Goal: Task Accomplishment & Management: Manage account settings

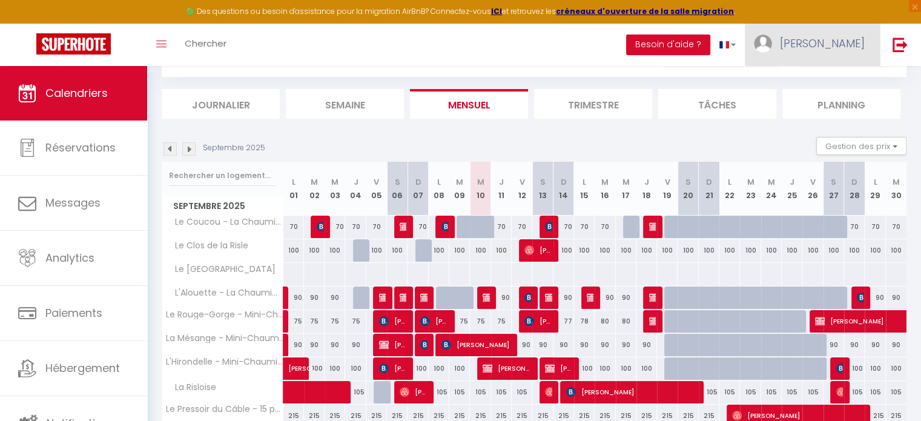
click at [842, 42] on span "[PERSON_NAME]" at bounding box center [822, 43] width 85 height 15
click at [710, 43] on button "Besoin d'aide ?" at bounding box center [668, 45] width 84 height 21
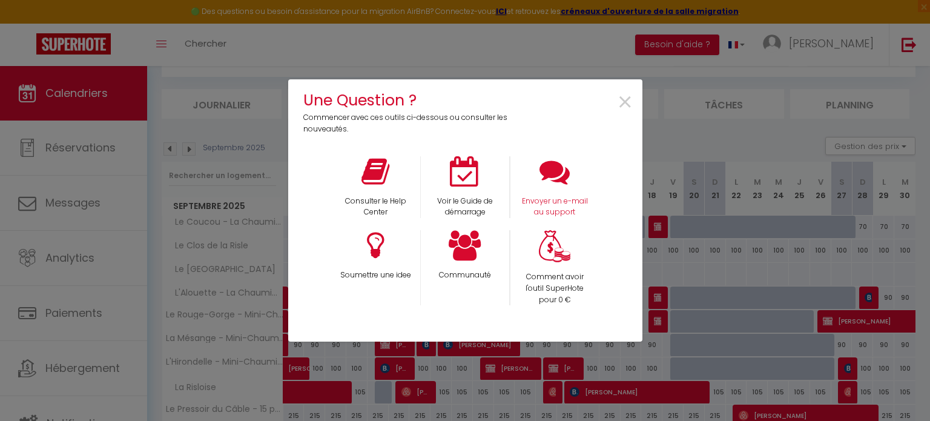
click at [568, 194] on div "Envoyer un e-mail au support" at bounding box center [555, 187] width 90 height 62
click at [555, 178] on icon at bounding box center [554, 171] width 30 height 30
drag, startPoint x: 627, startPoint y: 104, endPoint x: 602, endPoint y: 111, distance: 26.6
click at [627, 104] on span "×" at bounding box center [625, 103] width 16 height 38
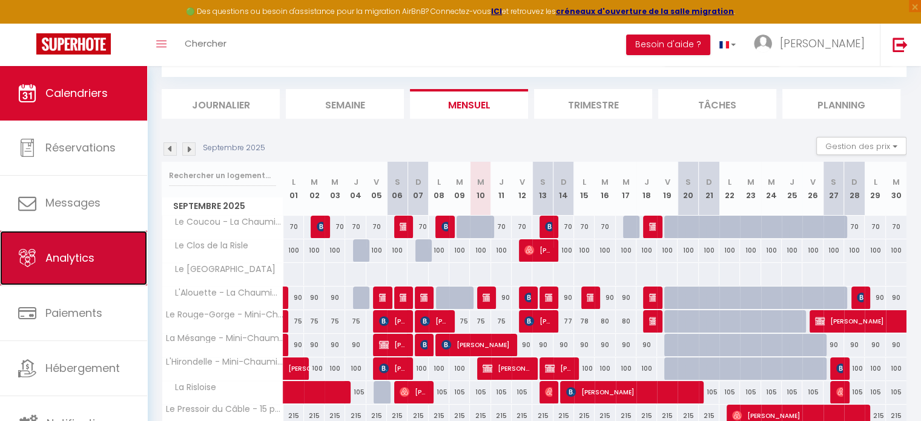
click at [73, 262] on span "Analytics" at bounding box center [69, 257] width 49 height 15
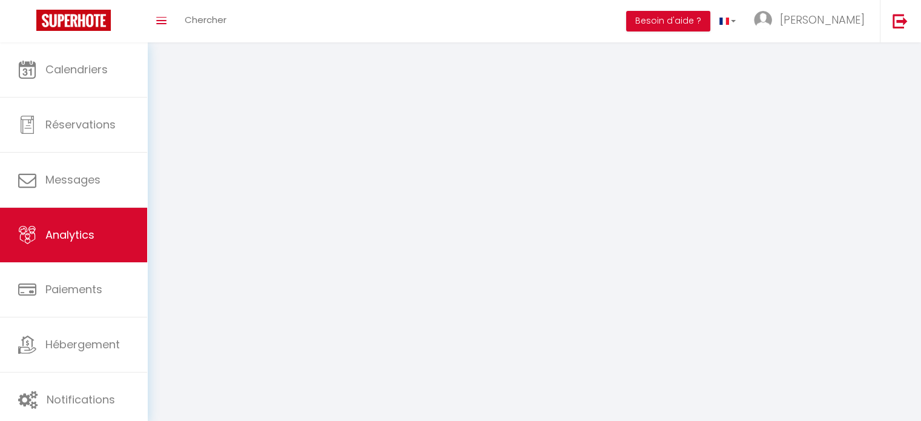
select select "2025"
select select "9"
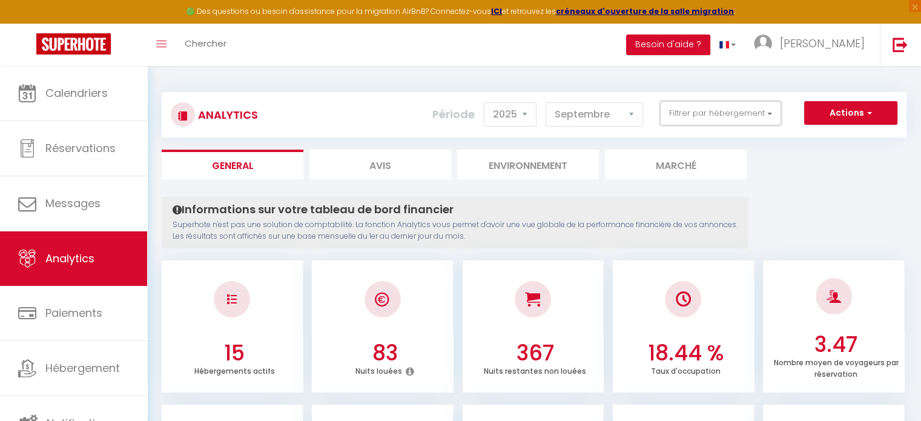
click at [700, 115] on button "Filtrer par hébergement" at bounding box center [720, 113] width 121 height 24
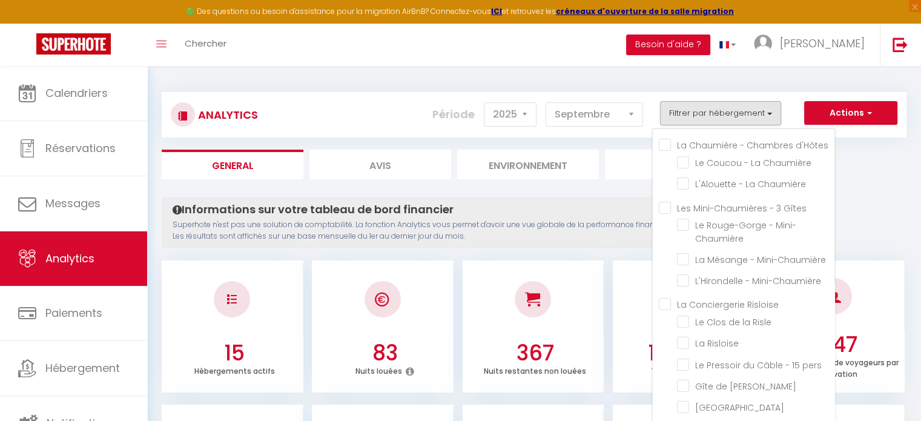
click at [671, 144] on d\'Hôtes "La Chaumière - Chambres d'Hôtes" at bounding box center [747, 144] width 176 height 12
checkbox d\'Hôtes "true"
checkbox Chaumière "true"
checkbox Mini-Chaumière "false"
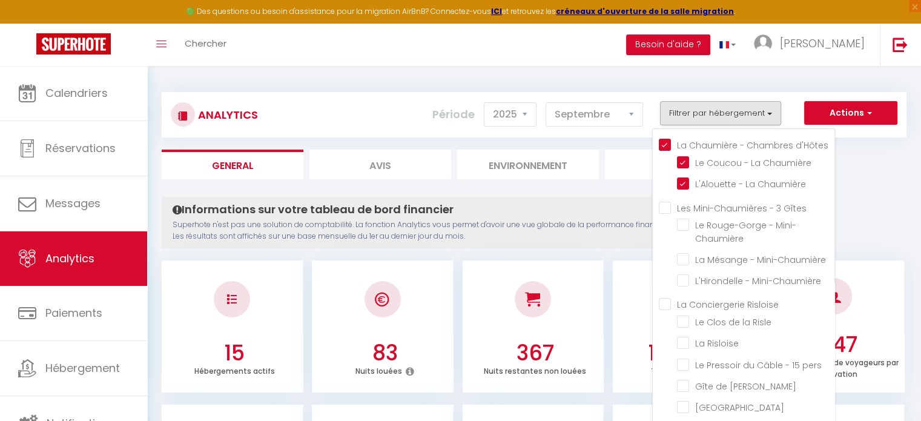
checkbox Mini-Chaumière "false"
checkbox Risle "false"
checkbox Risloise "false"
checkbox pers "false"
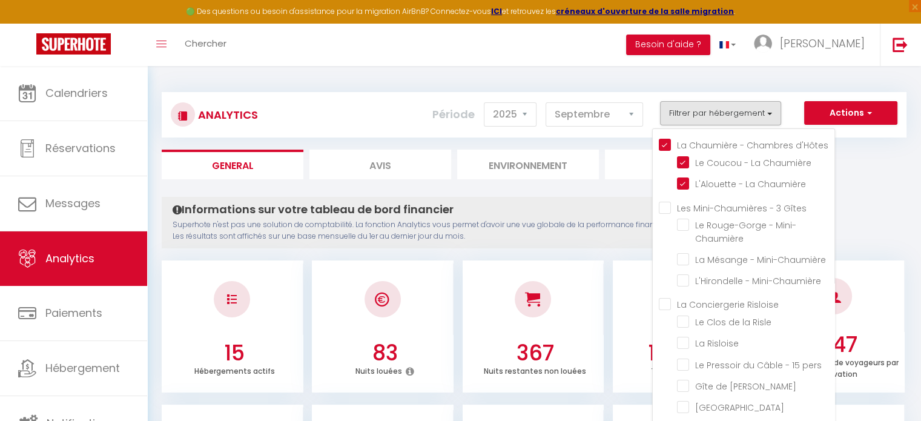
checkbox Josapha "false"
checkbox Normandie "false"
checkbox Condélisana "false"
checkbox Vie "false"
checkbox d\'Or "false"
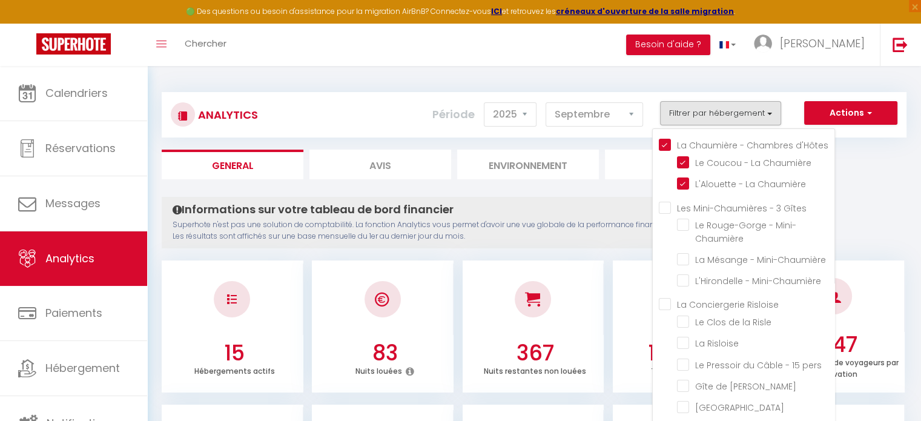
checkbox Saisons "false"
checkbox Folie "false"
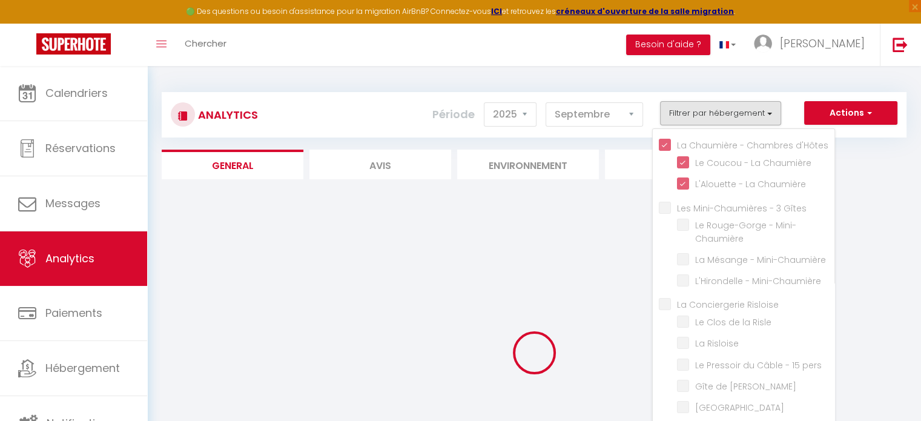
checkbox Mini-Chaumière "false"
checkbox Risle "false"
checkbox Risloise "false"
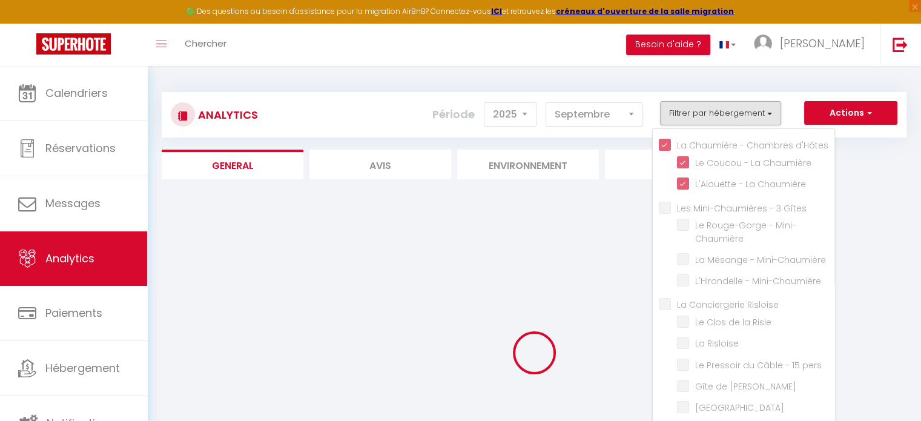
checkbox pers "false"
checkbox Josapha "false"
checkbox Normandie "false"
checkbox Condélisana "false"
checkbox Vie "false"
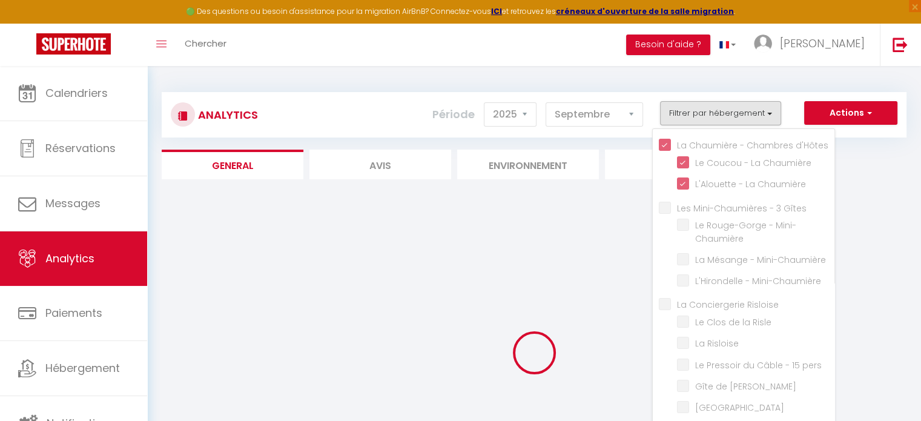
checkbox d\'Or "false"
checkbox Saisons "false"
checkbox Folie "false"
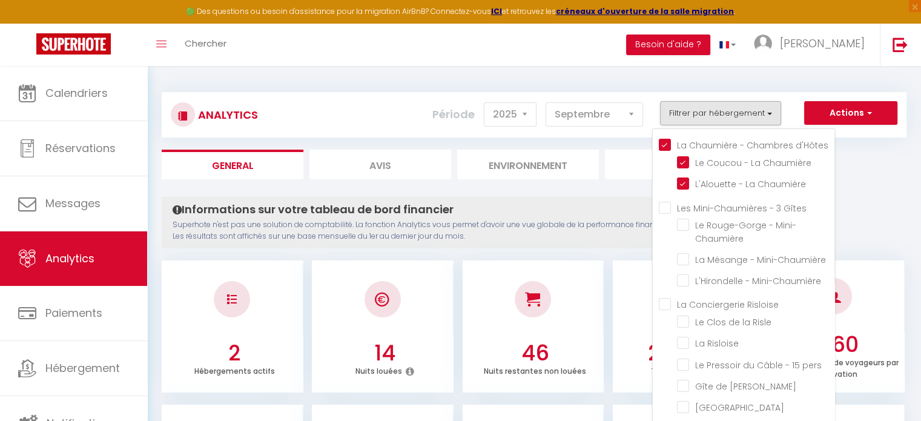
click at [671, 208] on Gîtes "Les Mini-Chaumières - 3 Gîtes" at bounding box center [747, 206] width 176 height 12
checkbox Gîtes "true"
checkbox Mini-Chaumière "true"
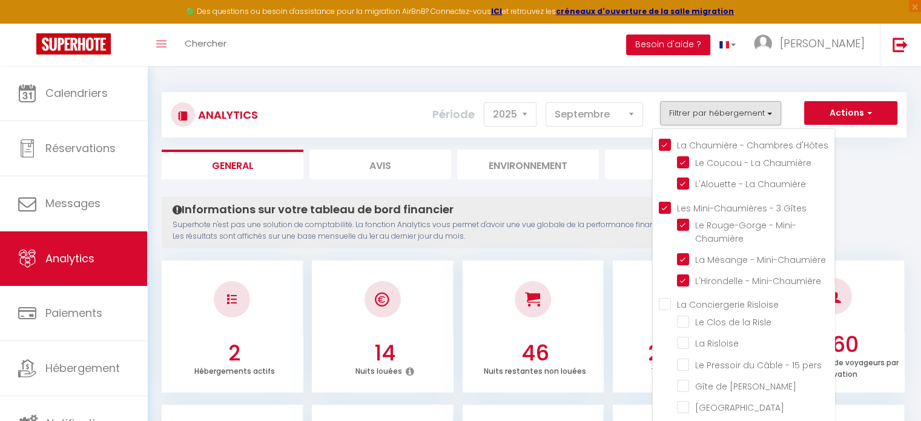
checkbox Risle "false"
checkbox Risloise "false"
checkbox pers "false"
checkbox Josapha "false"
checkbox Normandie "false"
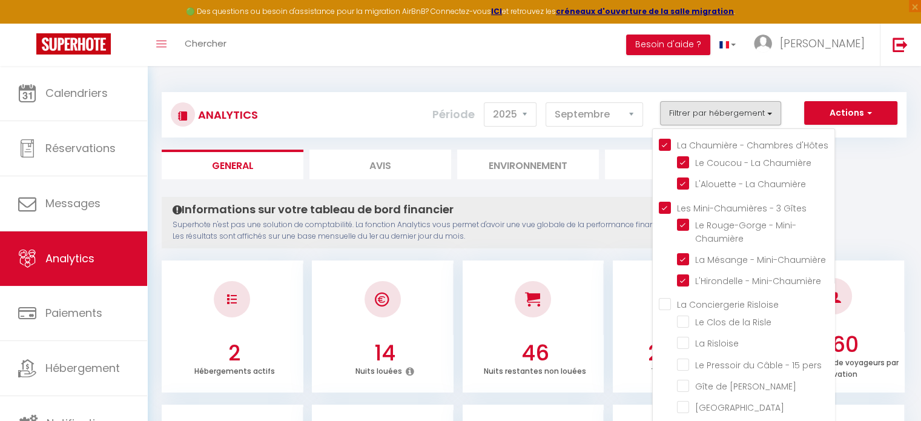
checkbox Condélisana "false"
checkbox Vie "false"
checkbox d\'Or "false"
checkbox Saisons "false"
checkbox Folie "false"
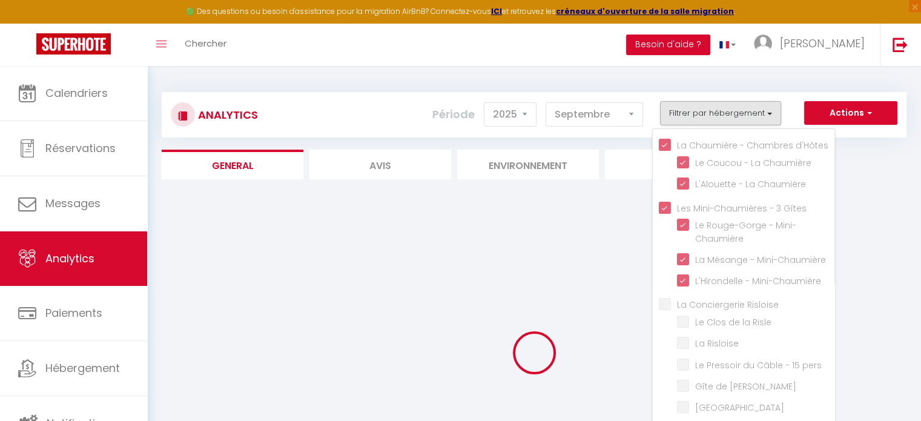
checkbox Risle "false"
checkbox Risloise "false"
checkbox pers "false"
checkbox Josapha "false"
checkbox Normandie "false"
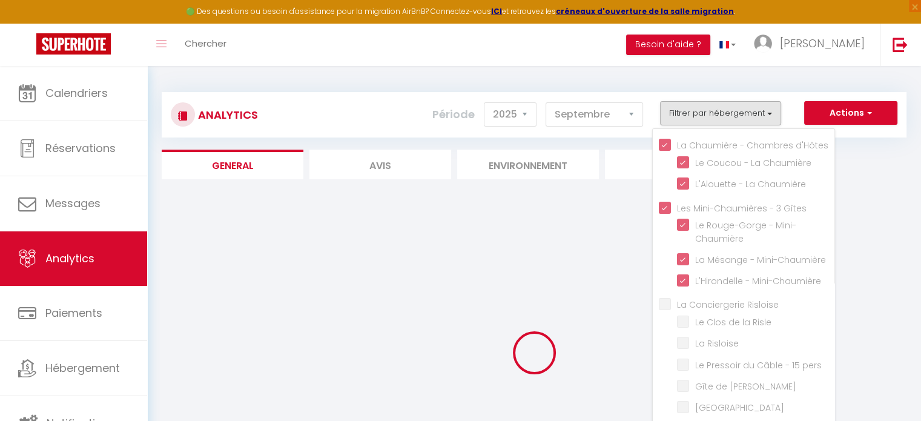
checkbox Condélisana "false"
checkbox Vie "false"
checkbox d\'Or "false"
checkbox Saisons "false"
checkbox Folie "false"
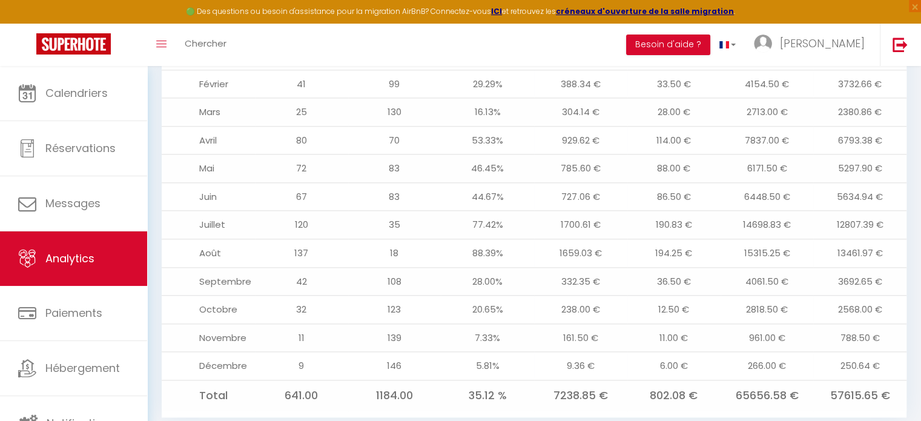
scroll to position [1414, 0]
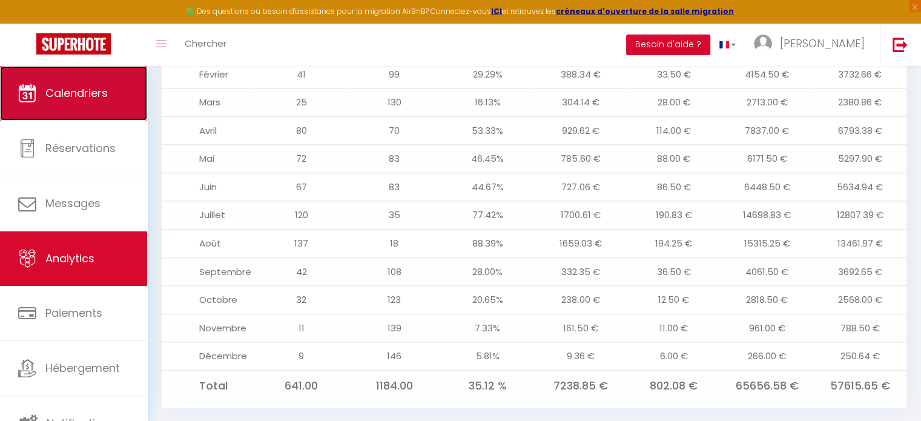
click at [90, 98] on span "Calendriers" at bounding box center [76, 92] width 62 height 15
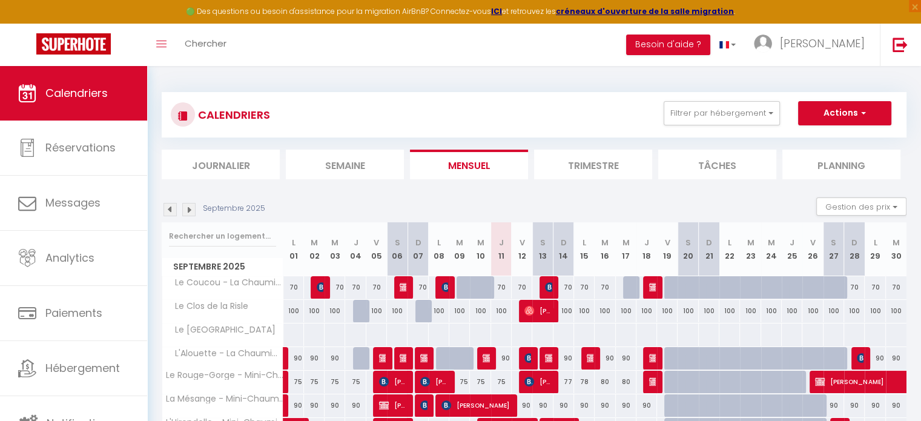
click at [184, 208] on img at bounding box center [188, 209] width 13 height 13
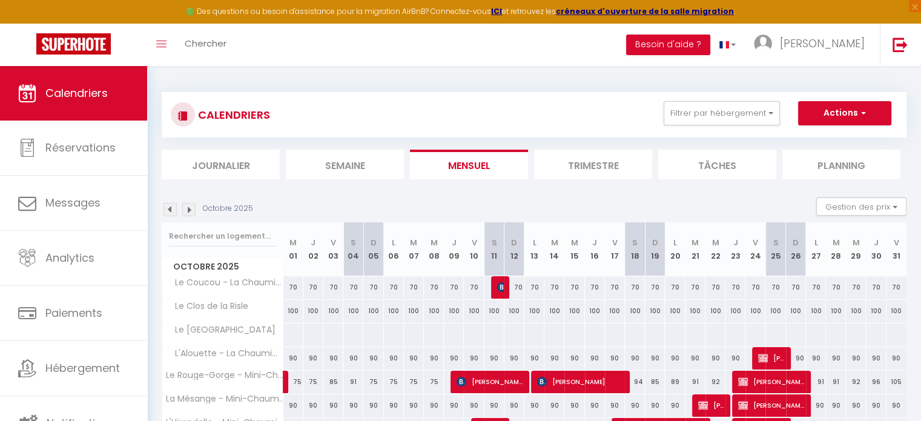
click at [184, 208] on img at bounding box center [188, 209] width 13 height 13
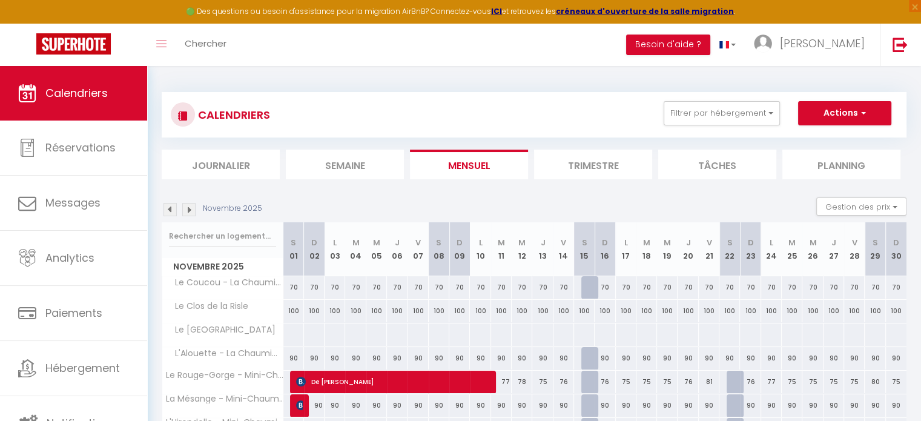
click at [184, 208] on img at bounding box center [188, 209] width 13 height 13
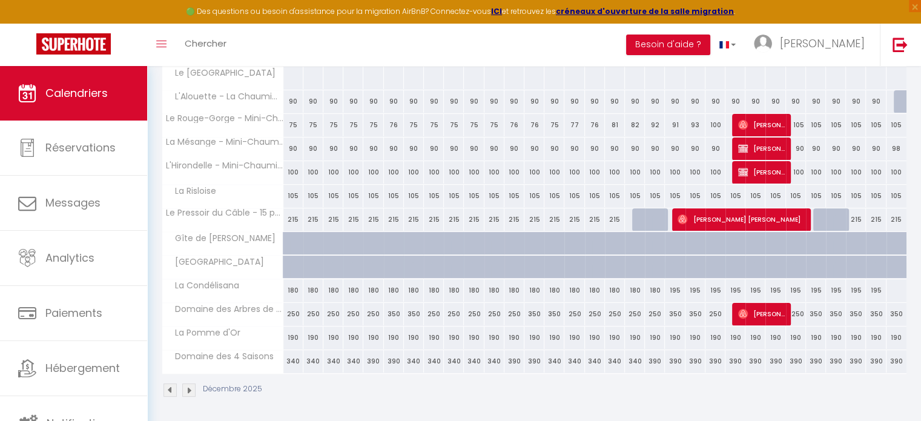
scroll to position [196, 0]
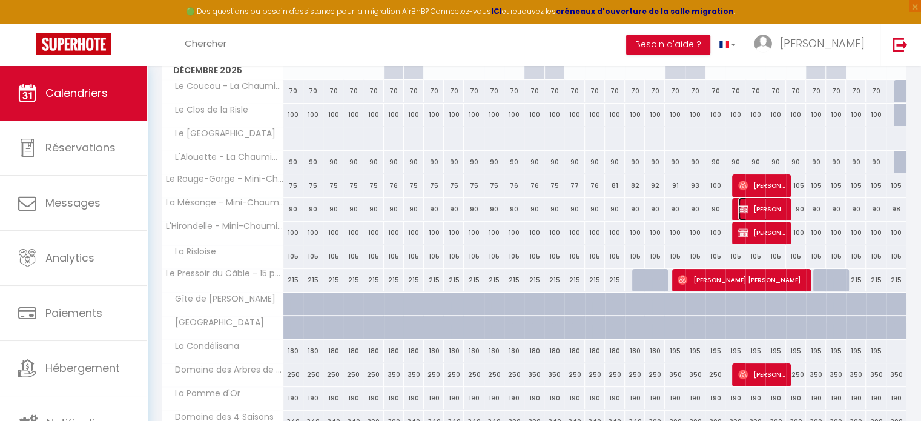
click at [768, 205] on span "[PERSON_NAME]" at bounding box center [761, 208] width 47 height 23
select select "OK"
select select "KO"
select select "0"
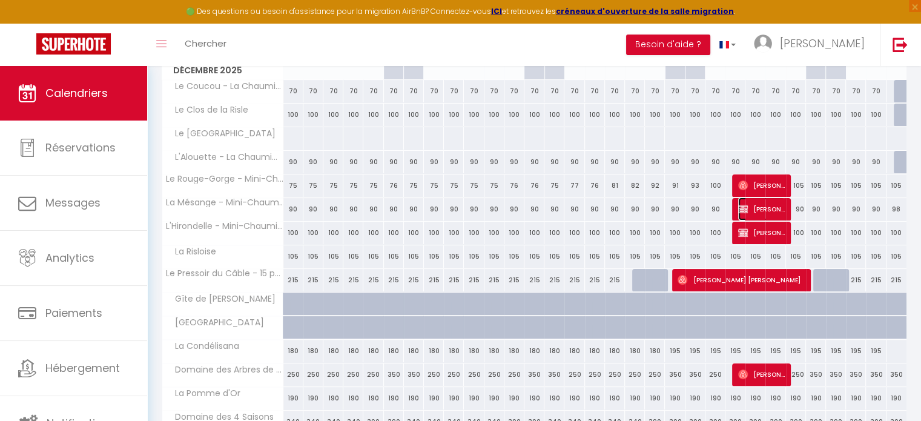
select select "1"
select select
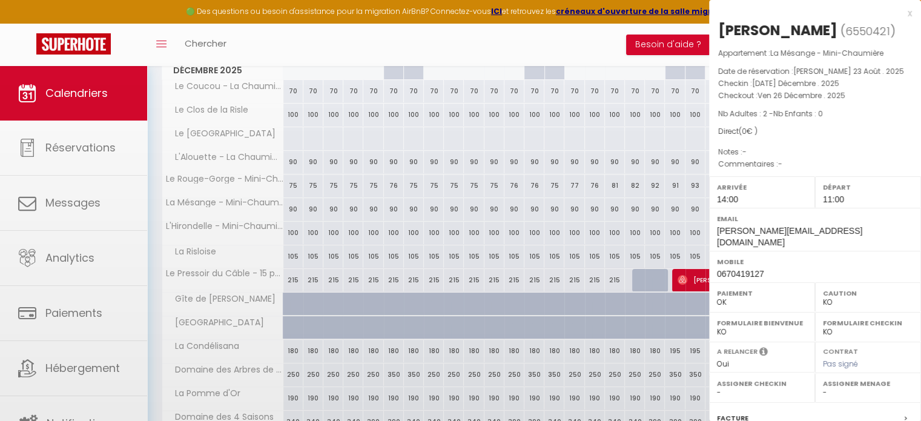
select select "40113"
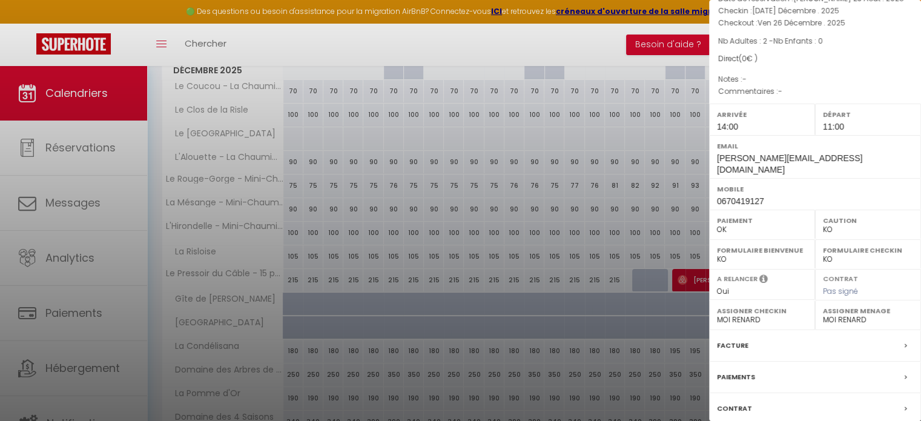
scroll to position [141, 0]
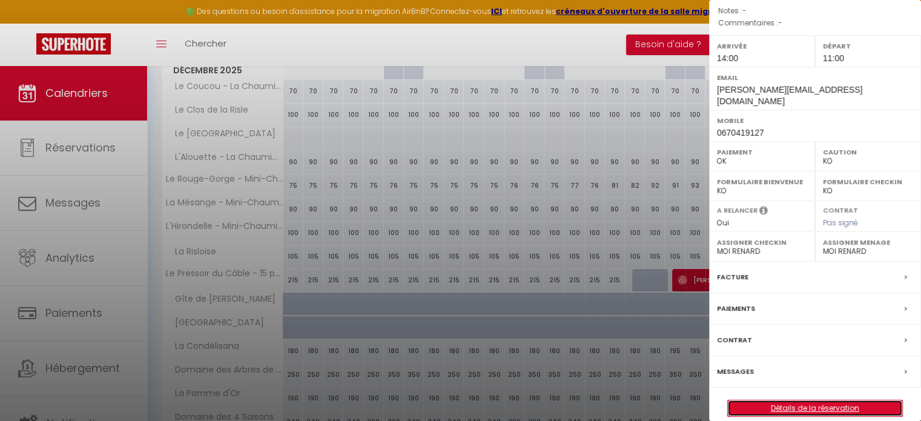
click at [822, 400] on link "Détails de la réservation" at bounding box center [815, 408] width 174 height 16
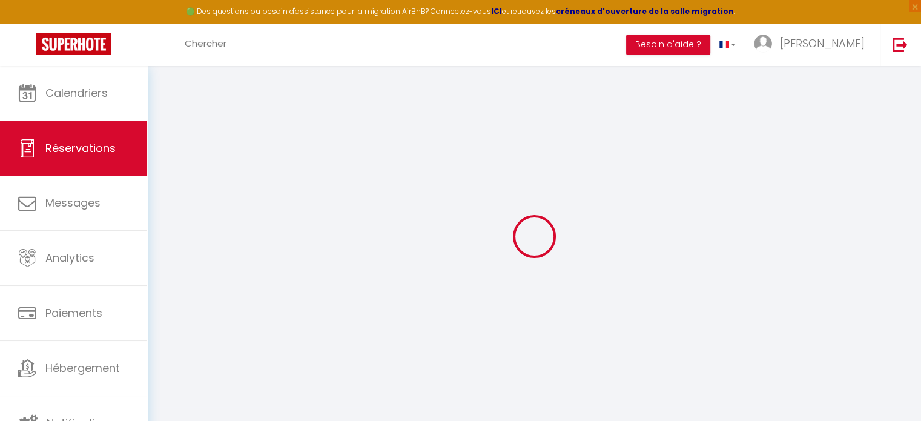
type input "Yanelle"
type input "AGOSSOU"
type input "[PERSON_NAME][EMAIL_ADDRESS][DOMAIN_NAME]"
type input "0670419127"
select select
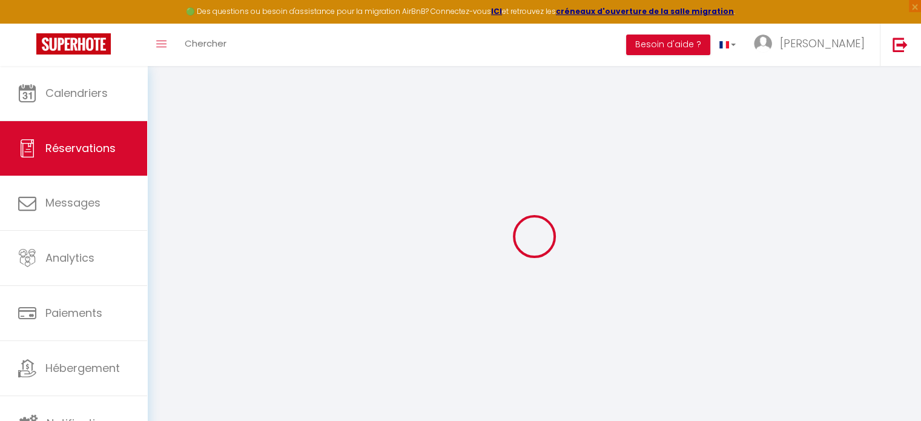
select select "58789"
select select "1"
type input "[DATE] Décembre 2025"
select select
type input "Ven 26 Décembre 2025"
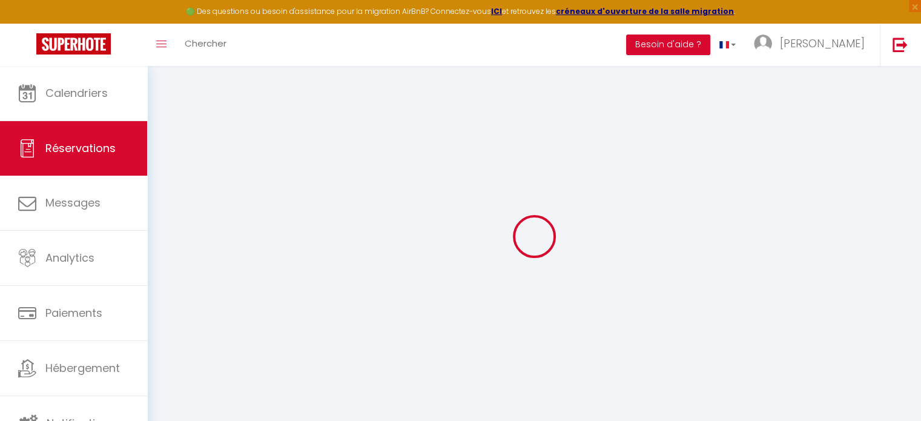
select select
type input "2"
select select "12"
select select
checkbox input "false"
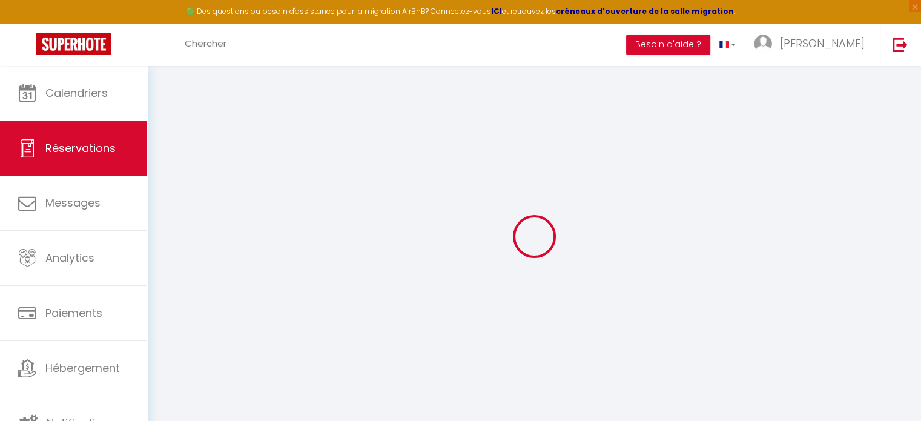
type input "0"
select select
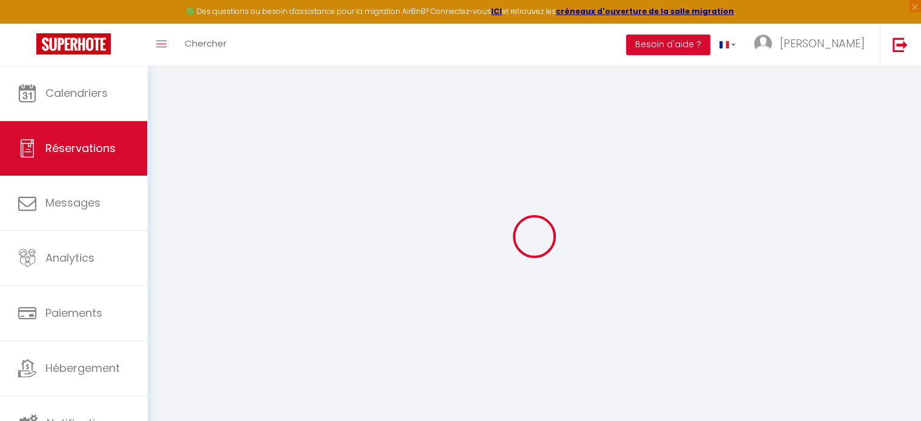
select select
select select "14"
checkbox input "false"
select select
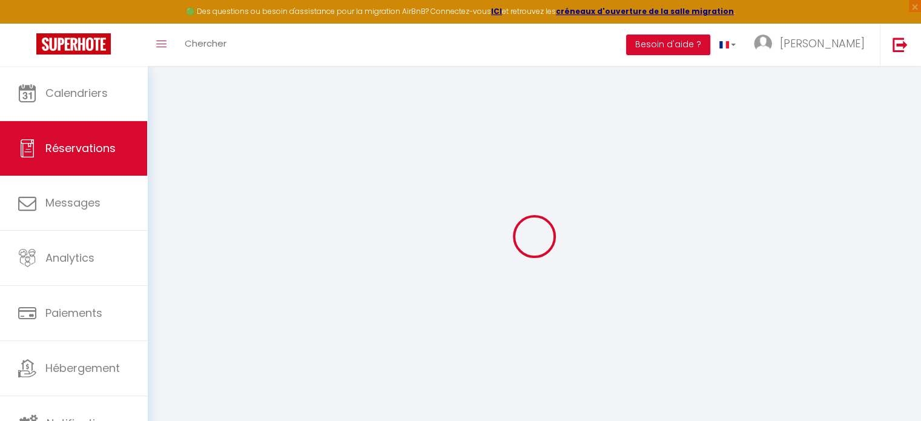
select select
checkbox input "false"
select select
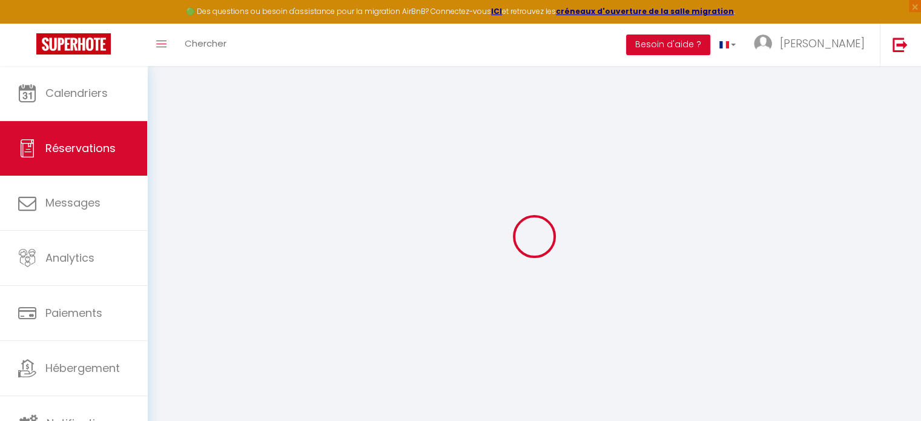
select select
checkbox input "false"
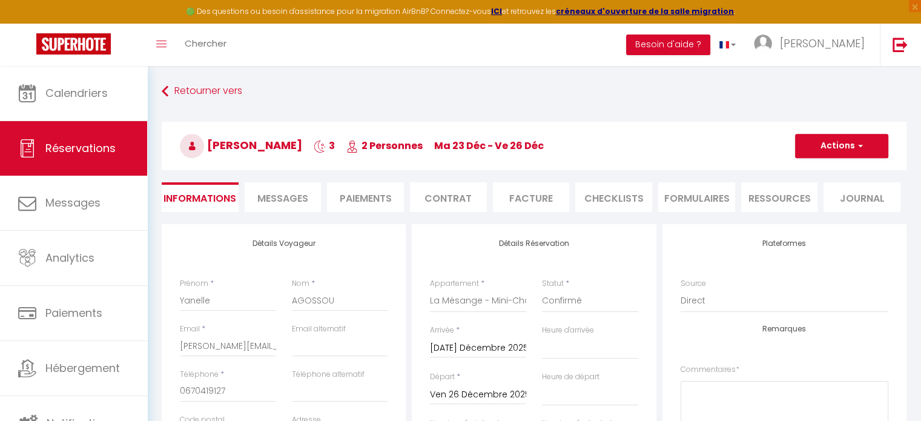
select select
checkbox input "false"
select select
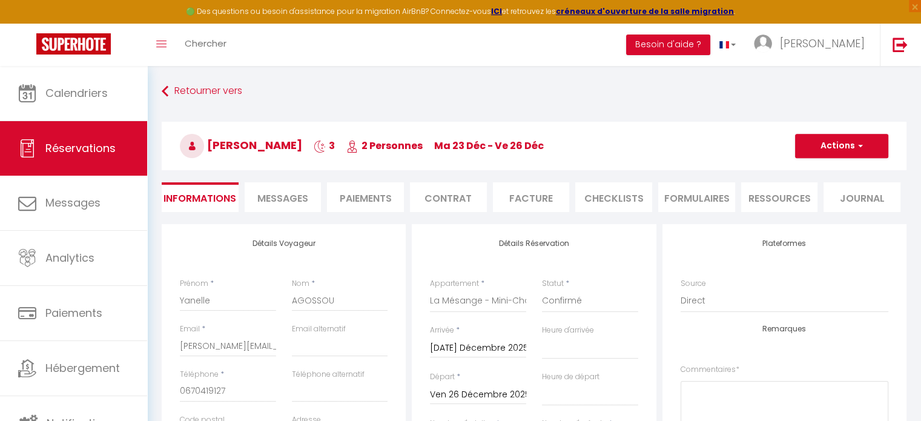
checkbox input "false"
select select "14:00"
select select "11:00"
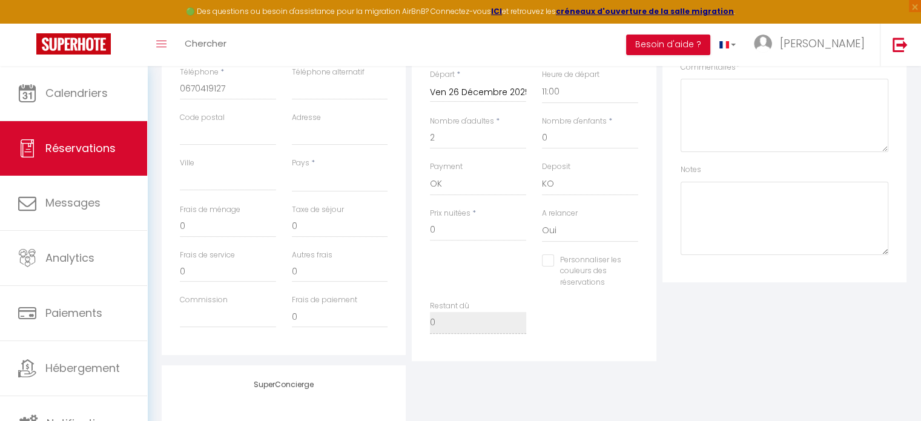
scroll to position [303, 0]
drag, startPoint x: 190, startPoint y: 225, endPoint x: 170, endPoint y: 225, distance: 20.6
click at [170, 225] on div "Détails Voyageur Prénom * [PERSON_NAME] * AGOSSOU Email * [PERSON_NAME][EMAIL_A…" at bounding box center [284, 137] width 244 height 433
type input "2"
select select
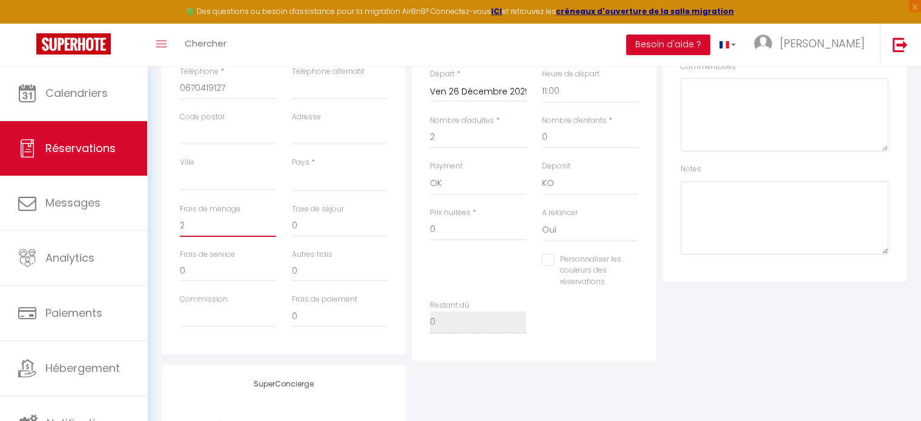
checkbox input "false"
type input "20"
select select
checkbox input "false"
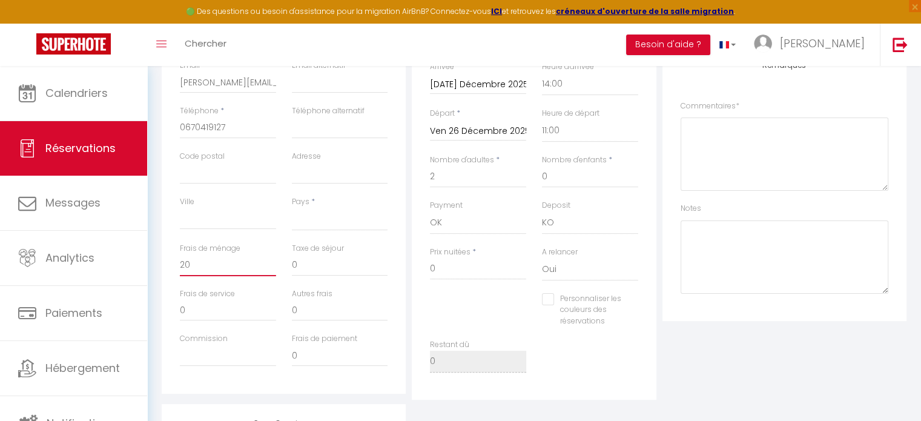
scroll to position [242, 0]
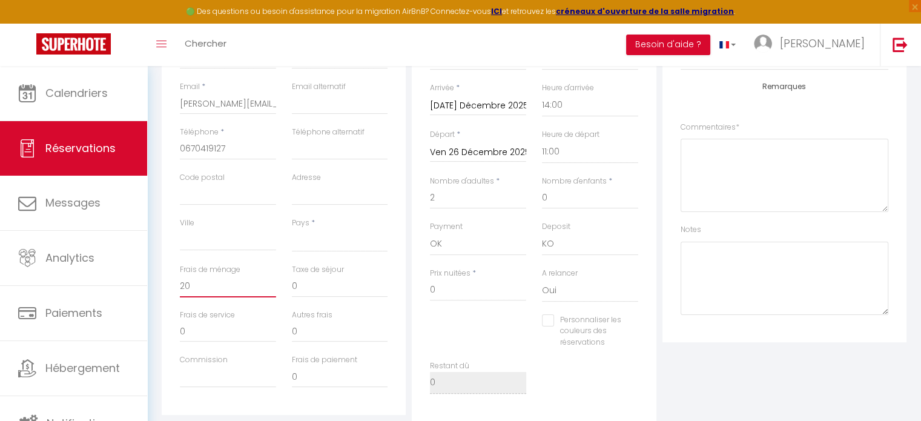
type input "20"
click at [487, 348] on div "Personnaliser les couleurs des réservations #D7092E" at bounding box center [534, 337] width 224 height 47
click at [380, 328] on input "0" at bounding box center [340, 331] width 96 height 22
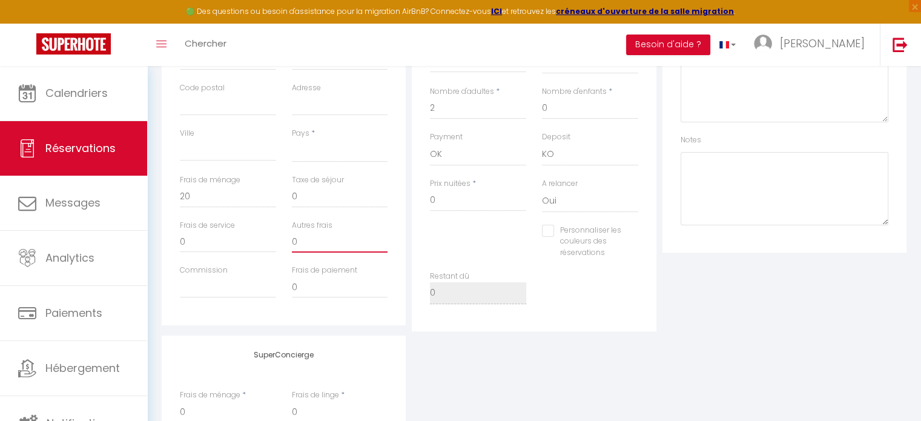
scroll to position [303, 0]
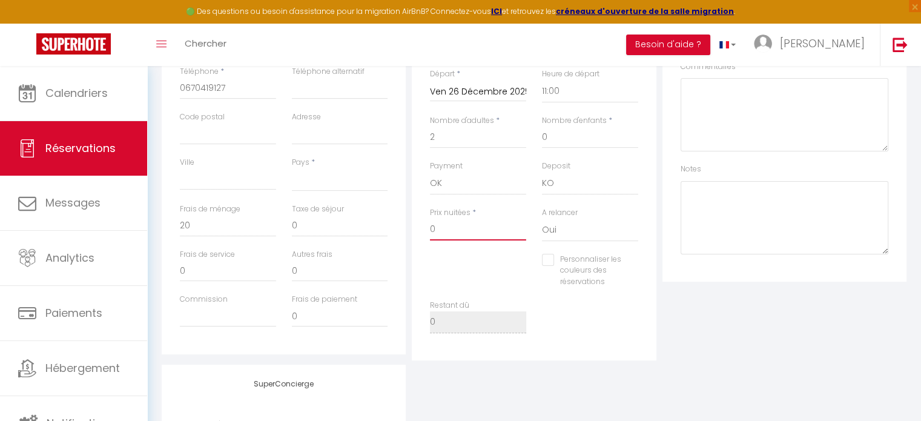
drag, startPoint x: 455, startPoint y: 231, endPoint x: 426, endPoint y: 233, distance: 29.1
click at [426, 233] on div "Prix nuitées * 0" at bounding box center [478, 230] width 112 height 47
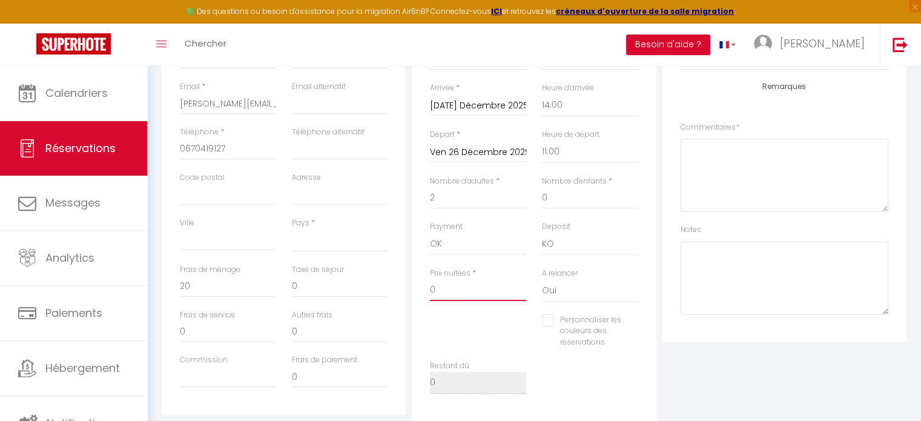
scroll to position [182, 0]
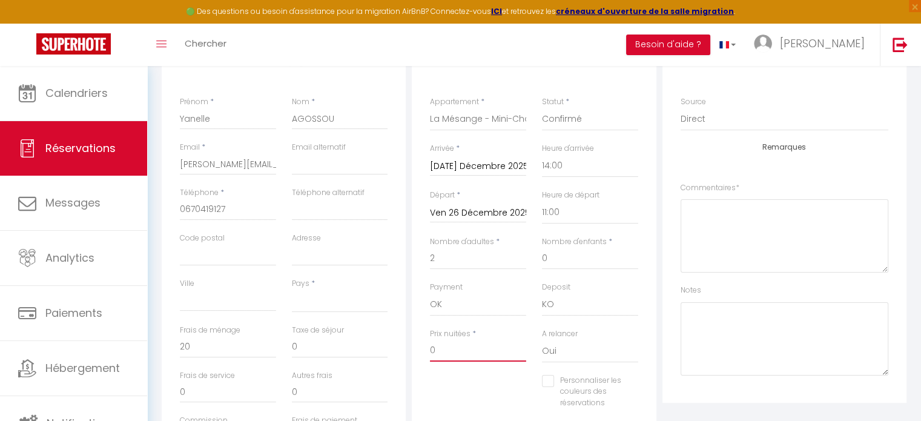
type input "2"
select select
checkbox input "false"
type input "27"
select select
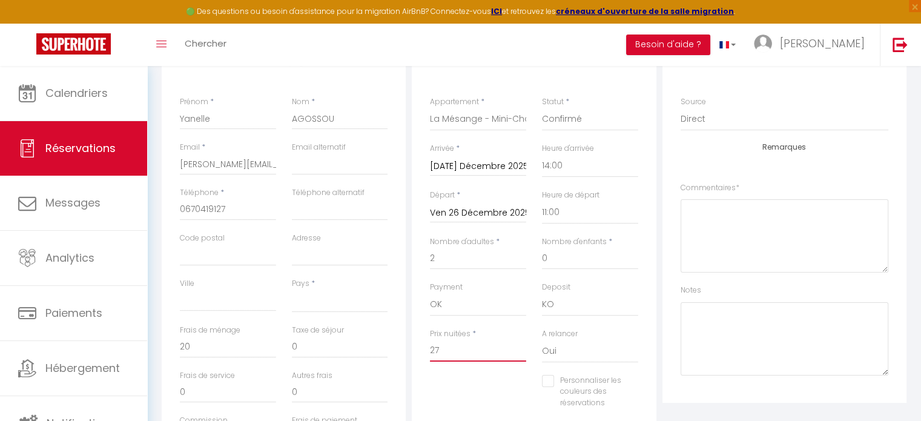
checkbox input "false"
type input "270"
select select
checkbox input "false"
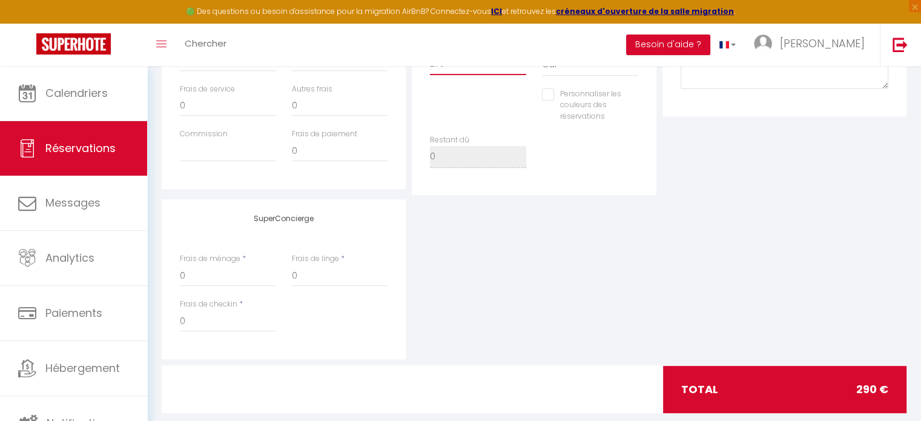
scroll to position [490, 0]
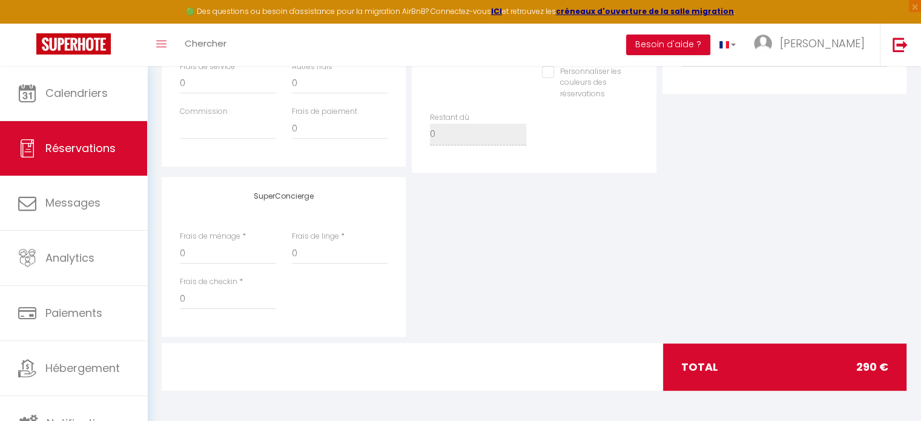
type input "270"
select select
type input "0"
checkbox input "false"
click at [558, 227] on div "SuperConcierge Frais de ménage * 0 Frais de linge * 0 Frais de checkin * 0" at bounding box center [534, 257] width 751 height 160
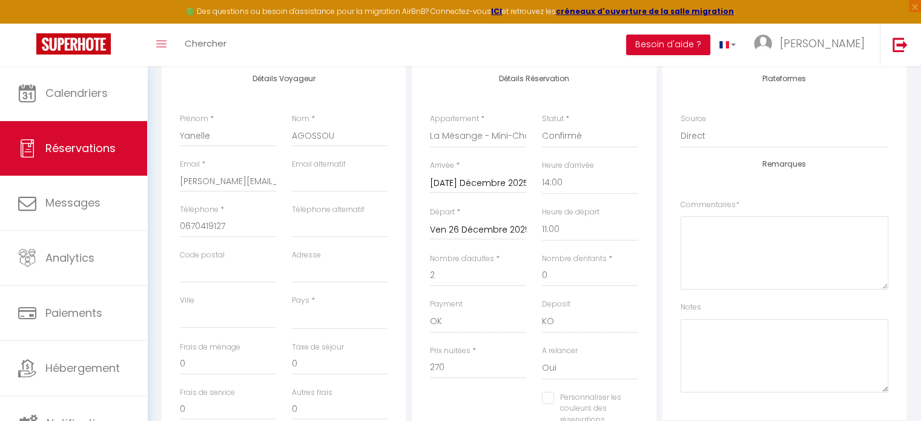
scroll to position [6, 0]
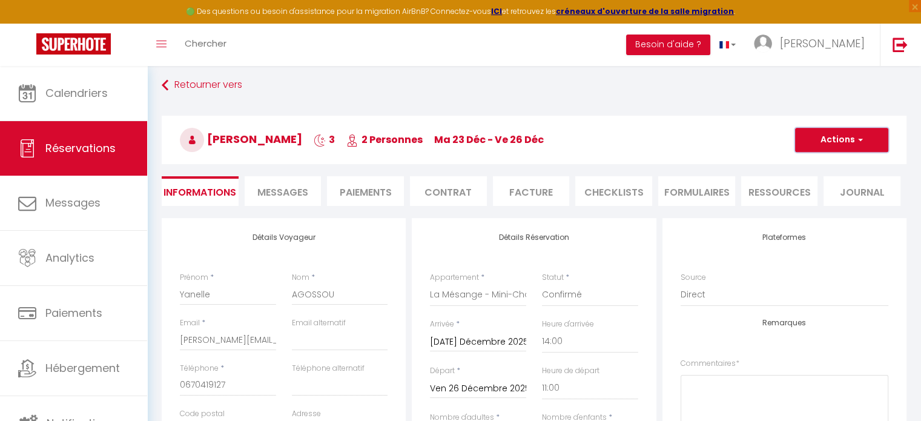
click at [859, 138] on span "button" at bounding box center [858, 139] width 7 height 11
click at [810, 168] on link "Enregistrer" at bounding box center [830, 167] width 96 height 16
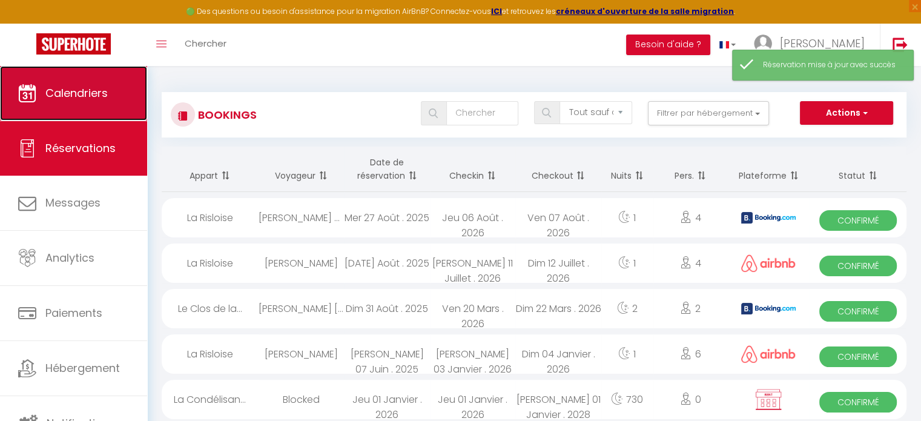
click at [99, 94] on span "Calendriers" at bounding box center [76, 92] width 62 height 15
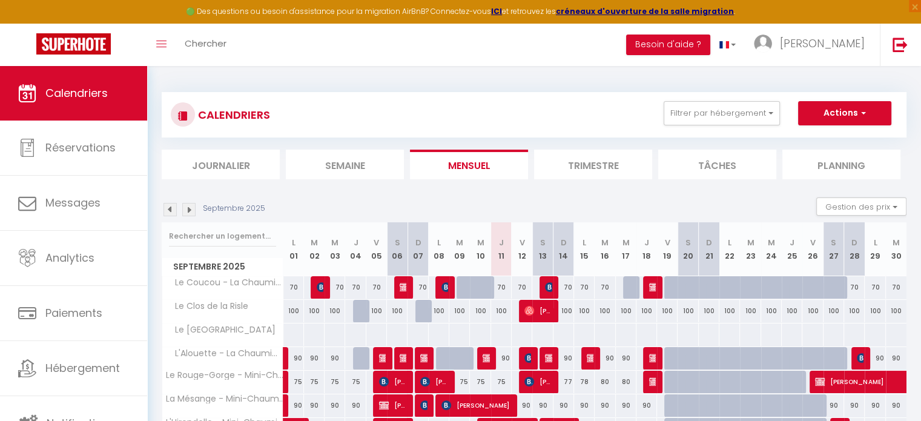
click at [190, 209] on img at bounding box center [188, 209] width 13 height 13
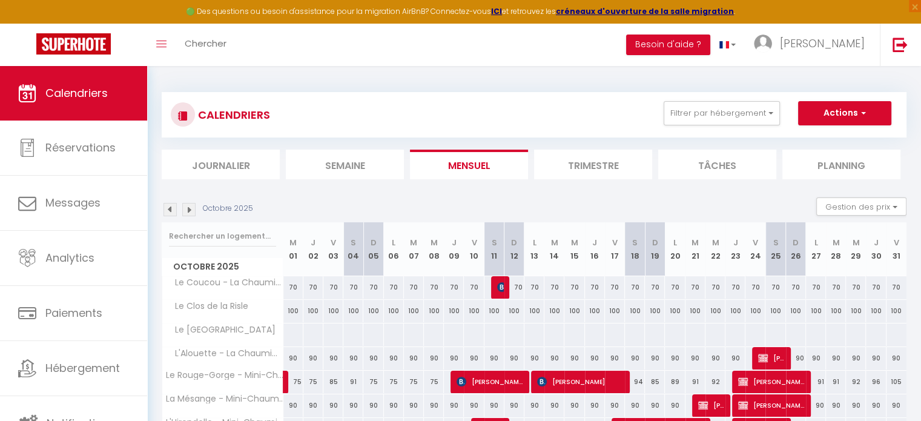
click at [190, 209] on img at bounding box center [188, 209] width 13 height 13
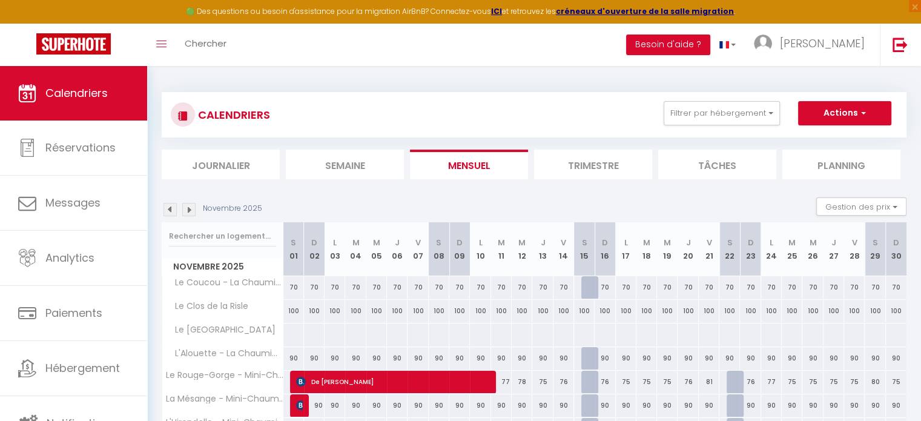
click at [190, 209] on img at bounding box center [188, 209] width 13 height 13
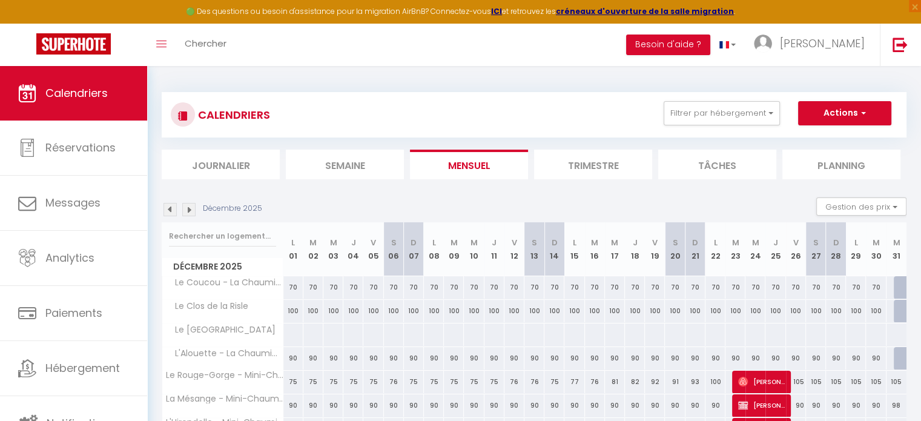
scroll to position [61, 0]
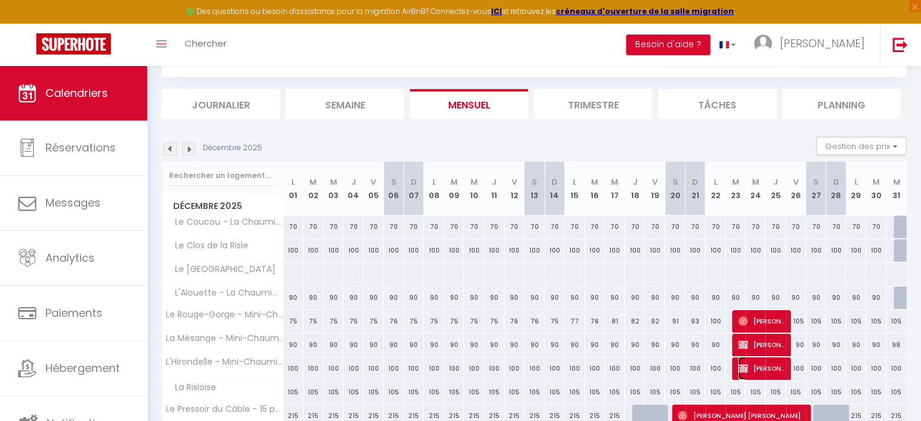
click at [770, 369] on span "[PERSON_NAME]" at bounding box center [761, 368] width 47 height 23
select select "OK"
select select "KO"
select select "0"
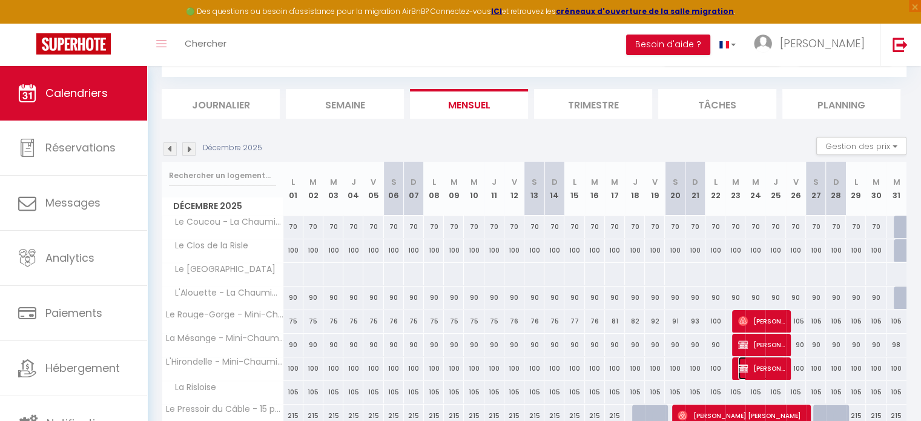
select select "1"
select select
select select "40113"
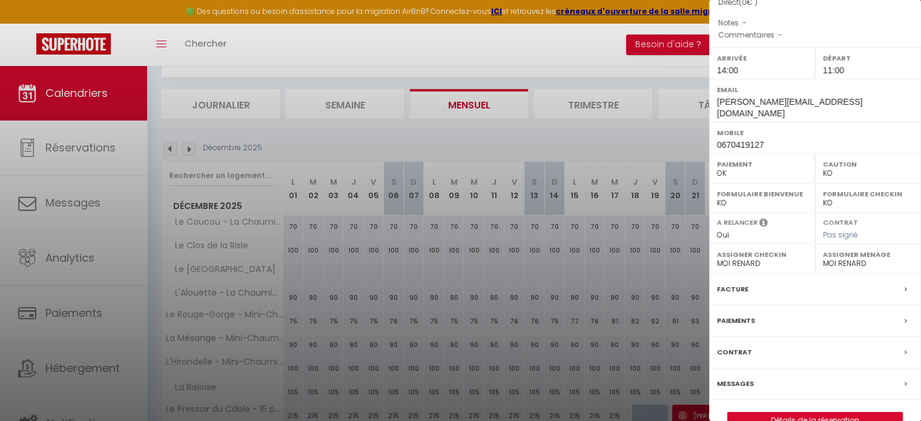
scroll to position [141, 0]
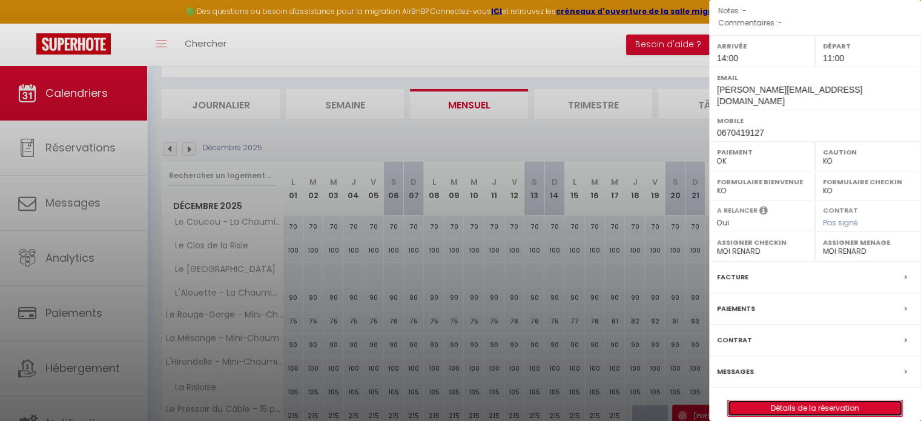
click at [816, 400] on link "Détails de la réservation" at bounding box center [815, 408] width 174 height 16
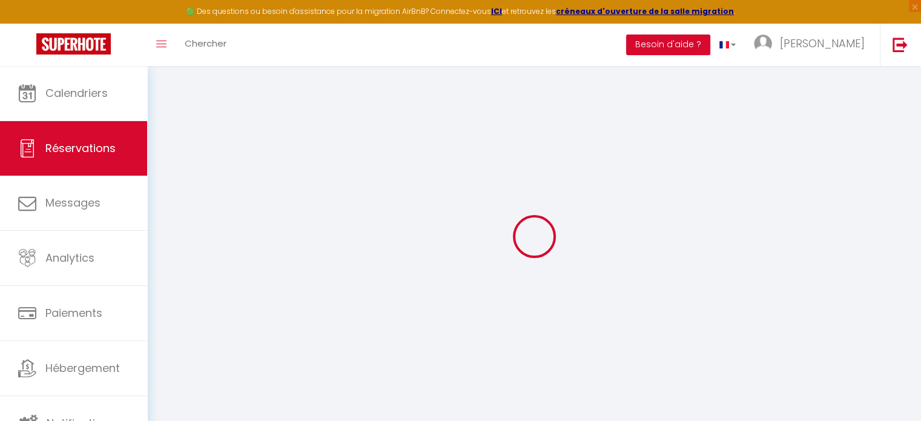
type input "yanelle"
type input "AGOSSOU"
type input "[PERSON_NAME][EMAIL_ADDRESS][DOMAIN_NAME]"
type input "0670419127"
select select
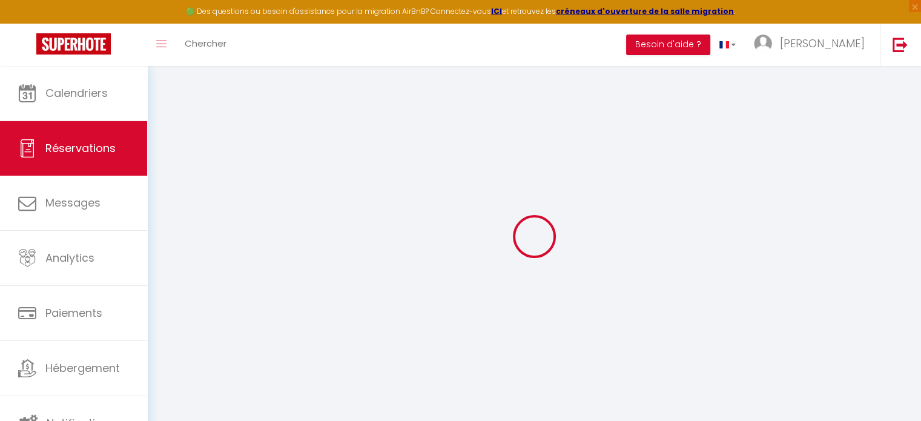
select select "58791"
select select "1"
type input "[DATE] Décembre 2025"
select select
type input "Ven 26 Décembre 2025"
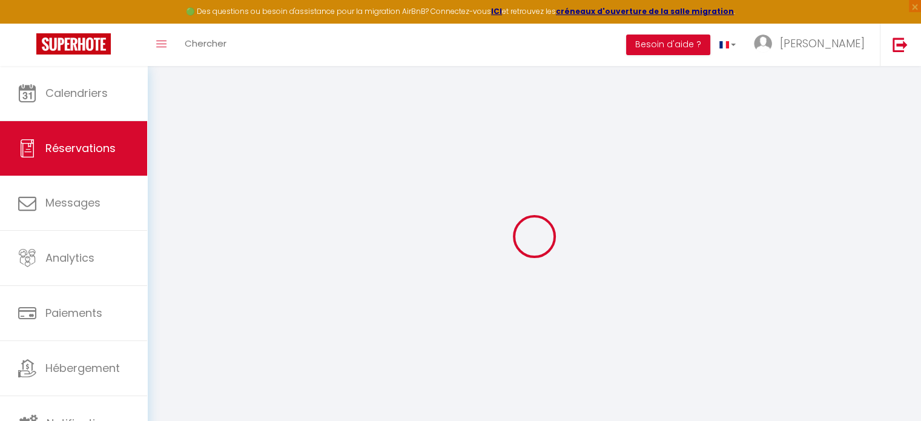
select select
type input "2"
select select "12"
select select
checkbox input "false"
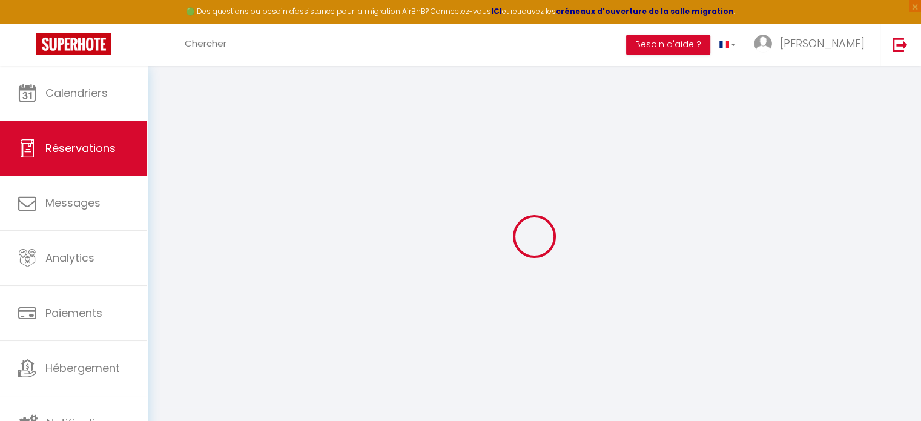
type input "0"
select select
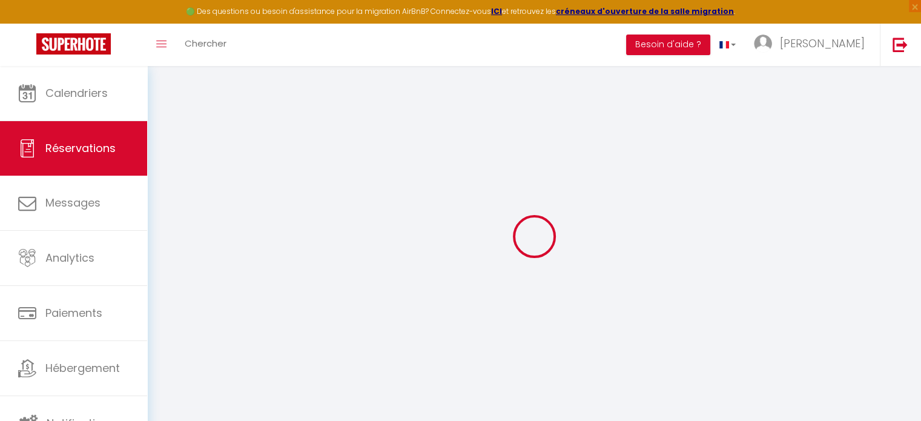
select select
select select "14"
checkbox input "false"
select select
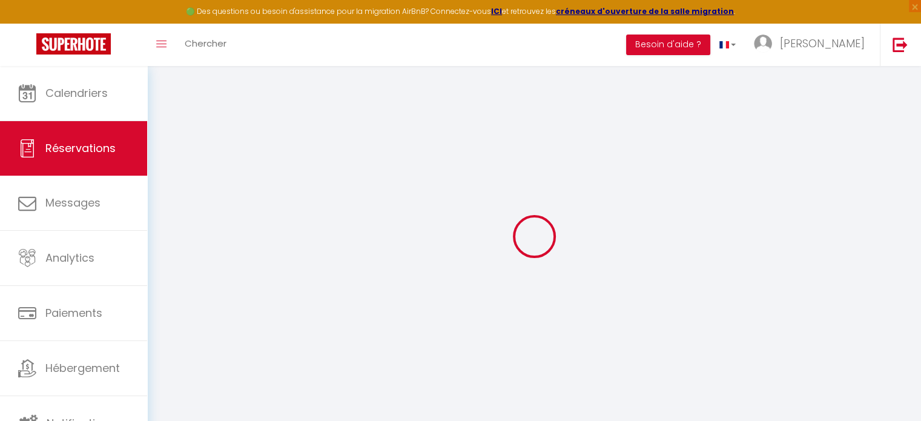
select select
checkbox input "false"
select select
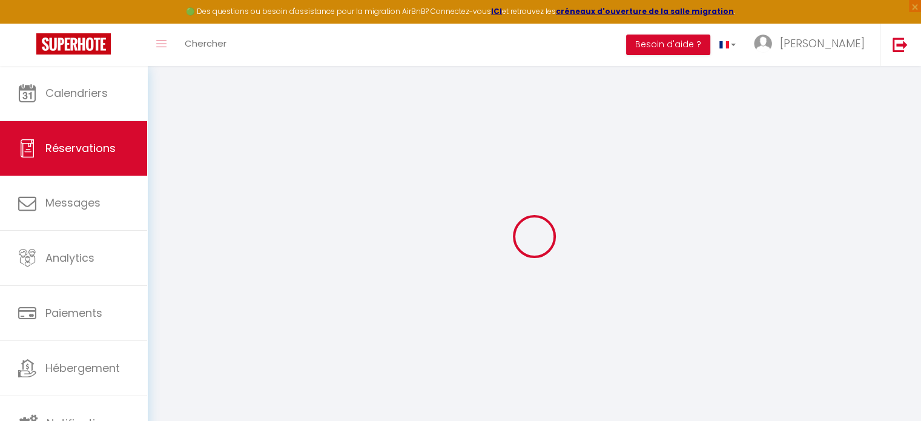
select select
checkbox input "false"
select select
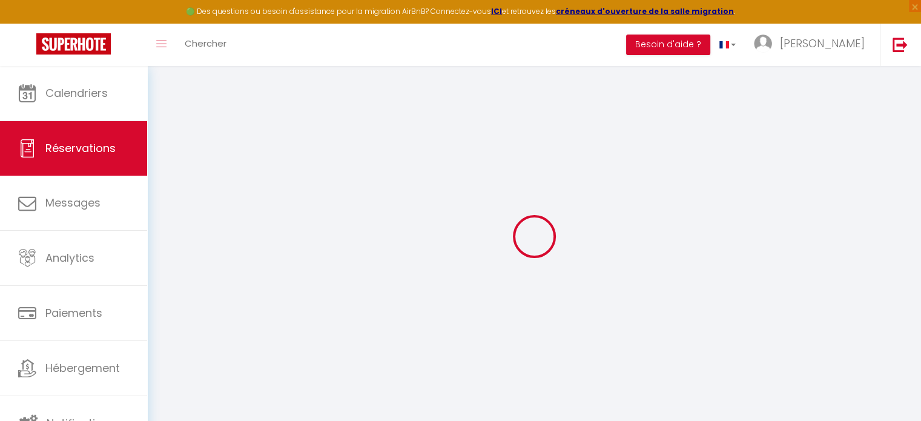
checkbox input "false"
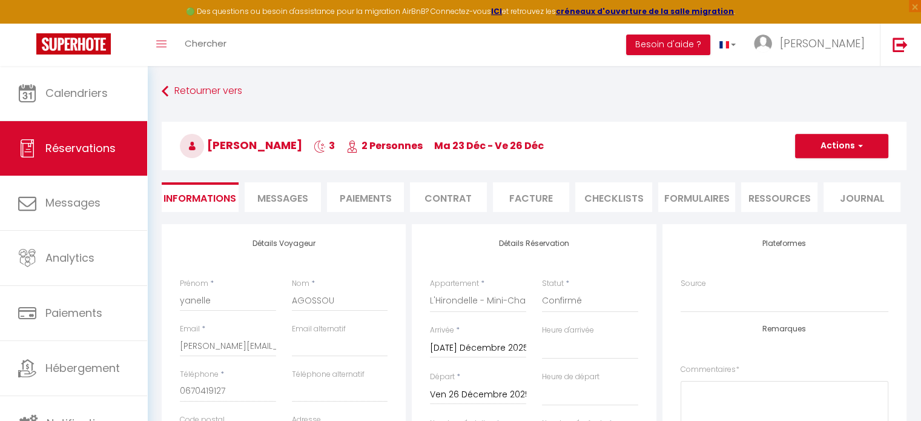
select select
checkbox input "false"
select select
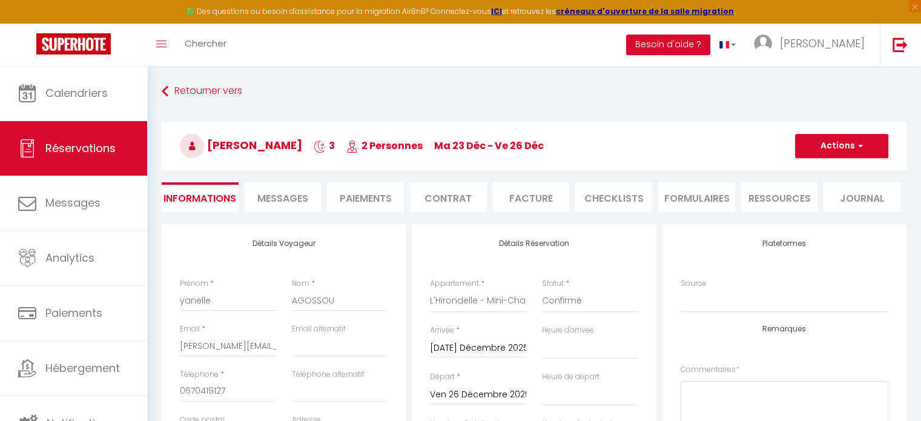
checkbox input "false"
select select "14:00"
select select "11:00"
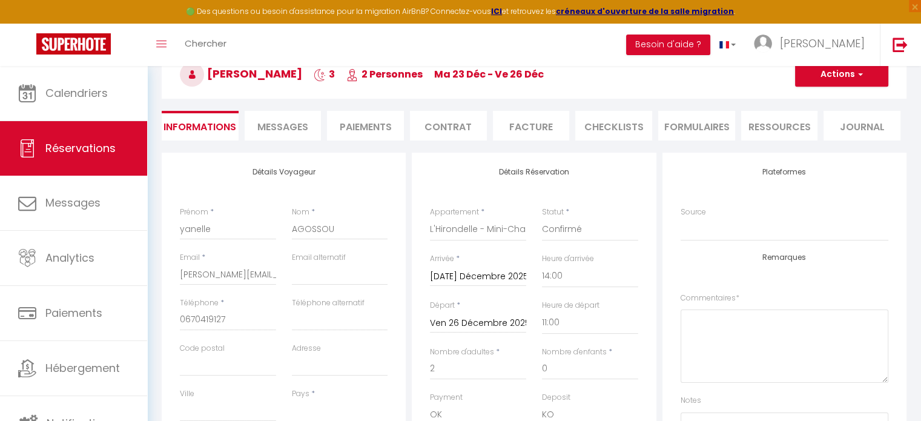
scroll to position [182, 0]
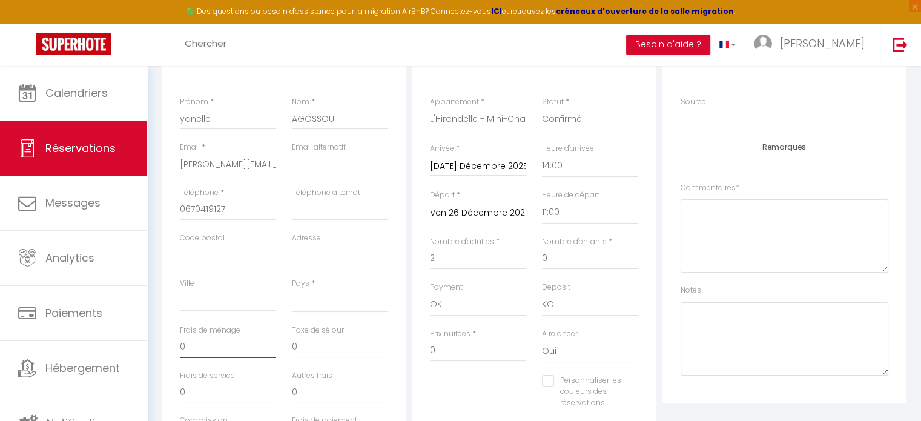
drag, startPoint x: 196, startPoint y: 339, endPoint x: 179, endPoint y: 338, distance: 17.0
click at [179, 338] on div "Frais de ménage 0" at bounding box center [228, 347] width 112 height 45
type input "2"
select select
checkbox input "false"
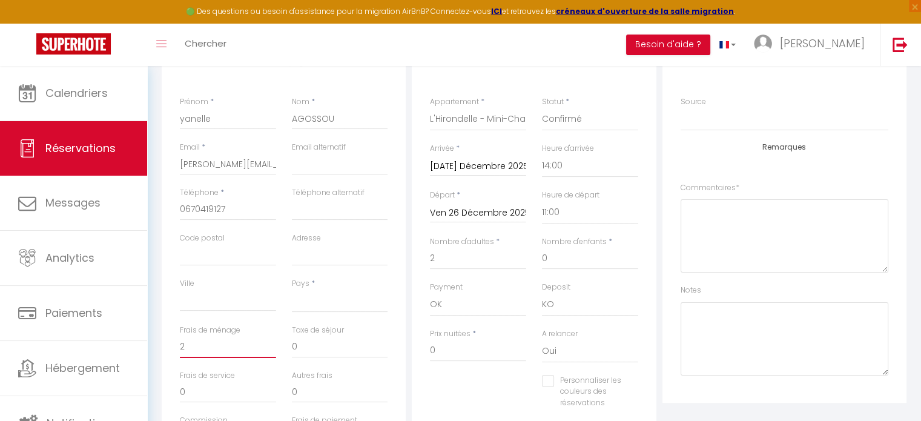
type input "20"
select select
checkbox input "false"
type input "20"
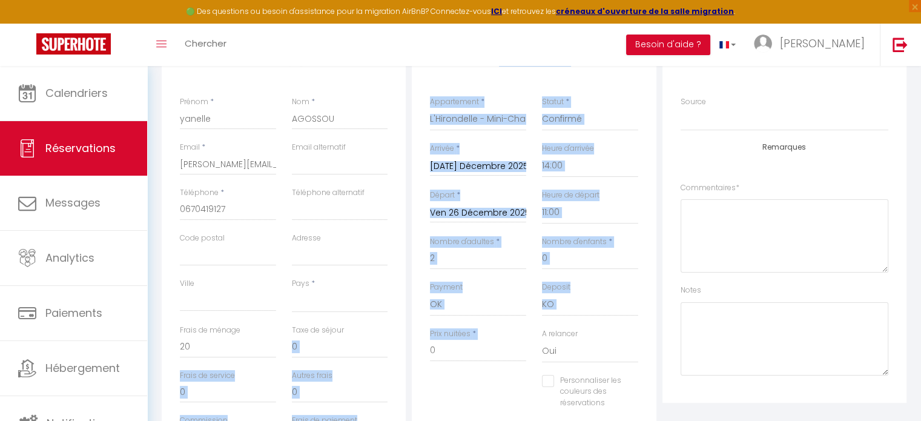
drag, startPoint x: 462, startPoint y: 361, endPoint x: 402, endPoint y: 357, distance: 60.1
click at [402, 357] on div "Détails Voyageur Prénom * [PERSON_NAME] * AGOSSOU Email * [PERSON_NAME][EMAIL_A…" at bounding box center [534, 261] width 751 height 439
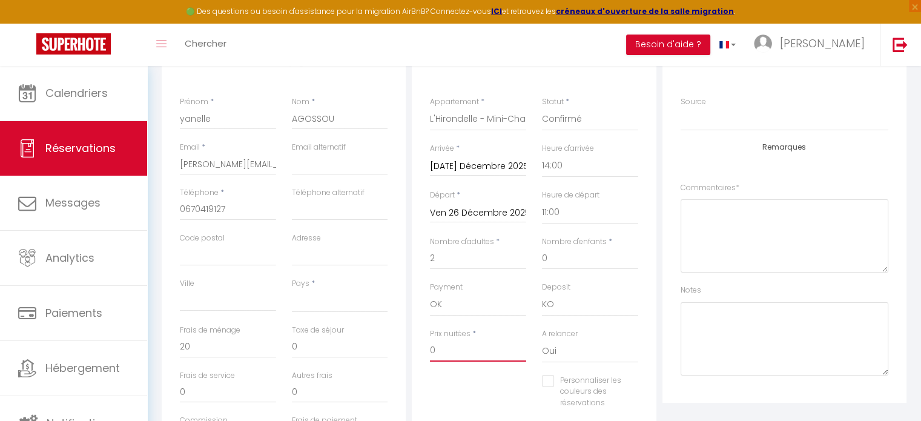
click at [441, 345] on input "0" at bounding box center [478, 351] width 96 height 22
drag, startPoint x: 441, startPoint y: 346, endPoint x: 419, endPoint y: 353, distance: 22.8
click at [419, 353] on div "Détails Réservation Appartement * Le Coucou - [GEOGRAPHIC_DATA] L'Alouette - [G…" at bounding box center [534, 261] width 244 height 439
type input "3"
select select
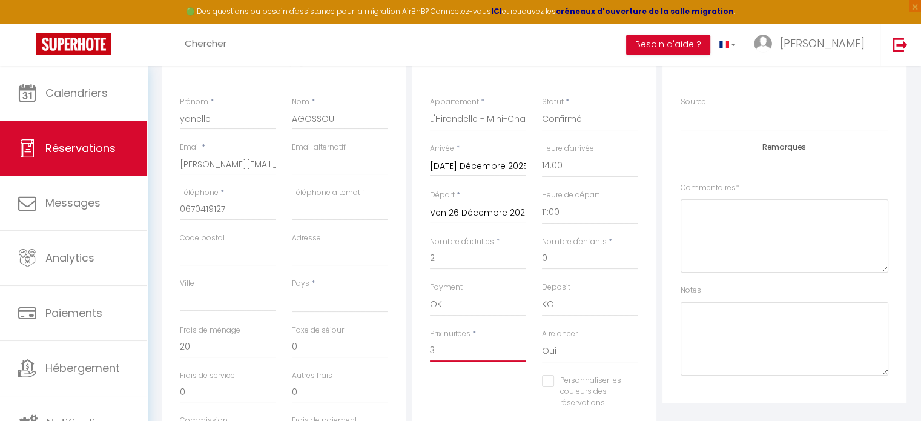
checkbox input "false"
type input "30"
select select
checkbox input "false"
type input "300"
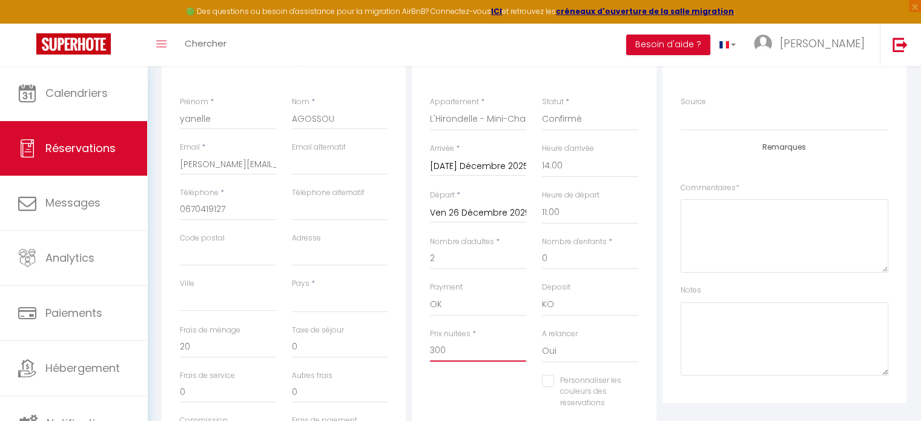
select select
checkbox input "false"
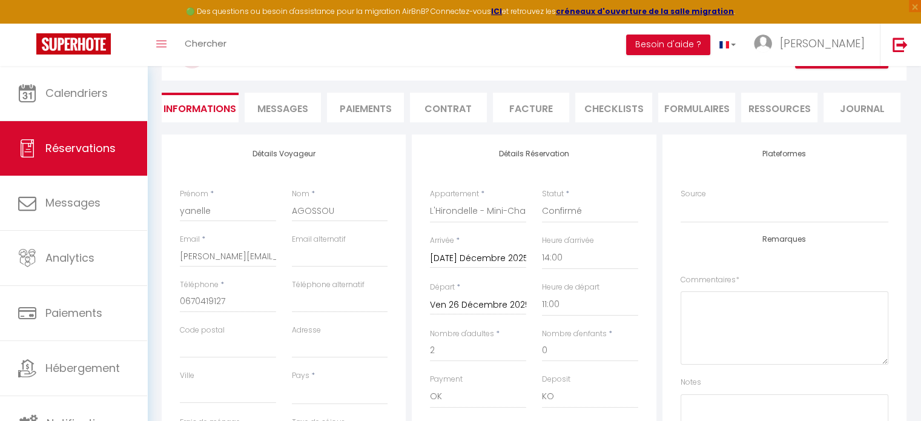
scroll to position [61, 0]
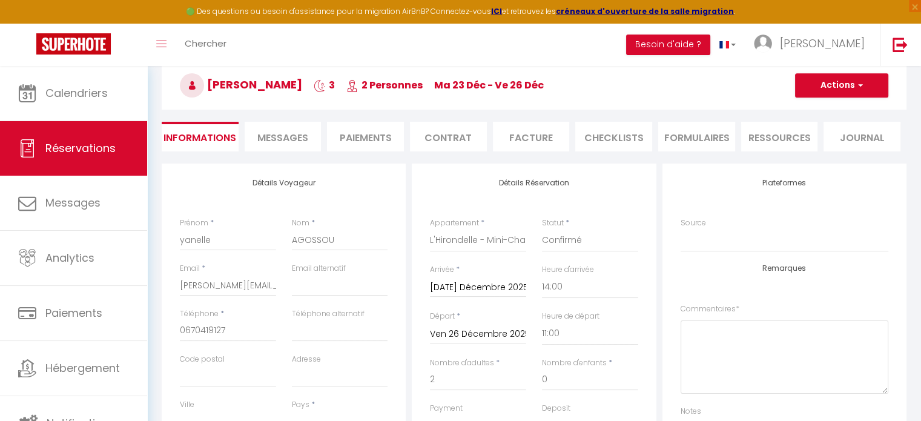
type input "300"
select select
type input "0"
checkbox input "false"
click at [820, 84] on button "Actions" at bounding box center [841, 85] width 93 height 24
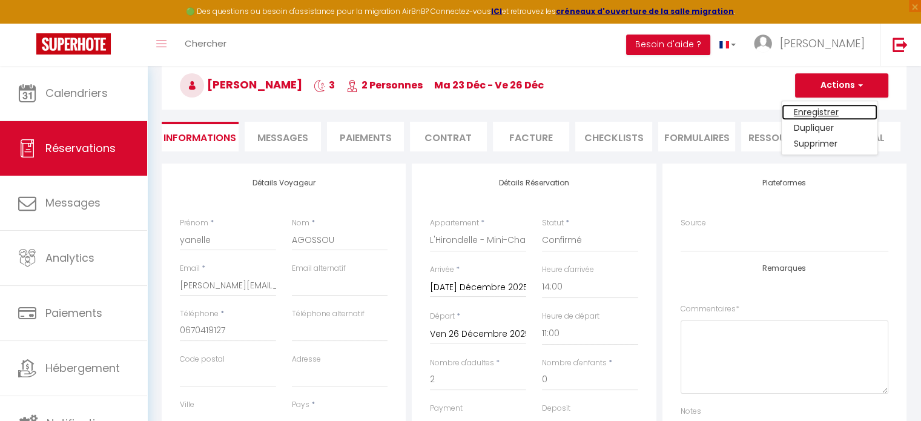
click at [823, 111] on link "Enregistrer" at bounding box center [830, 112] width 96 height 16
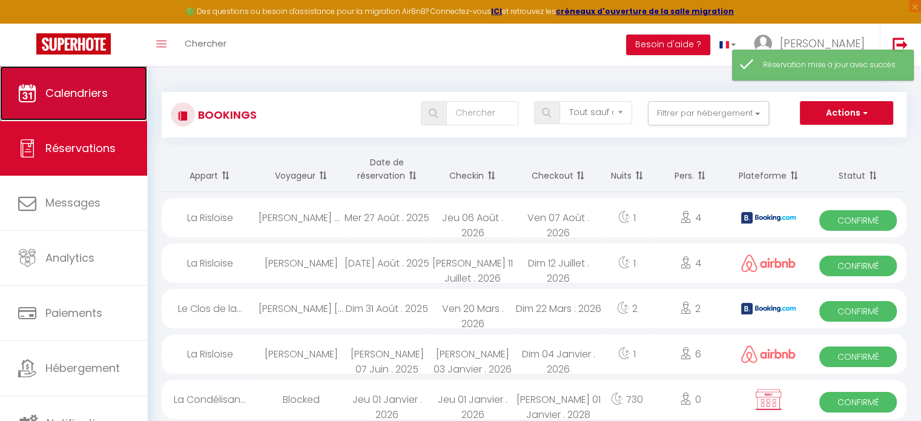
click at [82, 91] on span "Calendriers" at bounding box center [76, 92] width 62 height 15
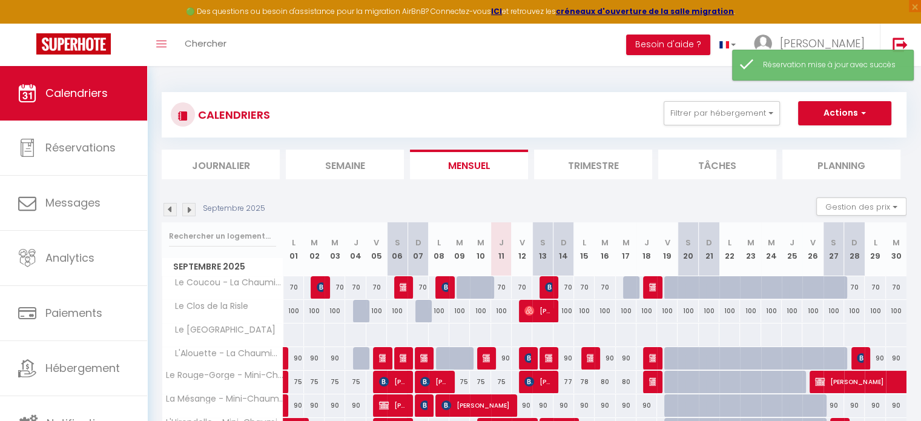
scroll to position [121, 0]
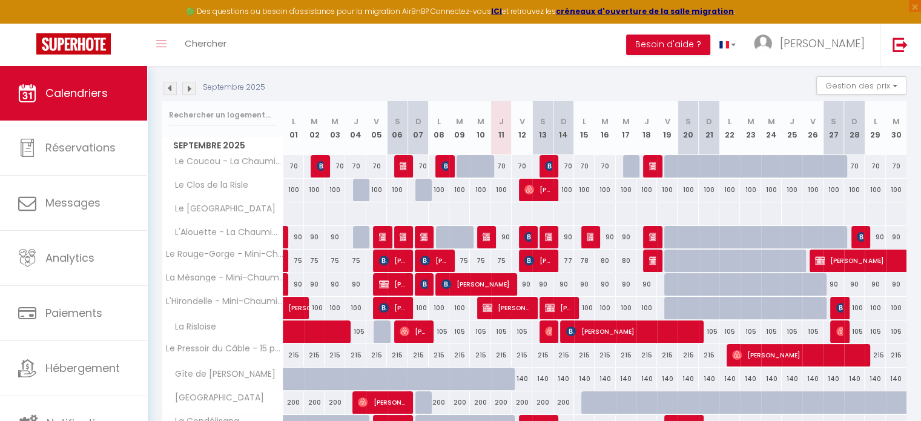
click at [192, 89] on img at bounding box center [188, 88] width 13 height 13
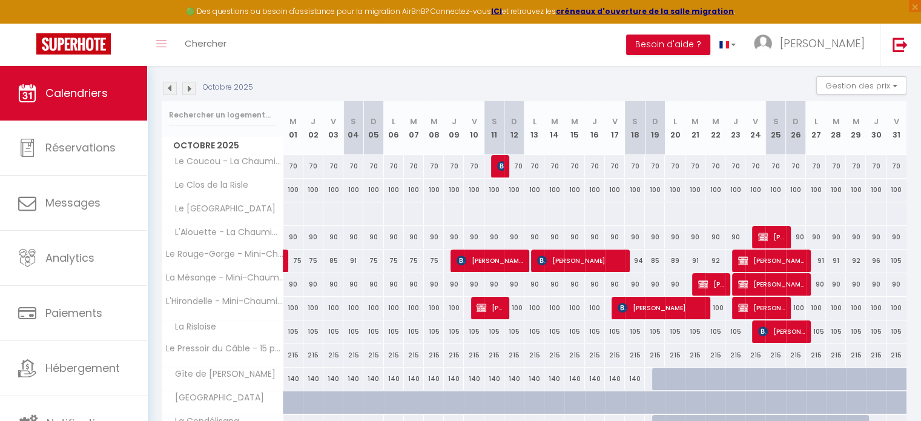
click at [192, 89] on img at bounding box center [188, 88] width 13 height 13
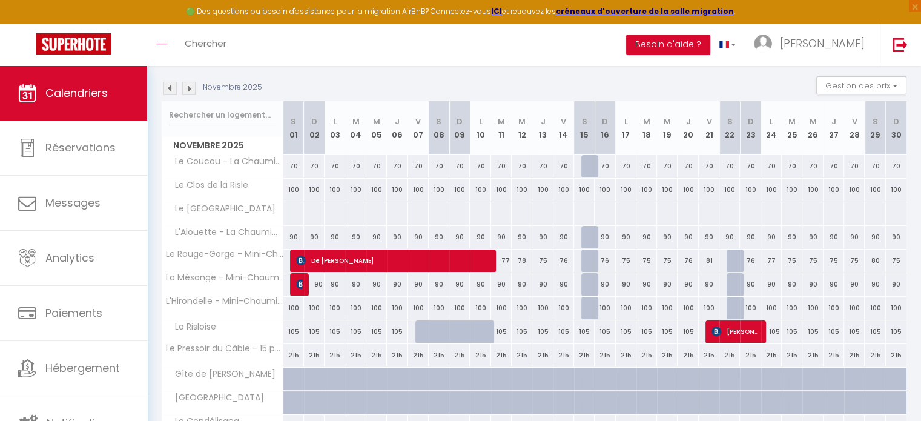
click at [192, 89] on img at bounding box center [188, 88] width 13 height 13
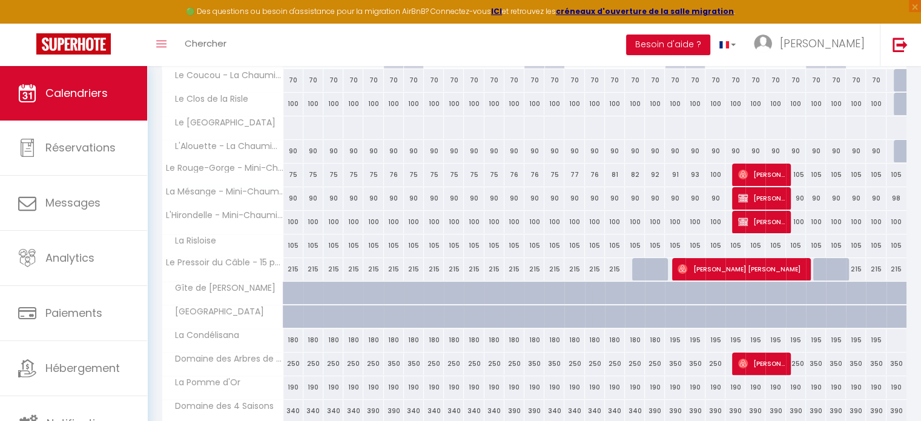
scroll to position [257, 0]
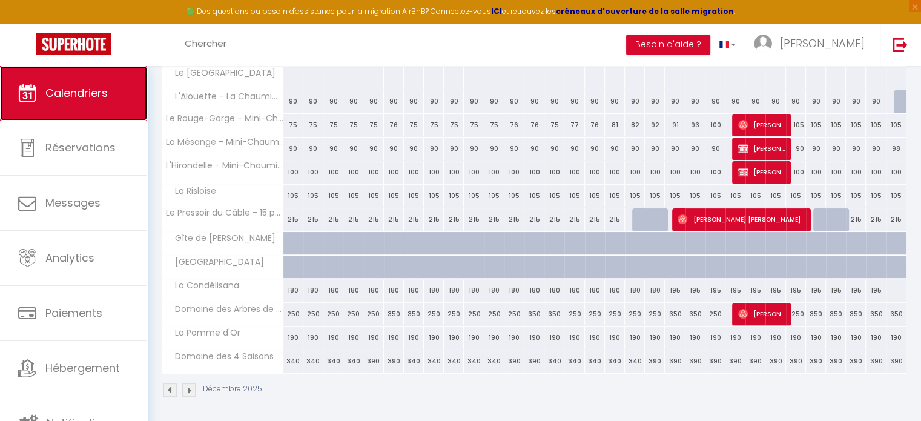
click at [82, 90] on span "Calendriers" at bounding box center [76, 92] width 62 height 15
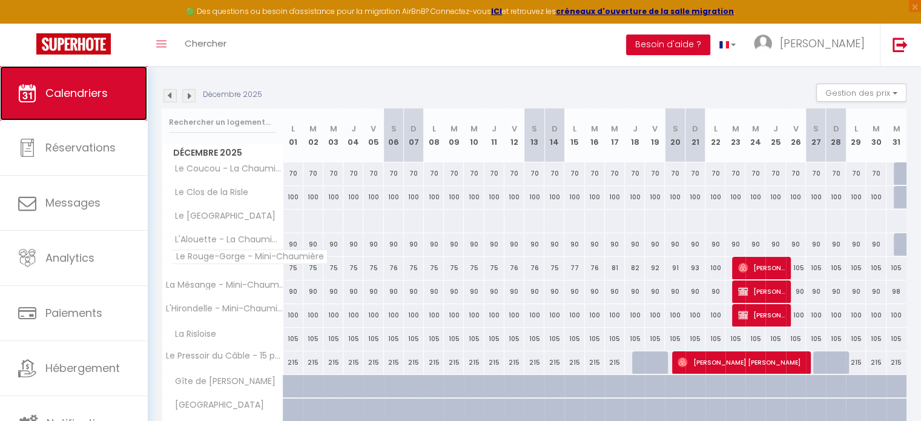
scroll to position [75, 0]
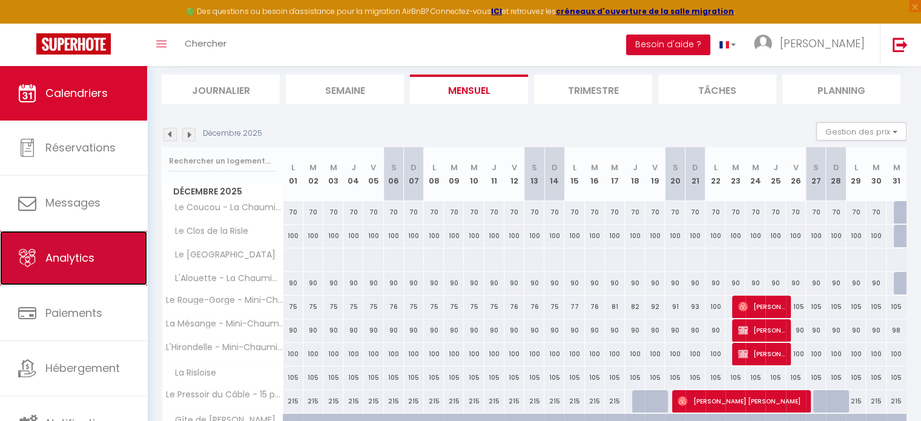
click at [93, 254] on span "Analytics" at bounding box center [69, 257] width 49 height 15
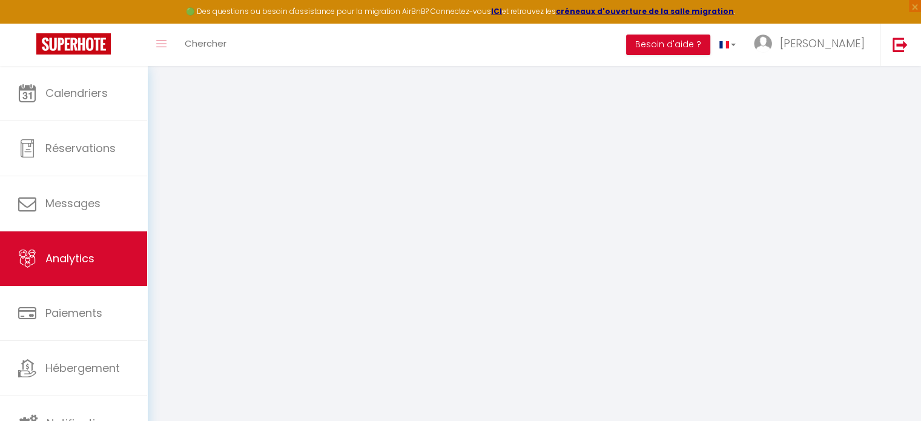
select select "2025"
select select "9"
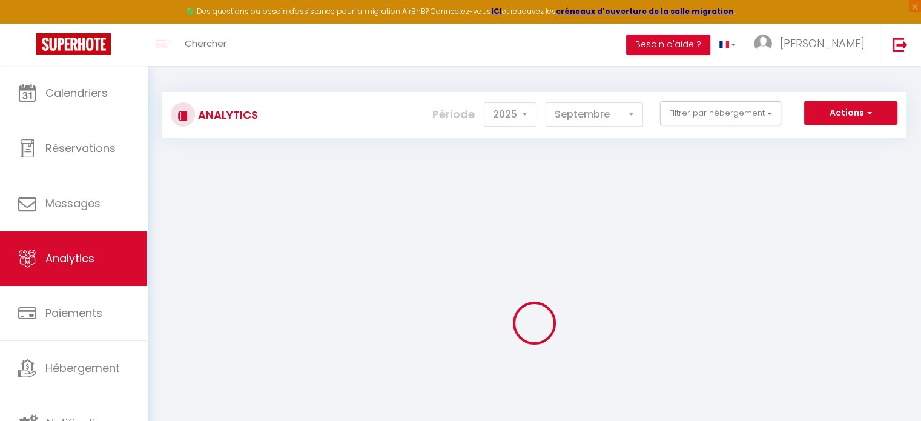
checkbox d\'Hôtes "false"
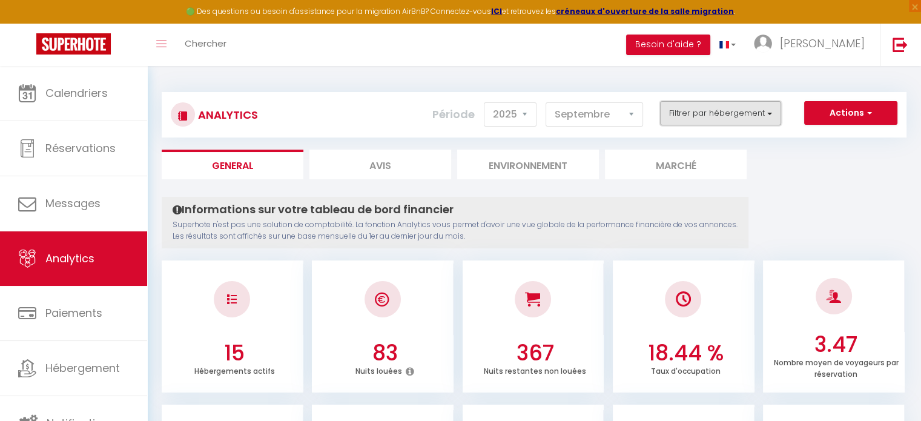
click at [683, 118] on button "Filtrer par hébergement" at bounding box center [720, 113] width 121 height 24
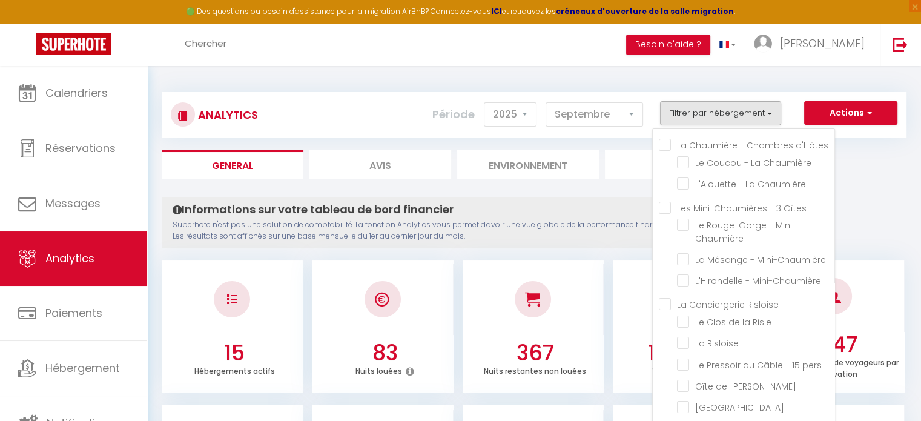
click at [668, 142] on d\'Hôtes "La Chaumière - Chambres d'Hôtes" at bounding box center [747, 144] width 176 height 12
click at [664, 209] on Gîtes "Les Mini-Chaumières - 3 Gîtes" at bounding box center [747, 206] width 176 height 12
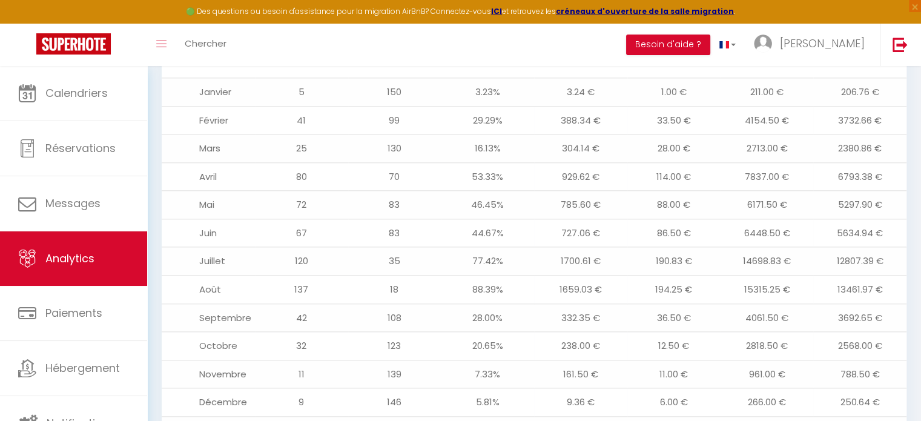
scroll to position [1393, 0]
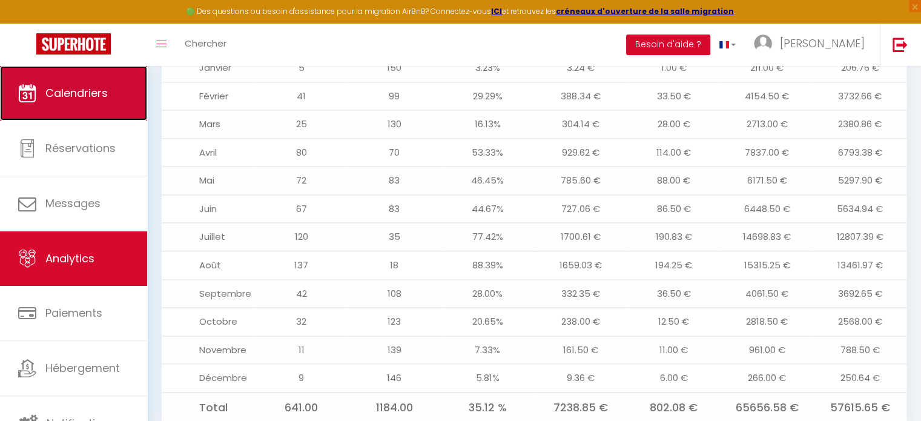
click at [109, 91] on link "Calendriers" at bounding box center [73, 93] width 147 height 54
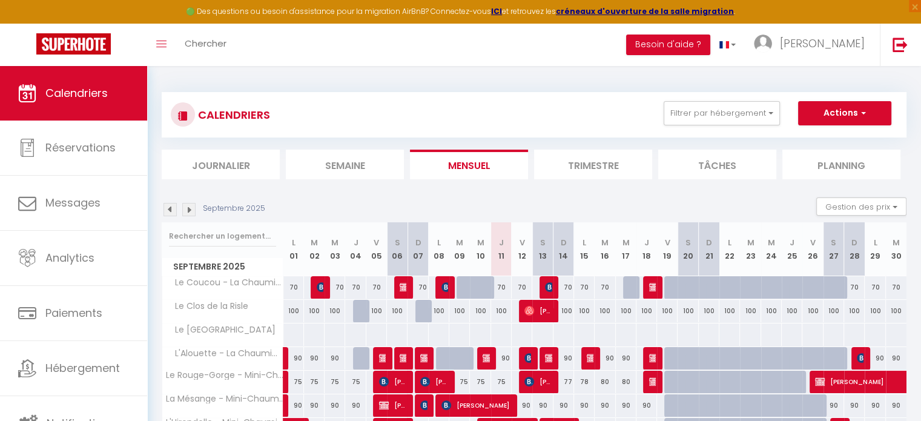
click at [188, 205] on img at bounding box center [188, 209] width 13 height 13
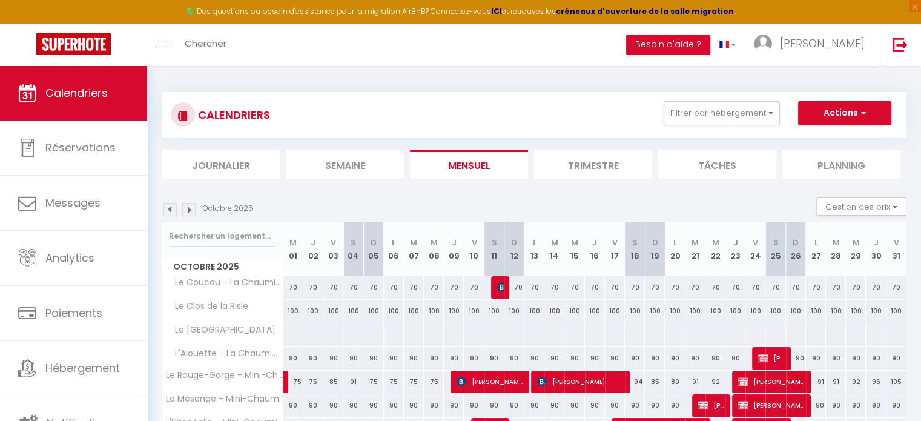
click at [188, 205] on img at bounding box center [188, 209] width 13 height 13
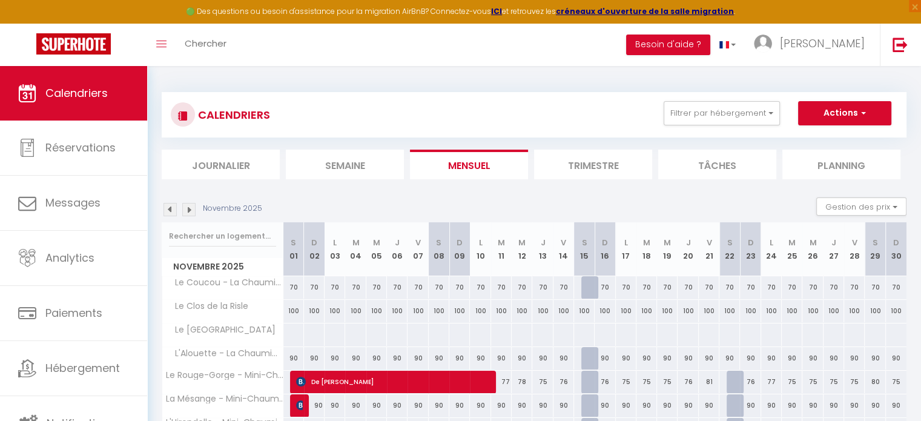
click at [188, 205] on img at bounding box center [188, 209] width 13 height 13
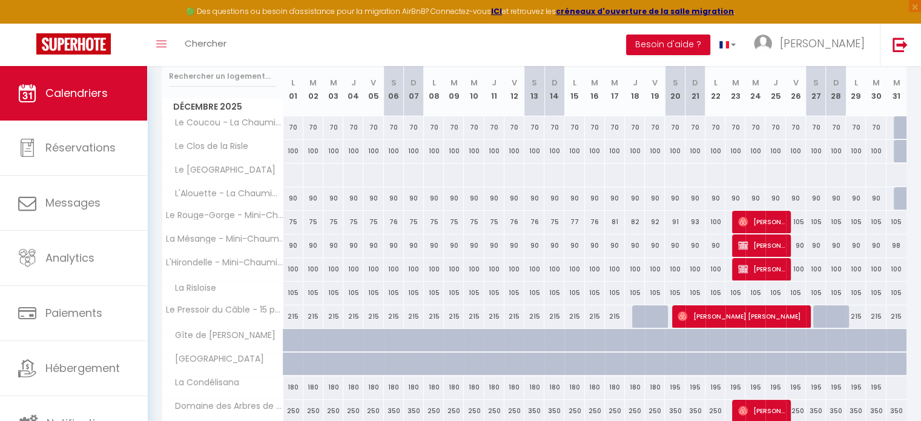
scroll to position [182, 0]
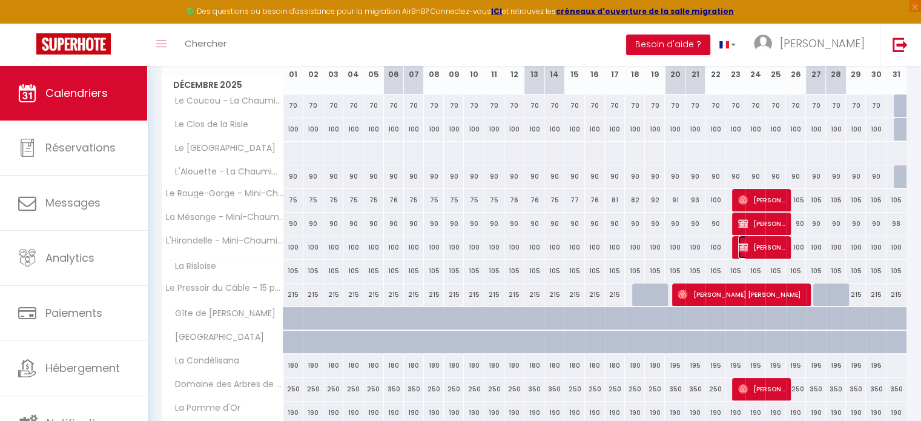
click at [763, 254] on span "[PERSON_NAME]" at bounding box center [761, 247] width 47 height 23
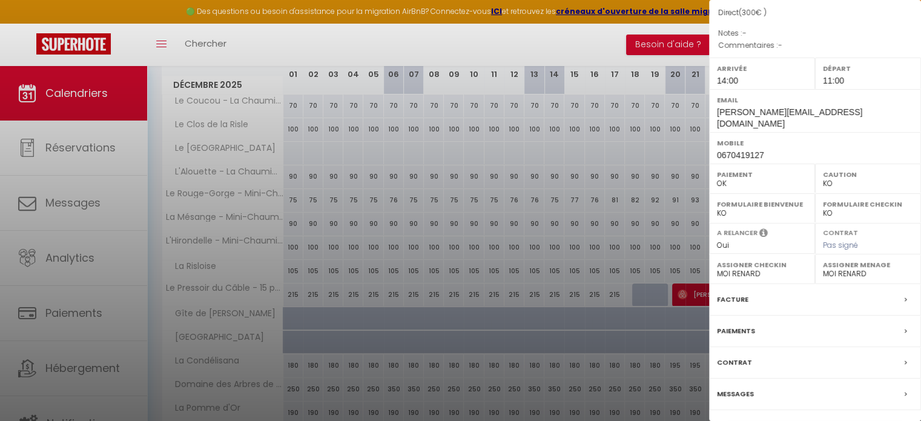
scroll to position [121, 0]
click at [817, 420] on link "Détails de la réservation" at bounding box center [815, 428] width 174 height 16
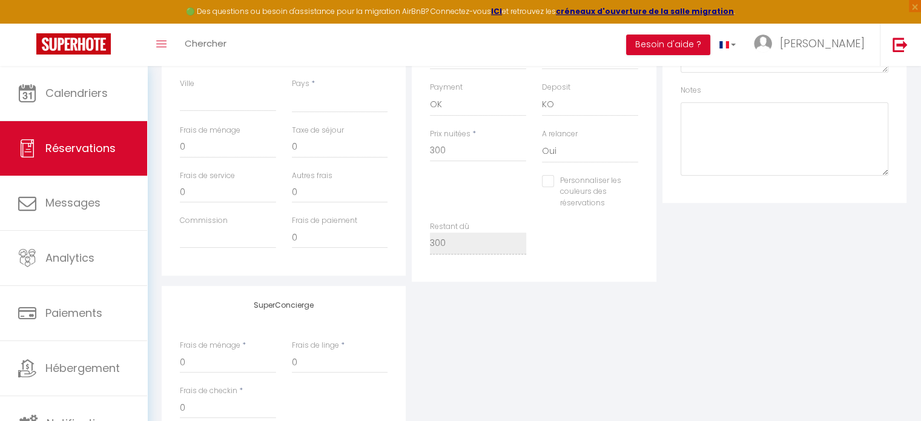
scroll to position [369, 0]
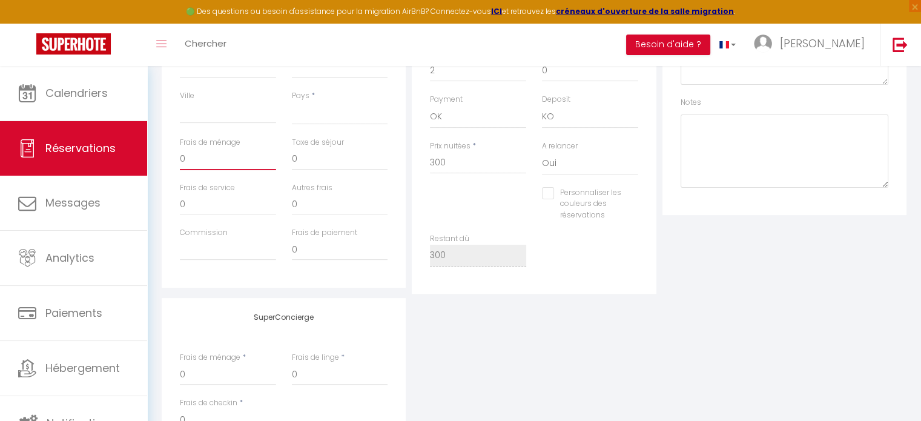
drag, startPoint x: 214, startPoint y: 162, endPoint x: 96, endPoint y: 134, distance: 121.3
click at [96, 134] on div "🟢 Des questions ou besoin d'assistance pour la migration AirBnB? Connectez-vous…" at bounding box center [460, 120] width 921 height 846
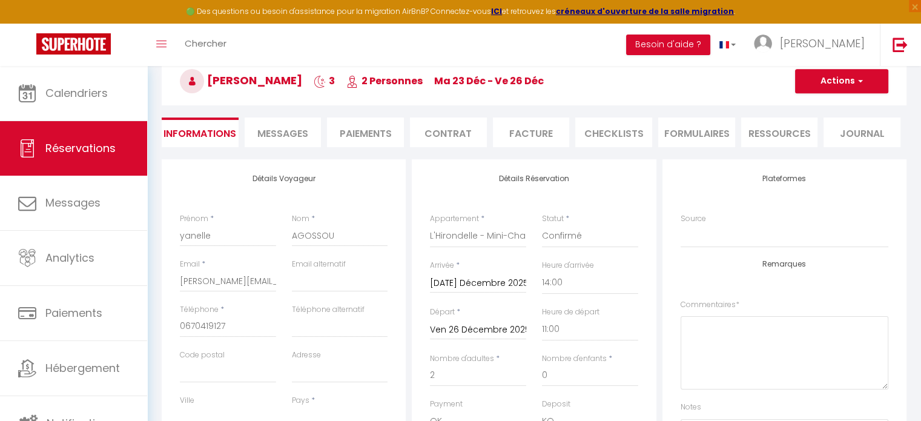
scroll to position [0, 0]
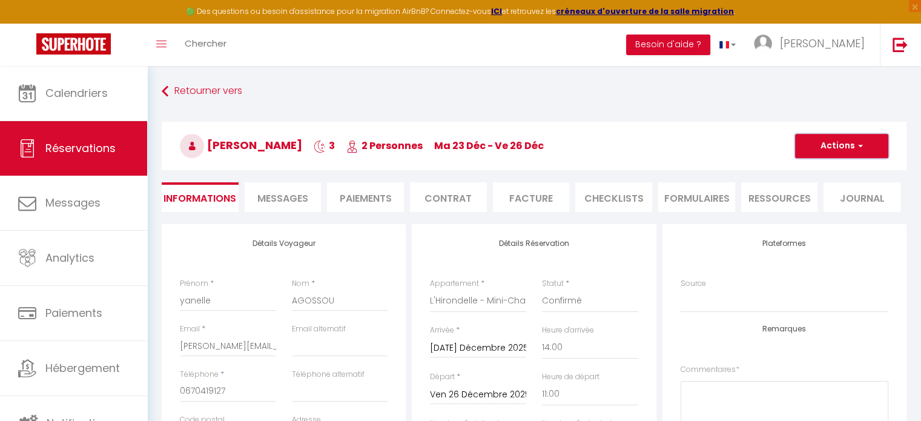
click at [837, 150] on button "Actions" at bounding box center [841, 146] width 93 height 24
click at [813, 173] on link "Enregistrer" at bounding box center [830, 173] width 96 height 16
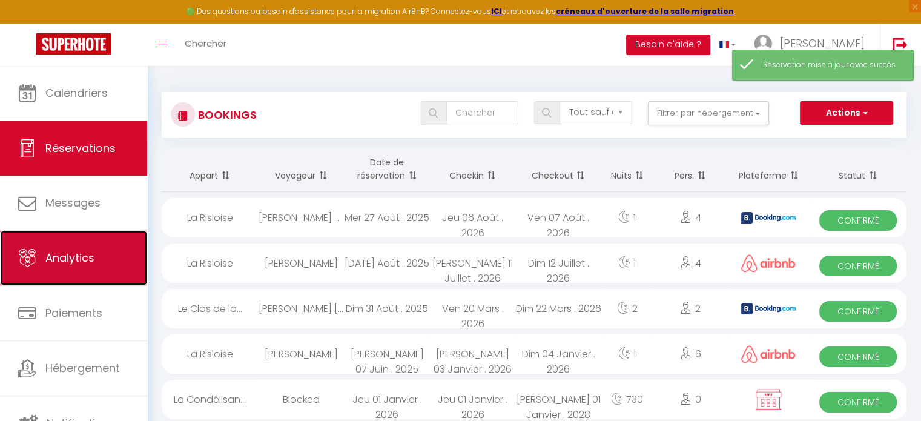
click at [61, 270] on link "Analytics" at bounding box center [73, 258] width 147 height 54
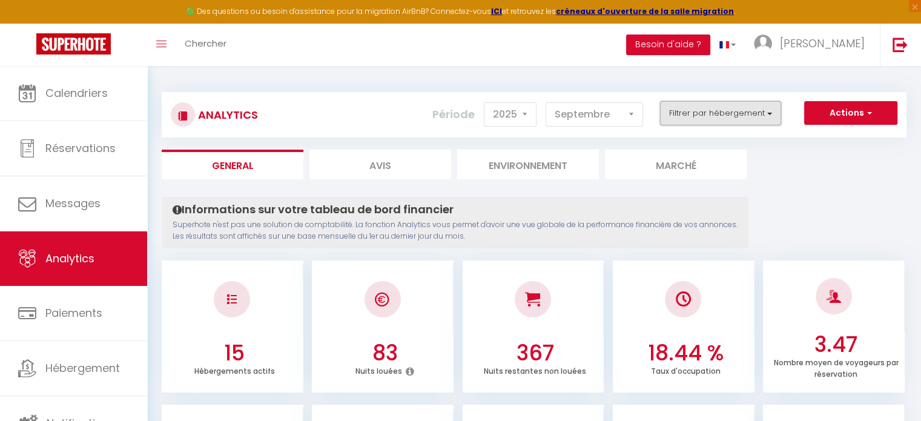
click at [740, 113] on button "Filtrer par hébergement" at bounding box center [720, 113] width 121 height 24
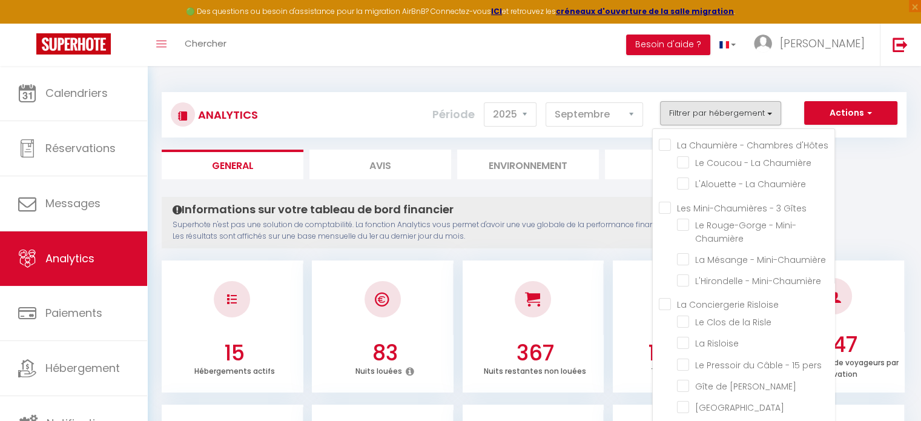
click at [665, 145] on d\'Hôtes "La Chaumière - Chambres d'Hôtes" at bounding box center [747, 144] width 176 height 12
click at [669, 208] on Gîtes "Les Mini-Chaumières - 3 Gîtes" at bounding box center [747, 206] width 176 height 12
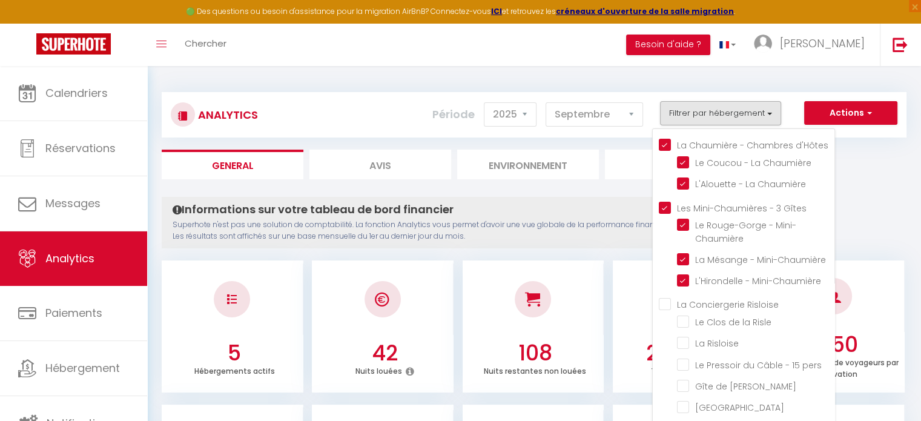
click at [618, 237] on p "Superhote n'est pas une solution de comptabilité. La fonction Analytics vous pe…" at bounding box center [455, 230] width 565 height 23
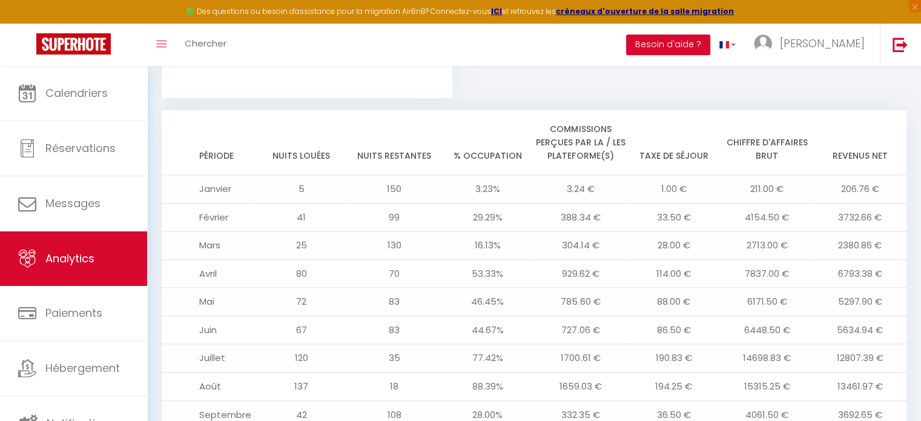
scroll to position [1414, 0]
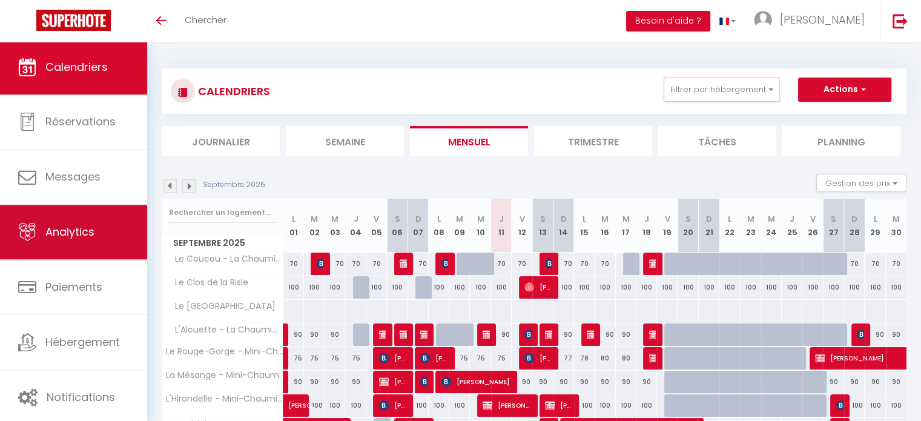
click at [82, 226] on span "Analytics" at bounding box center [69, 231] width 49 height 15
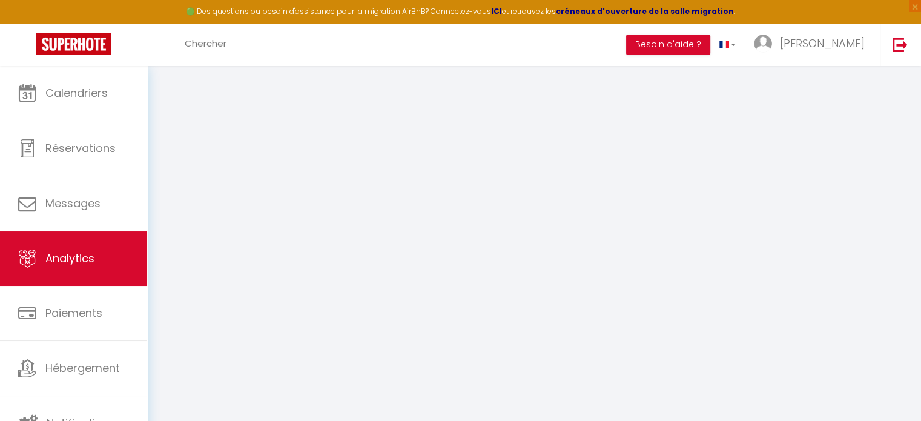
select select "2025"
select select "9"
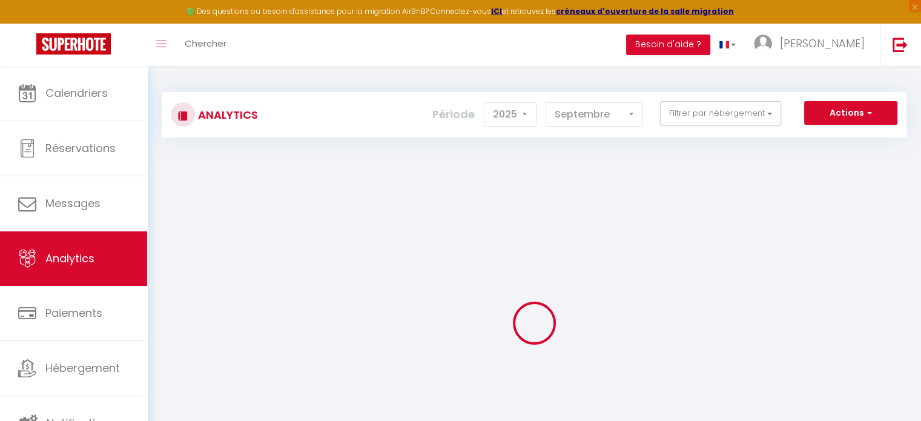
checkbox d\'Hôtes "false"
checkbox Chaumière "false"
checkbox Gîtes "false"
checkbox Mini-Chaumière "false"
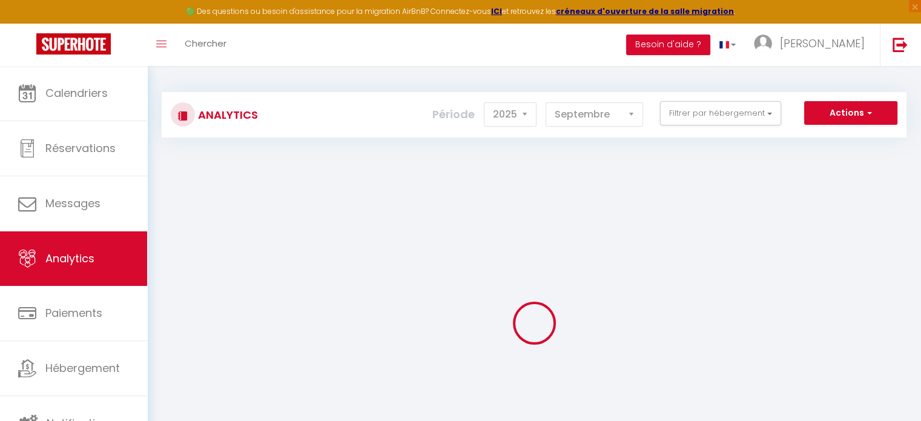
checkbox Mini-Chaumière "false"
checkbox Risloise "false"
checkbox Risle "false"
checkbox Risloise "false"
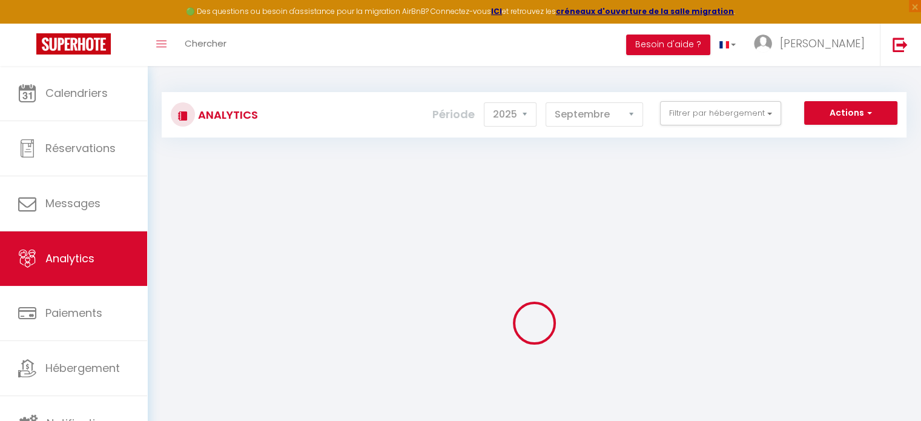
checkbox pers "false"
checkbox Josapha "false"
checkbox Normandie "false"
checkbox Condélisana "false"
checkbox Vie "false"
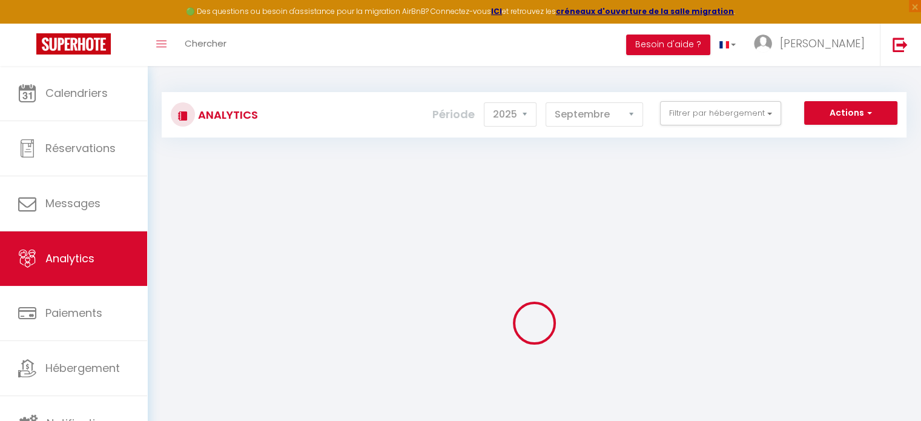
checkbox d\'Or "false"
checkbox Saisons "false"
checkbox input "false"
checkbox Folie "false"
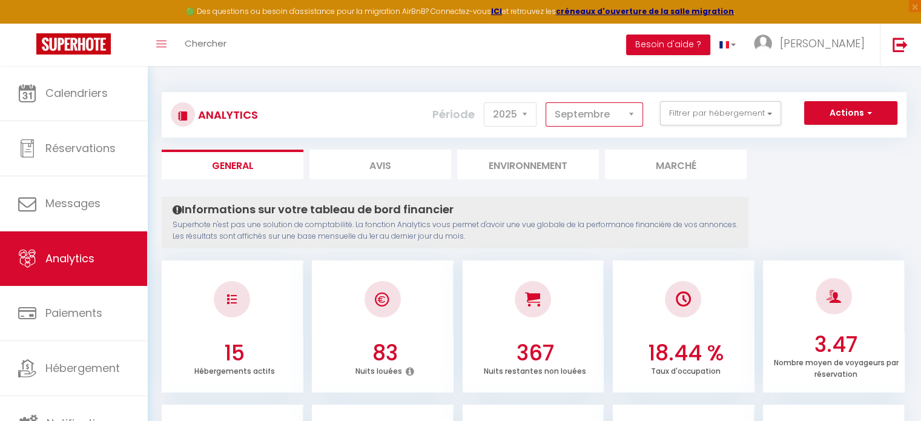
click at [620, 119] on select "Janvier Février Mars Avril Mai Juin Juillet Août Septembre Octobre Novembre Déc…" at bounding box center [594, 114] width 97 height 24
select select "12"
click at [546, 102] on select "Janvier Février Mars Avril Mai Juin Juillet Août Septembre Octobre Novembre Déc…" at bounding box center [594, 114] width 97 height 24
checkbox d\'Hôtes "false"
checkbox Chaumière "false"
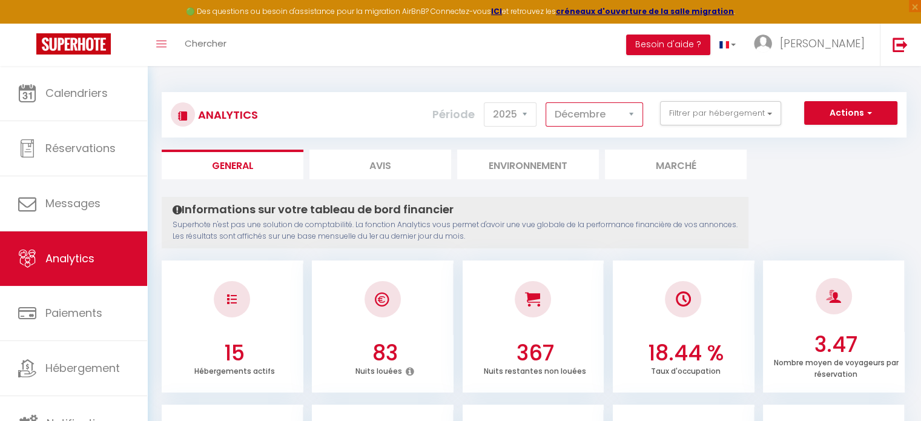
checkbox Chaumière "false"
checkbox Gîtes "false"
checkbox Mini-Chaumière "false"
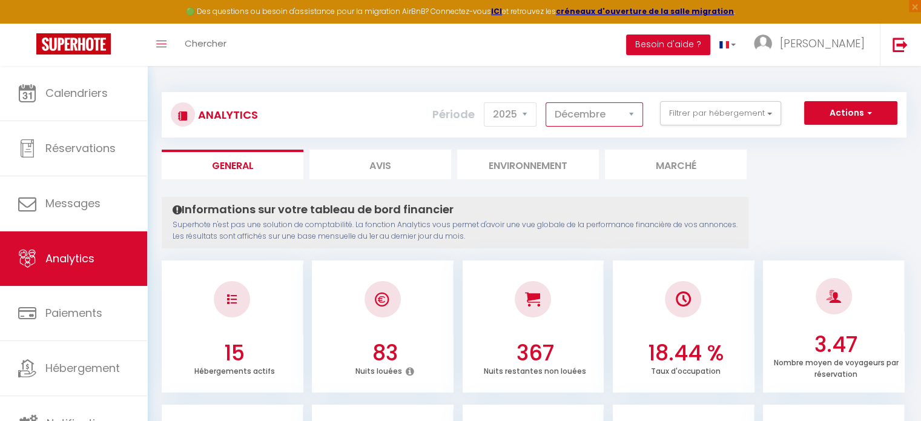
checkbox Risloise "false"
checkbox Risle "false"
checkbox Risloise "false"
checkbox pers "false"
checkbox Josapha "false"
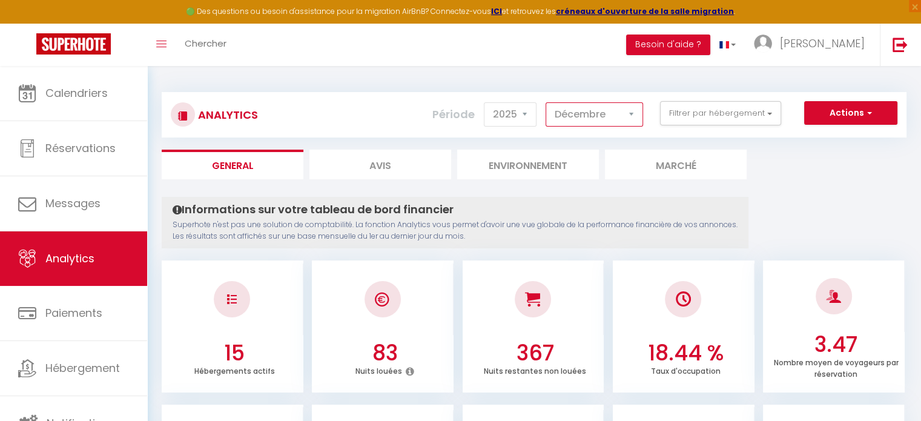
checkbox Normandie "false"
checkbox Condélisana "false"
checkbox Vie "false"
checkbox d\'Or "false"
checkbox Saisons "false"
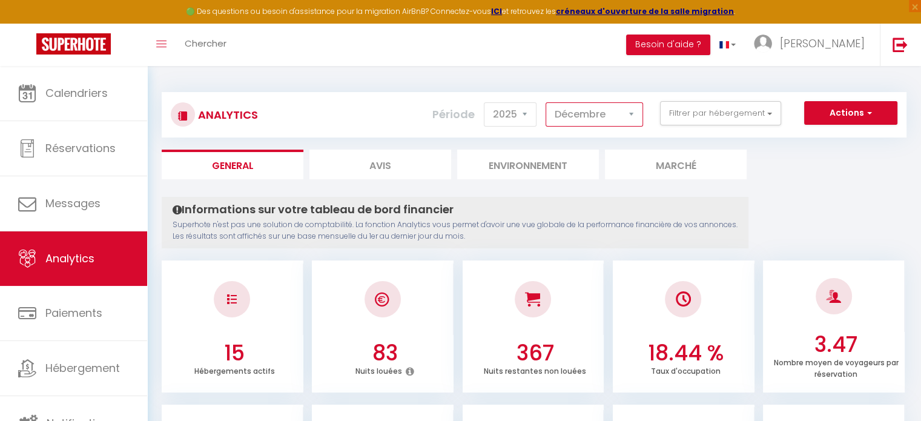
checkbox input "false"
checkbox Folie "false"
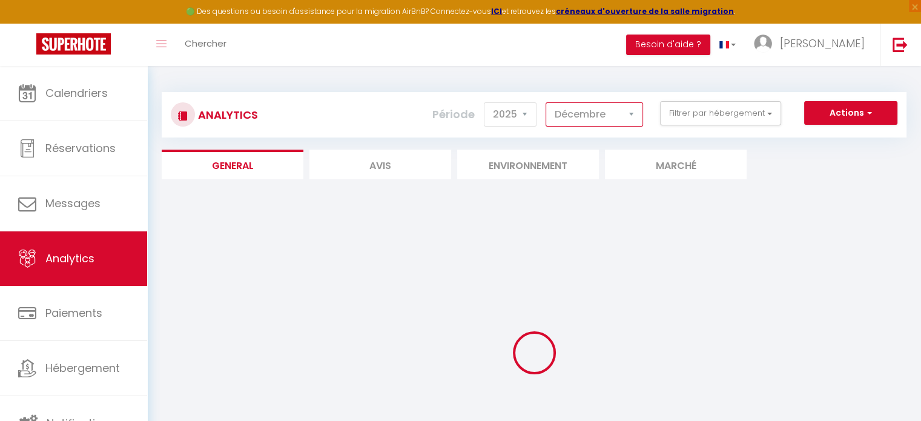
checkbox d\'Hôtes "false"
checkbox Chaumière "false"
checkbox Gîtes "false"
checkbox Mini-Chaumière "false"
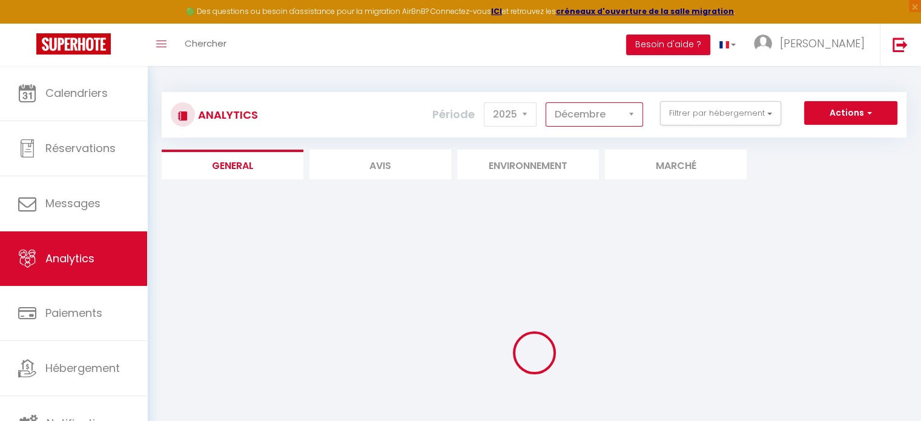
checkbox Mini-Chaumière "false"
checkbox Risloise "false"
checkbox Risle "false"
checkbox Risloise "false"
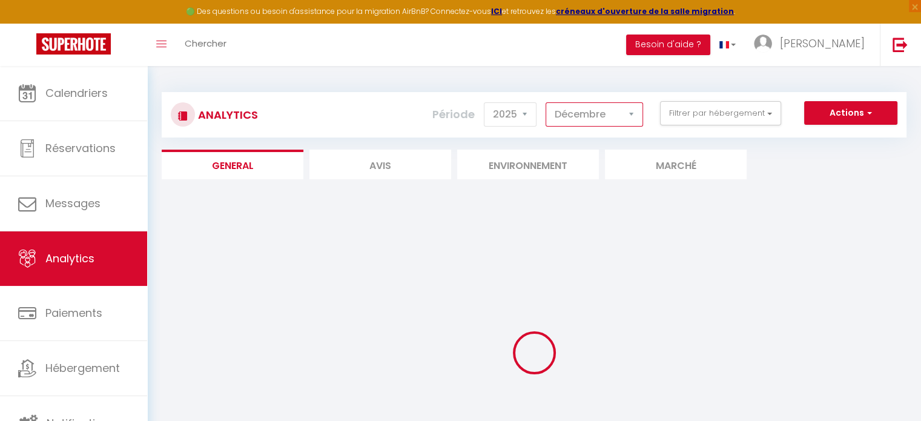
checkbox pers "false"
checkbox Josapha "false"
checkbox Normandie "false"
checkbox Condélisana "false"
checkbox Vie "false"
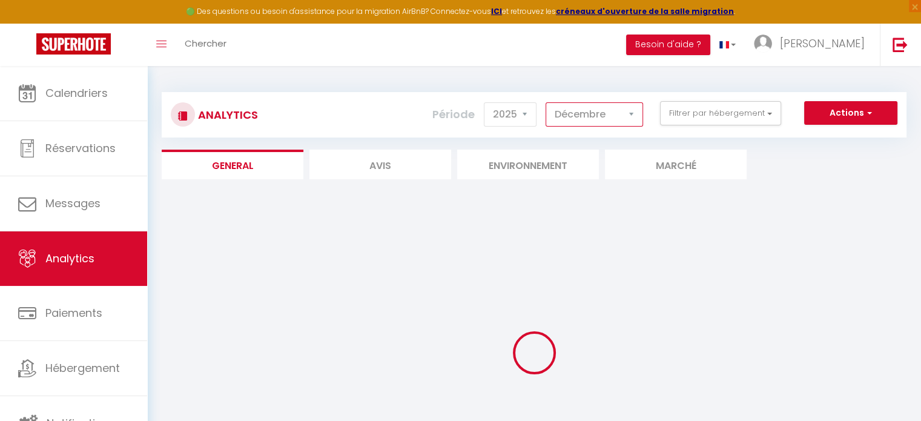
checkbox d\'Or "false"
checkbox Saisons "false"
checkbox input "false"
checkbox Folie "false"
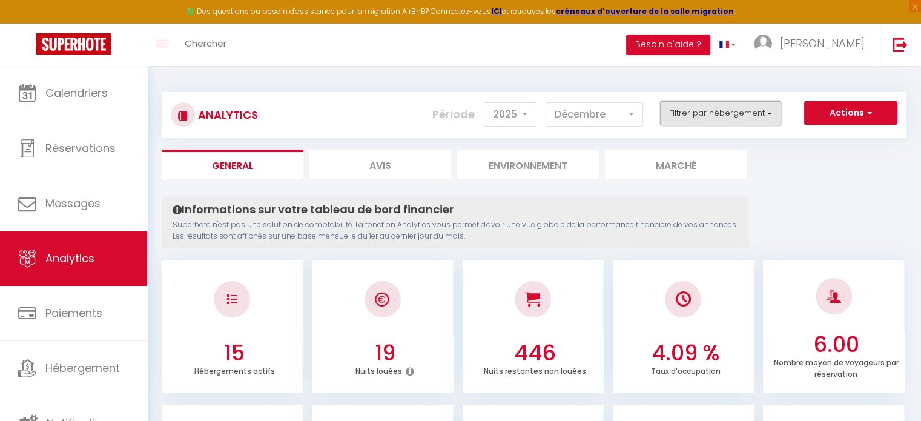
click at [702, 113] on button "Filtrer par hébergement" at bounding box center [720, 113] width 121 height 24
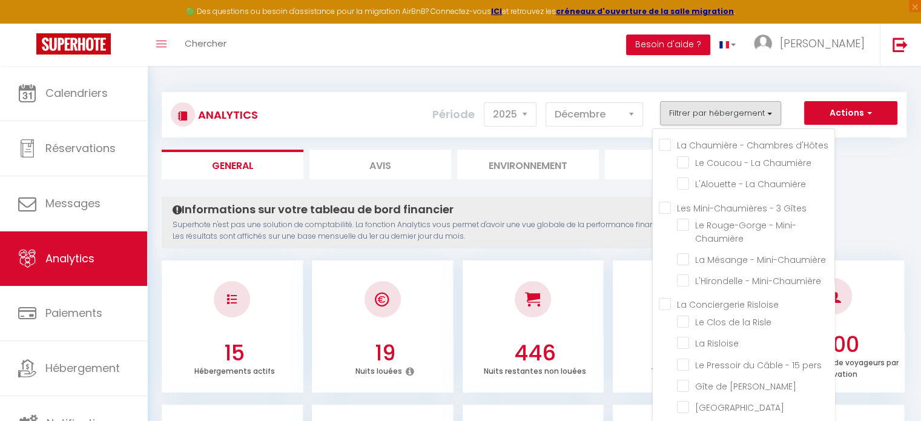
click at [662, 142] on d\'Hôtes "La Chaumière - Chambres d'Hôtes" at bounding box center [747, 144] width 176 height 12
checkbox d\'Hôtes "true"
checkbox Chaumière "true"
checkbox Mini-Chaumière "false"
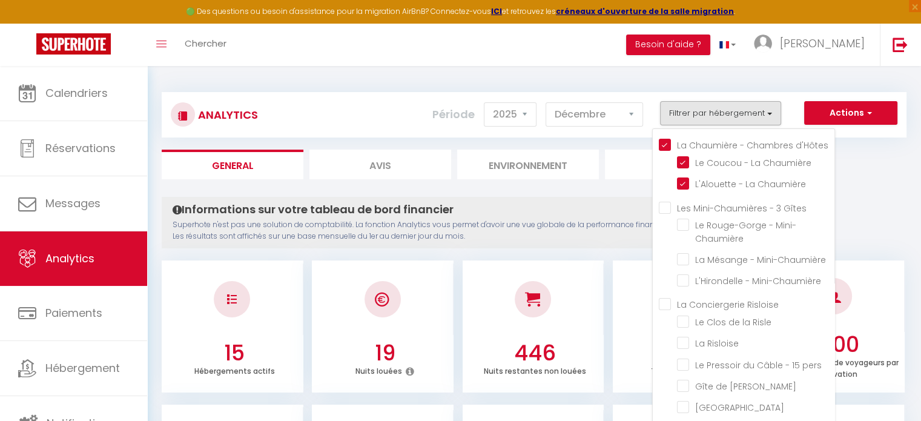
checkbox Mini-Chaumière "false"
checkbox Risle "false"
checkbox Risloise "false"
checkbox pers "false"
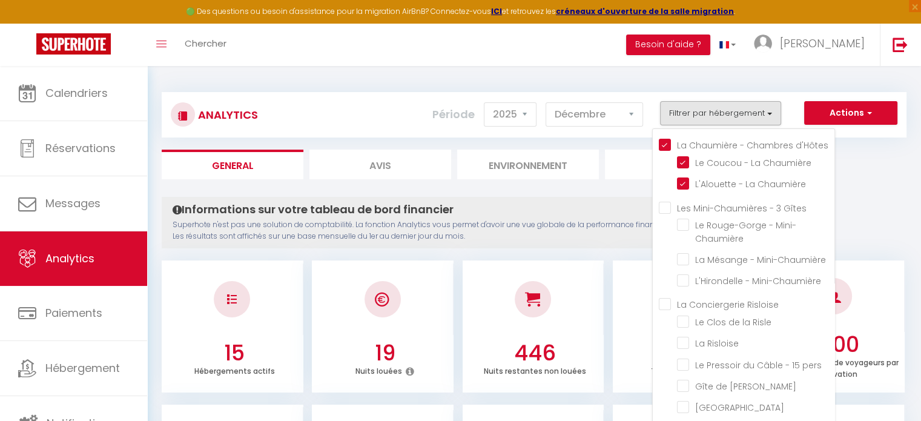
checkbox Josapha "false"
checkbox Normandie "false"
checkbox Condélisana "false"
checkbox Vie "false"
checkbox d\'Or "false"
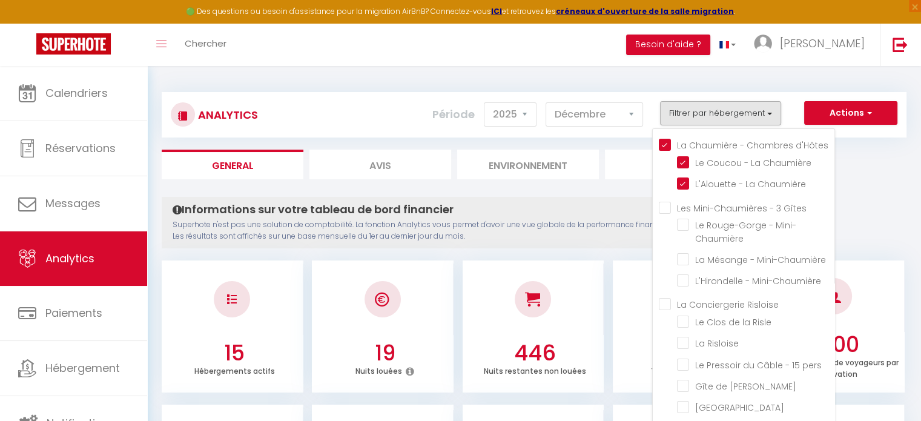
checkbox Saisons "false"
checkbox Folie "false"
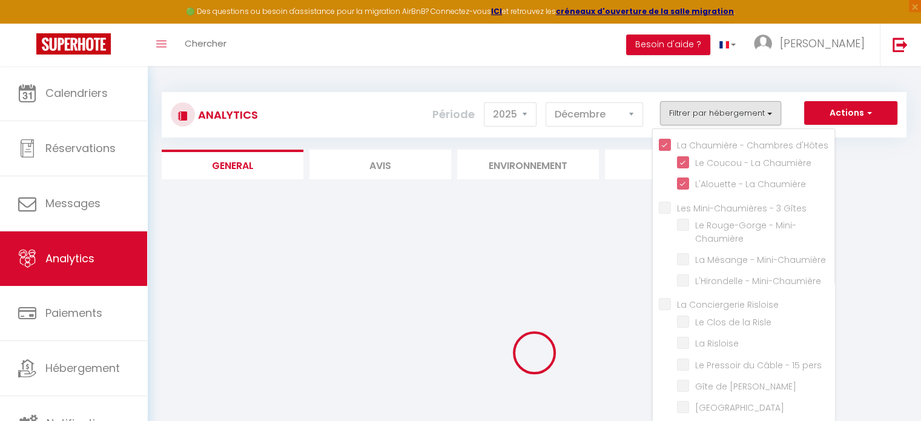
checkbox Mini-Chaumière "false"
checkbox Risle "false"
checkbox Risloise "false"
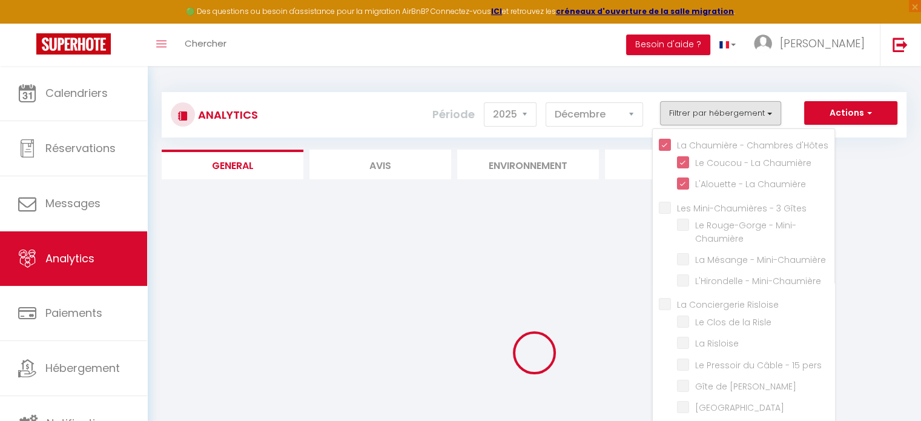
checkbox pers "false"
checkbox Josapha "false"
checkbox Normandie "false"
checkbox Condélisana "false"
checkbox Vie "false"
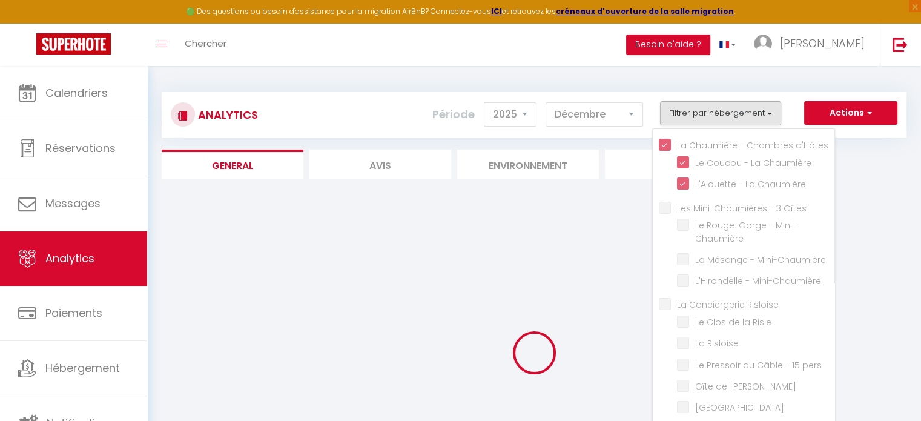
checkbox d\'Or "false"
checkbox Saisons "false"
checkbox Folie "false"
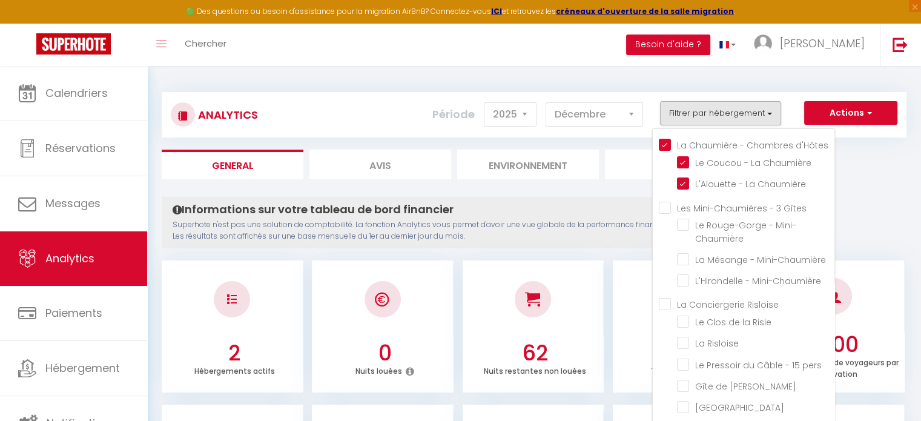
click at [666, 203] on Gîtes "Les Mini-Chaumières - 3 Gîtes" at bounding box center [747, 206] width 176 height 12
checkbox Gîtes "true"
checkbox Mini-Chaumière "true"
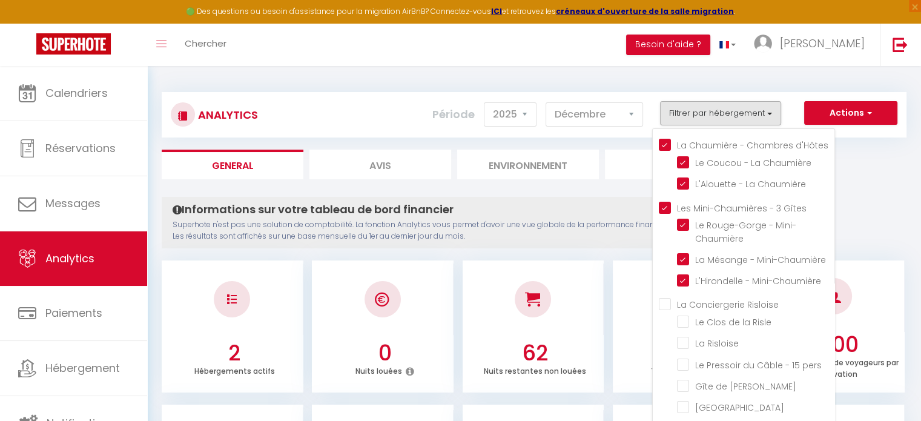
checkbox Risle "false"
checkbox Risloise "false"
checkbox pers "false"
checkbox Josapha "false"
checkbox Normandie "false"
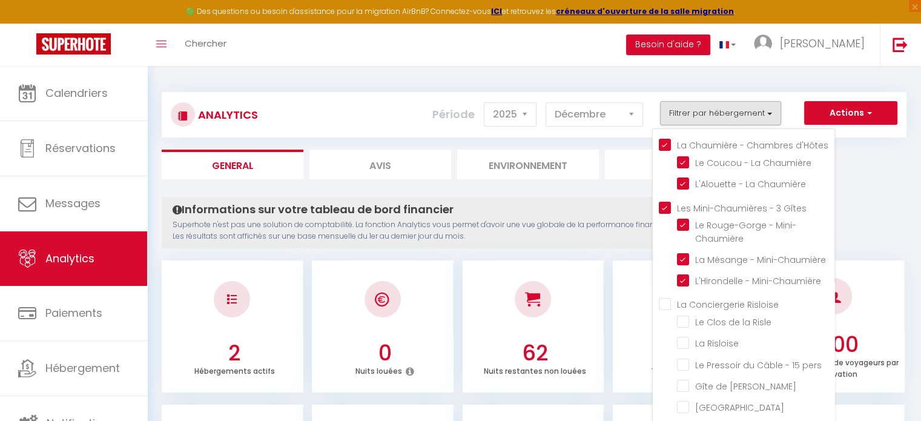
checkbox Condélisana "false"
checkbox Vie "false"
checkbox d\'Or "false"
checkbox Saisons "false"
checkbox Folie "false"
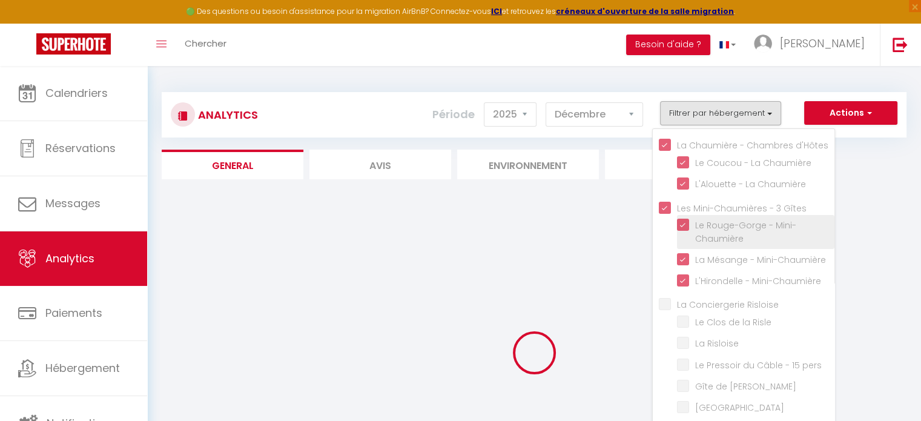
checkbox Risle "false"
checkbox Risloise "false"
checkbox pers "false"
checkbox Josapha "false"
checkbox Normandie "false"
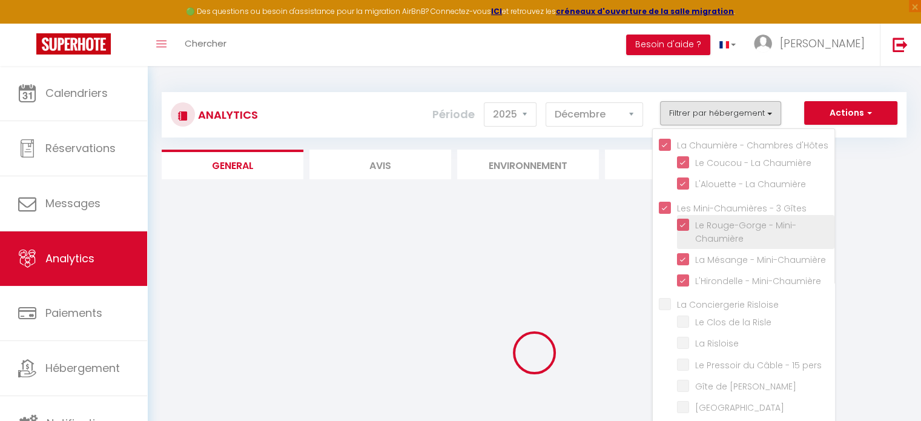
checkbox Condélisana "false"
checkbox Vie "false"
checkbox d\'Or "false"
checkbox Saisons "false"
checkbox Folie "false"
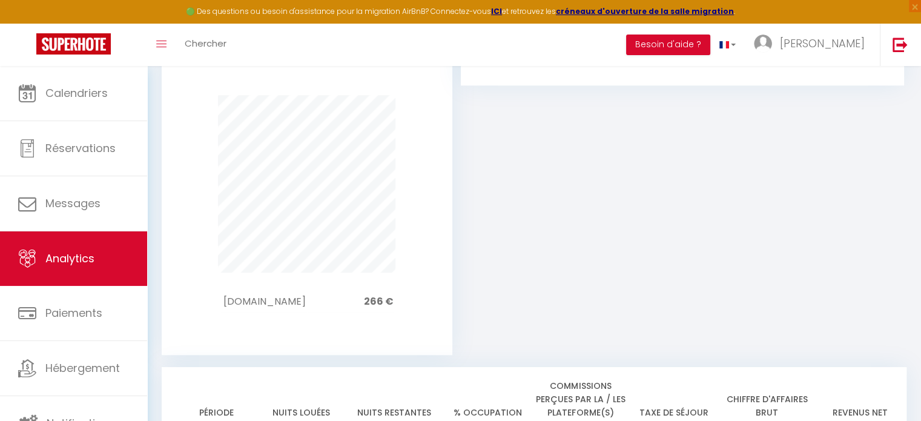
scroll to position [908, 0]
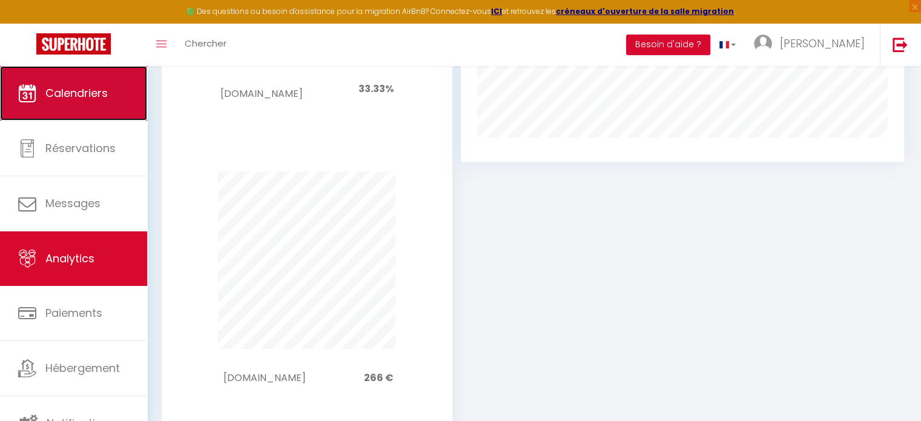
click at [115, 97] on link "Calendriers" at bounding box center [73, 93] width 147 height 54
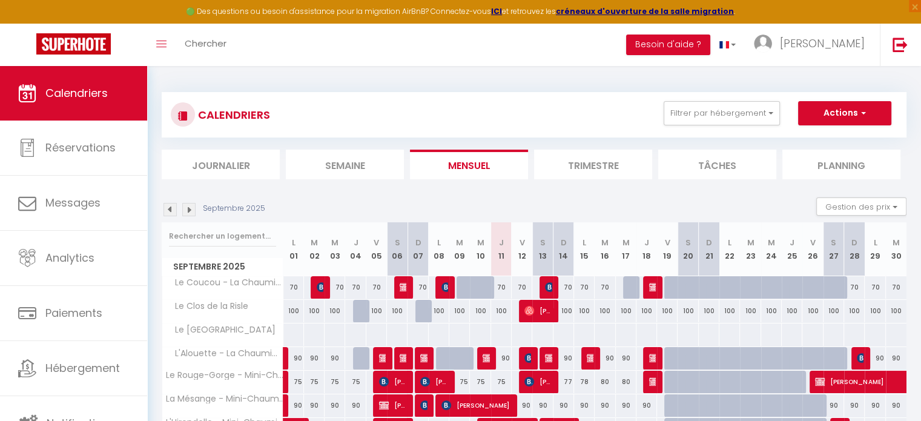
click at [191, 210] on img at bounding box center [188, 209] width 13 height 13
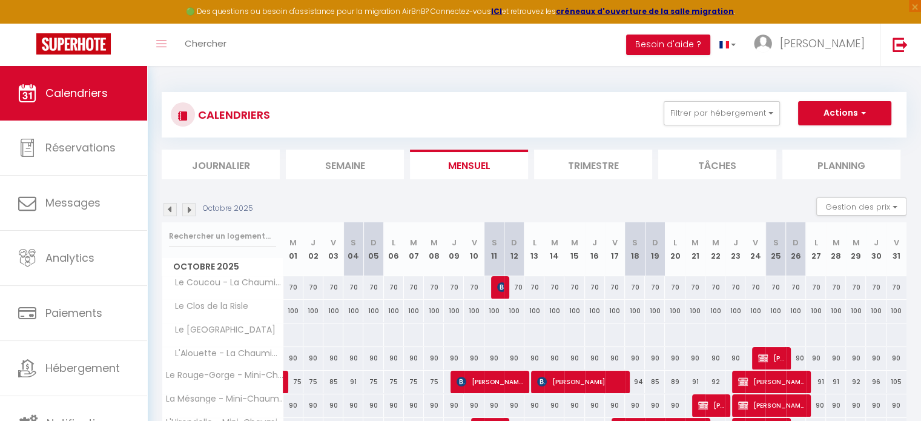
click at [191, 210] on img at bounding box center [188, 209] width 13 height 13
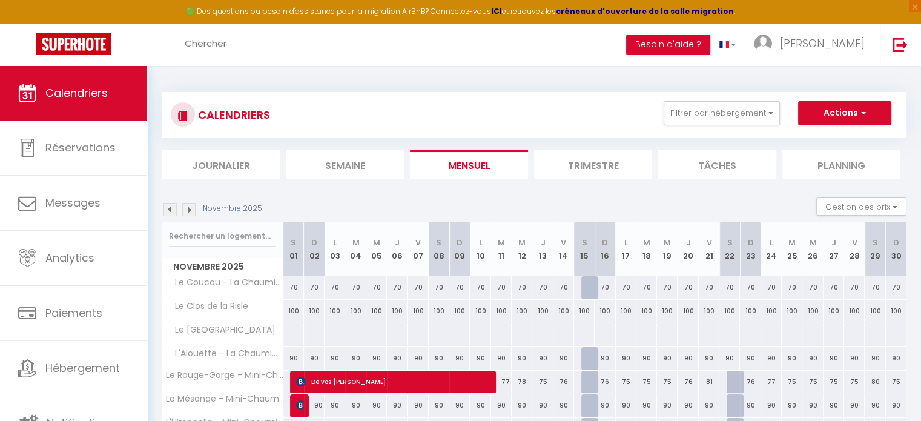
click at [191, 210] on img at bounding box center [188, 209] width 13 height 13
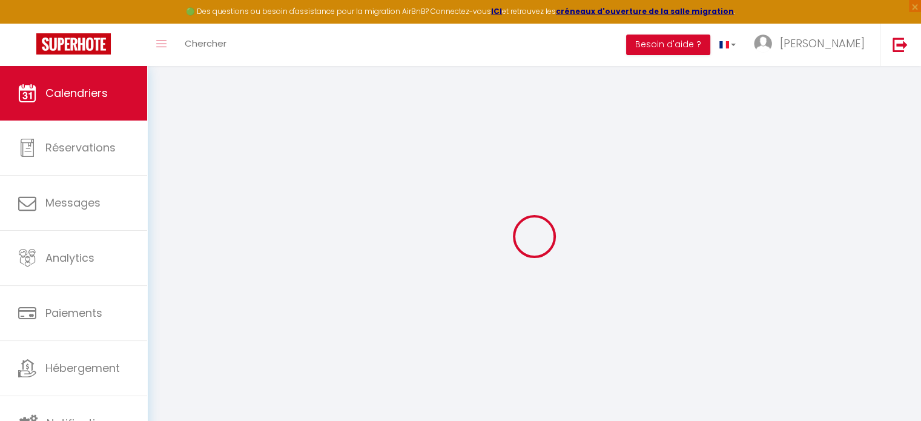
select select
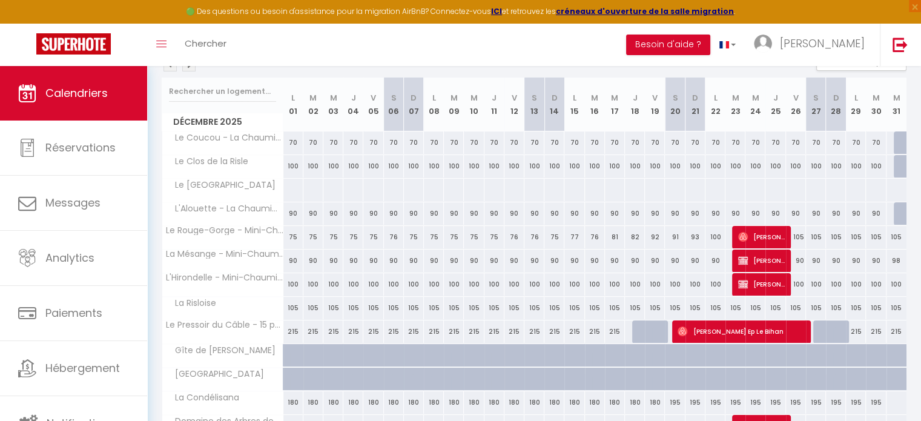
scroll to position [242, 0]
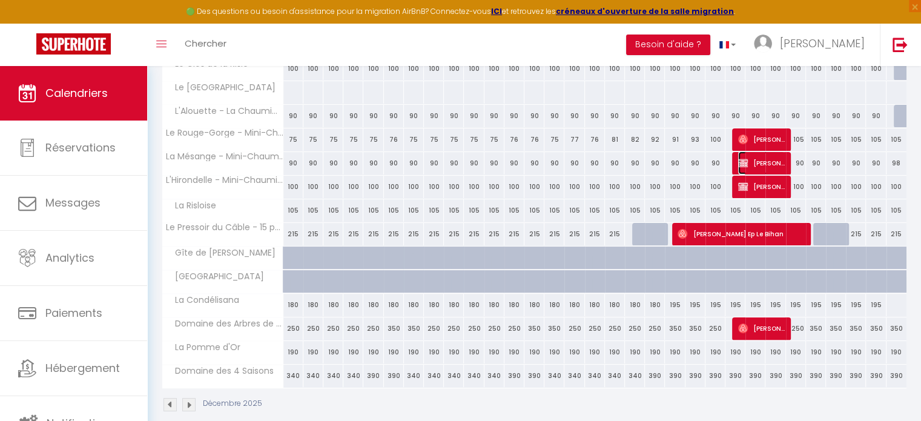
click at [771, 164] on span "[PERSON_NAME]" at bounding box center [761, 162] width 47 height 23
select select "OK"
select select "KO"
select select "0"
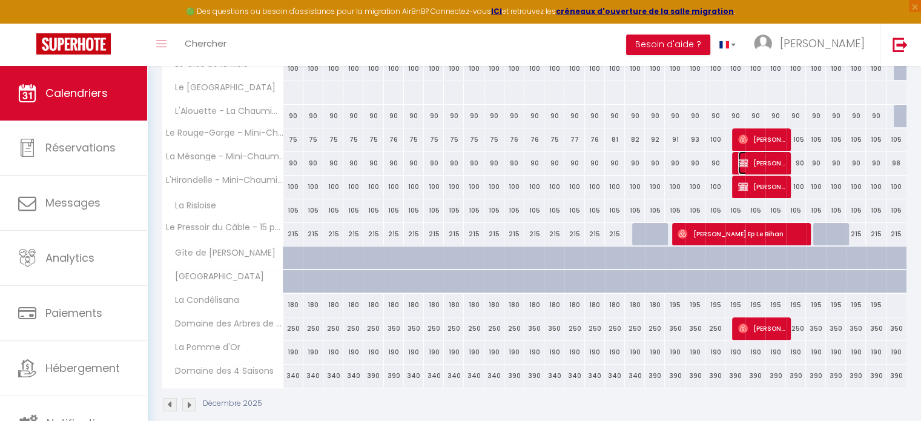
select select "1"
select select
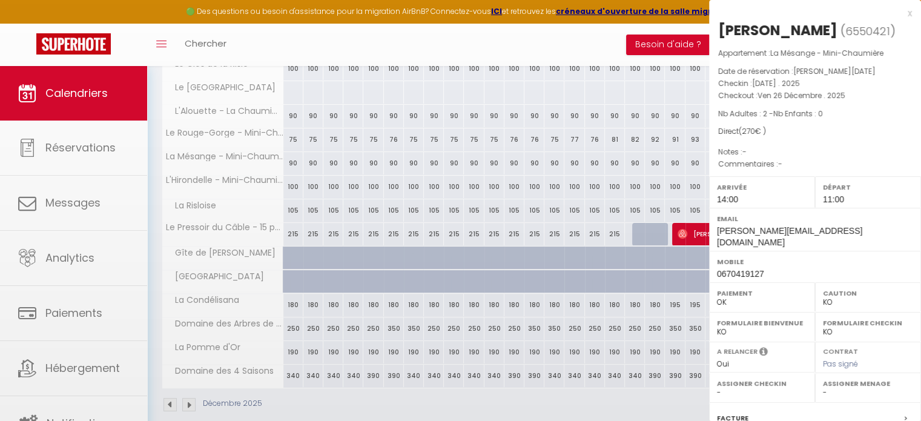
select select "40113"
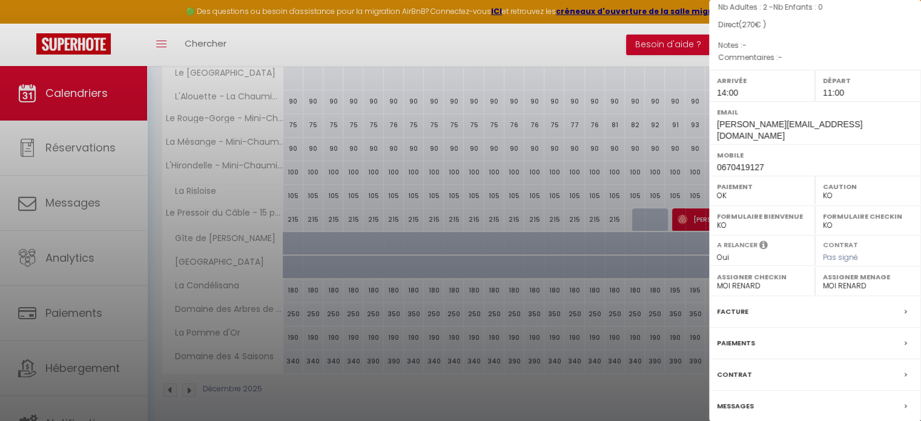
scroll to position [141, 0]
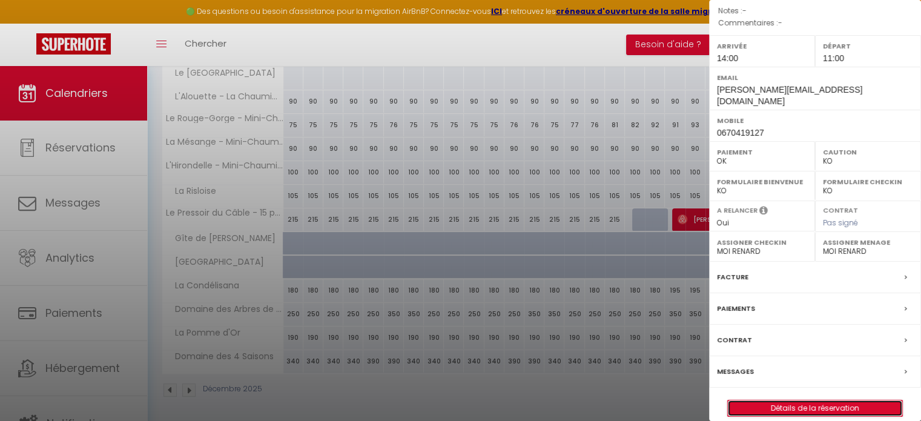
click at [806, 400] on link "Détails de la réservation" at bounding box center [815, 408] width 174 height 16
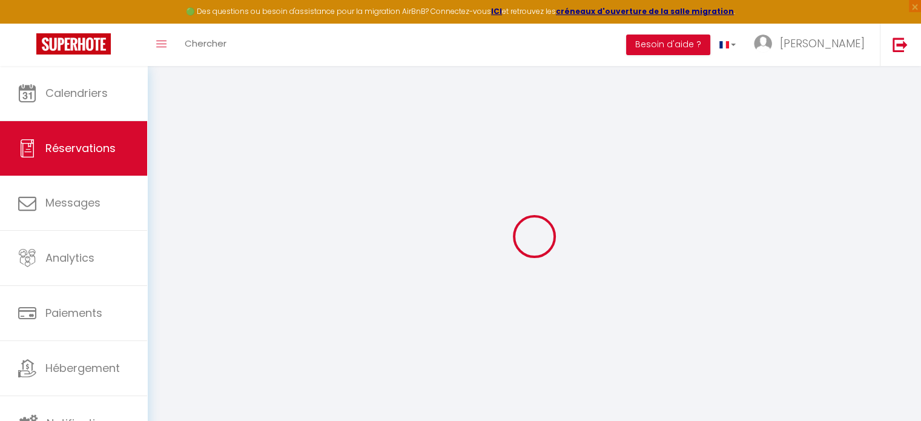
select select
checkbox input "false"
select select
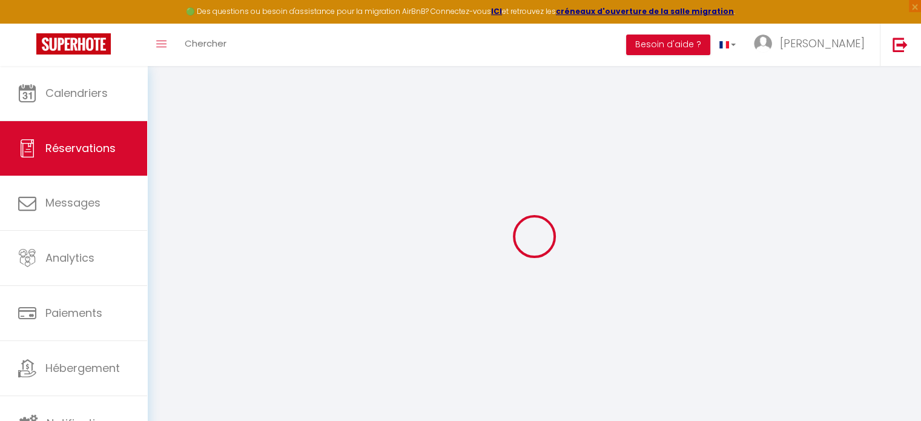
select select
checkbox input "false"
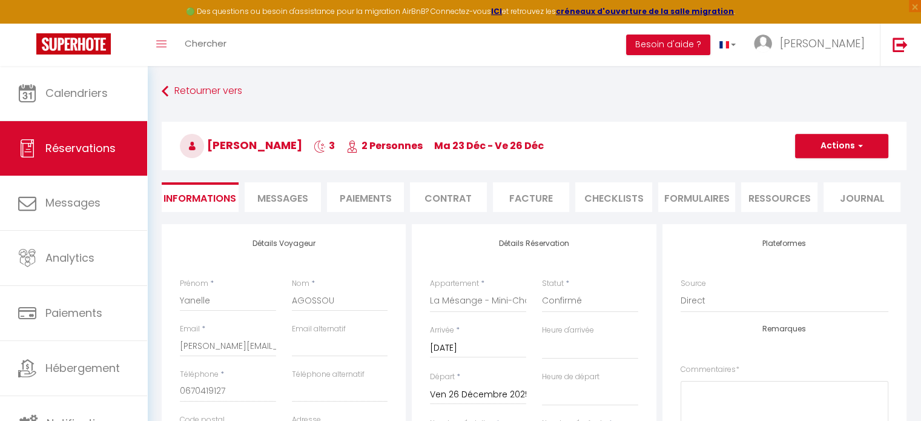
select select
checkbox input "false"
select select
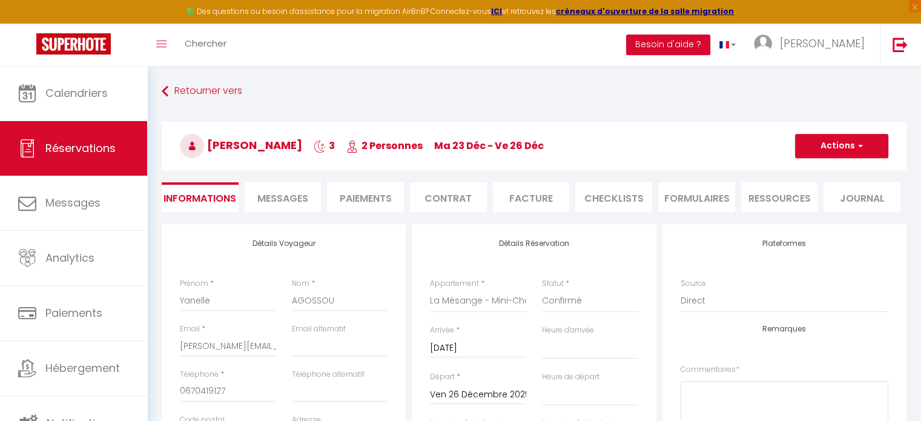
checkbox input "false"
select select "14:00"
select select "11:00"
click at [830, 149] on button "Actions" at bounding box center [841, 146] width 93 height 24
click at [811, 174] on link "Enregistrer" at bounding box center [830, 173] width 96 height 16
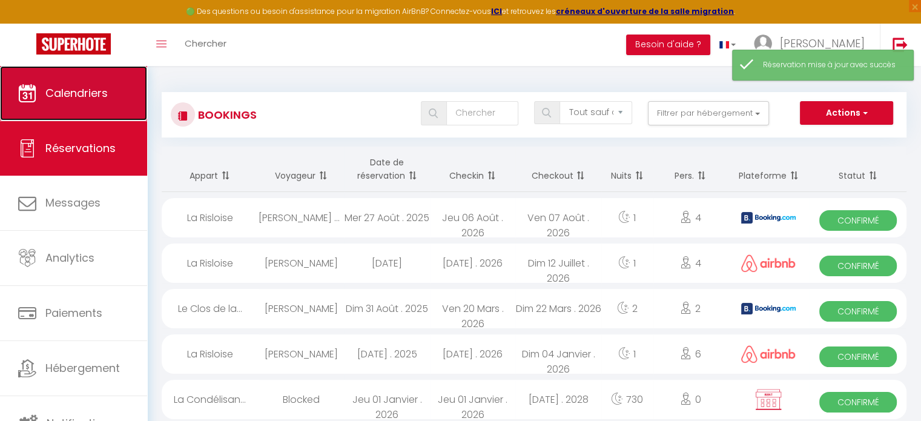
click at [82, 101] on link "Calendriers" at bounding box center [73, 93] width 147 height 54
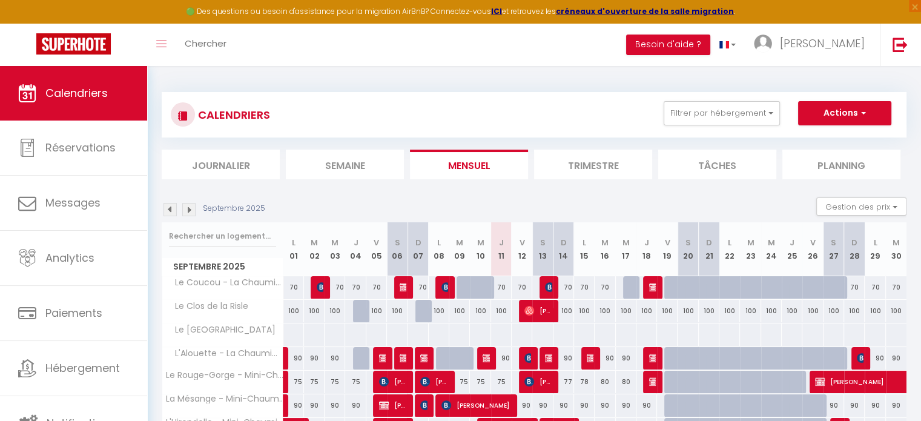
click at [190, 213] on img at bounding box center [188, 209] width 13 height 13
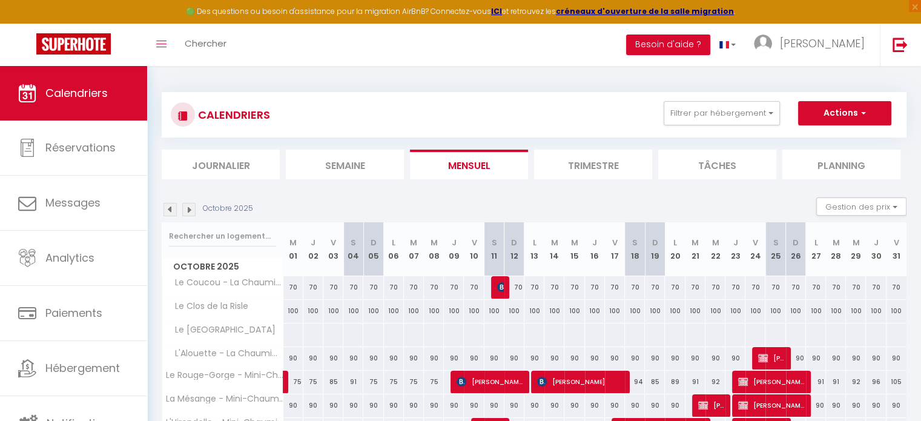
click at [190, 213] on img at bounding box center [188, 209] width 13 height 13
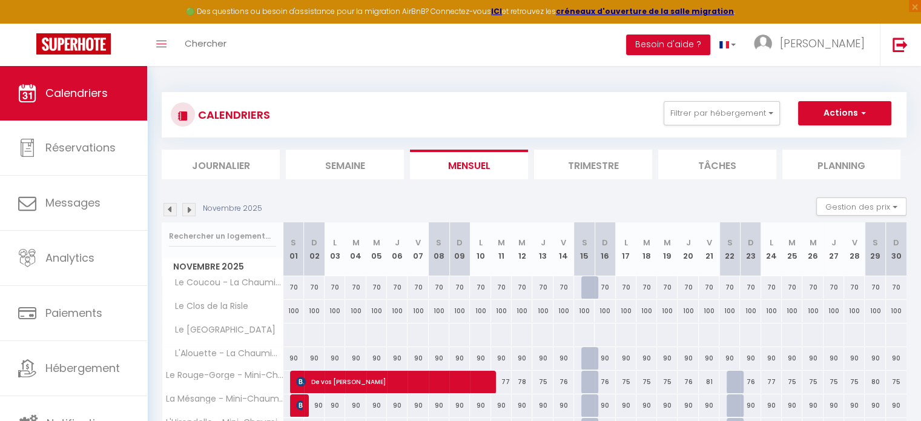
click at [190, 213] on img at bounding box center [188, 209] width 13 height 13
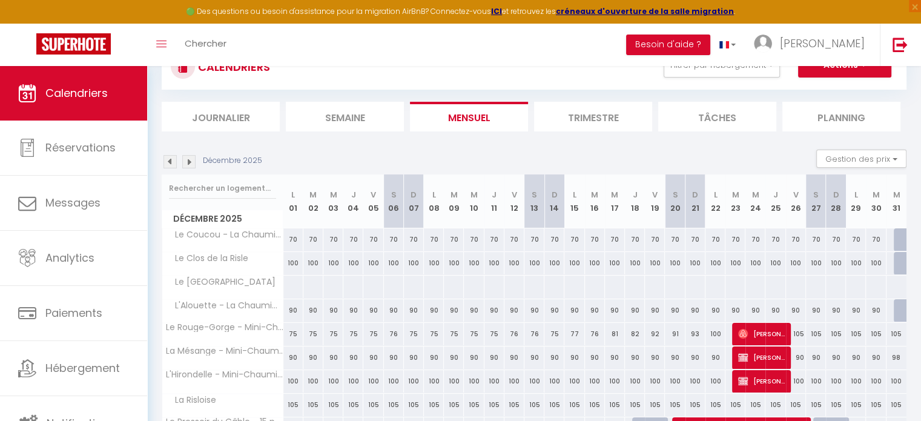
scroll to position [182, 0]
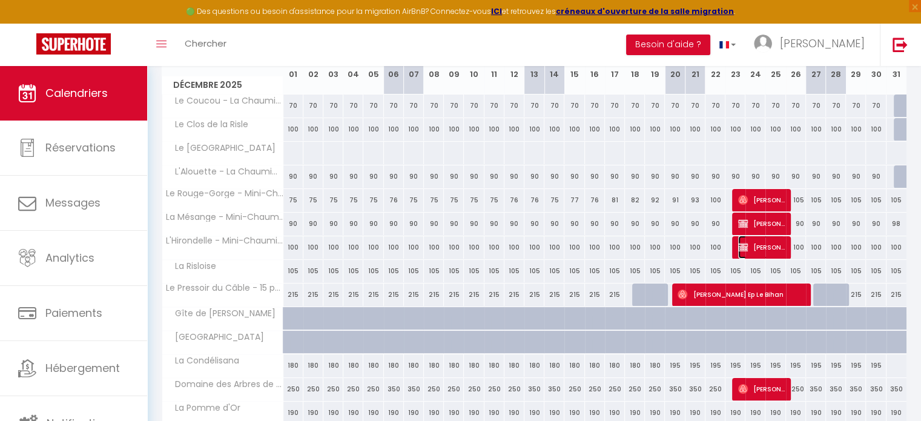
click at [763, 252] on span "[PERSON_NAME]" at bounding box center [761, 247] width 47 height 23
select select "OK"
select select "KO"
select select "0"
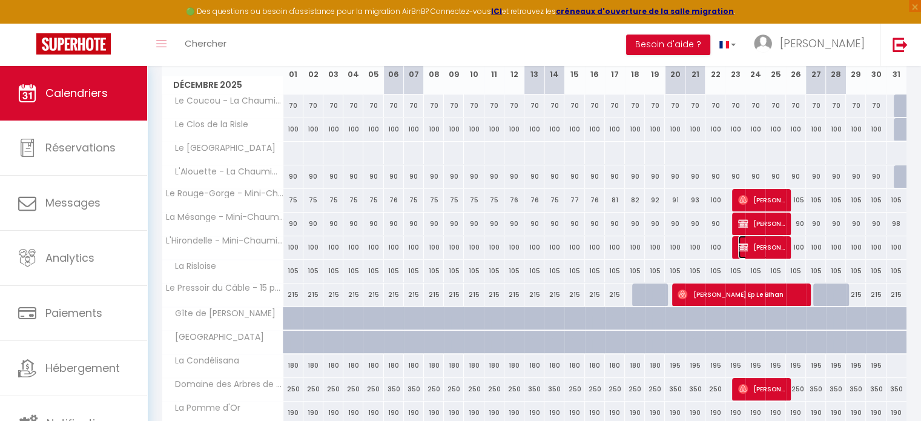
select select "1"
select select
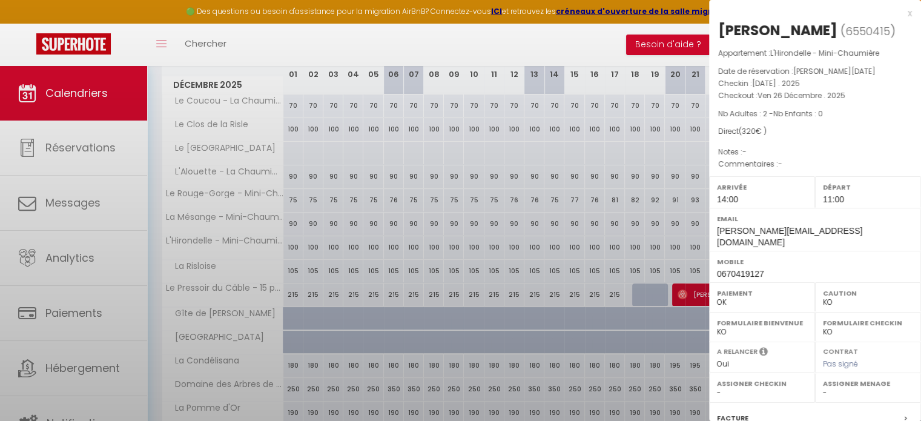
select select "40113"
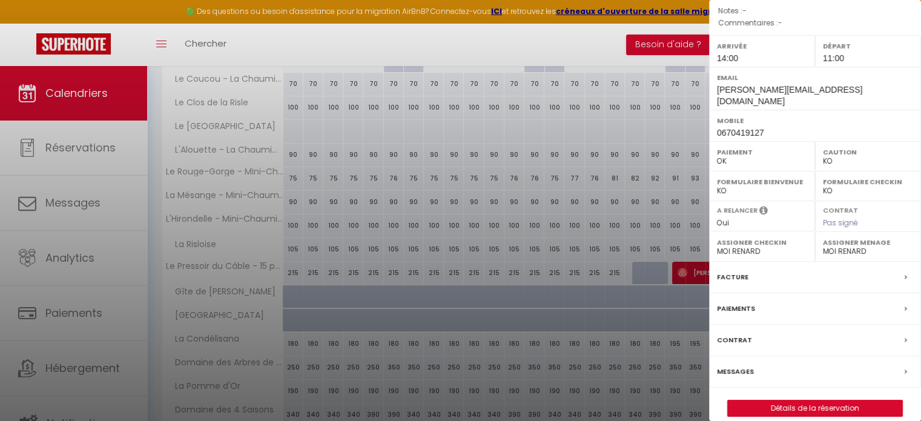
scroll to position [242, 0]
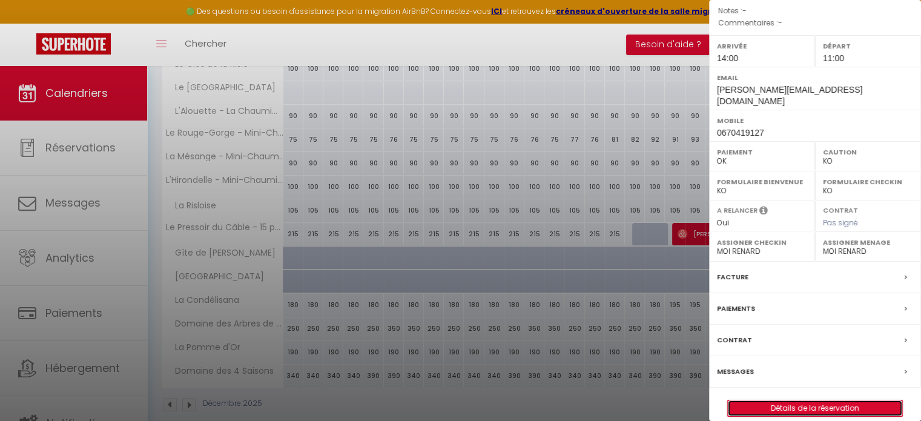
click at [816, 400] on link "Détails de la réservation" at bounding box center [815, 408] width 174 height 16
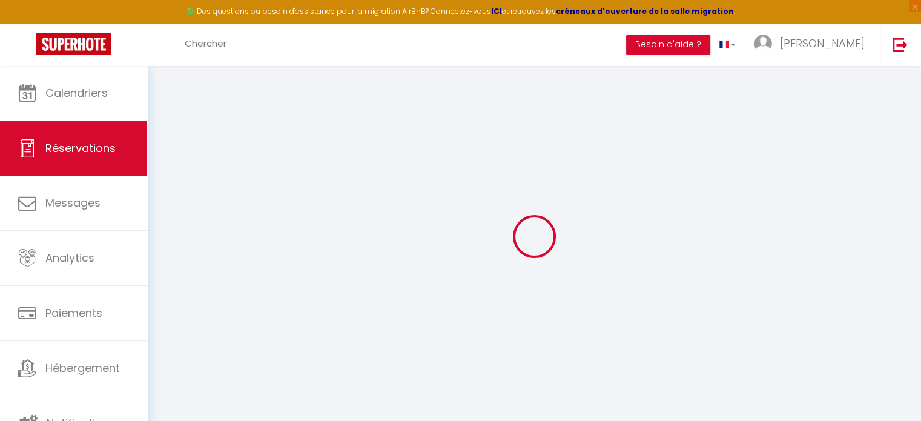
type input "yanelle"
type input "AGOSSOU"
type input "[PERSON_NAME][EMAIL_ADDRESS][DOMAIN_NAME]"
type input "0670419127"
select select
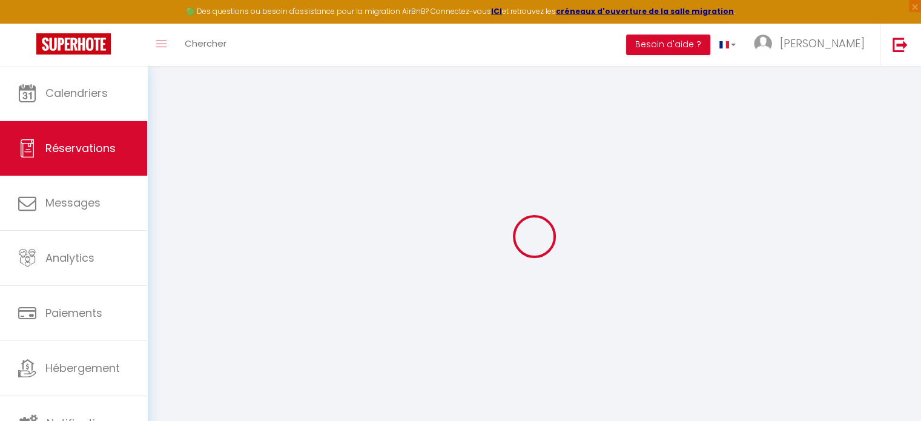
select select "58791"
select select "1"
type input "[DATE] Décembre 2025"
select select
type input "Ven 26 Décembre 2025"
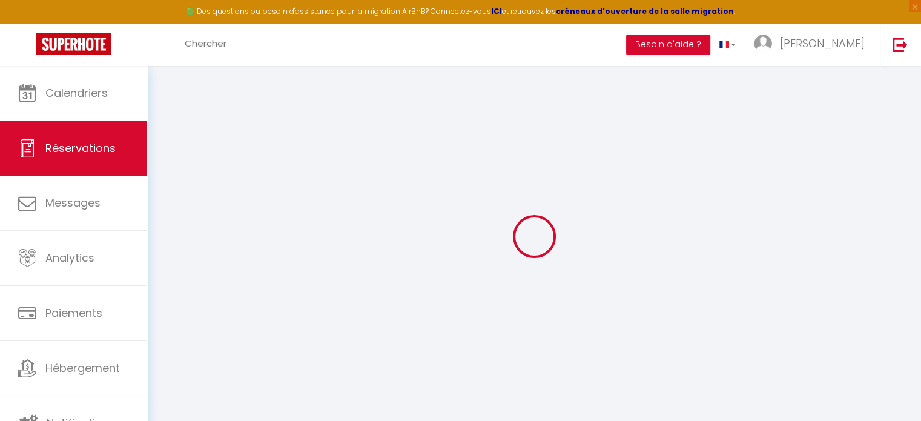
select select
type input "2"
select select "12"
select select
type input "300"
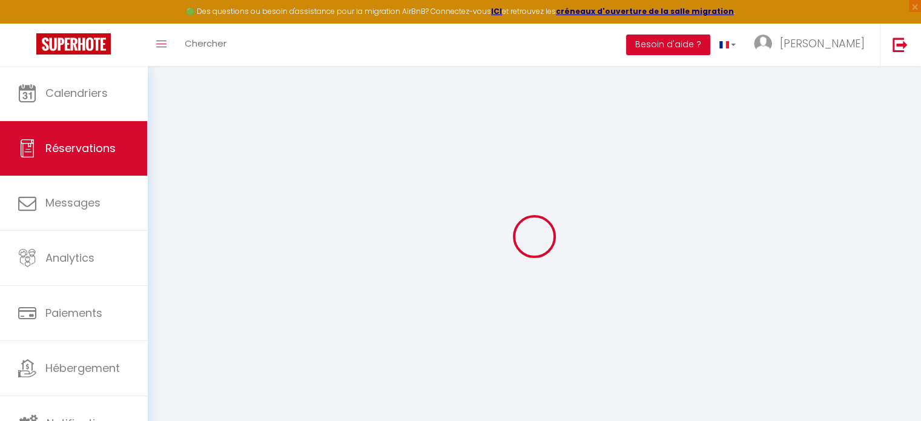
checkbox input "false"
type input "320"
type input "0"
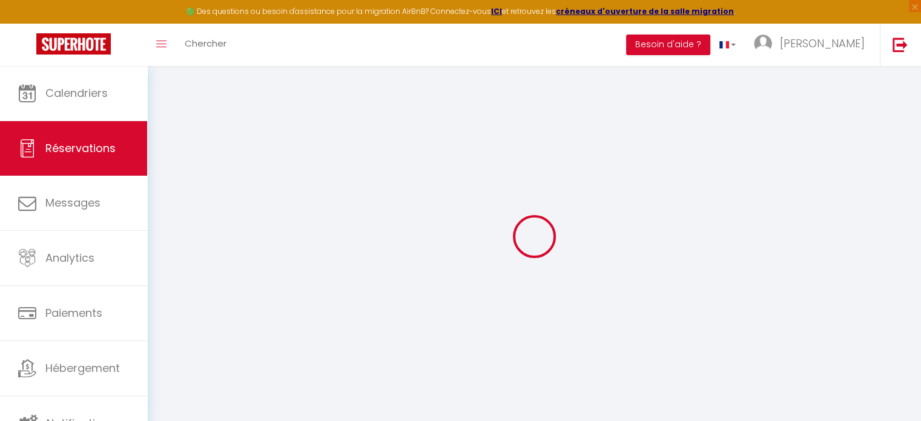
select select
select select "14"
checkbox input "false"
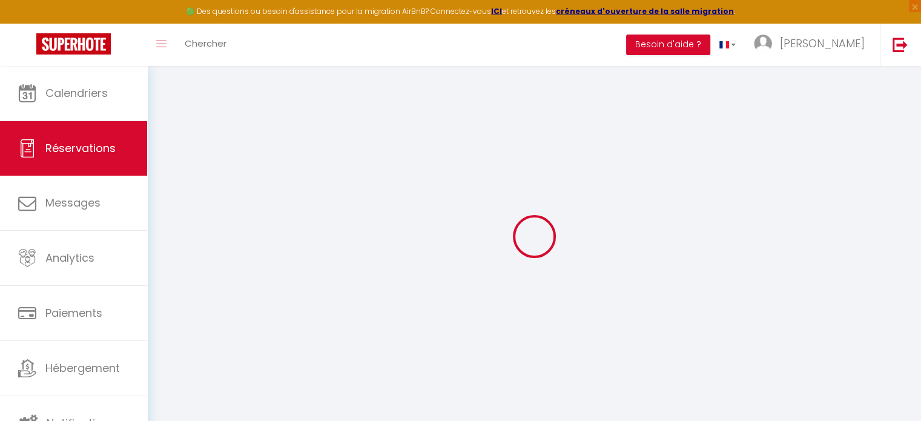
select select
checkbox input "false"
select select
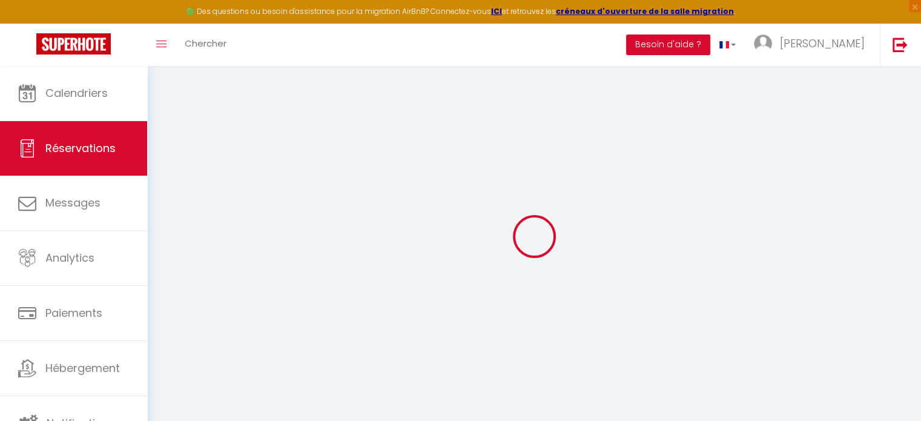
select select
checkbox input "false"
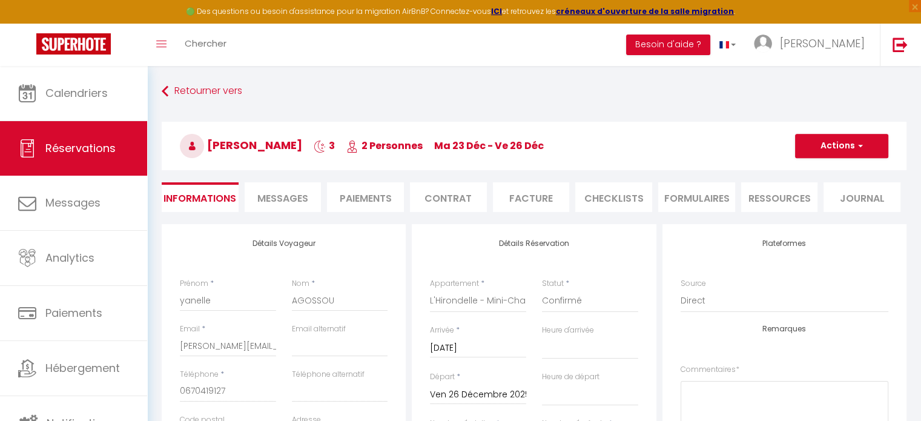
select select
type input "20"
select select
checkbox input "false"
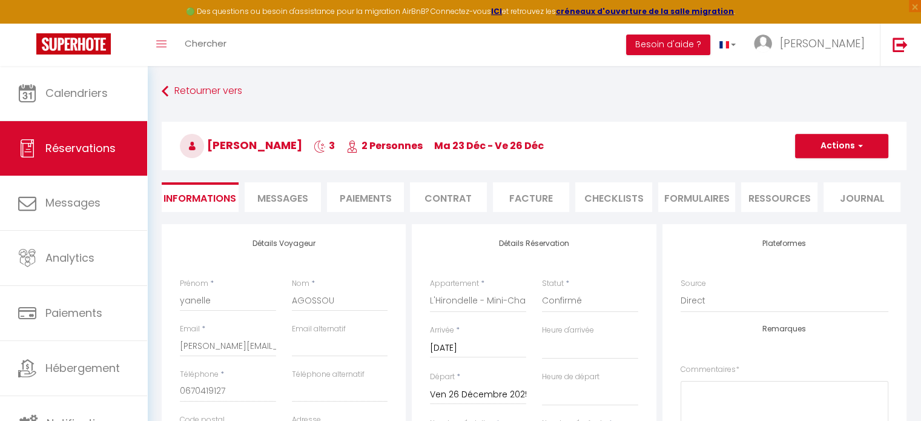
select select
checkbox input "false"
select select "14:00"
select select "11:00"
click at [840, 145] on button "Actions" at bounding box center [841, 146] width 93 height 24
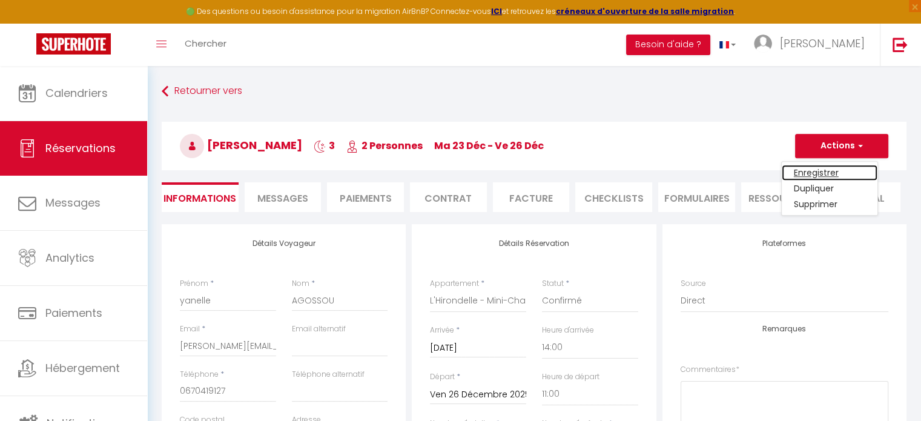
click at [825, 173] on link "Enregistrer" at bounding box center [830, 173] width 96 height 16
select select "not_cancelled"
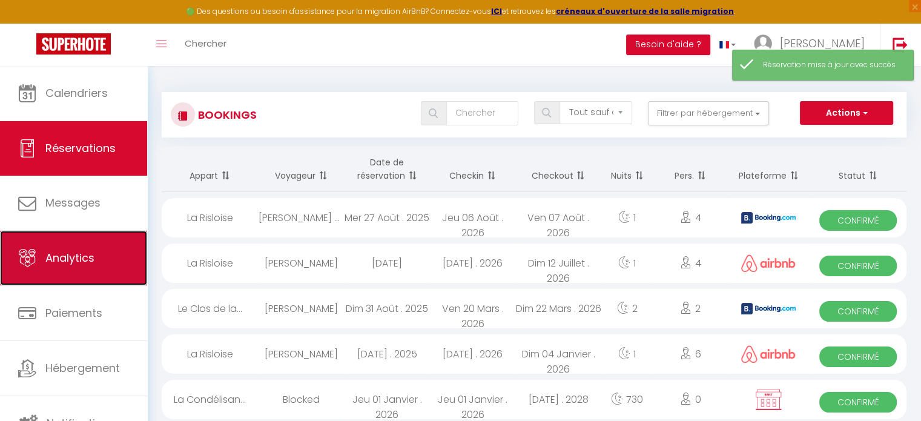
click at [47, 245] on link "Analytics" at bounding box center [73, 258] width 147 height 54
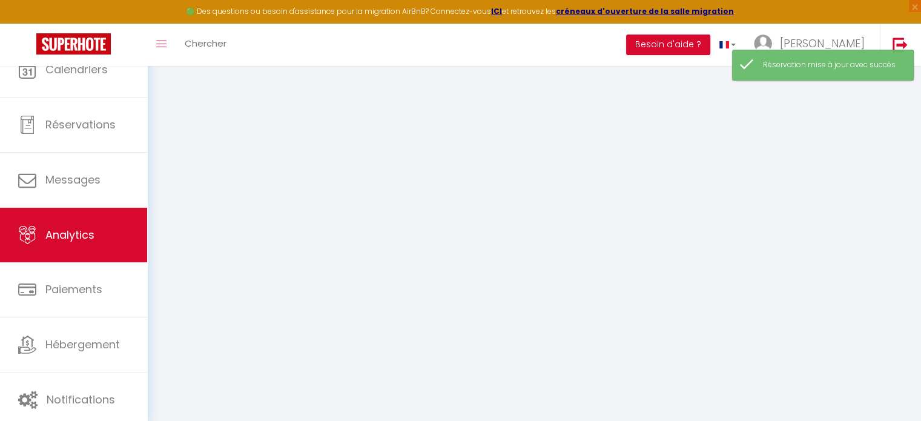
select select "2025"
select select "9"
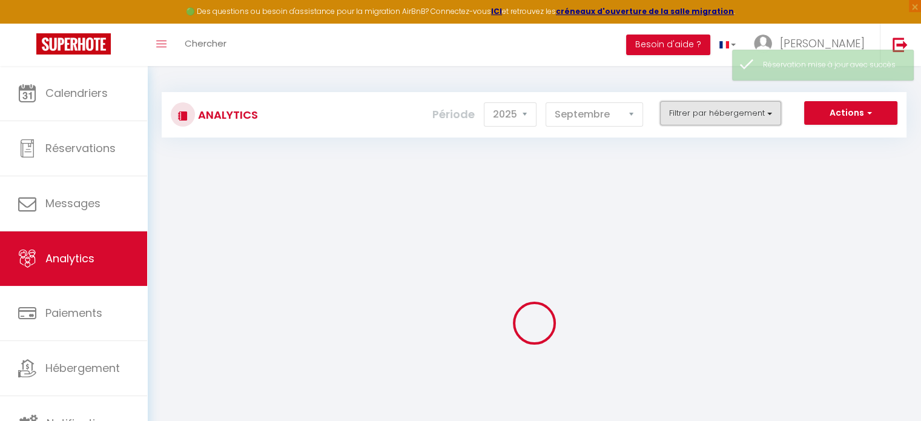
click at [693, 119] on button "Filtrer par hébergement" at bounding box center [720, 113] width 121 height 24
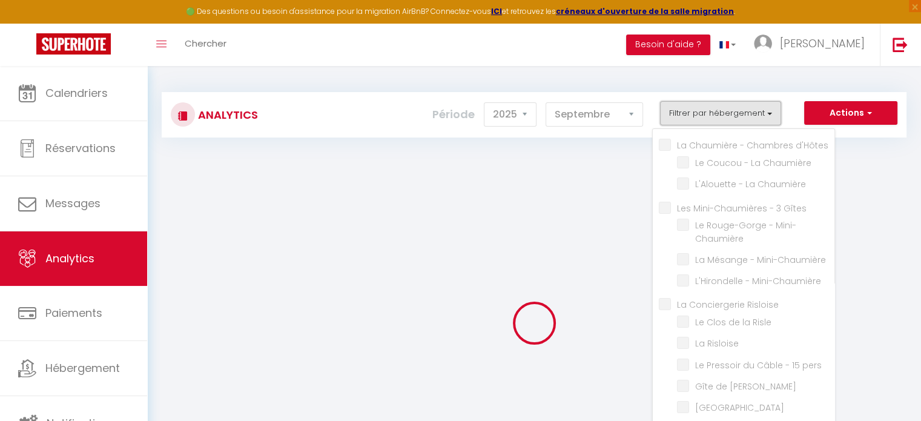
checkbox d\'Hôtes "false"
checkbox Chaumière "false"
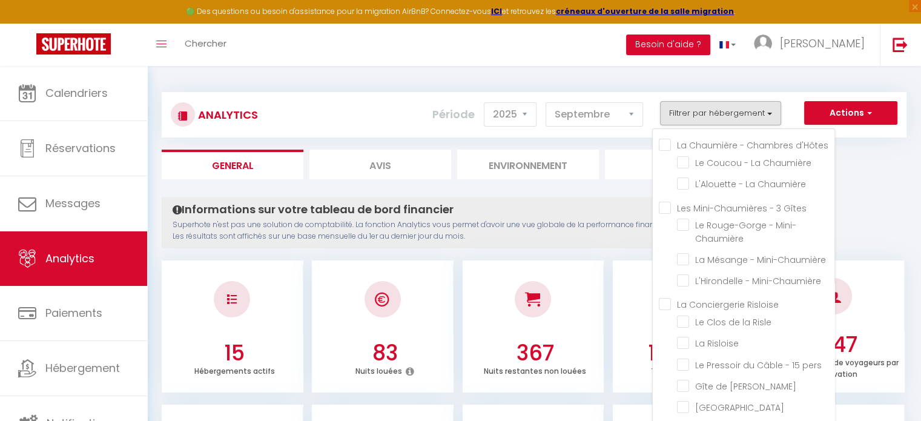
click at [664, 140] on d\'Hôtes "La Chaumière - Chambres d'Hôtes" at bounding box center [747, 144] width 176 height 12
click at [668, 209] on Gîtes "Les Mini-Chaumières - 3 Gîtes" at bounding box center [747, 206] width 176 height 12
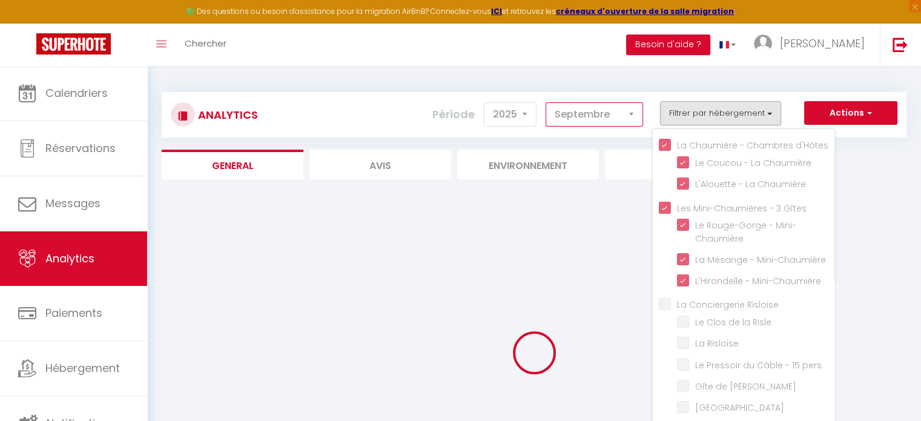
click at [602, 114] on select "Janvier Février Mars Avril Mai Juin Juillet Août Septembre Octobre Novembre Déc…" at bounding box center [594, 114] width 97 height 24
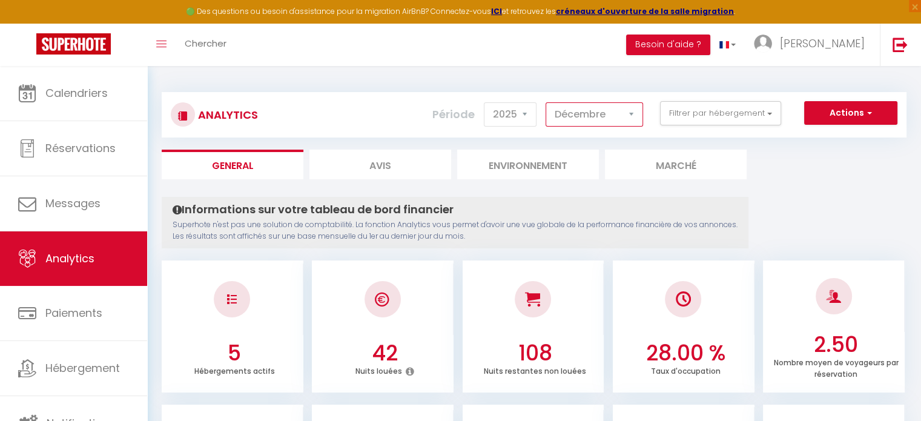
click at [546, 102] on select "Janvier Février Mars Avril Mai Juin Juillet Août Septembre Octobre Novembre Déc…" at bounding box center [594, 114] width 97 height 24
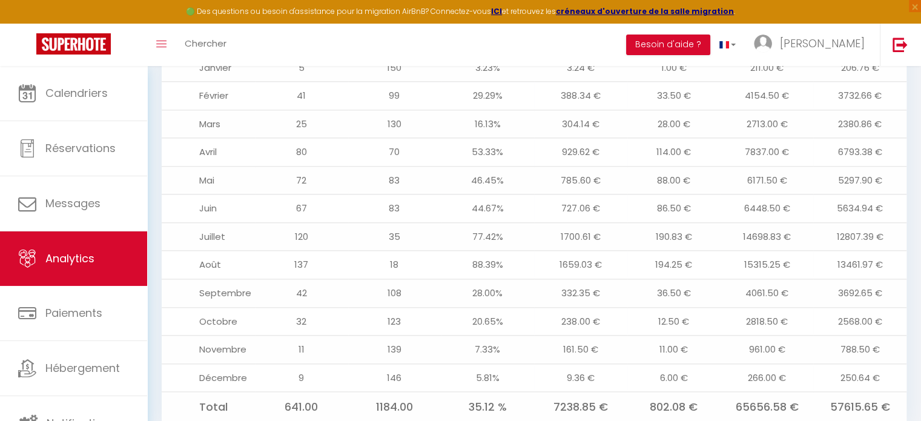
scroll to position [1390, 0]
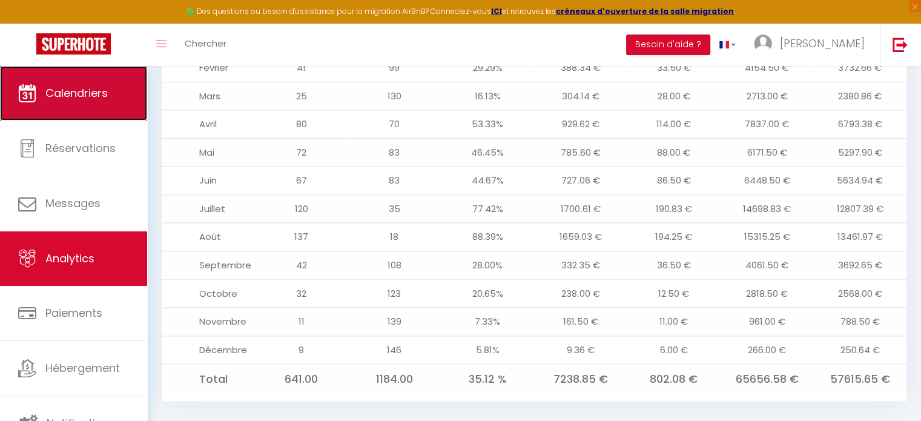
click at [77, 90] on span "Calendriers" at bounding box center [76, 92] width 62 height 15
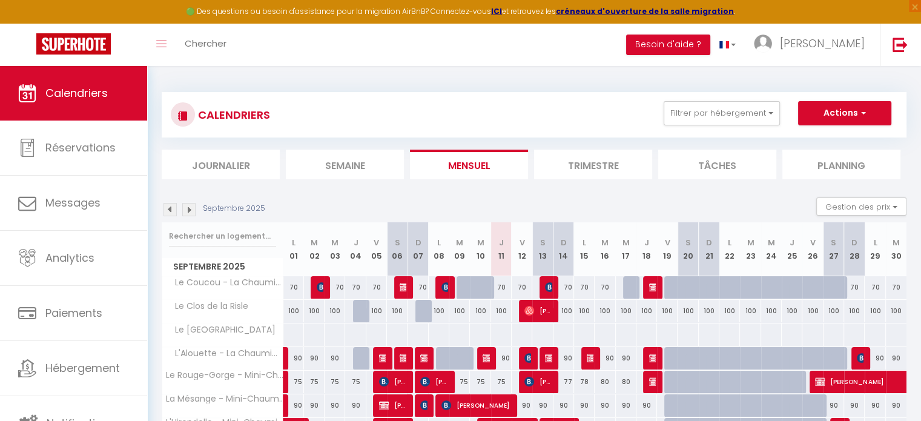
click at [191, 210] on img at bounding box center [188, 209] width 13 height 13
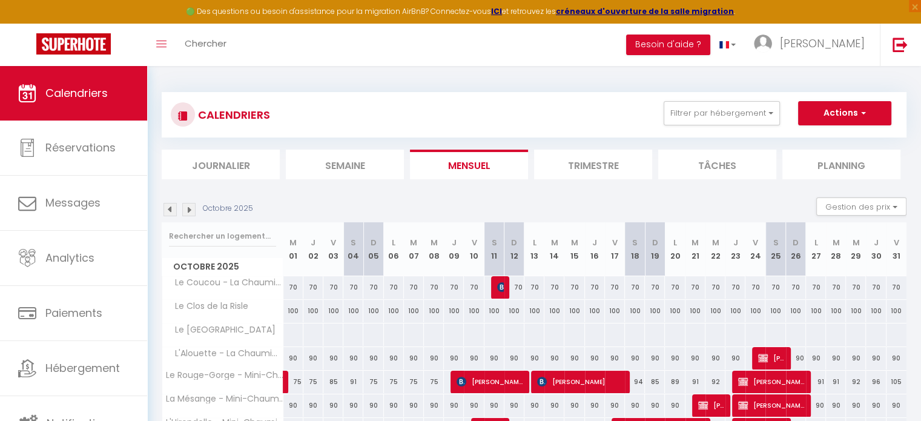
click at [191, 210] on img at bounding box center [188, 209] width 13 height 13
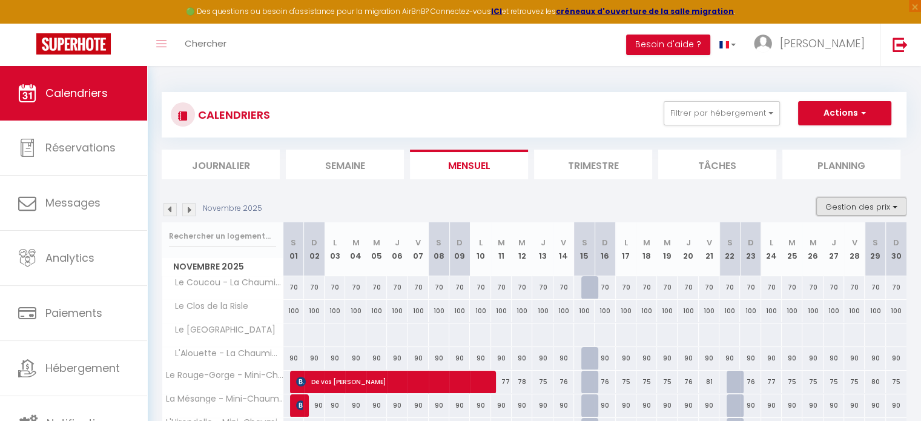
click at [852, 208] on button "Gestion des prix" at bounding box center [861, 206] width 90 height 18
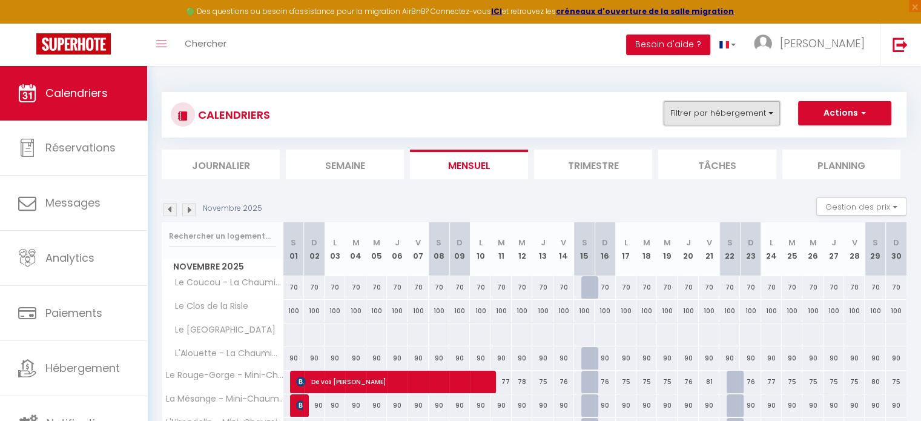
click at [735, 118] on button "Filtrer par hébergement" at bounding box center [722, 113] width 116 height 24
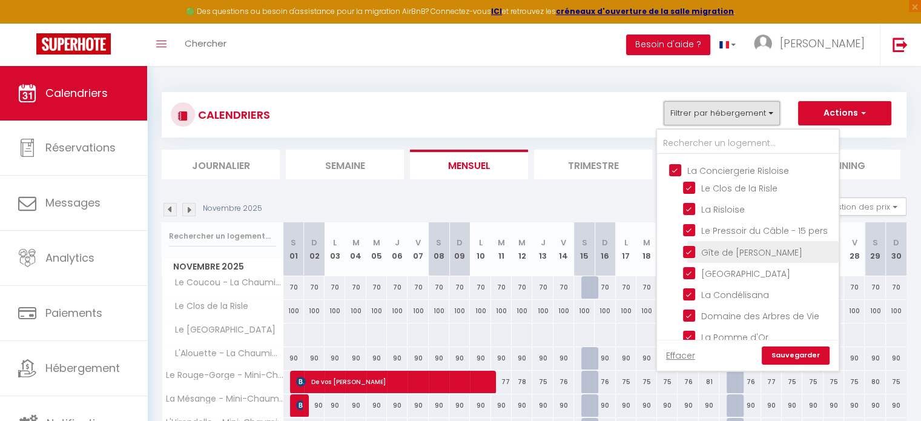
scroll to position [160, 0]
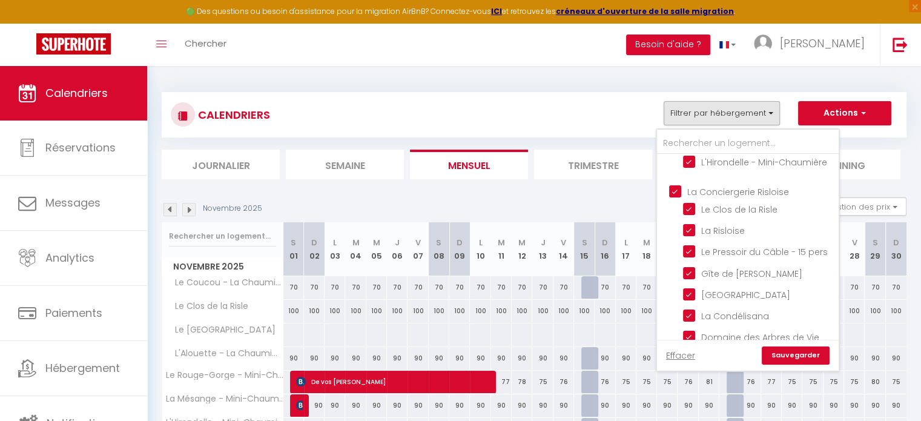
click at [677, 197] on input "La Conciergerie Risloise" at bounding box center [760, 191] width 182 height 12
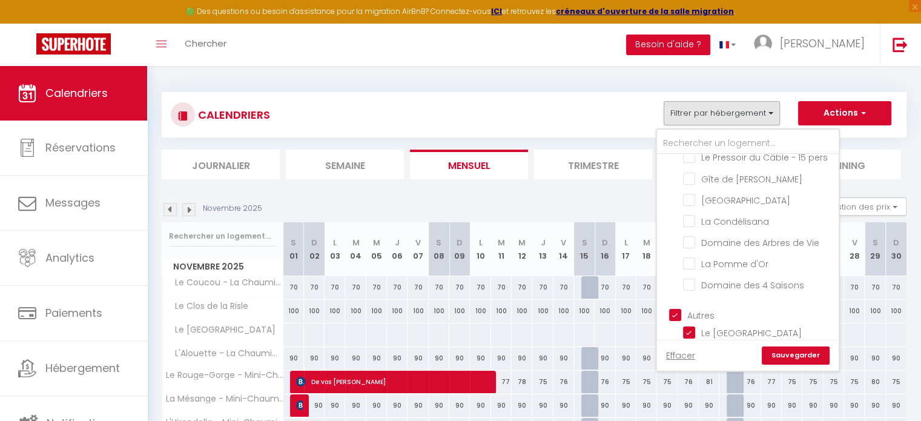
scroll to position [281, 0]
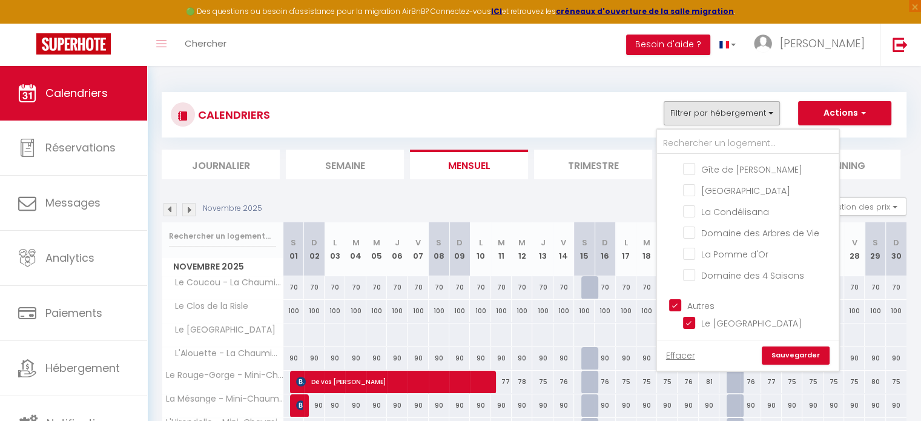
click at [671, 301] on input "Autres" at bounding box center [760, 304] width 182 height 12
click at [805, 357] on link "Sauvegarder" at bounding box center [796, 355] width 68 height 18
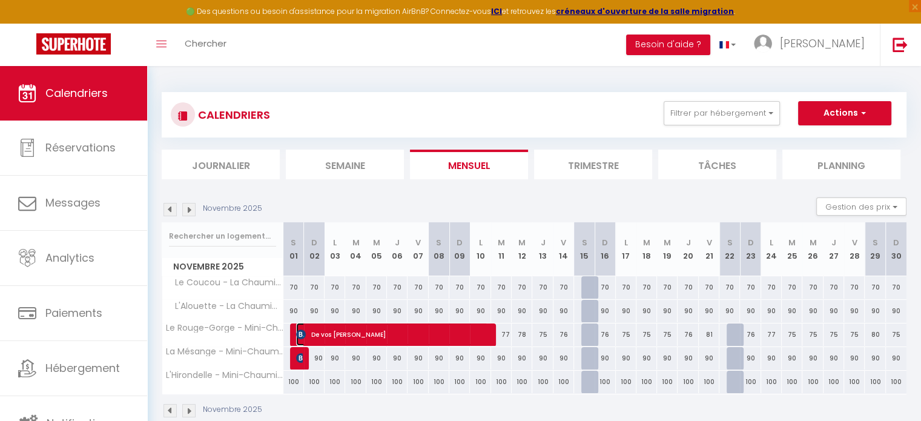
click at [411, 331] on span "De [PERSON_NAME]" at bounding box center [392, 334] width 192 height 23
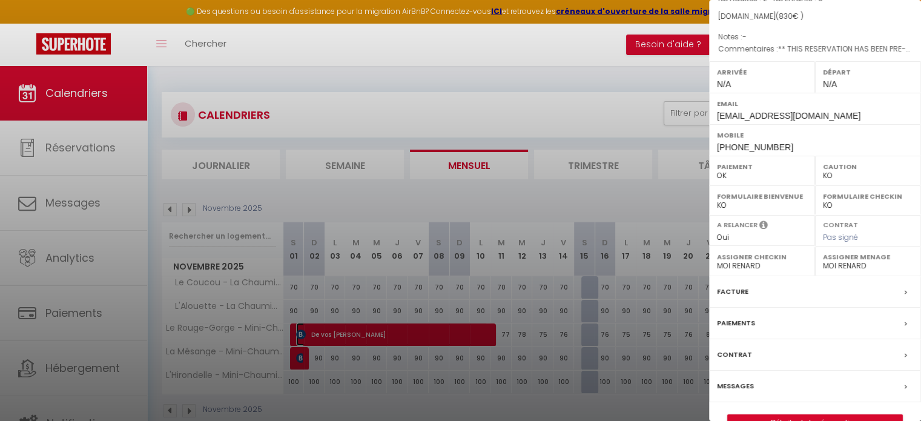
scroll to position [141, 0]
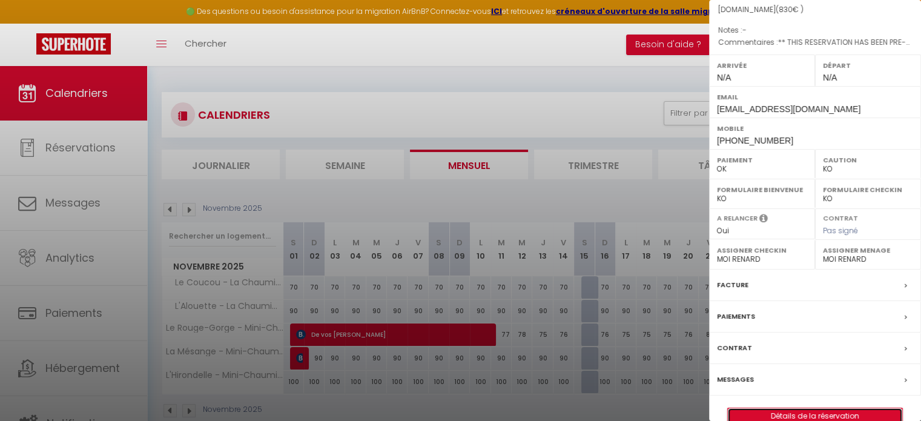
click at [811, 408] on link "Détails de la réservation" at bounding box center [815, 416] width 174 height 16
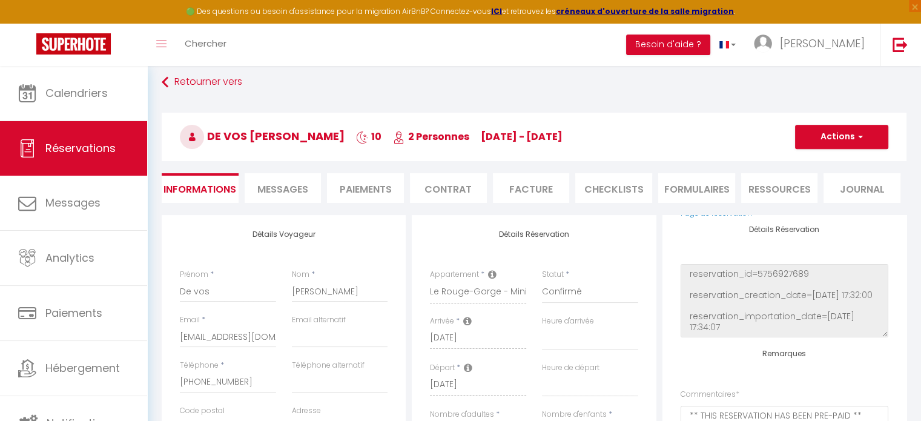
scroll to position [6, 0]
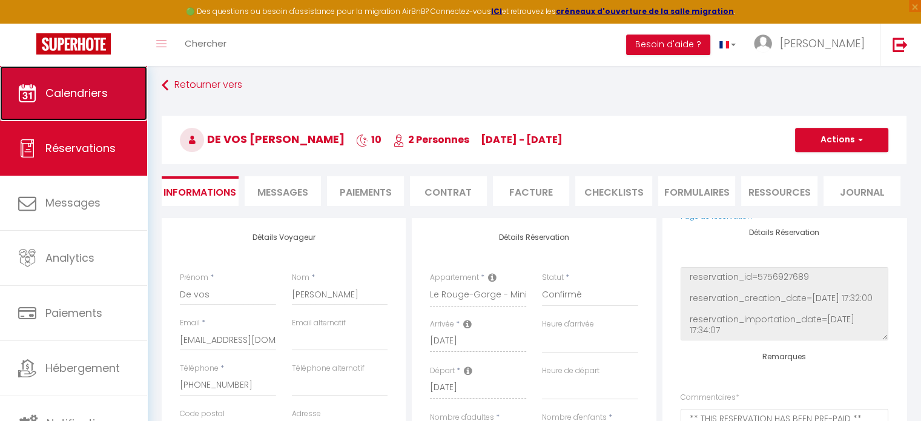
click at [110, 103] on link "Calendriers" at bounding box center [73, 93] width 147 height 54
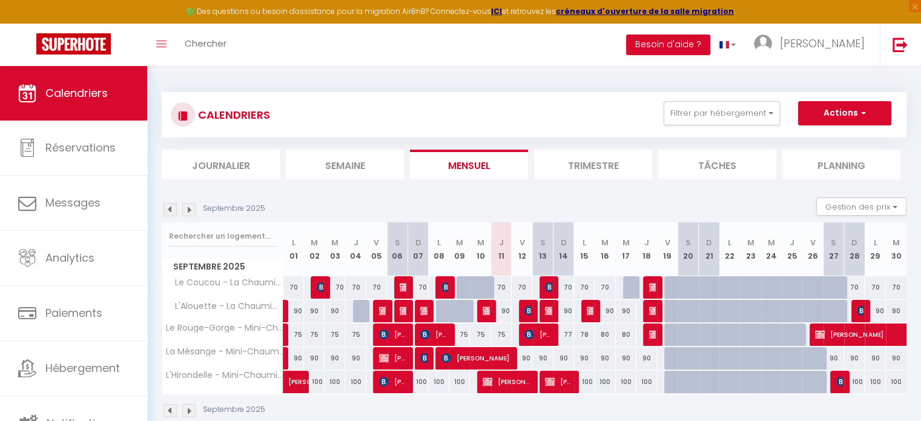
click at [191, 208] on img at bounding box center [188, 209] width 13 height 13
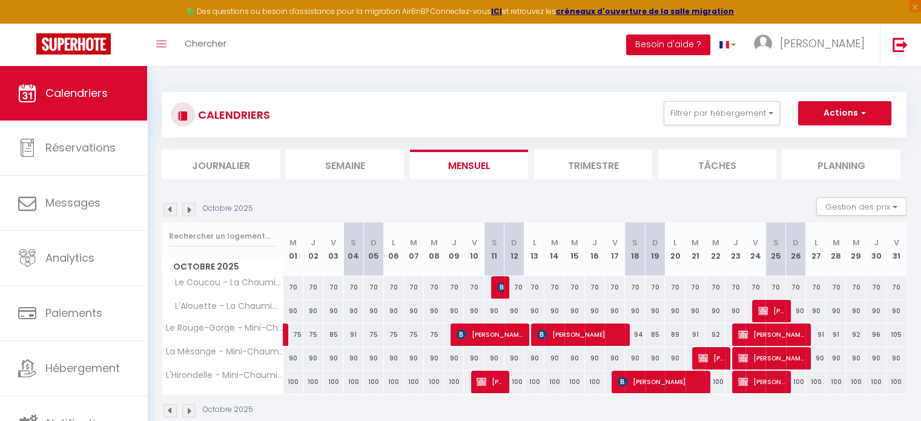
click at [191, 208] on img at bounding box center [188, 209] width 13 height 13
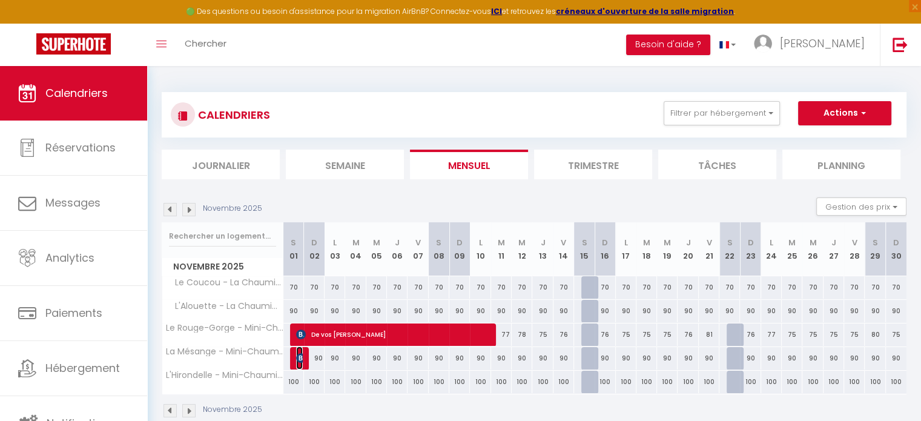
click at [302, 355] on img at bounding box center [301, 358] width 10 height 10
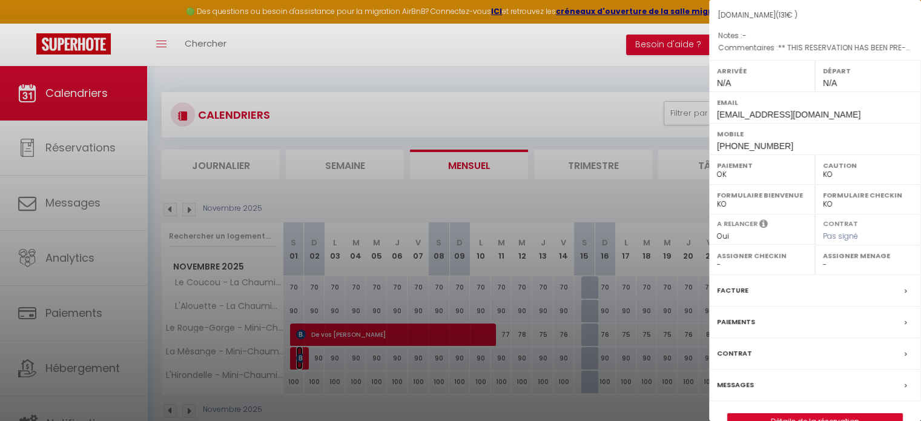
scroll to position [160, 0]
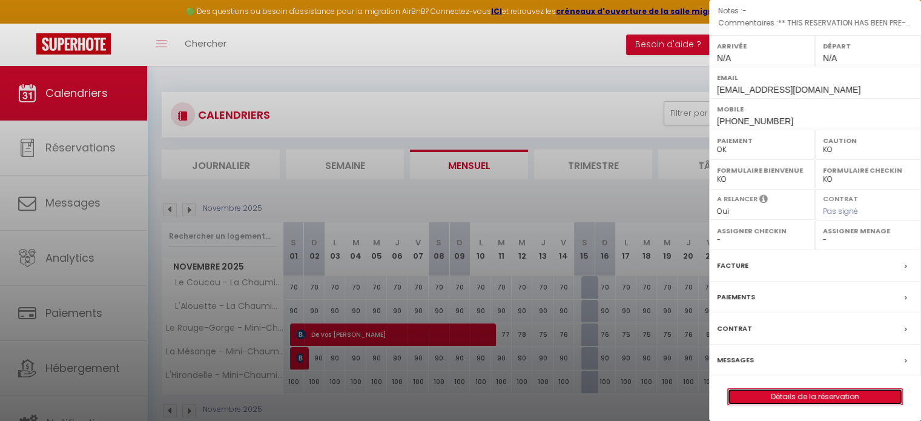
click at [781, 392] on link "Détails de la réservation" at bounding box center [815, 397] width 174 height 16
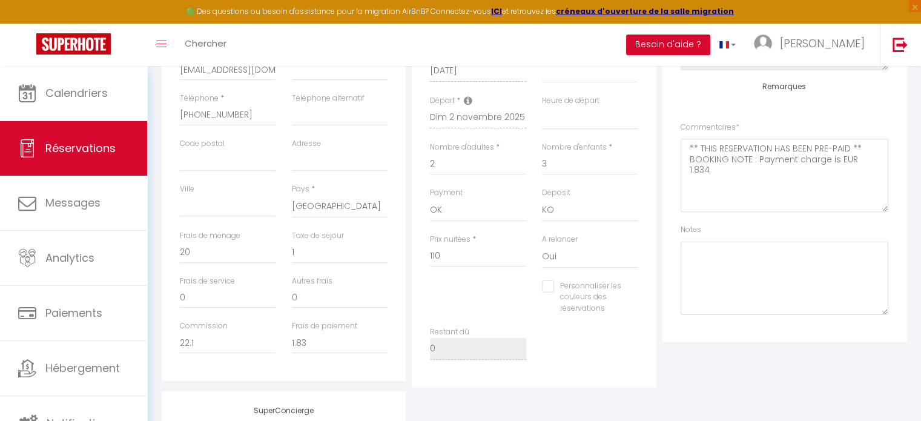
scroll to position [303, 0]
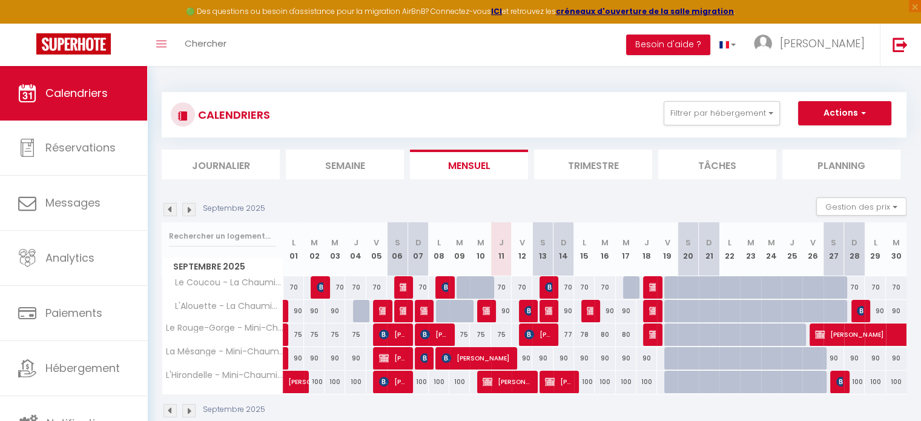
click at [189, 212] on img at bounding box center [188, 209] width 13 height 13
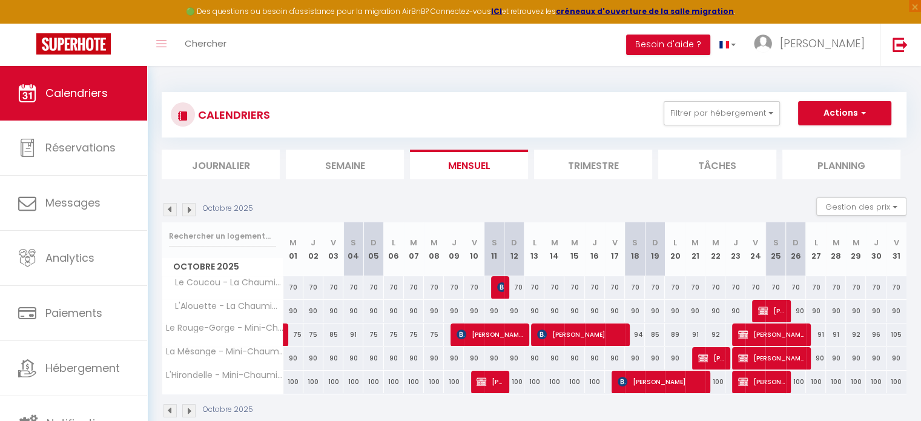
click at [189, 212] on img at bounding box center [188, 209] width 13 height 13
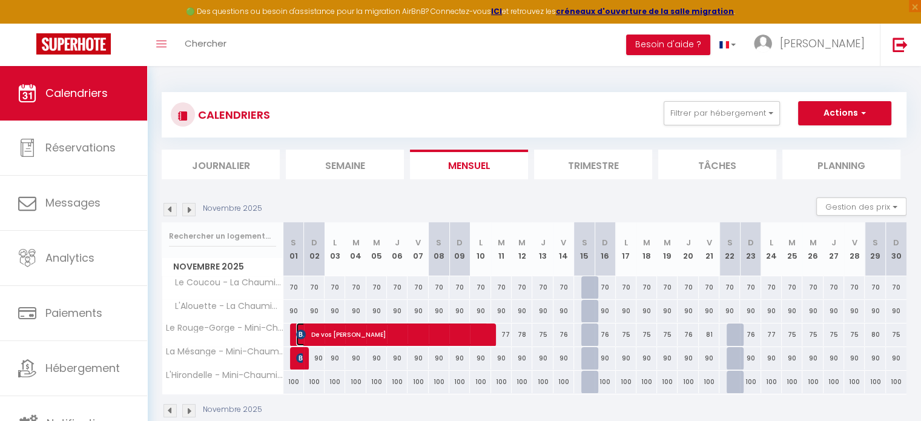
click at [361, 329] on span "De [PERSON_NAME]" at bounding box center [392, 334] width 192 height 23
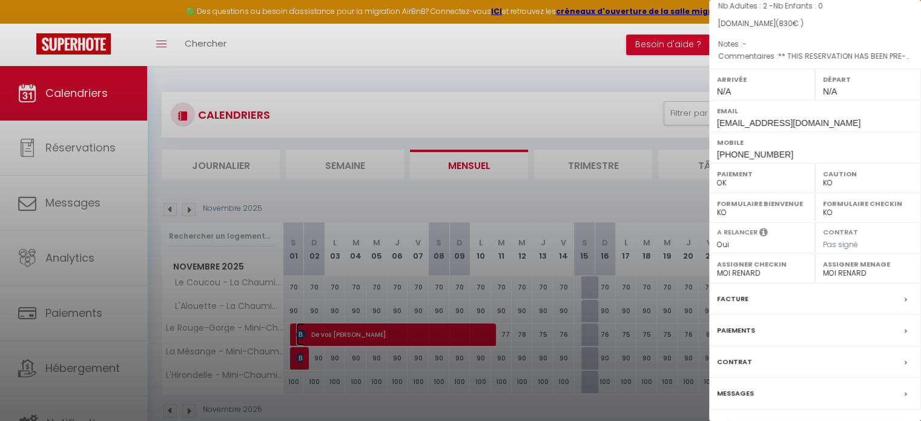
scroll to position [141, 0]
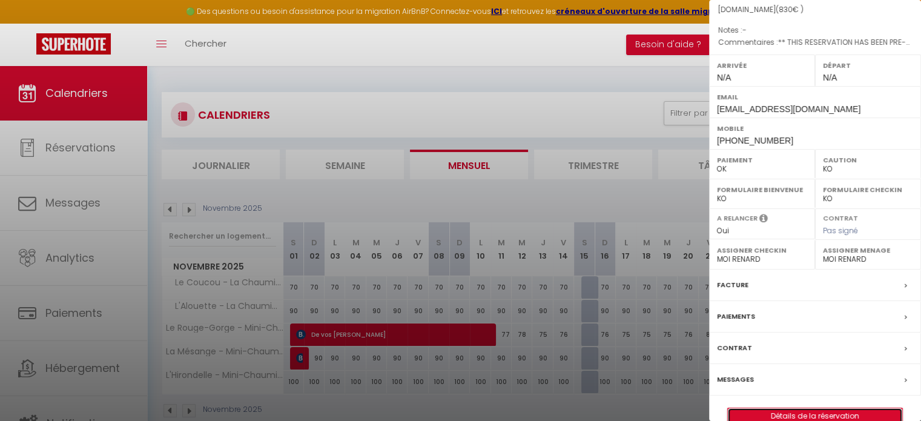
click at [823, 408] on link "Détails de la réservation" at bounding box center [815, 416] width 174 height 16
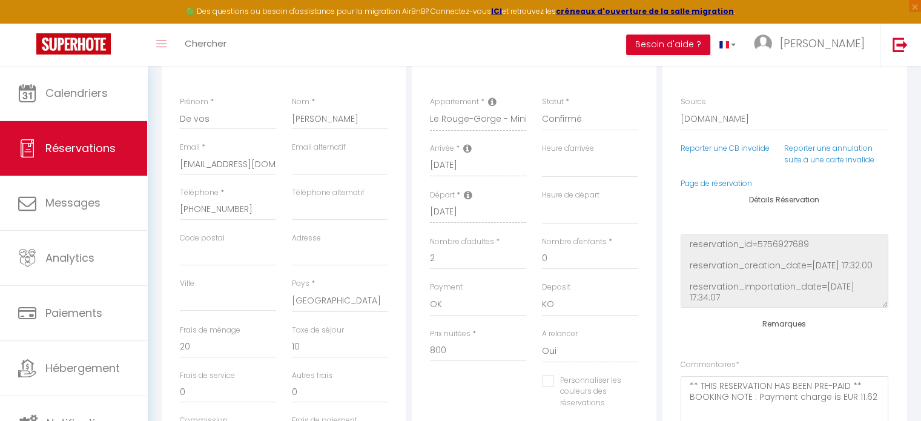
scroll to position [242, 0]
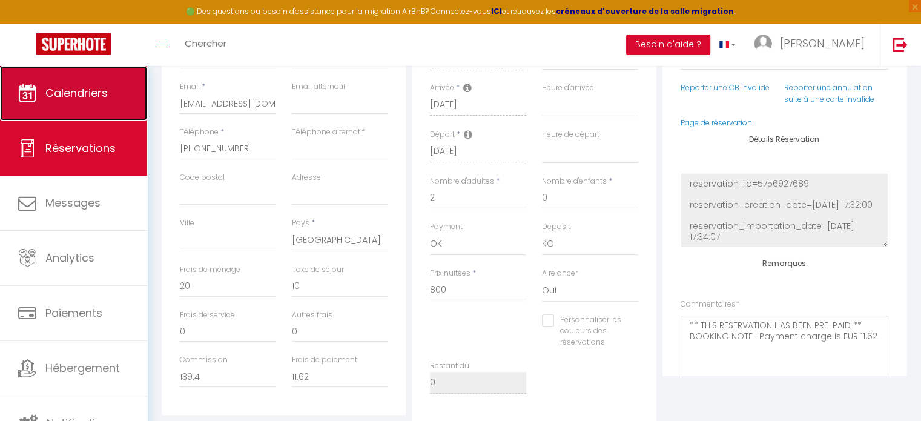
click at [90, 96] on span "Calendriers" at bounding box center [76, 92] width 62 height 15
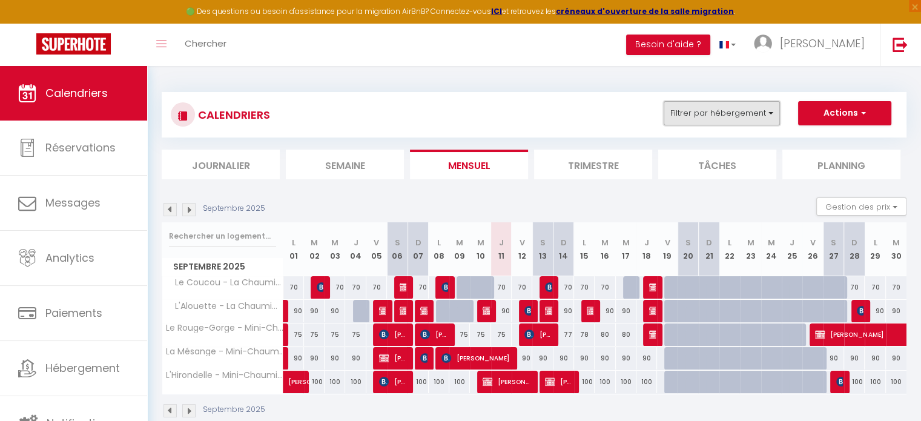
click at [721, 117] on button "Filtrer par hébergement" at bounding box center [722, 113] width 116 height 24
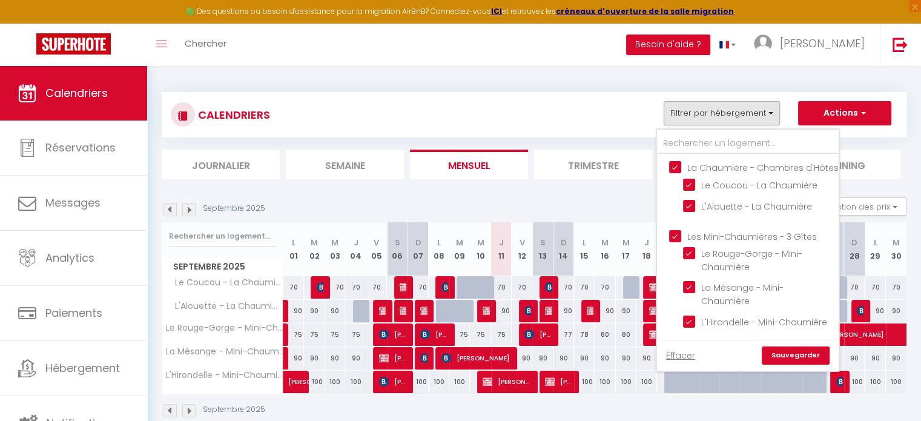
click at [677, 167] on input "La Chaumière - Chambres d'Hôtes" at bounding box center [760, 166] width 182 height 12
click at [674, 241] on input "Les Mini-Chaumières - 3 Gîtes" at bounding box center [760, 235] width 182 height 12
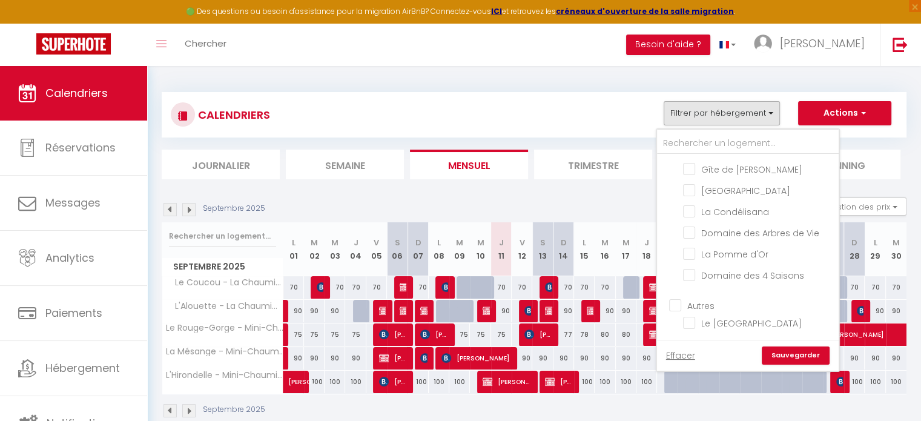
scroll to position [220, 0]
click at [691, 217] on input "Gîte de [PERSON_NAME]" at bounding box center [758, 211] width 151 height 12
click at [821, 358] on link "Sauvegarder" at bounding box center [796, 355] width 68 height 18
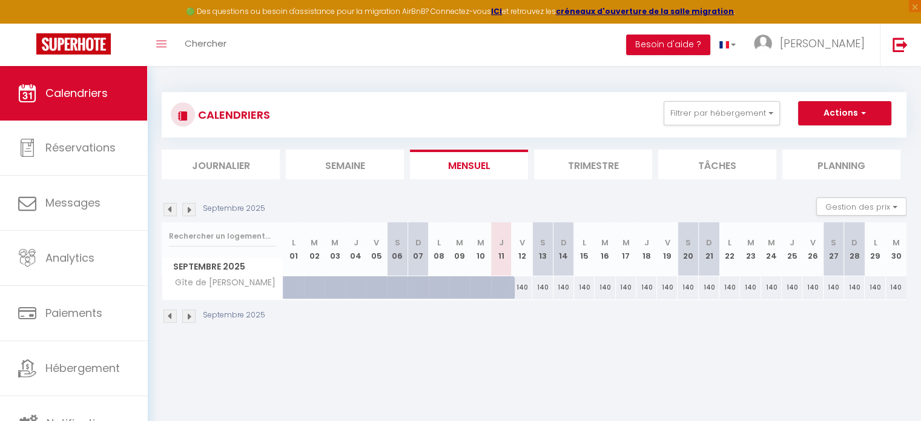
click at [523, 288] on div "140" at bounding box center [522, 287] width 21 height 22
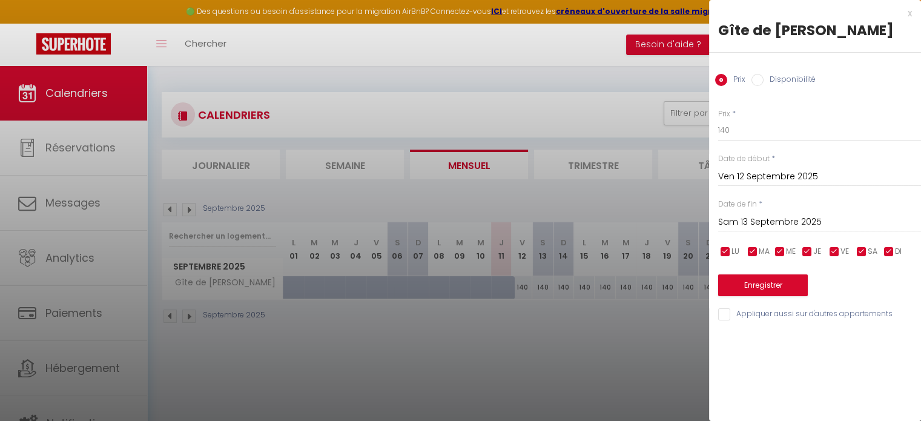
click at [775, 216] on input "Sam 13 Septembre 2025" at bounding box center [819, 222] width 203 height 16
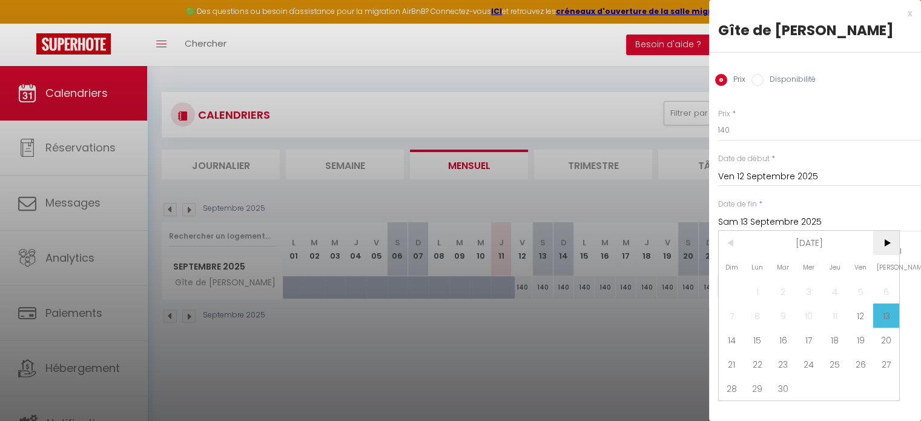
click at [883, 246] on span ">" at bounding box center [886, 243] width 26 height 24
click at [890, 346] on span "18" at bounding box center [886, 340] width 26 height 24
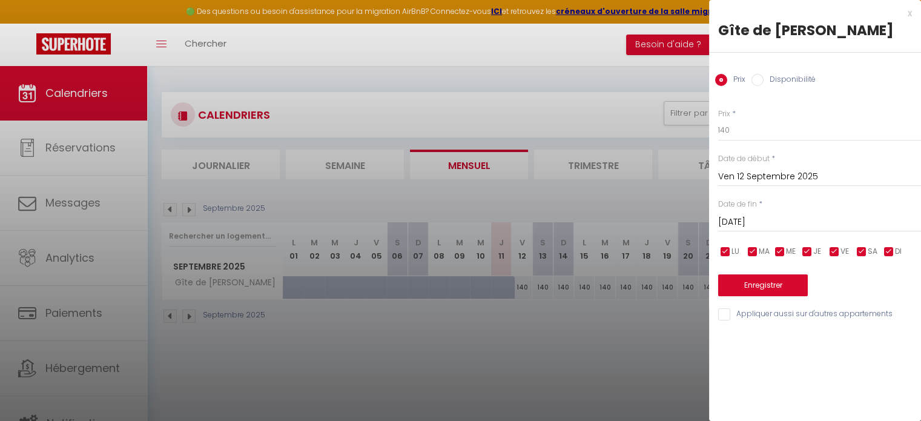
click at [763, 83] on input "Disponibilité" at bounding box center [757, 80] width 12 height 12
click at [664, 85] on div at bounding box center [460, 210] width 921 height 421
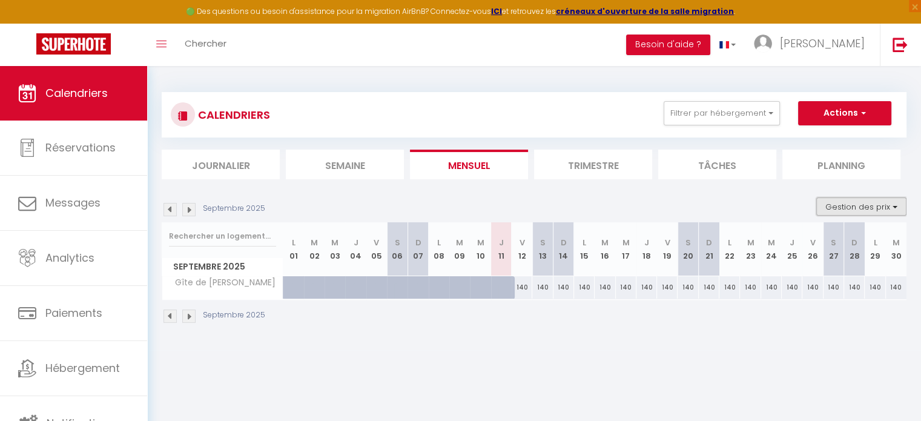
click at [874, 205] on button "Gestion des prix" at bounding box center [861, 206] width 90 height 18
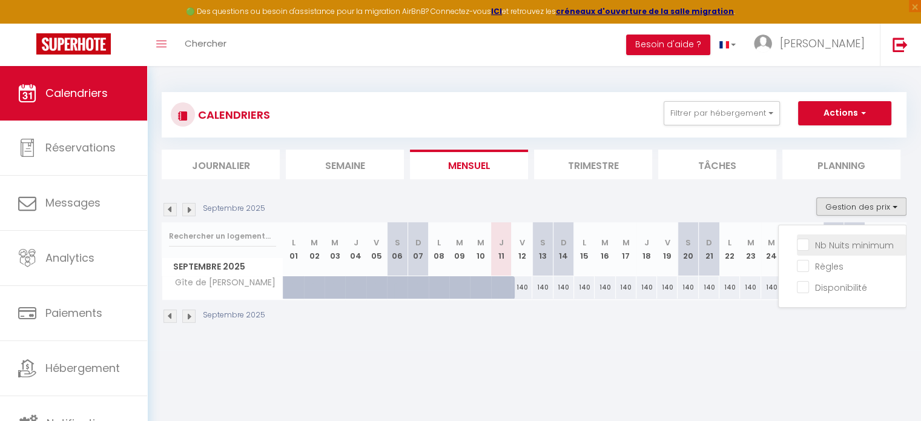
click at [855, 244] on input "Nb Nuits minimum" at bounding box center [851, 244] width 109 height 12
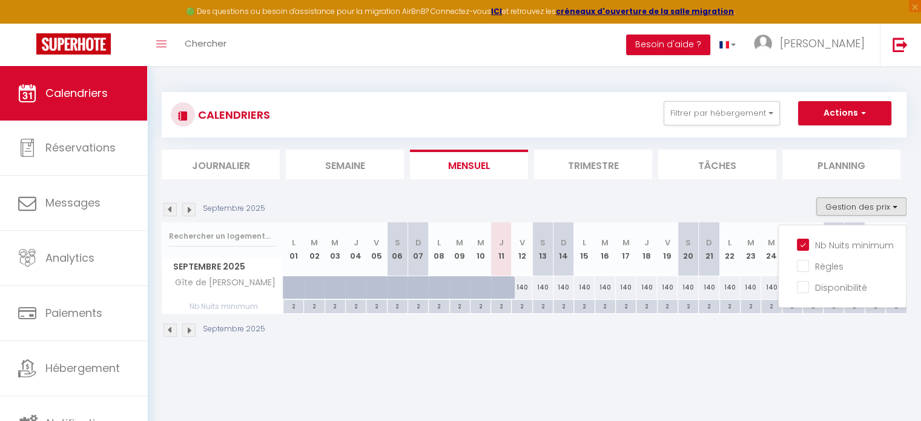
click at [521, 291] on div "140" at bounding box center [522, 287] width 21 height 22
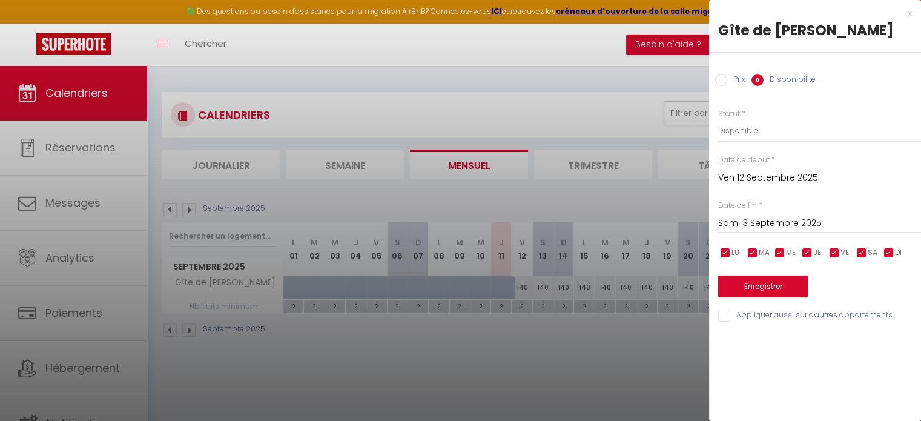
click at [563, 354] on div at bounding box center [460, 210] width 921 height 421
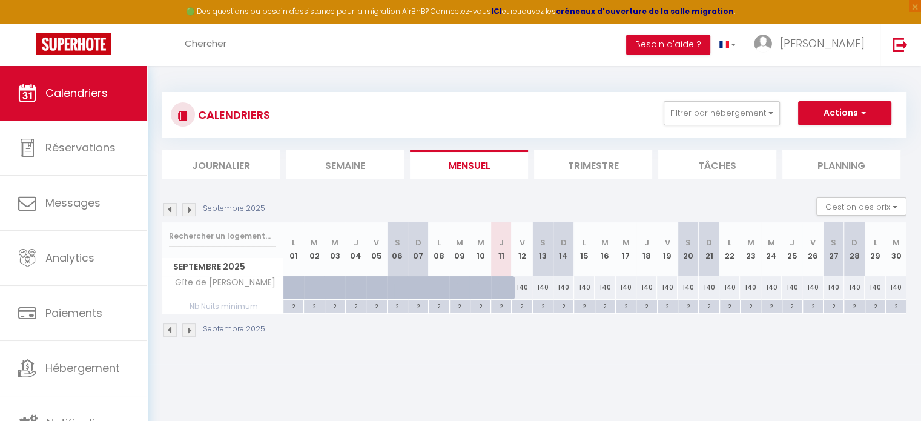
click at [521, 310] on div "2" at bounding box center [522, 306] width 20 height 12
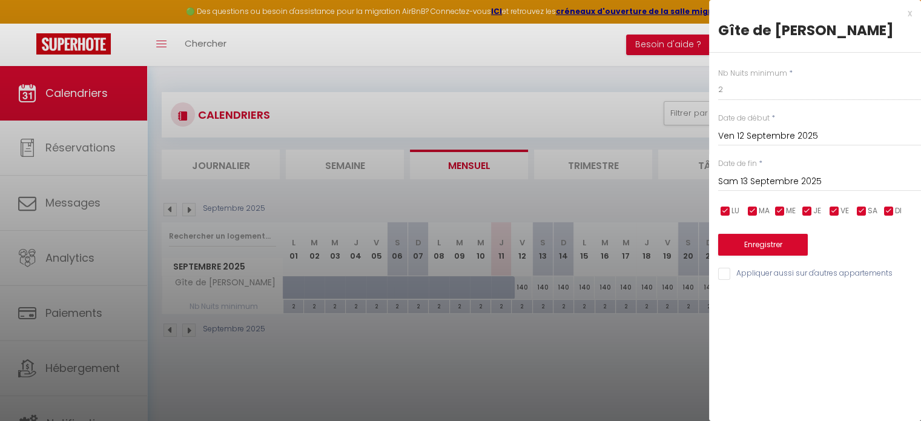
click at [826, 179] on input "Sam 13 Septembre 2025" at bounding box center [819, 182] width 203 height 16
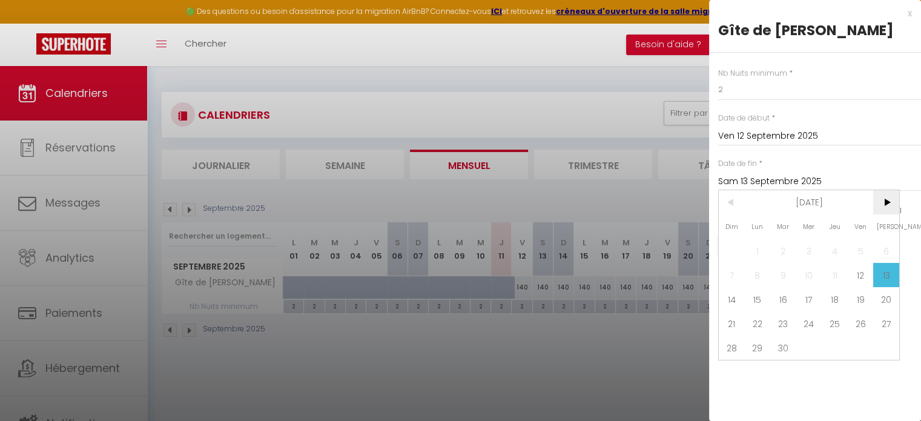
click at [885, 202] on span ">" at bounding box center [886, 202] width 26 height 24
click at [727, 326] on span "19" at bounding box center [732, 323] width 26 height 24
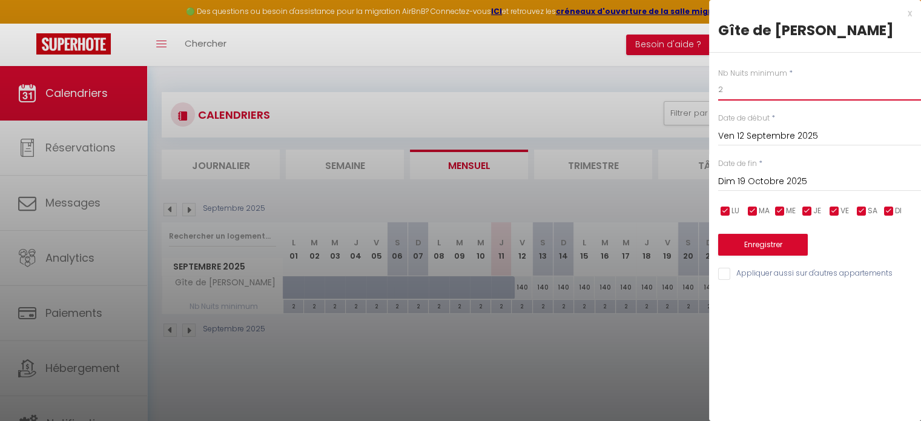
drag, startPoint x: 740, startPoint y: 88, endPoint x: 673, endPoint y: 72, distance: 69.8
click at [673, 72] on body "🟢 Des questions ou besoin d'assistance pour la migration AirBnB? Connectez-vous…" at bounding box center [460, 276] width 921 height 421
click at [775, 246] on button "Enregistrer" at bounding box center [763, 245] width 90 height 22
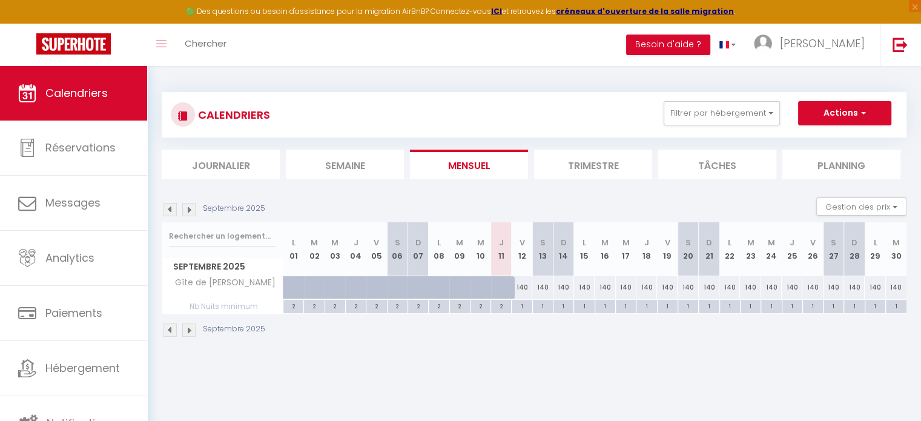
click at [188, 210] on img at bounding box center [188, 209] width 13 height 13
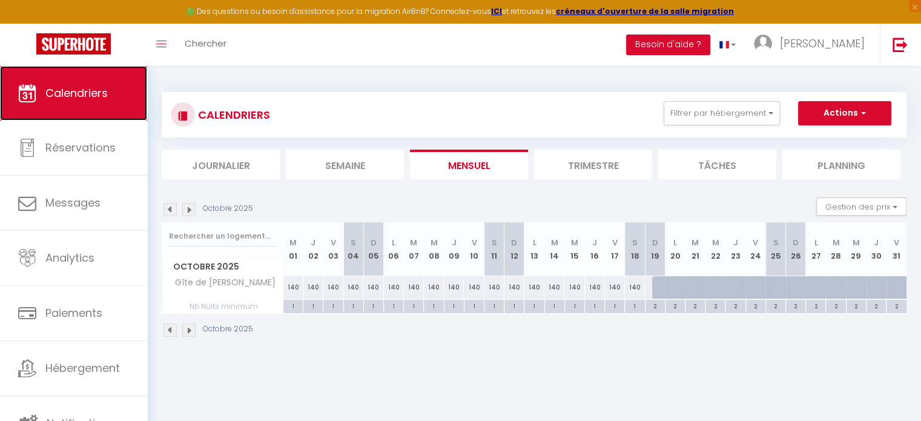
click at [104, 94] on span "Calendriers" at bounding box center [76, 92] width 62 height 15
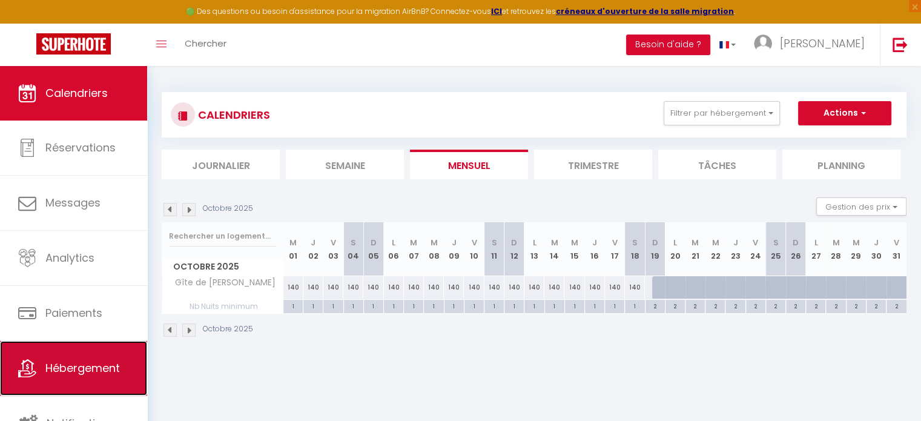
click at [96, 365] on span "Hébergement" at bounding box center [82, 367] width 74 height 15
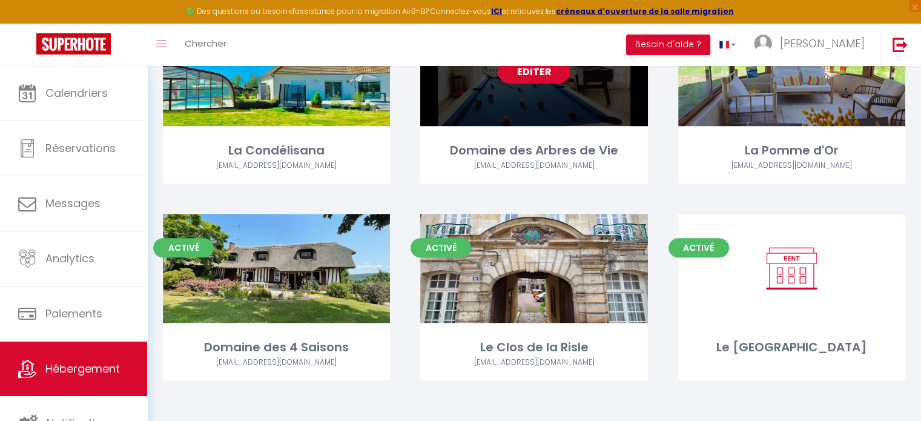
scroll to position [734, 0]
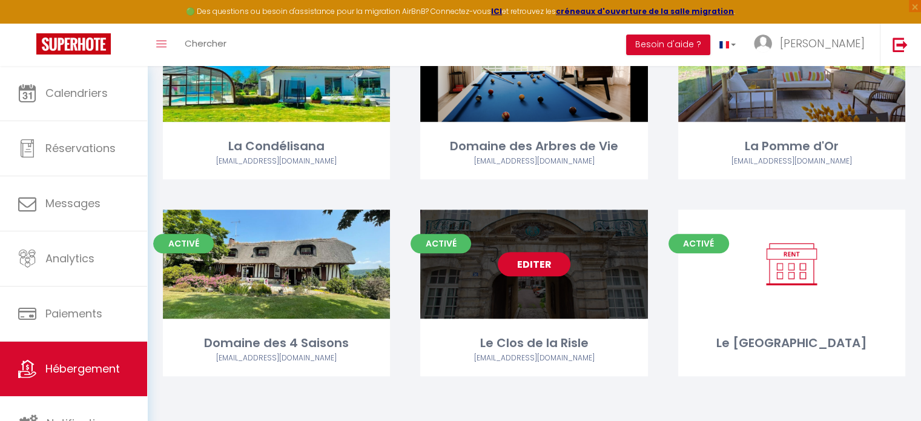
click at [550, 269] on link "Editer" at bounding box center [534, 264] width 73 height 24
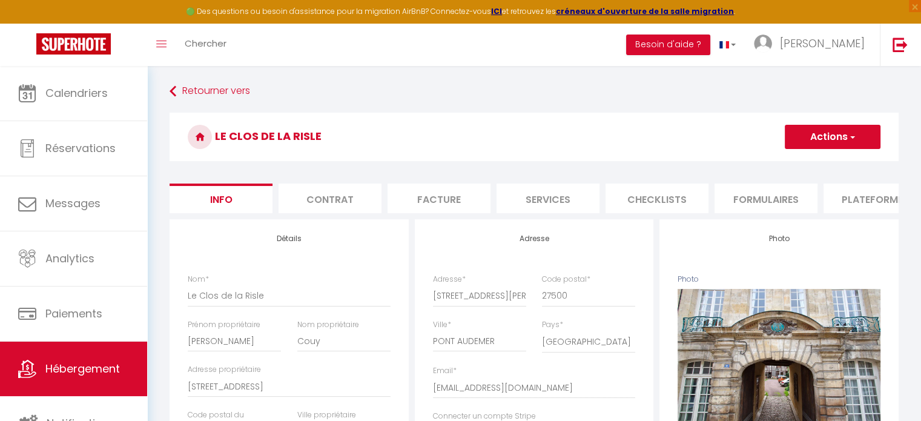
click at [857, 199] on li "Plateformes" at bounding box center [874, 198] width 103 height 30
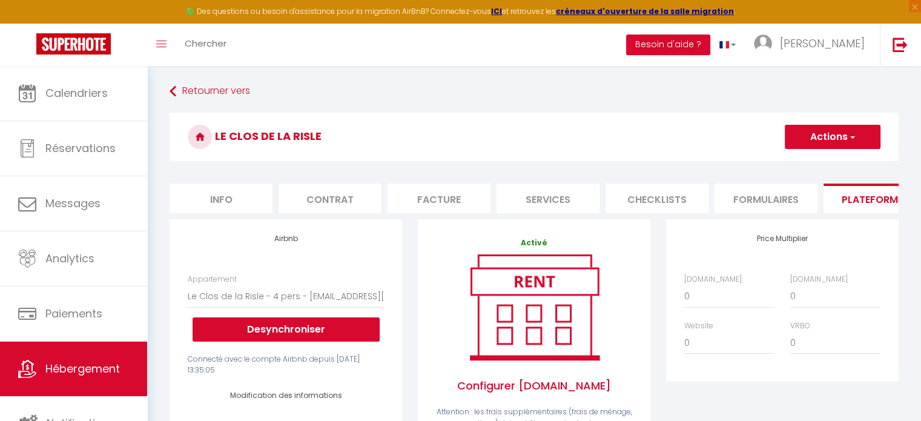
scroll to position [121, 0]
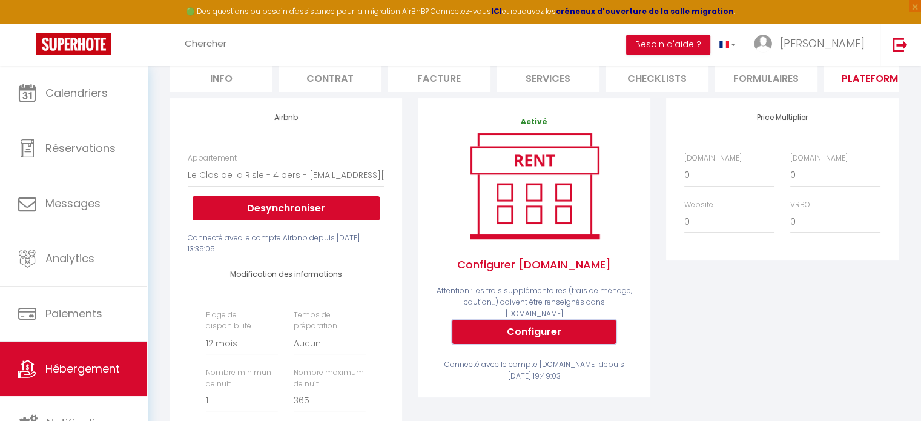
click at [538, 330] on button "Configurer" at bounding box center [533, 332] width 163 height 24
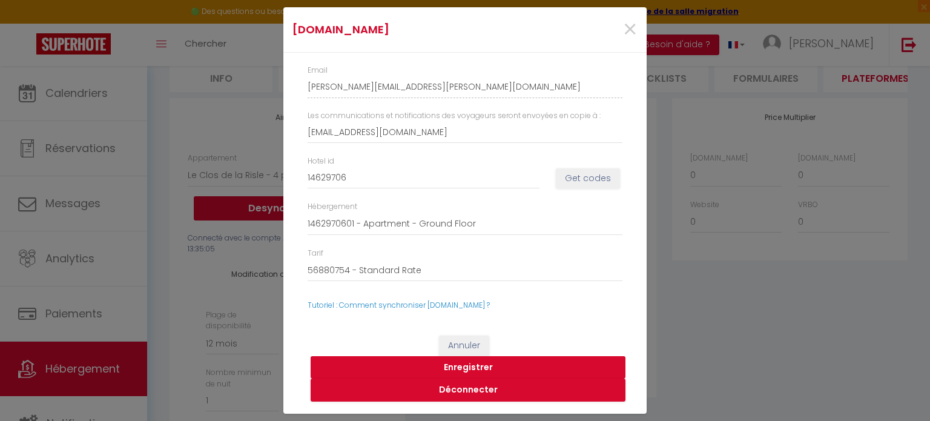
click at [475, 366] on button "Enregistrer" at bounding box center [468, 367] width 315 height 23
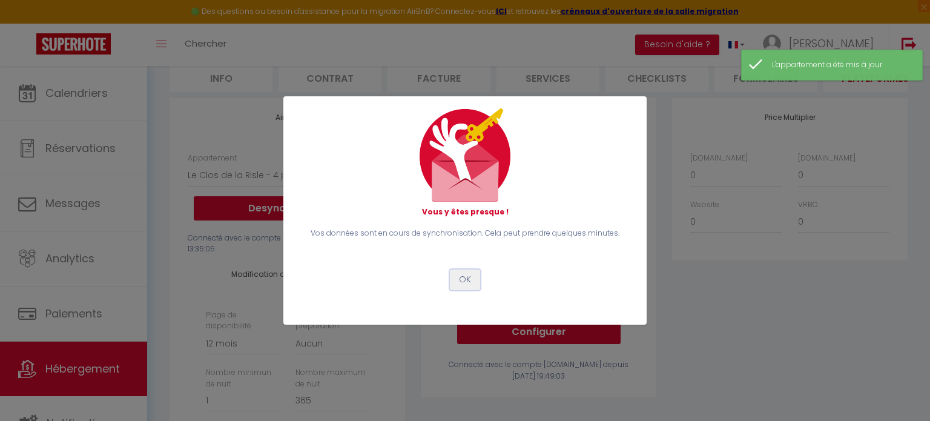
click at [469, 276] on button "OK" at bounding box center [465, 279] width 30 height 21
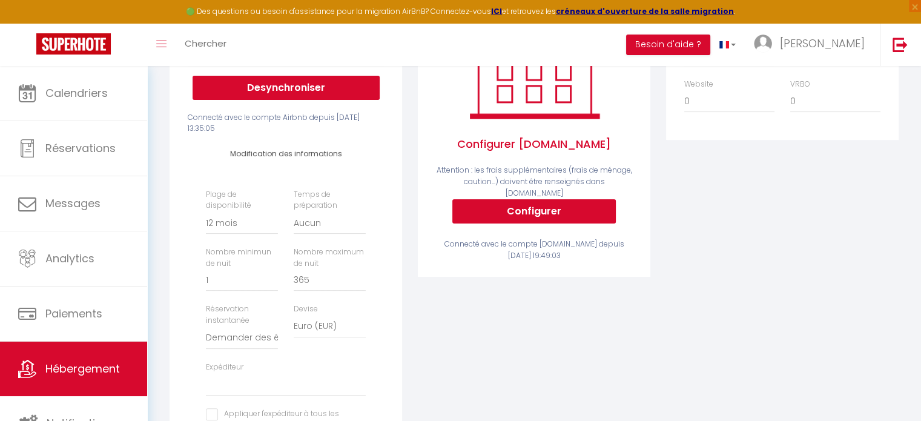
scroll to position [242, 0]
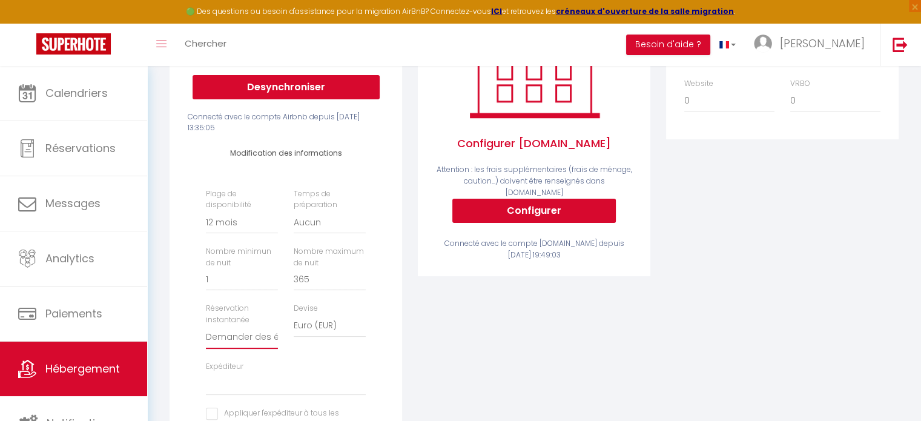
click at [250, 346] on select "Activée Demander des évaluations positives" at bounding box center [242, 337] width 72 height 23
click at [250, 343] on select "Activée Demander des évaluations positives" at bounding box center [242, 337] width 72 height 23
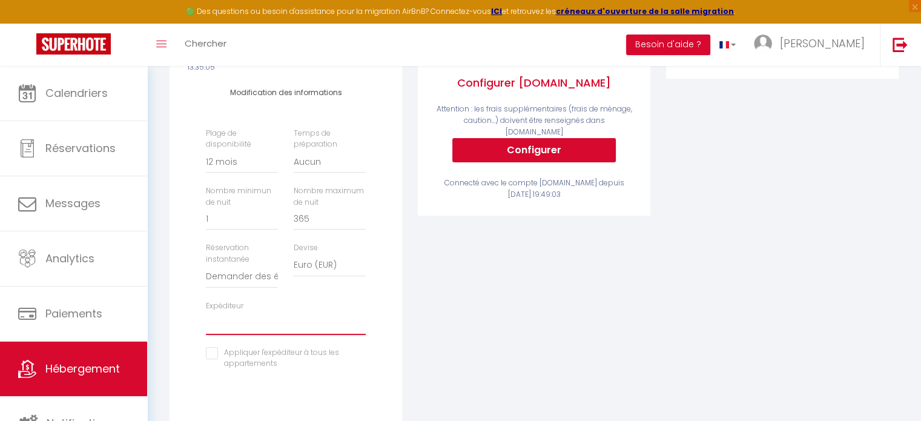
click at [315, 335] on select "caroleduparc27@gmail.com mved-27@orange.fr jean-marc.roelens@wanadoo.fr roanphi…" at bounding box center [286, 323] width 160 height 23
click at [206, 320] on select "caroleduparc27@gmail.com mved-27@orange.fr jean-marc.roelens@wanadoo.fr roanphi…" at bounding box center [286, 323] width 160 height 23
click at [211, 359] on input "checkbox" at bounding box center [286, 353] width 160 height 12
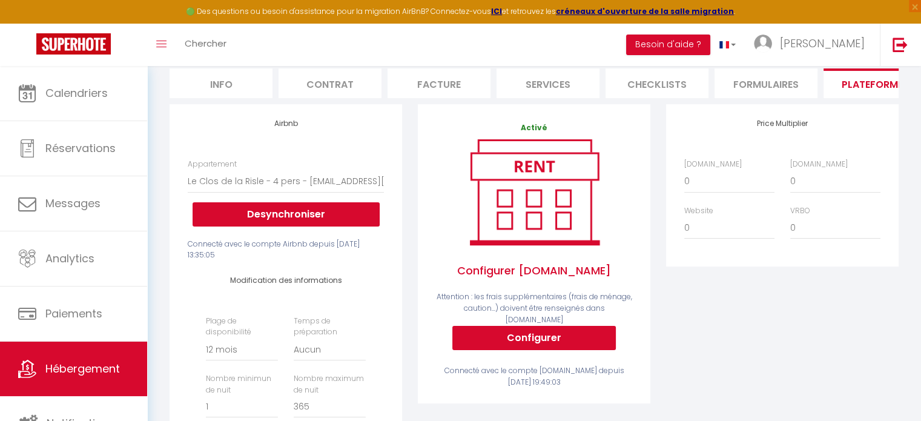
scroll to position [61, 0]
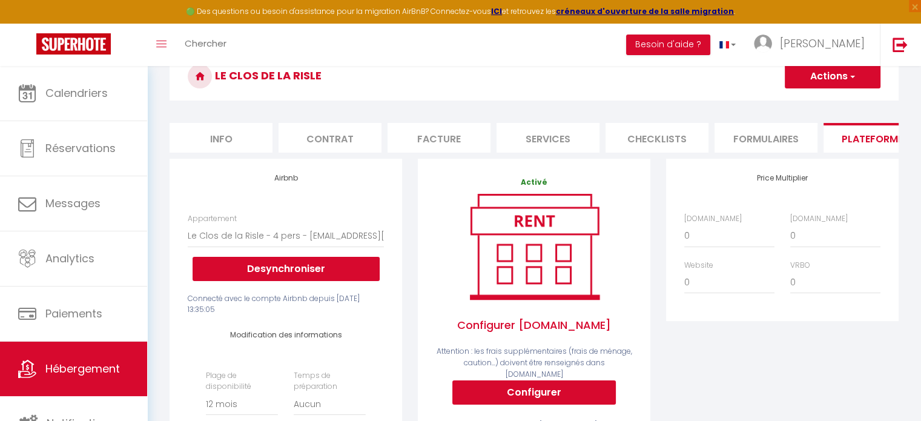
click at [816, 73] on button "Actions" at bounding box center [833, 76] width 96 height 24
click at [825, 102] on link "Enregistrer" at bounding box center [832, 103] width 96 height 16
click at [49, 371] on span "Hébergement" at bounding box center [82, 368] width 74 height 15
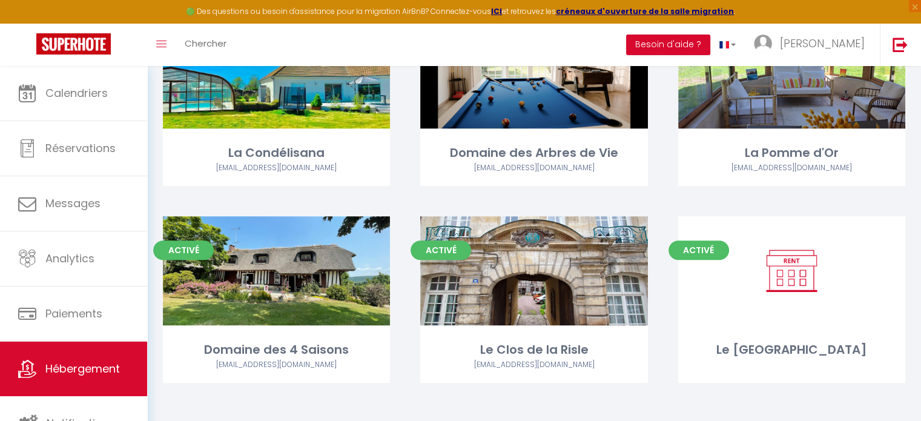
scroll to position [734, 0]
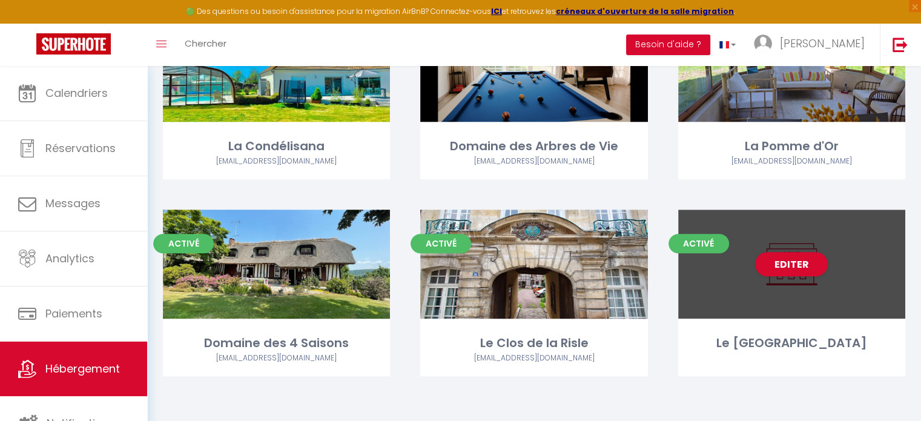
click at [780, 297] on div "Editer" at bounding box center [791, 263] width 227 height 109
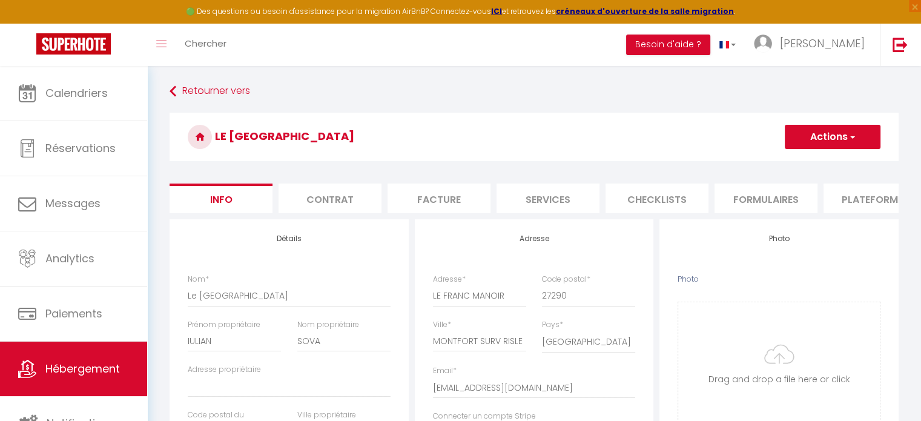
click at [762, 208] on li "Formulaires" at bounding box center [765, 198] width 103 height 30
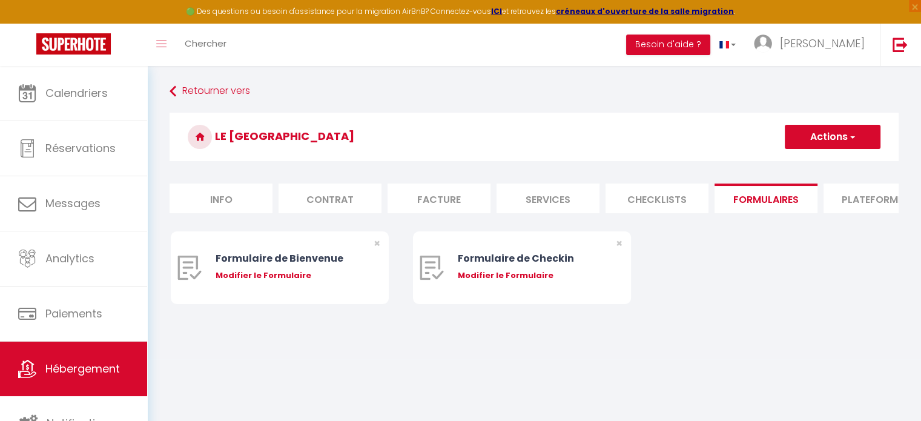
click at [882, 200] on li "Plateformes" at bounding box center [874, 198] width 103 height 30
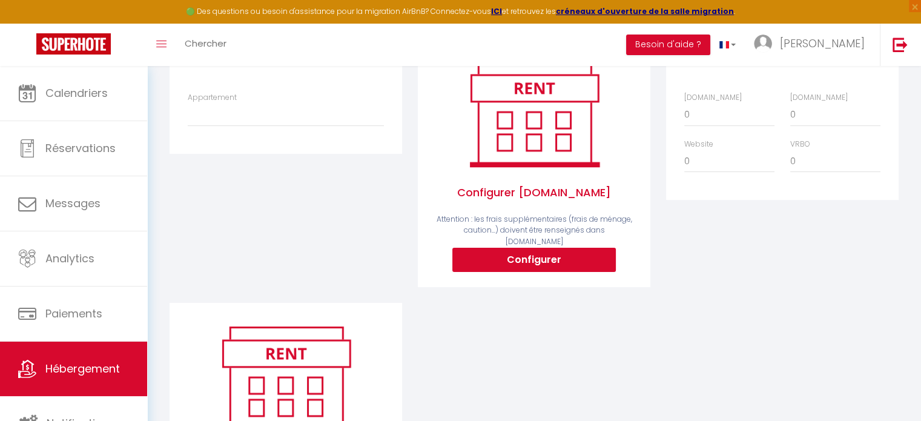
scroll to position [160, 0]
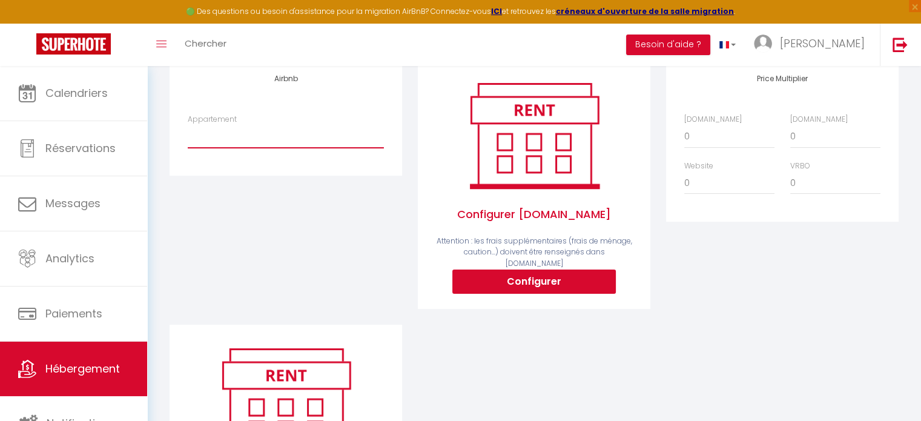
click at [274, 148] on select "L'Alouette - La Chaumière chez Eddy et Carole - caroleduparc27@gmail.com Le Cou…" at bounding box center [286, 136] width 196 height 23
click at [188, 134] on select "L'Alouette - La Chaumière chez Eddy et Carole - caroleduparc27@gmail.com Le Cou…" at bounding box center [286, 136] width 196 height 23
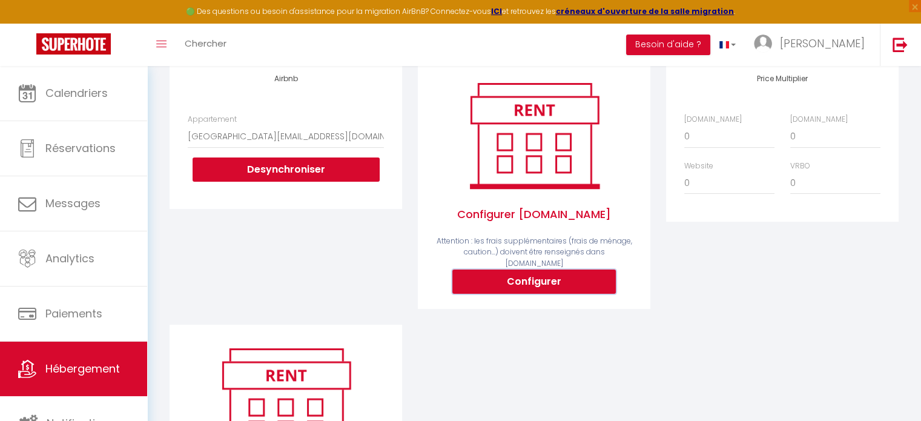
click at [536, 282] on button "Configurer" at bounding box center [533, 281] width 163 height 24
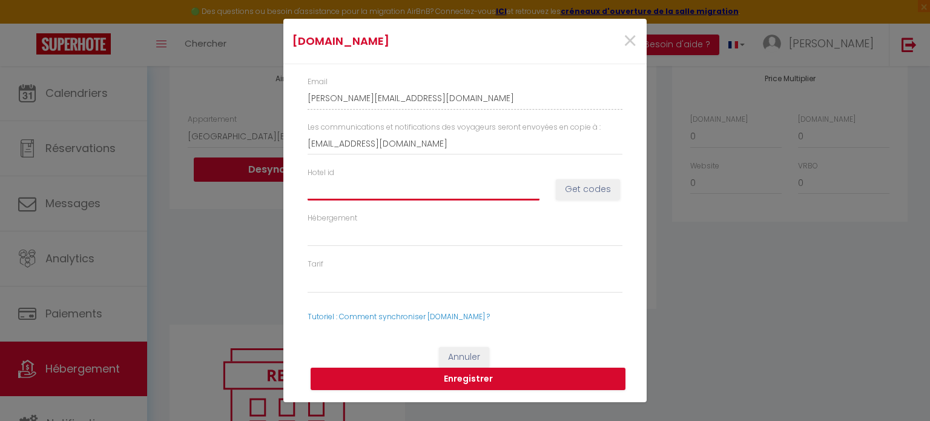
click at [351, 191] on input "Hotel id" at bounding box center [424, 189] width 232 height 22
click at [322, 186] on input "1006733" at bounding box center [424, 189] width 232 height 22
click at [604, 194] on button "Get codes" at bounding box center [588, 189] width 64 height 21
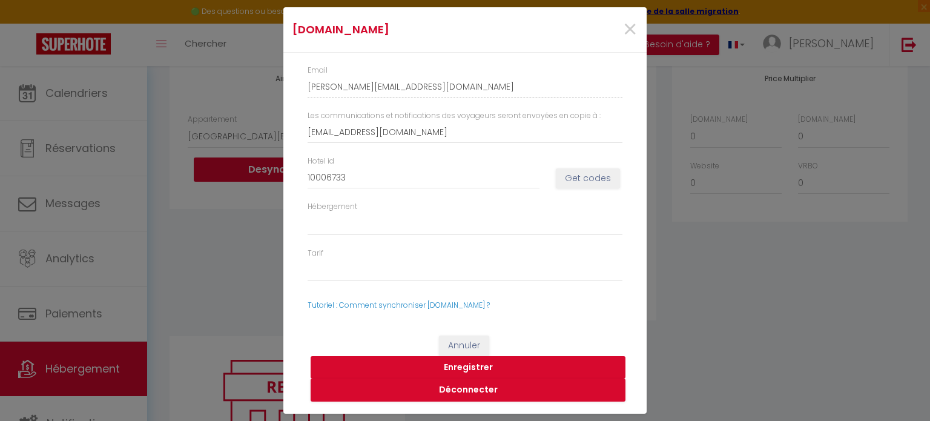
click at [483, 363] on button "Enregistrer" at bounding box center [468, 367] width 315 height 23
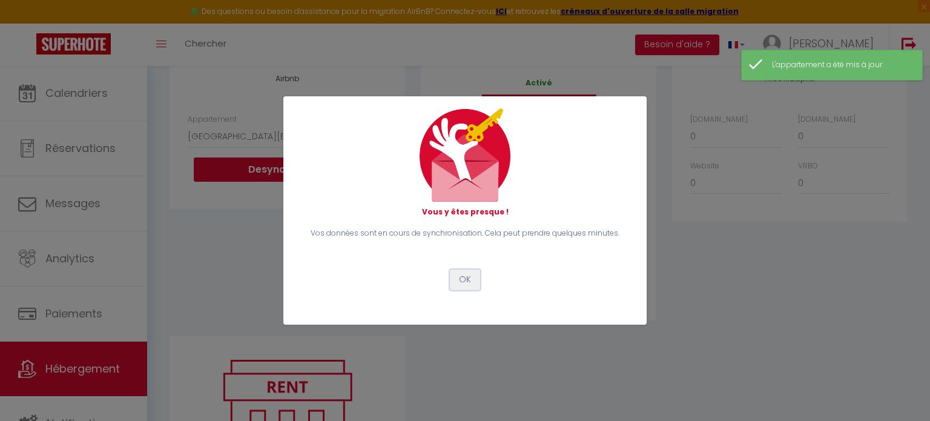
click at [463, 274] on button "OK" at bounding box center [465, 279] width 30 height 21
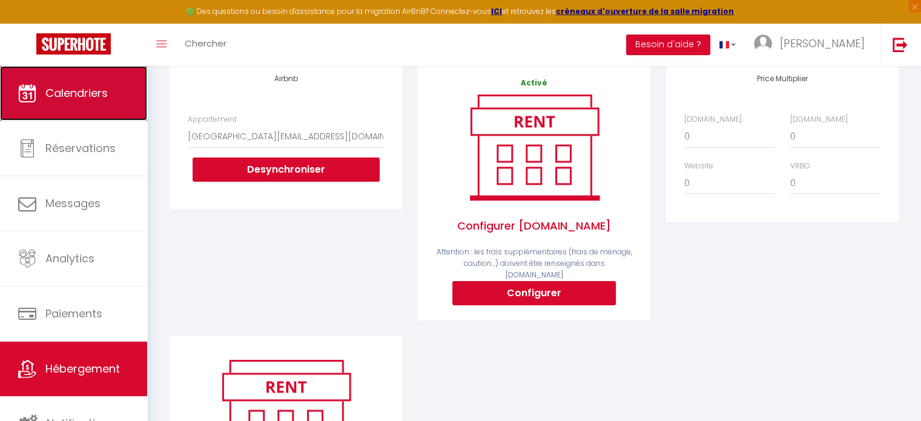
click at [104, 96] on span "Calendriers" at bounding box center [76, 92] width 62 height 15
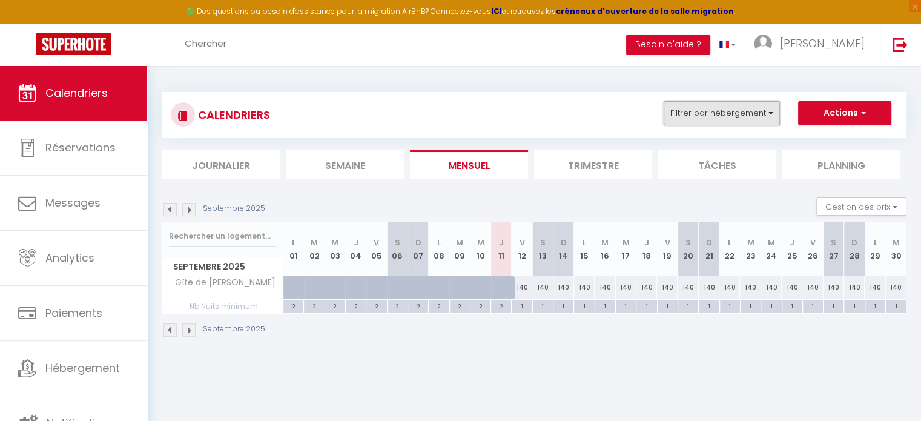
click at [741, 108] on button "Filtrer par hébergement" at bounding box center [722, 113] width 116 height 24
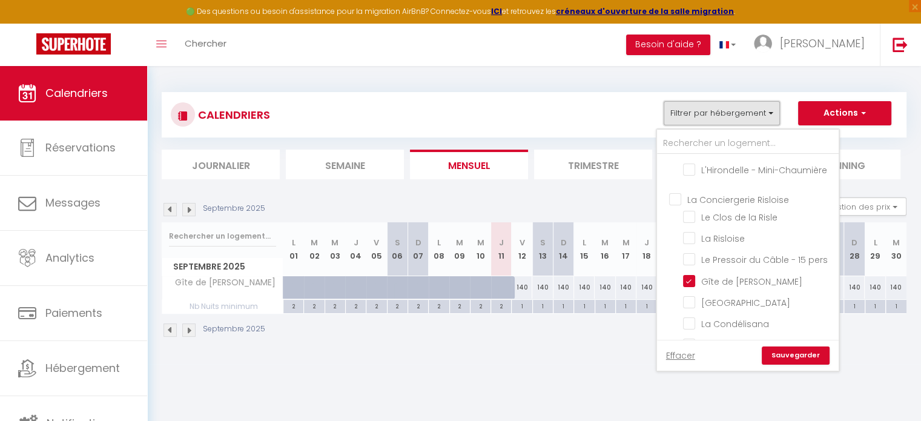
scroll to position [182, 0]
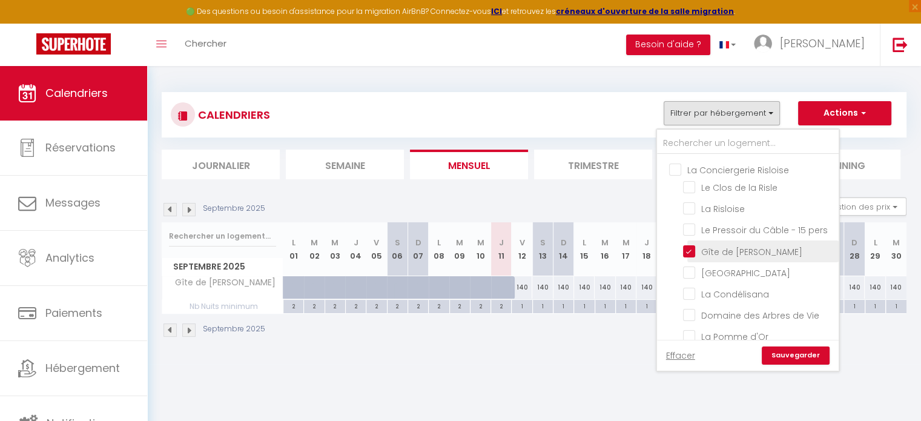
click at [694, 256] on input "Gîte de [PERSON_NAME]" at bounding box center [758, 250] width 151 height 12
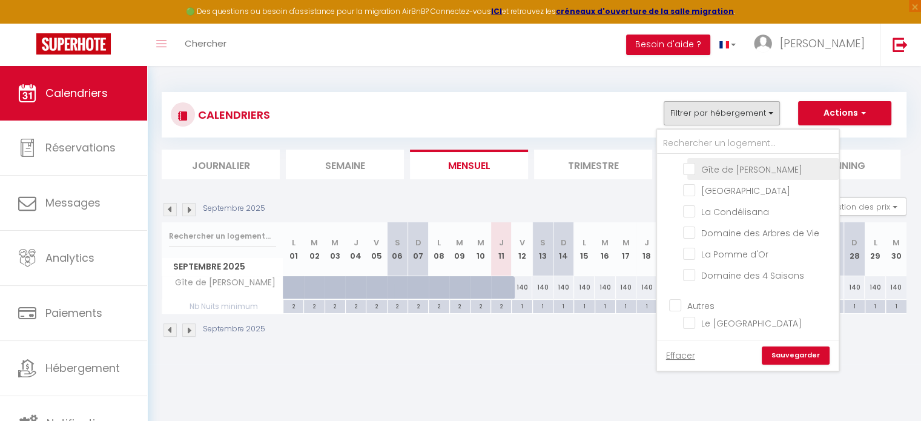
scroll to position [281, 0]
click at [694, 325] on input "Le [GEOGRAPHIC_DATA]" at bounding box center [758, 322] width 151 height 12
click at [798, 358] on link "Sauvegarder" at bounding box center [796, 355] width 68 height 18
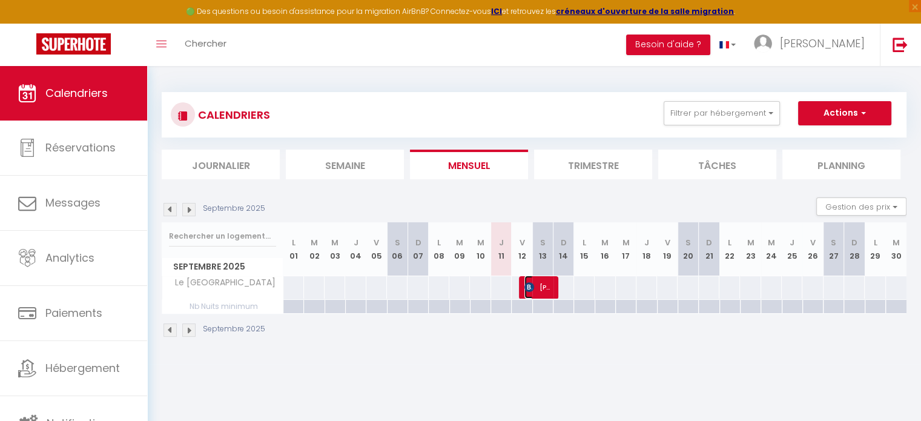
click at [545, 286] on span "Aurélien Hébert" at bounding box center [537, 286] width 27 height 23
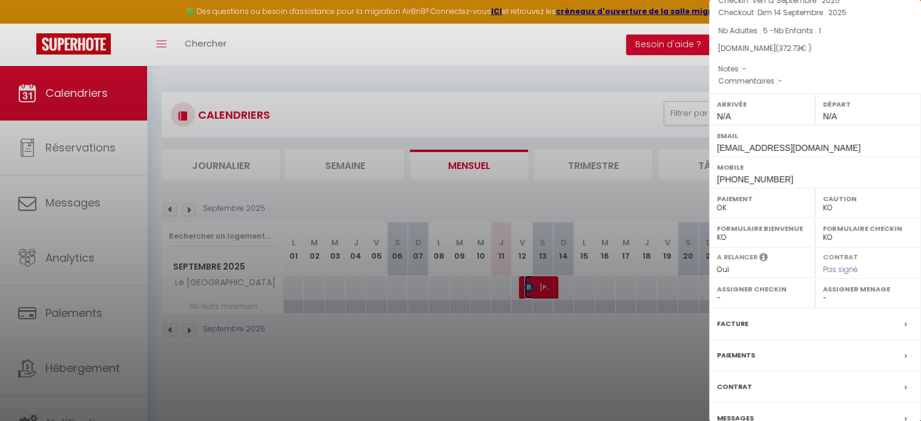
scroll to position [81, 0]
click at [623, 341] on div at bounding box center [460, 210] width 921 height 421
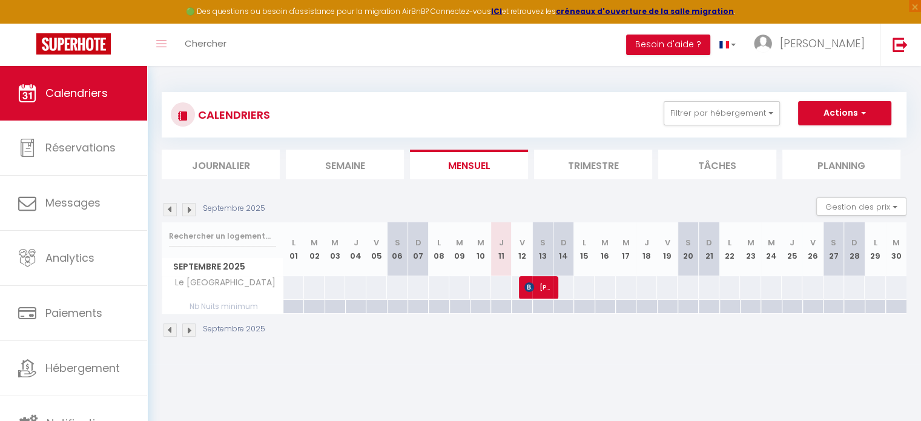
click at [587, 166] on li "Trimestre" at bounding box center [593, 165] width 118 height 30
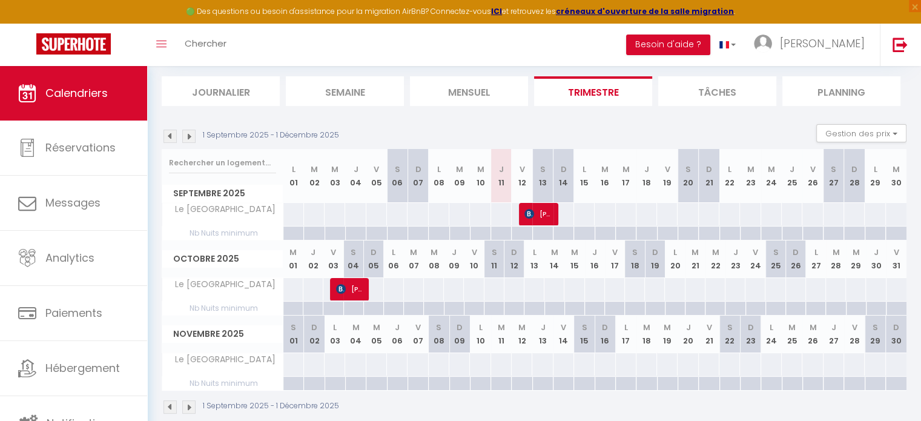
scroll to position [91, 0]
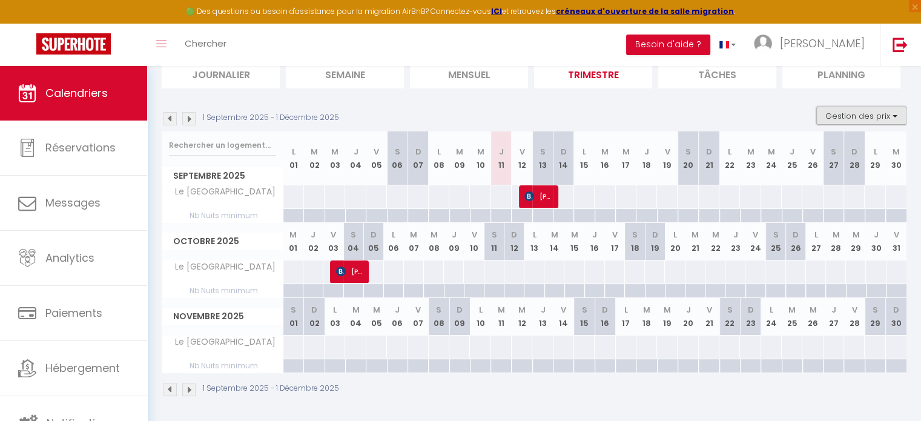
click at [883, 116] on button "Gestion des prix" at bounding box center [861, 116] width 90 height 18
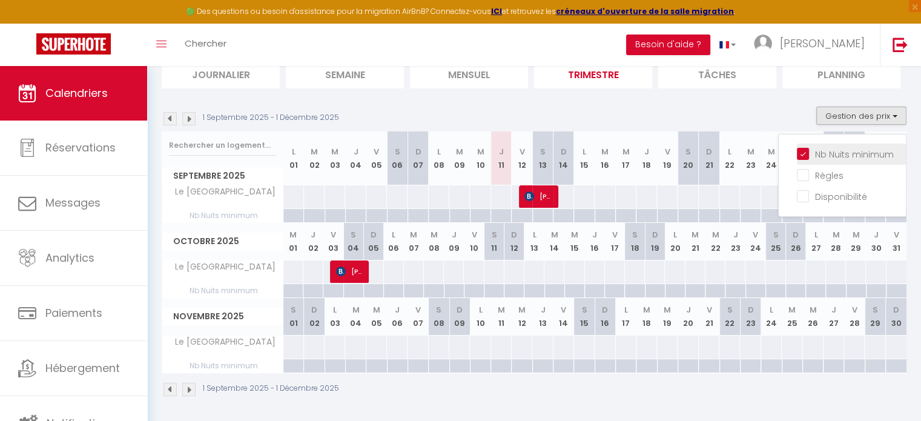
click at [826, 154] on input "Nb Nuits minimum" at bounding box center [851, 153] width 109 height 12
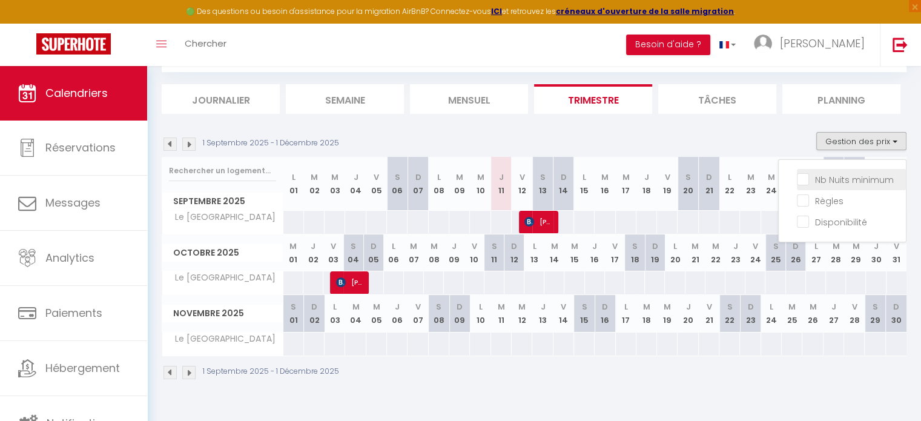
click at [830, 178] on input "Nb Nuits minimum" at bounding box center [851, 179] width 109 height 12
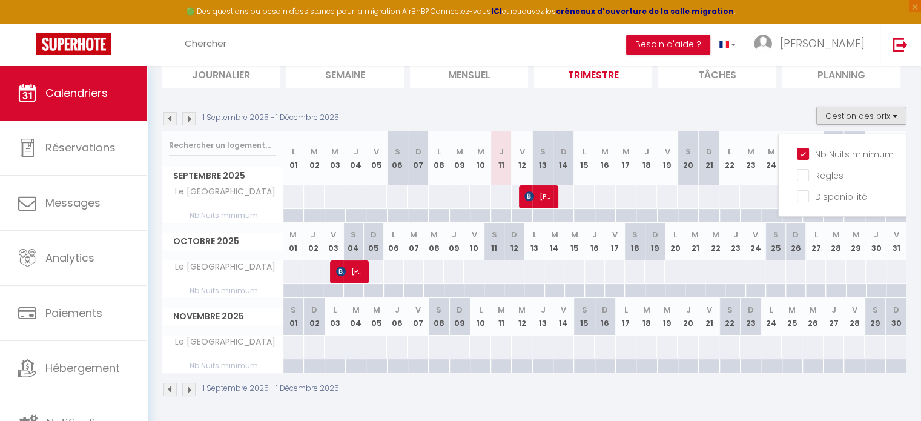
click at [529, 115] on div "1 Septembre 2025 - 1 Décembre 2025 Gestion des prix Nb Nuits minimum Règles Dis…" at bounding box center [534, 119] width 745 height 25
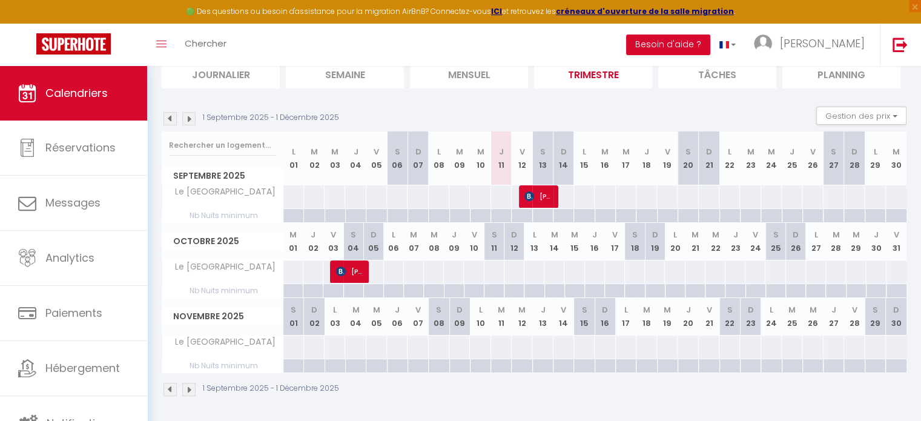
click at [170, 120] on img at bounding box center [169, 118] width 13 height 13
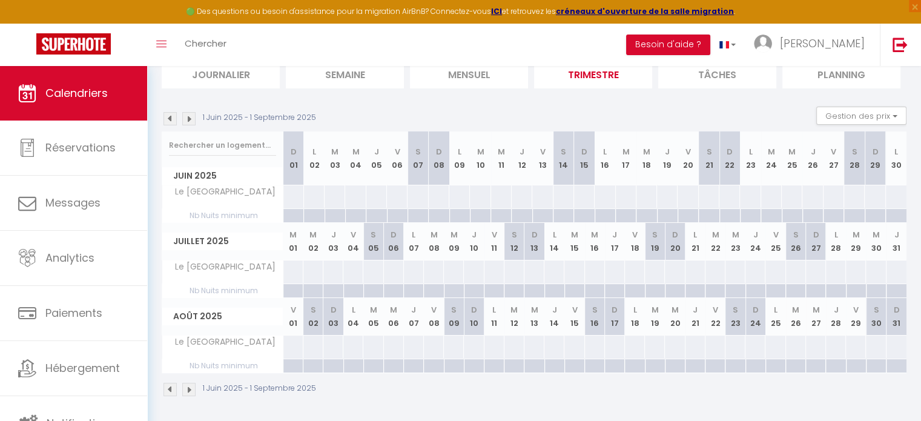
click at [187, 120] on img at bounding box center [188, 118] width 13 height 13
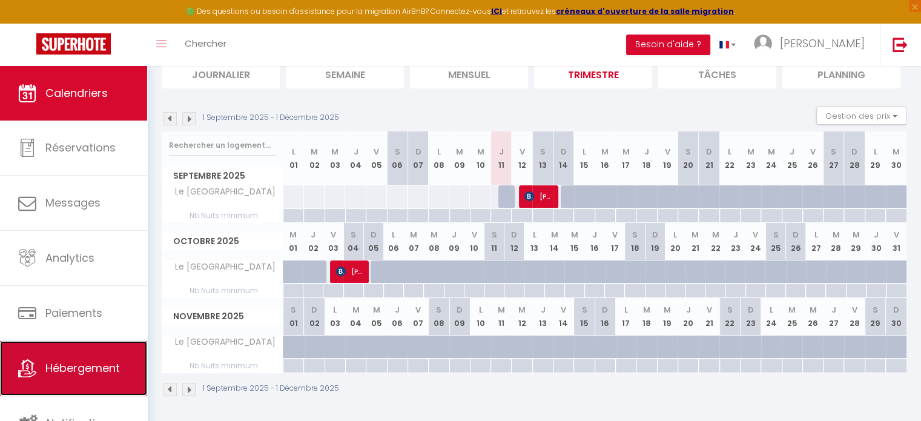
click at [58, 363] on span "Hébergement" at bounding box center [82, 367] width 74 height 15
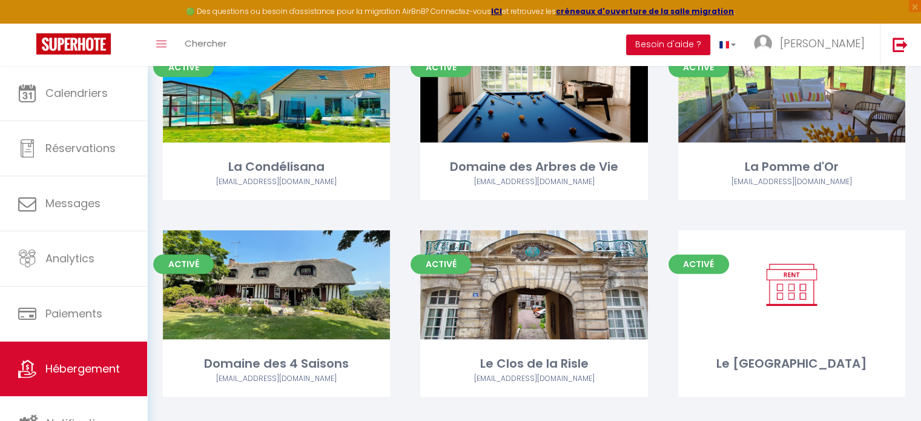
scroll to position [734, 0]
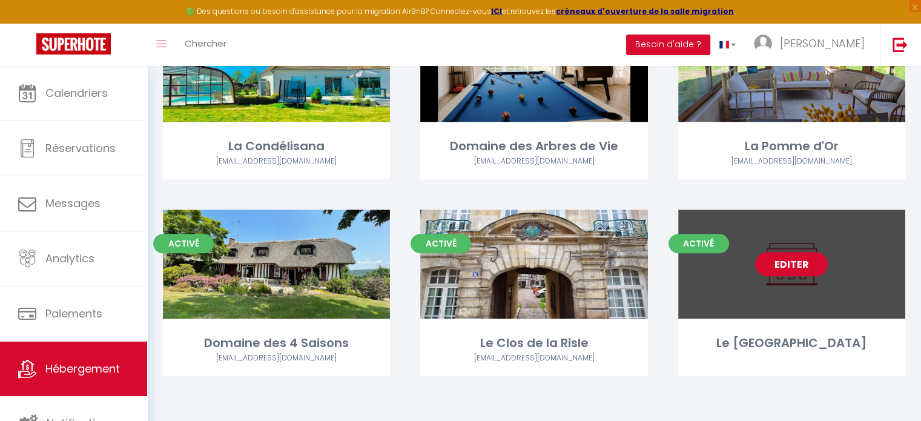
click at [805, 266] on link "Editer" at bounding box center [791, 264] width 73 height 24
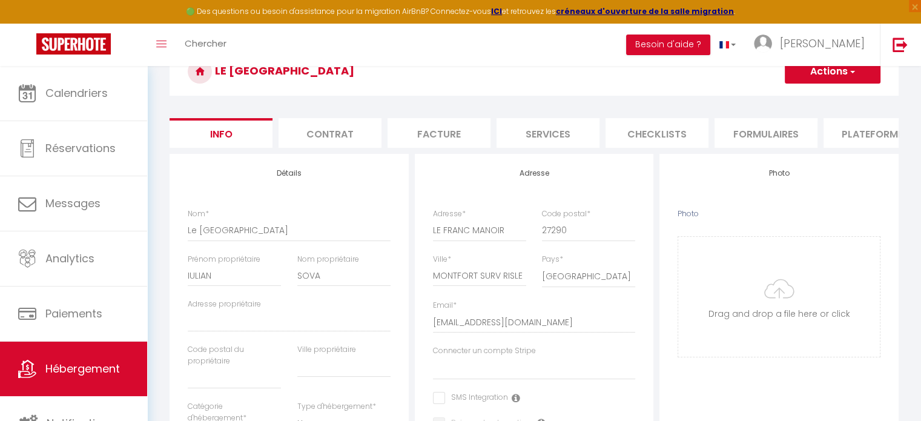
scroll to position [48, 0]
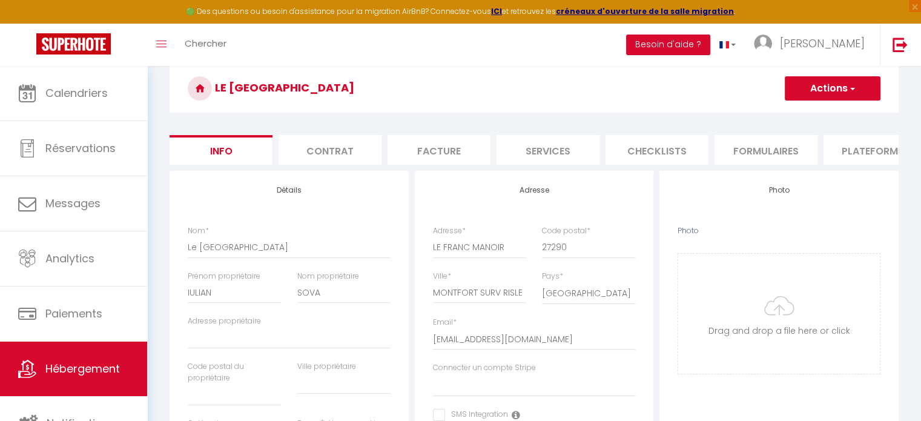
click at [856, 154] on li "Plateformes" at bounding box center [874, 150] width 103 height 30
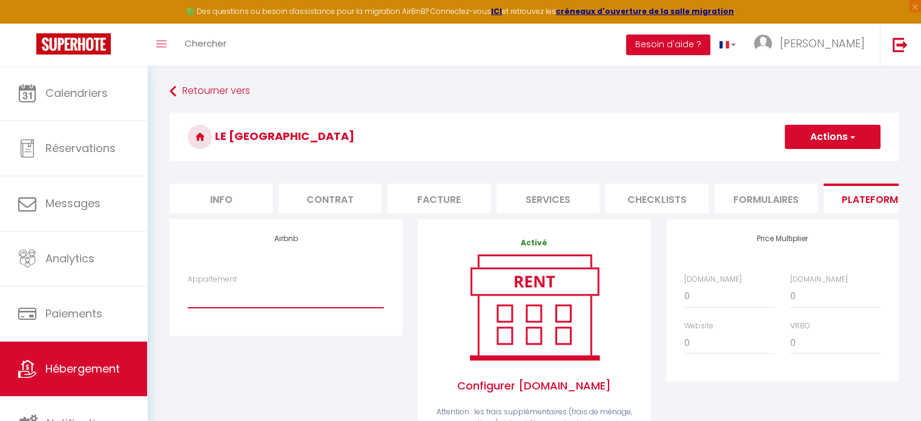
click at [322, 308] on select "L'Alouette - La Chaumière chez Eddy et Carole - caroleduparc27@gmail.com Le Cou…" at bounding box center [286, 296] width 196 height 23
click at [188, 294] on select "L'Alouette - La Chaumière chez Eddy et Carole - caroleduparc27@gmail.com Le Cou…" at bounding box center [286, 296] width 196 height 23
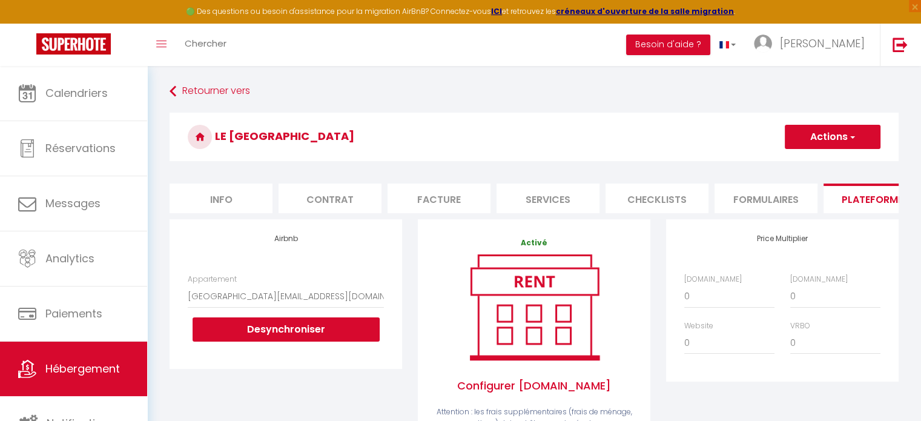
click at [849, 142] on span "button" at bounding box center [852, 137] width 8 height 12
click at [826, 163] on link "Enregistrer" at bounding box center [832, 164] width 96 height 16
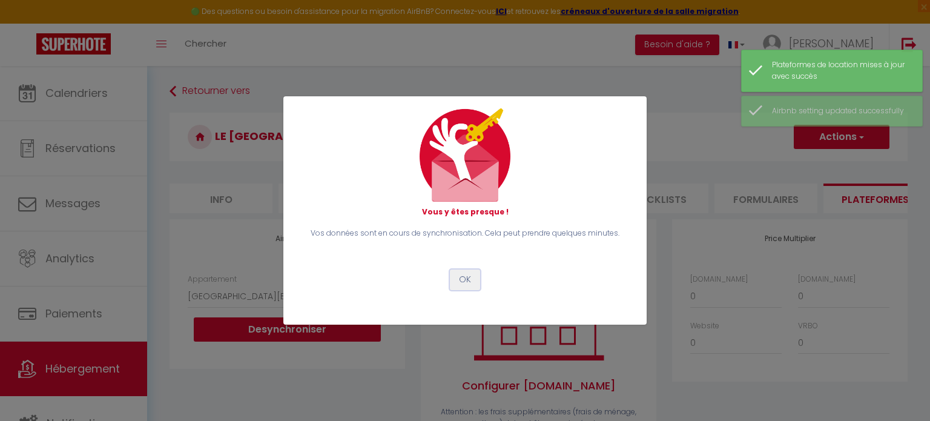
click at [460, 279] on button "OK" at bounding box center [465, 279] width 30 height 21
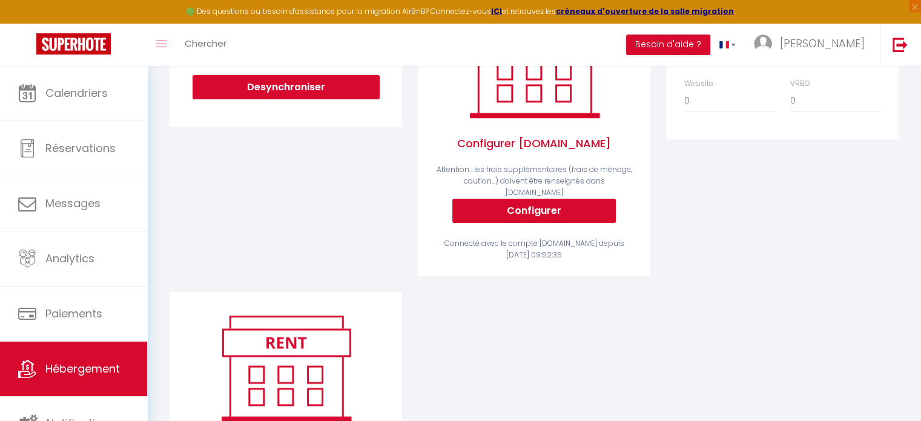
scroll to position [356, 0]
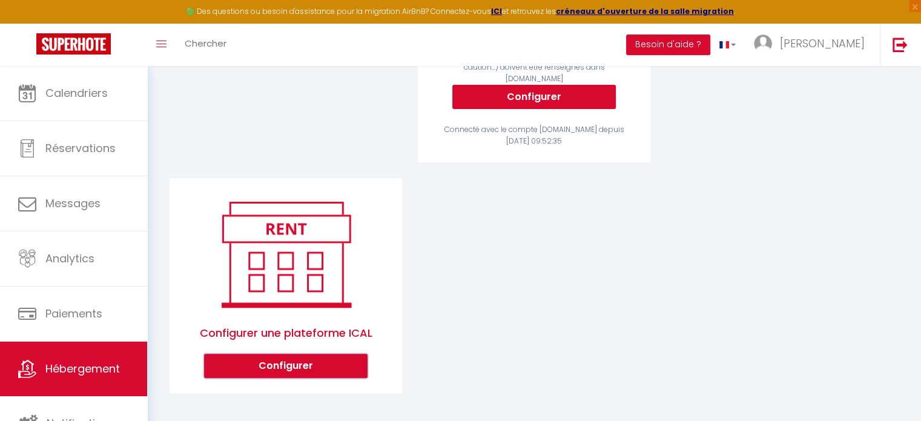
click at [331, 363] on button "Configurer" at bounding box center [285, 366] width 163 height 24
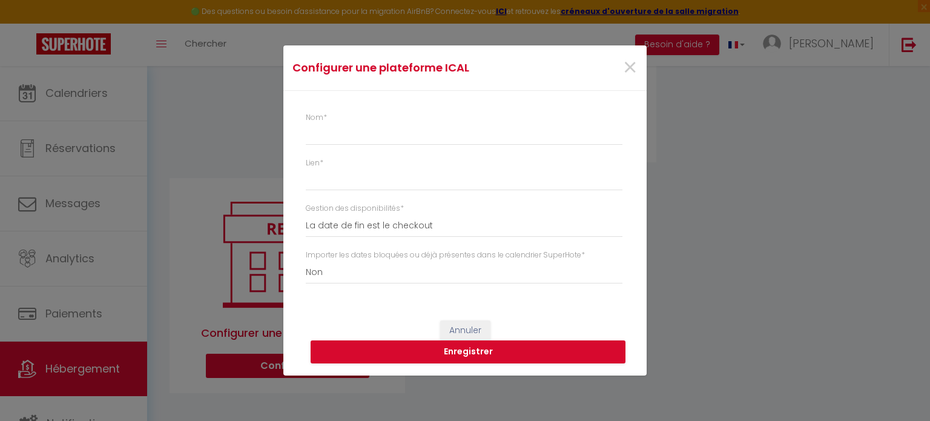
click at [201, 120] on div "Configurer une plateforme ICAL × Nom * Lien * Gestion des disponibilités * La d…" at bounding box center [465, 210] width 930 height 421
click at [627, 61] on span "×" at bounding box center [629, 68] width 15 height 36
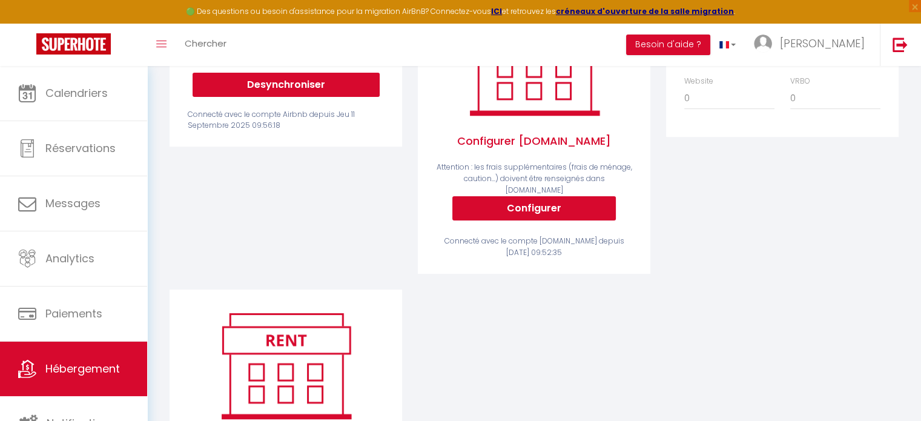
scroll to position [53, 0]
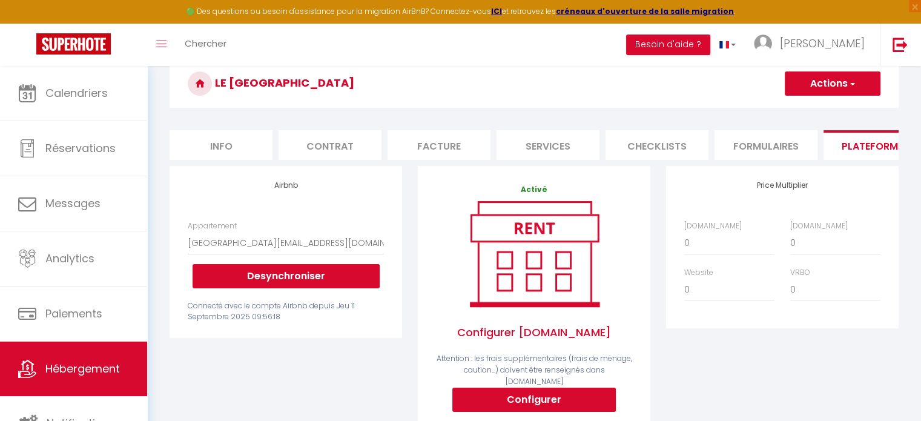
click at [213, 141] on li "Info" at bounding box center [221, 145] width 103 height 30
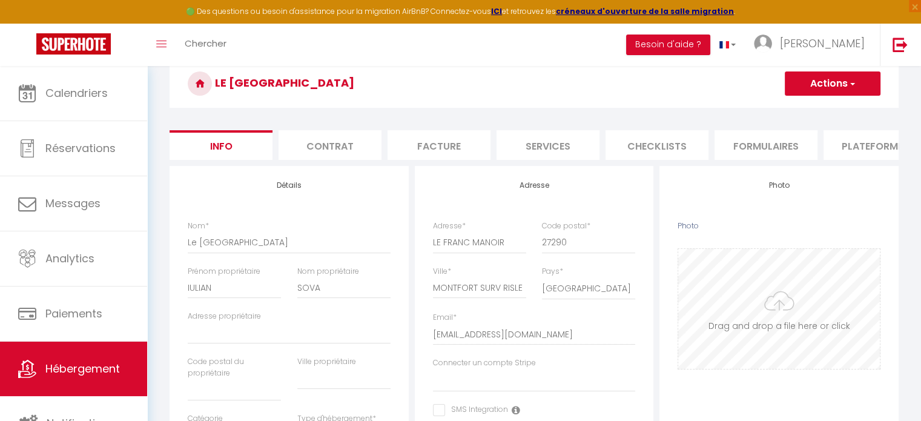
click at [789, 325] on input "Photo" at bounding box center [779, 309] width 202 height 120
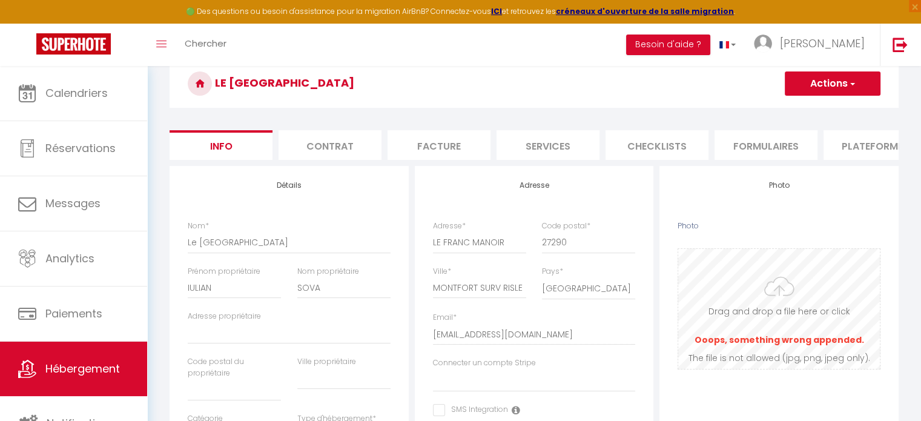
drag, startPoint x: 763, startPoint y: 321, endPoint x: 811, endPoint y: 294, distance: 54.7
click at [811, 294] on input "Photo" at bounding box center [779, 309] width 202 height 120
click at [789, 307] on input "Photo" at bounding box center [779, 309] width 202 height 120
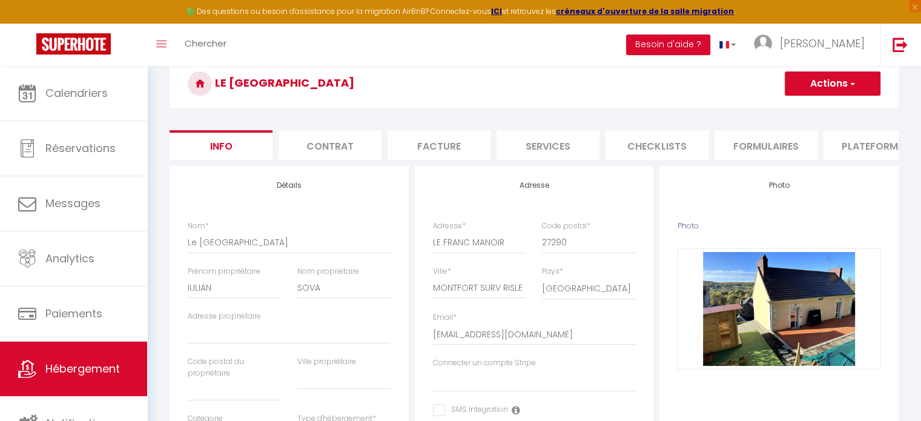
click at [857, 90] on button "Actions" at bounding box center [833, 83] width 96 height 24
click at [797, 110] on input "Enregistrer" at bounding box center [784, 110] width 45 height 12
click at [793, 112] on input "Enregistrer" at bounding box center [784, 110] width 45 height 12
click at [794, 108] on input "Enregistrer" at bounding box center [784, 110] width 45 height 12
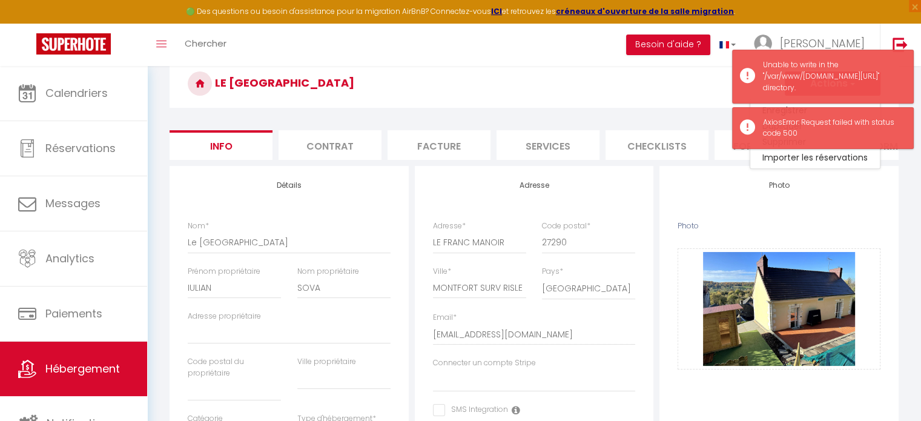
click at [661, 73] on h3 "Le [GEOGRAPHIC_DATA]" at bounding box center [534, 83] width 729 height 48
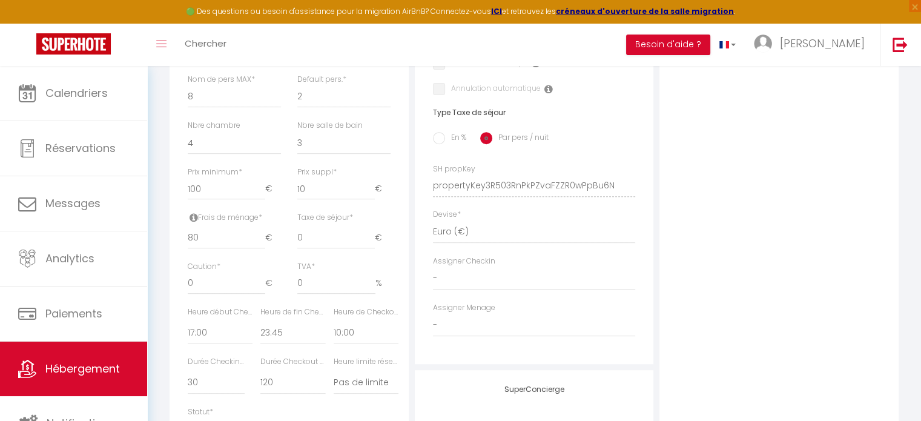
scroll to position [533, 0]
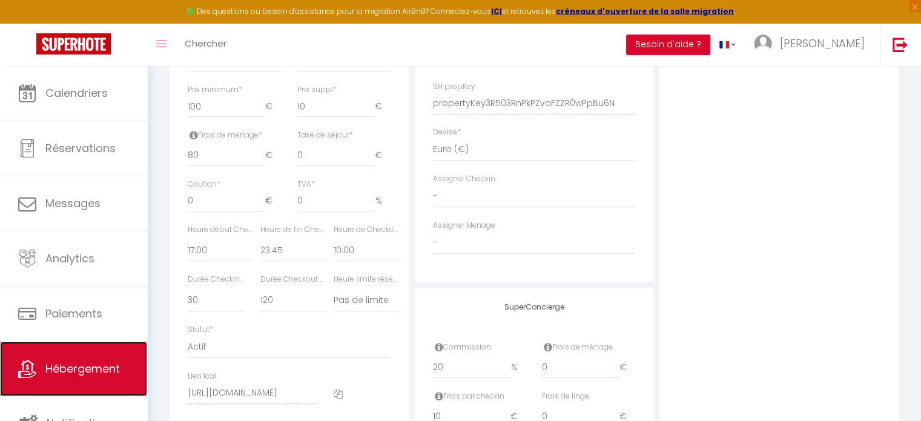
click at [59, 361] on span "Hébergement" at bounding box center [82, 368] width 74 height 15
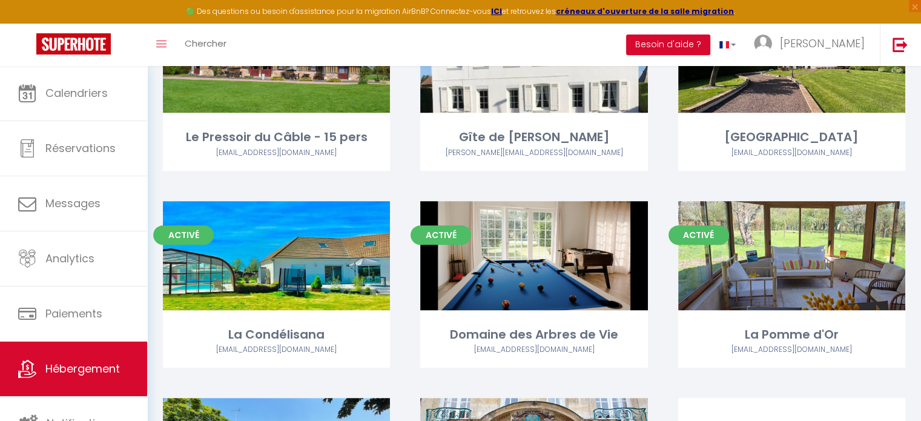
scroll to position [666, 0]
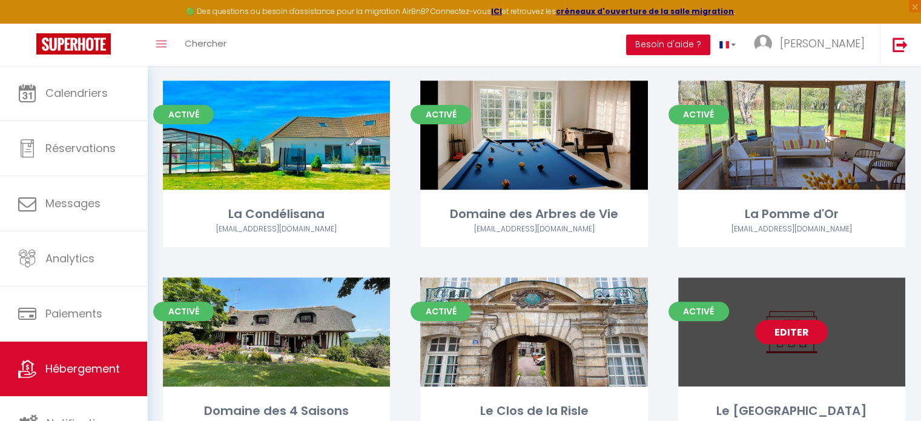
click at [782, 327] on link "Editer" at bounding box center [791, 332] width 73 height 24
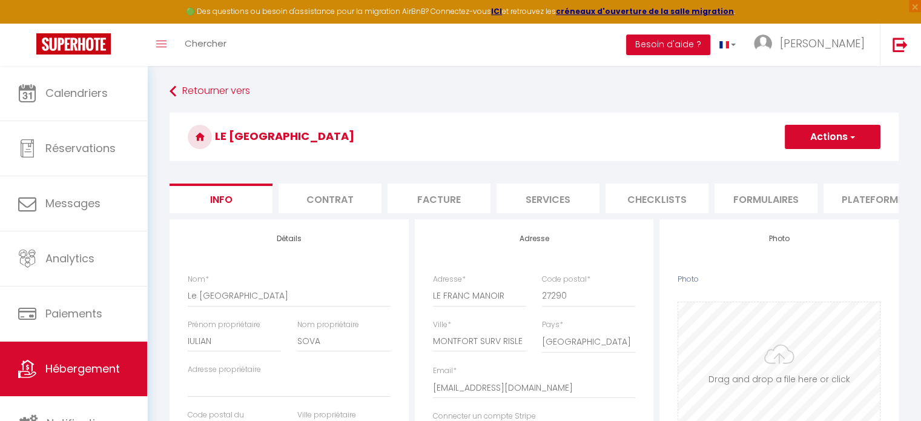
click at [762, 365] on input "Photo" at bounding box center [779, 362] width 202 height 120
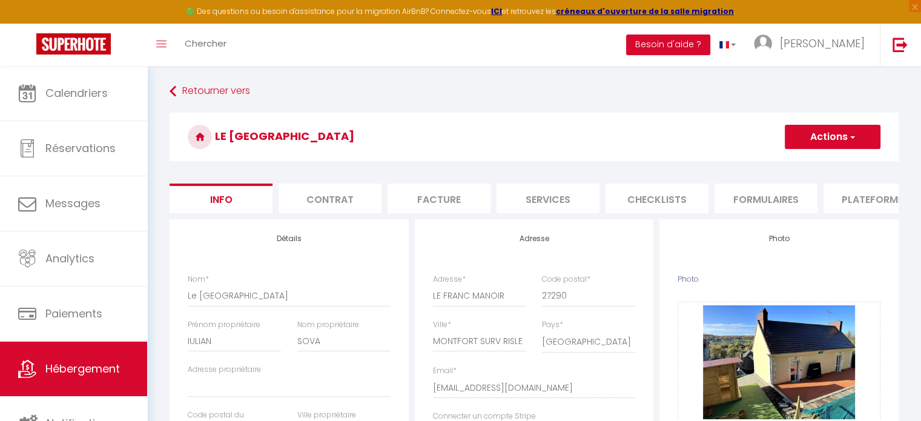
click at [854, 139] on span "button" at bounding box center [852, 137] width 8 height 12
click at [793, 164] on input "Enregistrer" at bounding box center [784, 163] width 45 height 12
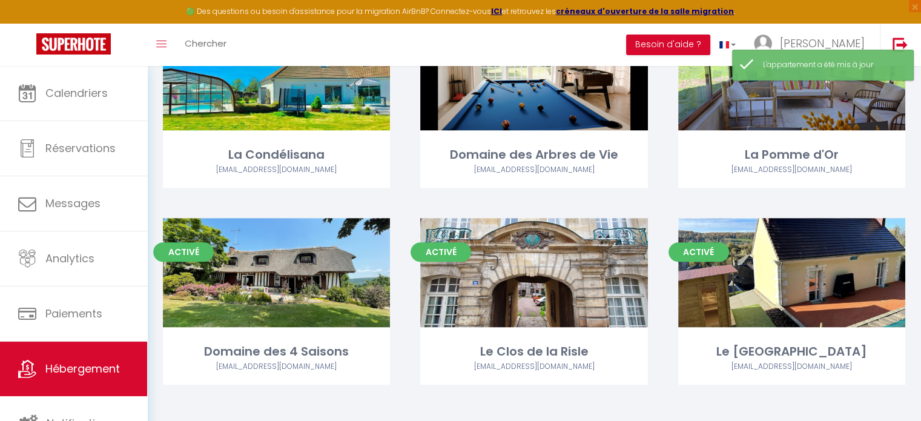
scroll to position [727, 0]
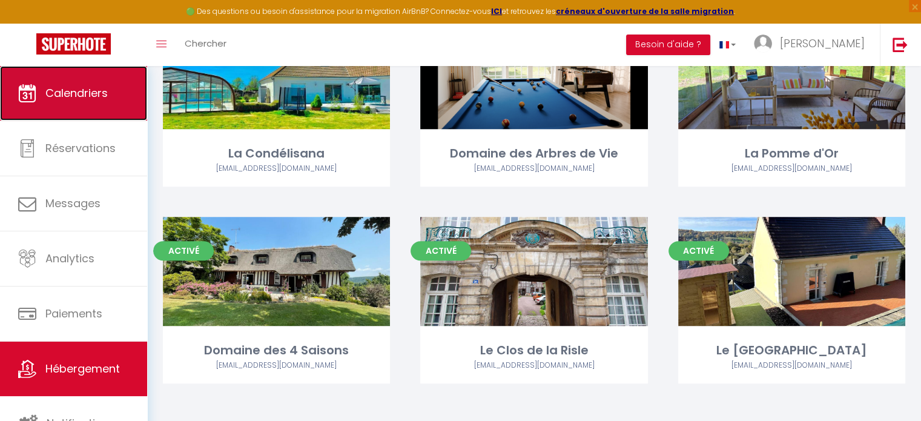
click at [70, 74] on link "Calendriers" at bounding box center [73, 93] width 147 height 54
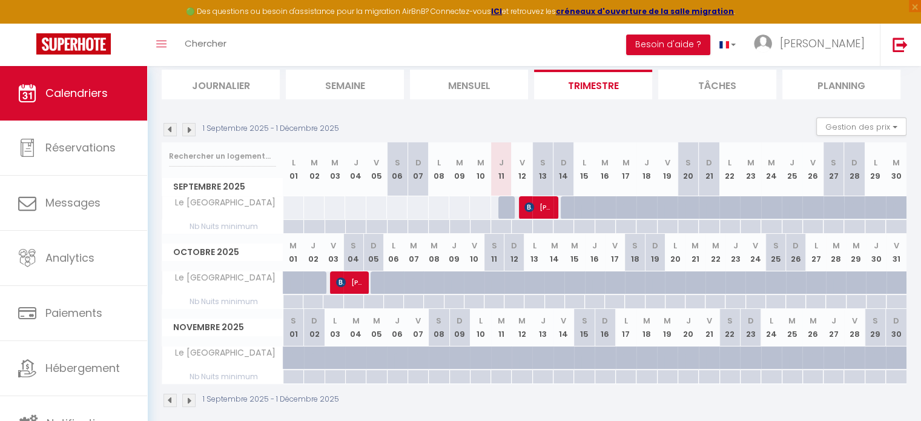
scroll to position [91, 0]
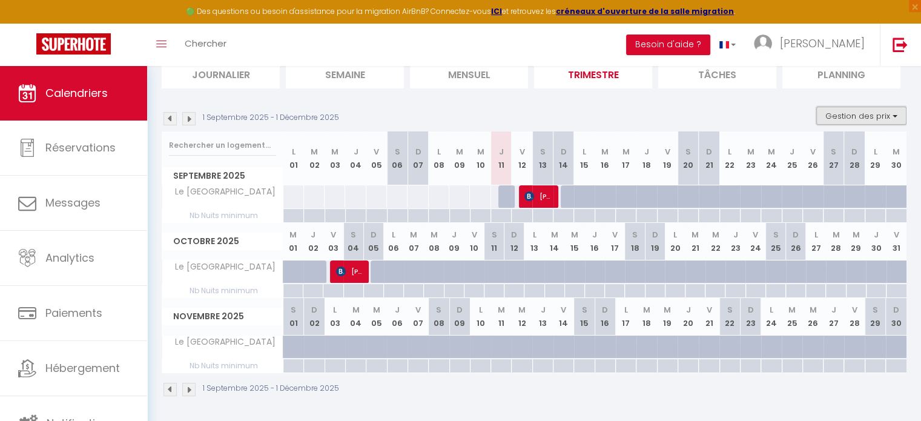
click at [871, 114] on button "Gestion des prix" at bounding box center [861, 116] width 90 height 18
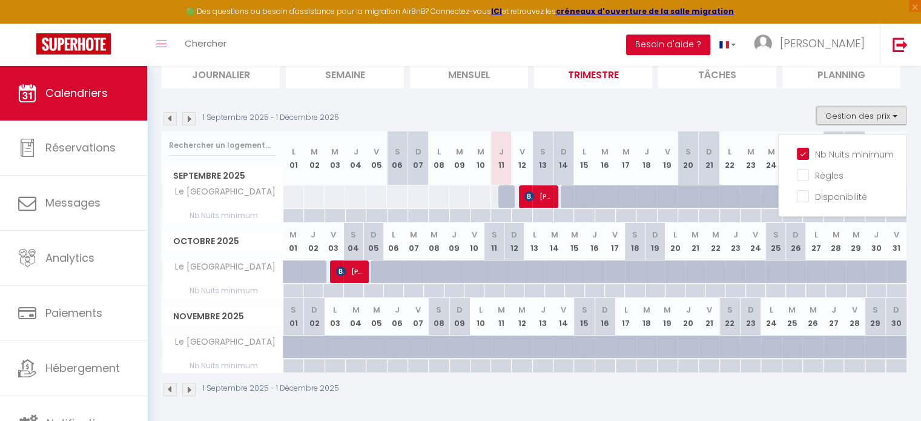
click at [871, 114] on button "Gestion des prix" at bounding box center [861, 116] width 90 height 18
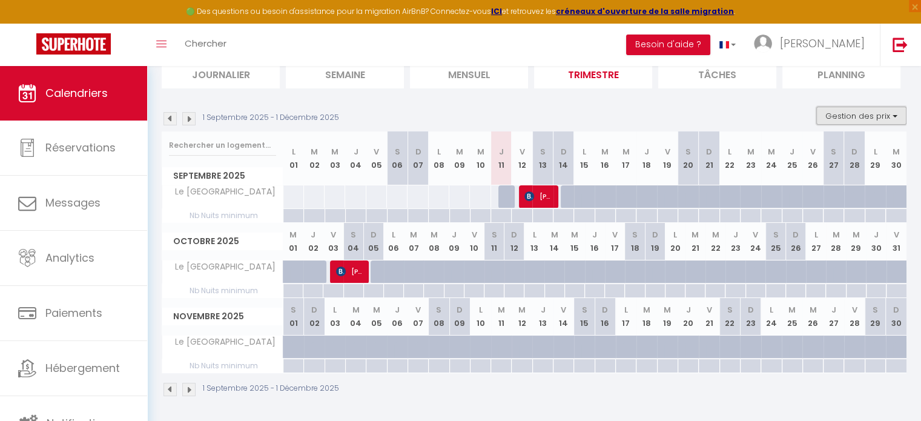
click at [871, 114] on button "Gestion des prix" at bounding box center [861, 116] width 90 height 18
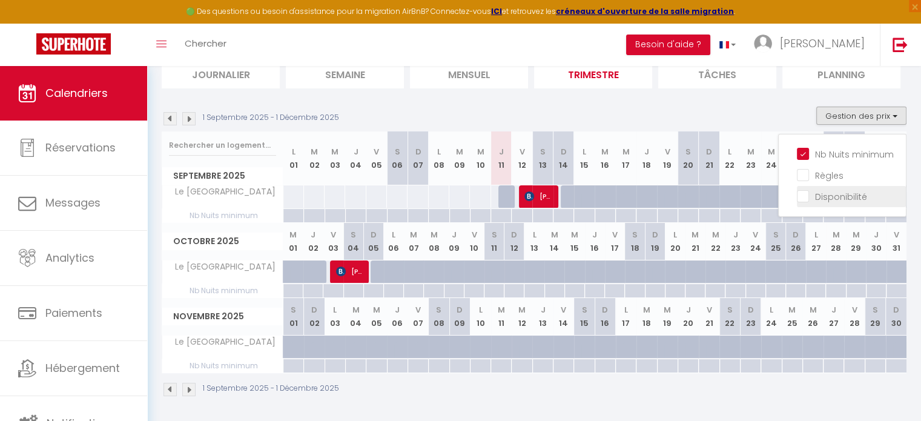
click at [822, 196] on input "Disponibilité" at bounding box center [851, 196] width 109 height 12
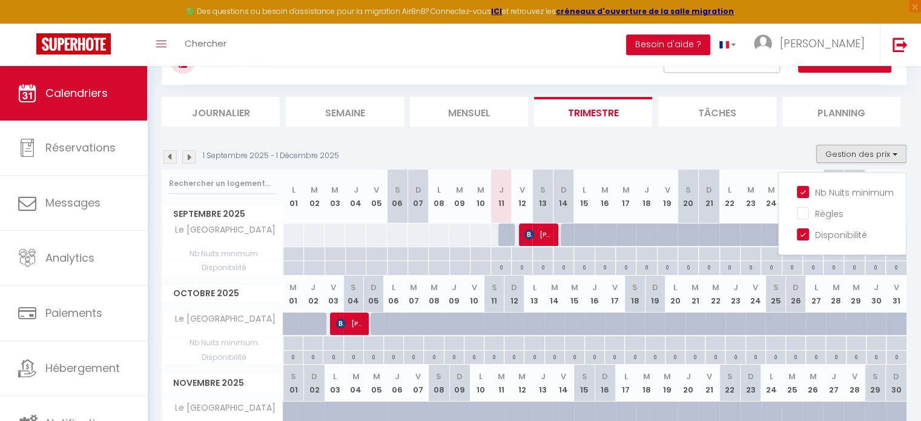
scroll to position [0, 0]
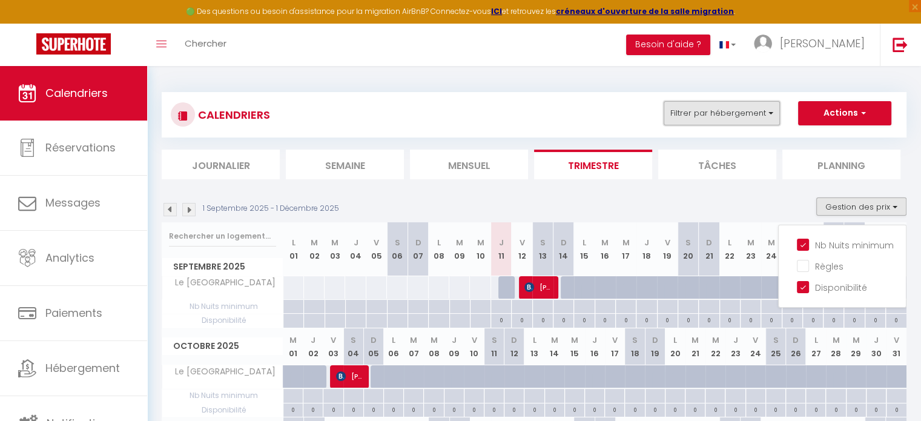
click at [742, 104] on button "Filtrer par hébergement" at bounding box center [722, 113] width 116 height 24
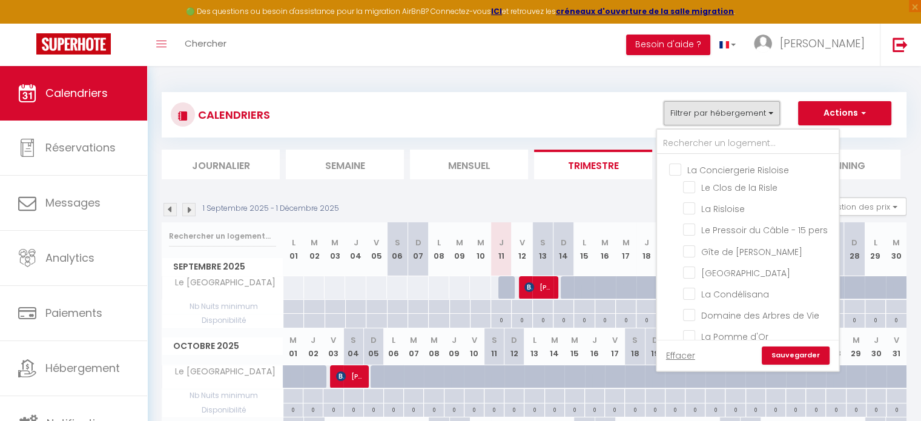
scroll to position [160, 0]
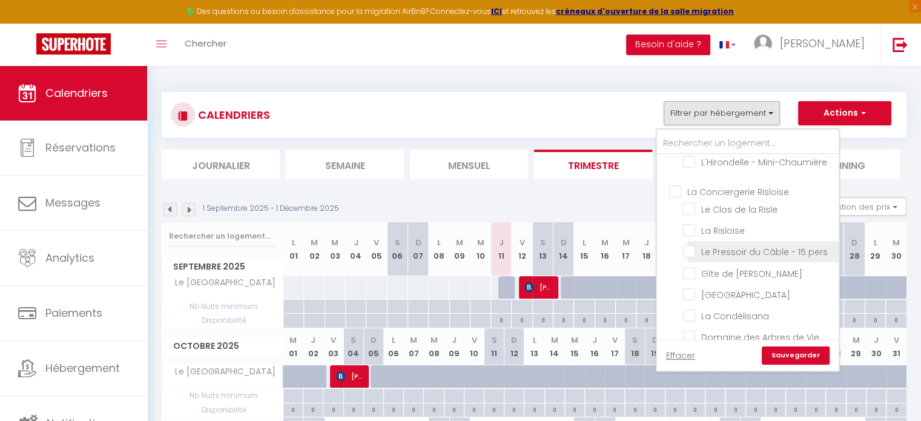
click at [690, 257] on input "Le Pressoir du Câble - 15 pers" at bounding box center [758, 251] width 151 height 12
click at [811, 354] on link "Sauvegarder" at bounding box center [796, 355] width 68 height 18
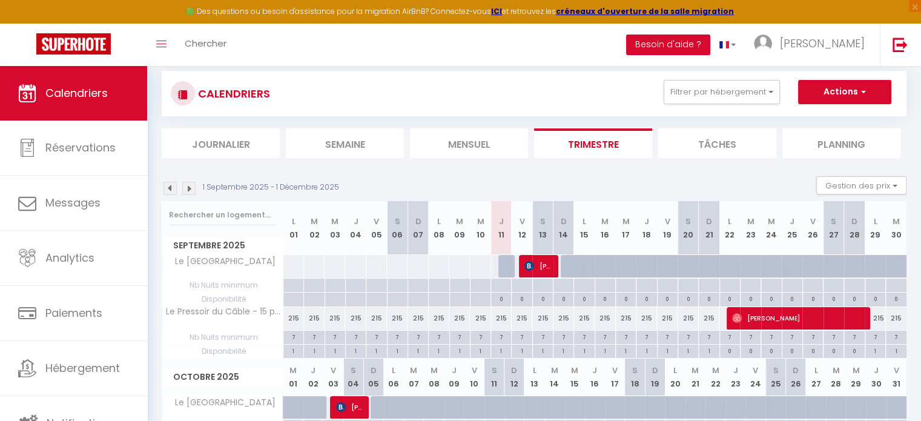
scroll to position [0, 0]
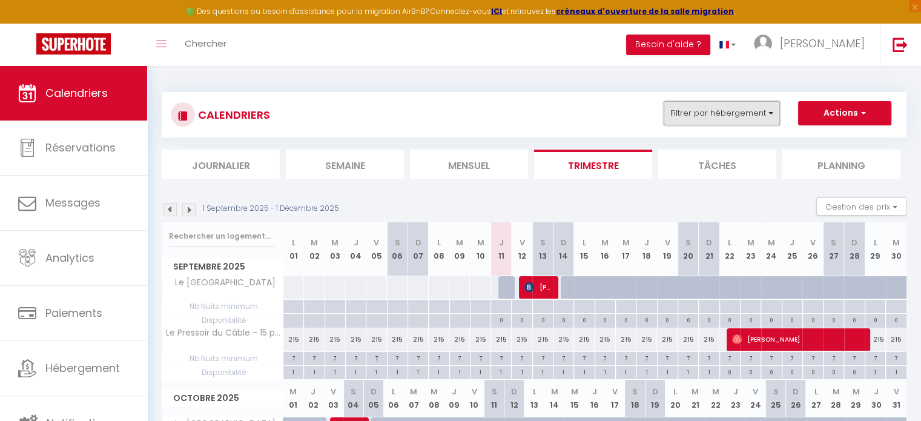
click at [760, 108] on button "Filtrer par hébergement" at bounding box center [722, 113] width 116 height 24
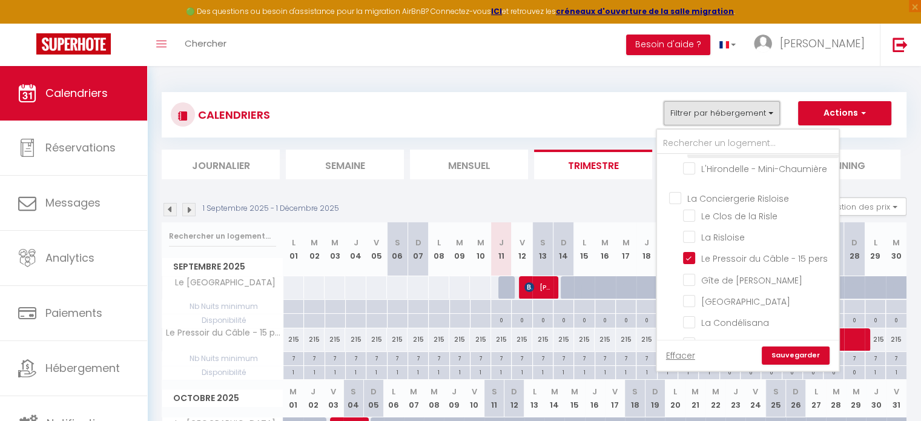
scroll to position [182, 0]
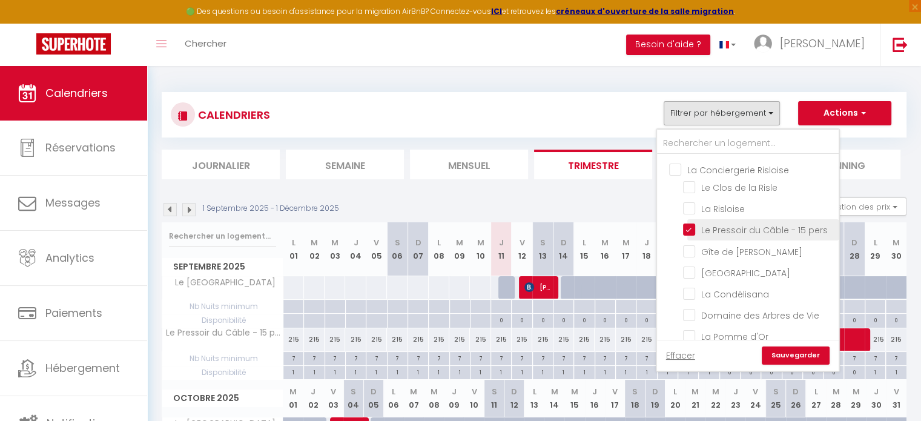
click at [693, 235] on input "Le Pressoir du Câble - 15 pers" at bounding box center [758, 229] width 151 height 12
click at [690, 235] on input "Le Pressoir du Câble - 15 pers" at bounding box center [758, 229] width 151 height 12
click at [803, 360] on link "Sauvegarder" at bounding box center [796, 355] width 68 height 18
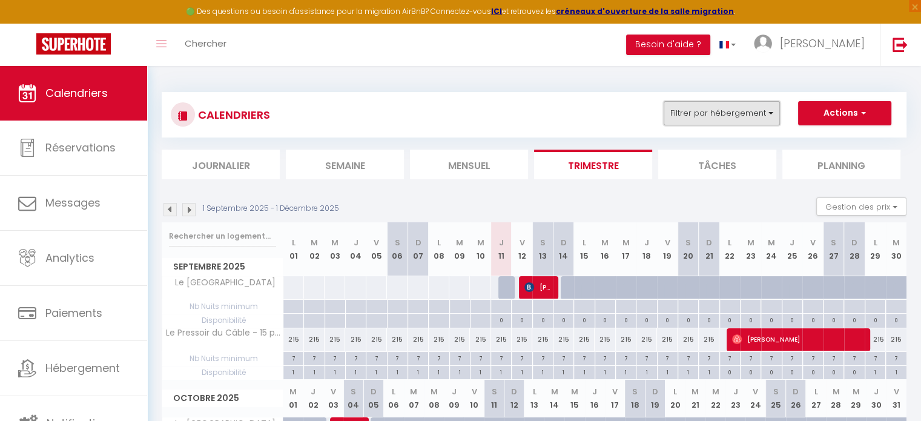
click at [719, 117] on button "Filtrer par hébergement" at bounding box center [722, 113] width 116 height 24
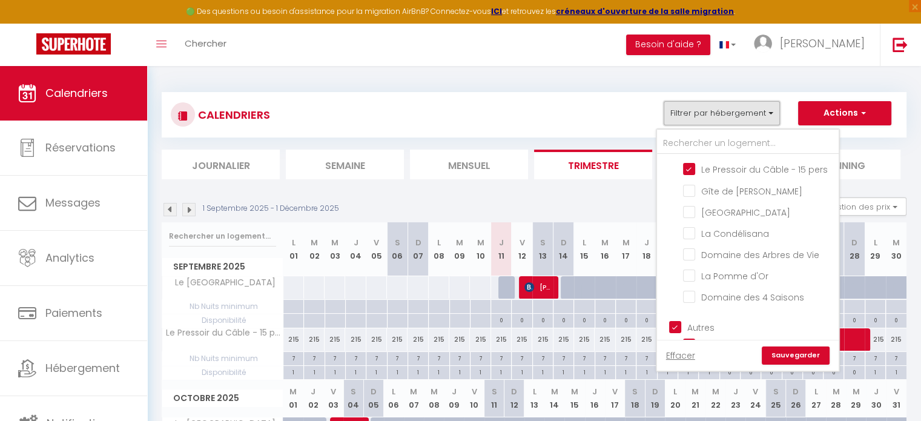
scroll to position [242, 0]
click at [691, 260] on input "Domaine des Arbres de Vie" at bounding box center [758, 254] width 151 height 12
click at [815, 357] on link "Sauvegarder" at bounding box center [796, 355] width 68 height 18
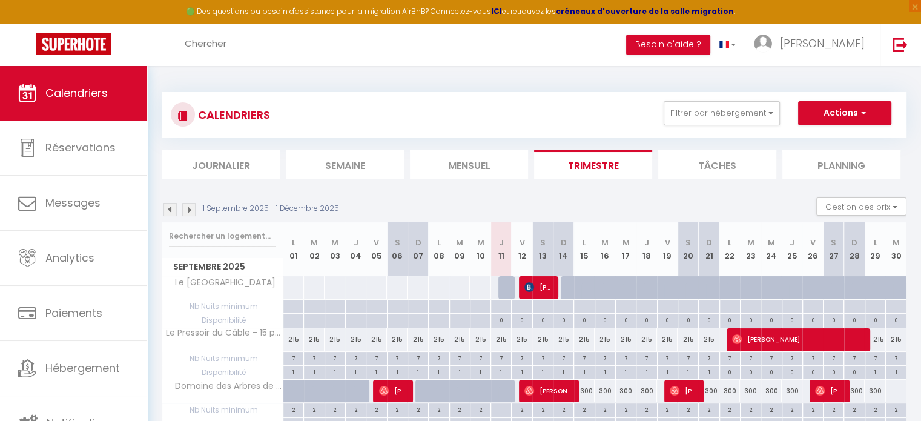
click at [590, 394] on div "300" at bounding box center [584, 391] width 21 height 22
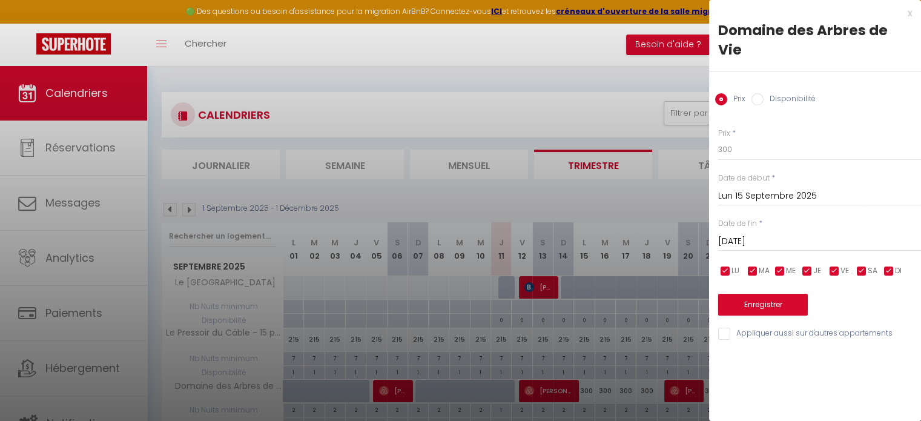
click at [758, 93] on input "Disponibilité" at bounding box center [757, 99] width 12 height 12
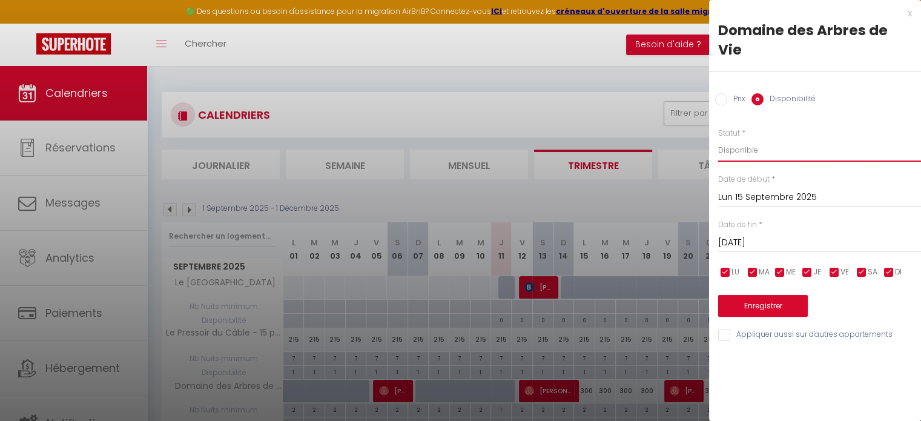
click at [734, 139] on select "Disponible Indisponible" at bounding box center [819, 150] width 203 height 23
click at [718, 139] on select "Disponible Indisponible" at bounding box center [819, 150] width 203 height 23
click at [746, 295] on button "Enregistrer" at bounding box center [763, 306] width 90 height 22
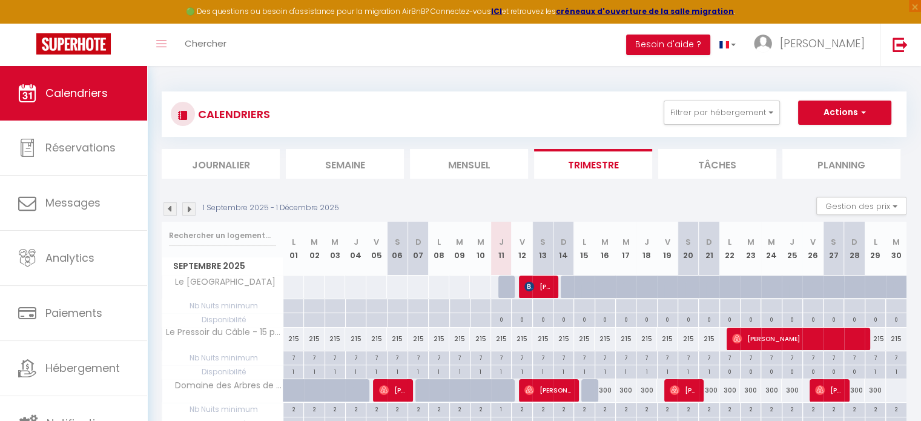
scroll to position [0, 0]
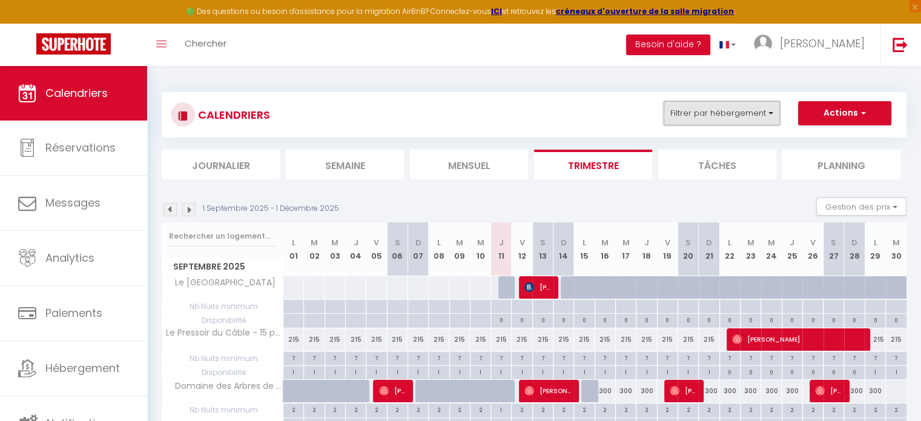
click at [770, 114] on button "Filtrer par hébergement" at bounding box center [722, 113] width 116 height 24
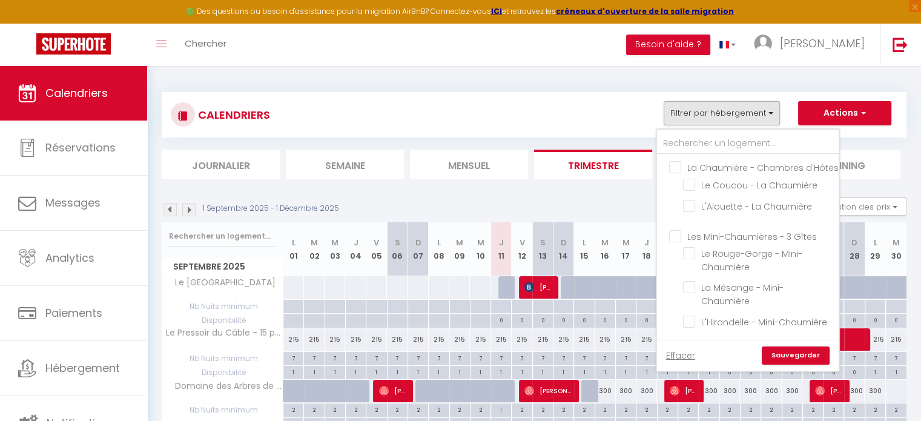
click at [584, 104] on div "CALENDRIERS Filtrer par hébergement La Chaumière - Chambres d'Hôtes Le Coucou -…" at bounding box center [534, 114] width 727 height 27
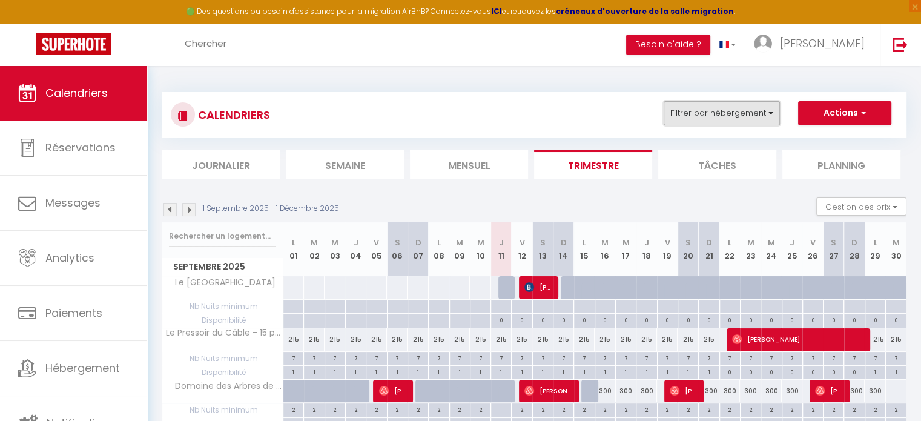
click at [754, 111] on button "Filtrer par hébergement" at bounding box center [722, 113] width 116 height 24
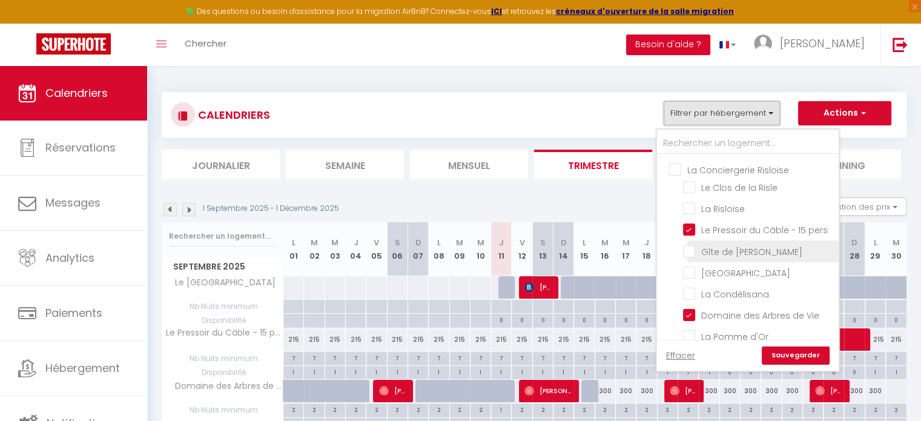
scroll to position [242, 0]
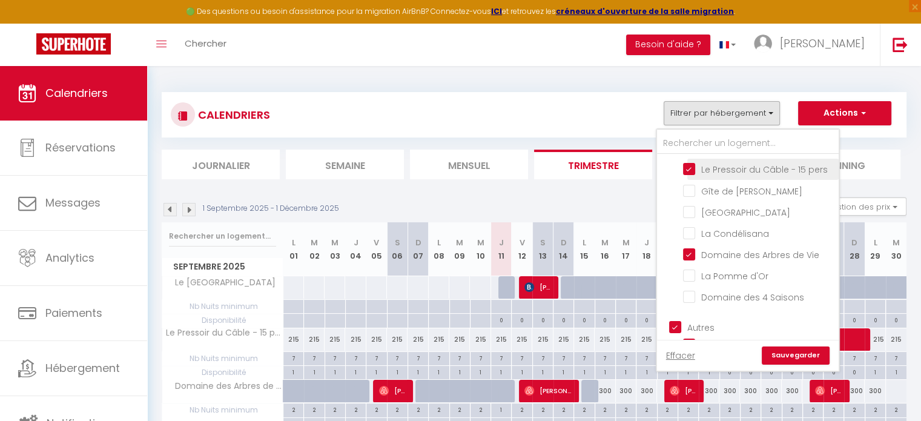
click at [688, 174] on input "Le Pressoir du Câble - 15 pers" at bounding box center [758, 168] width 151 height 12
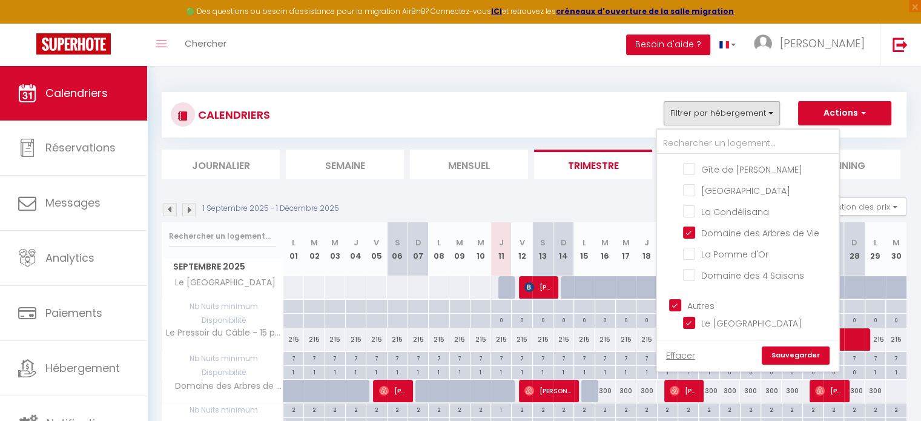
scroll to position [281, 0]
click at [687, 232] on input "Domaine des Arbres de Vie" at bounding box center [758, 232] width 151 height 12
click at [794, 354] on link "Sauvegarder" at bounding box center [796, 355] width 68 height 18
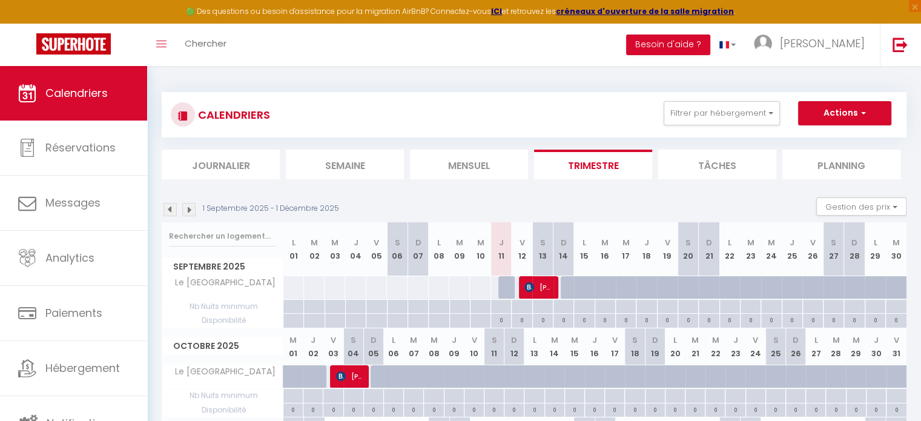
click at [504, 322] on div "0" at bounding box center [501, 320] width 20 height 12
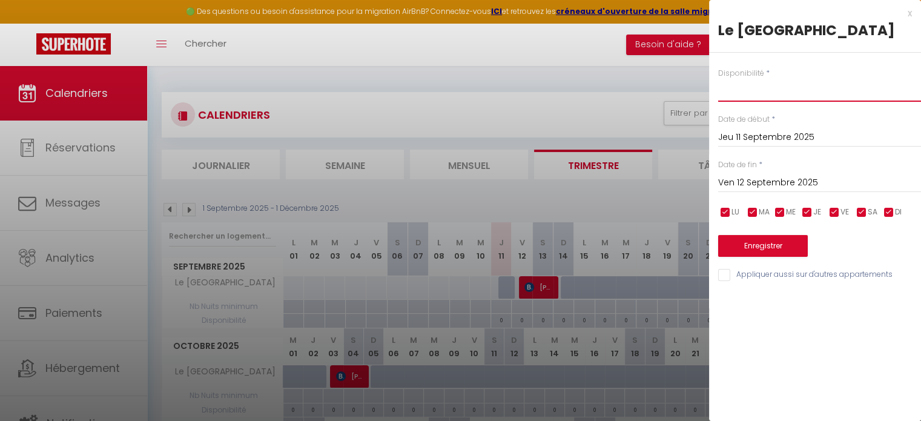
click at [747, 98] on select "Disponible Indisponible" at bounding box center [819, 90] width 203 height 23
click at [736, 88] on select "Disponible Indisponible" at bounding box center [819, 90] width 203 height 23
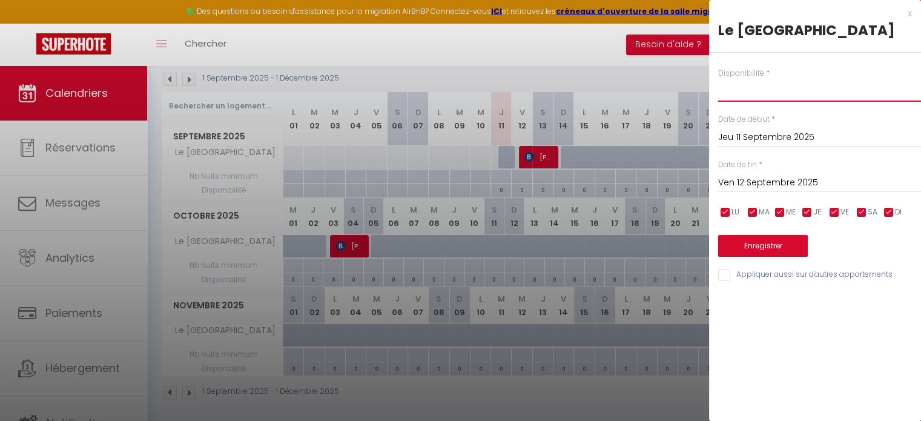
scroll to position [133, 0]
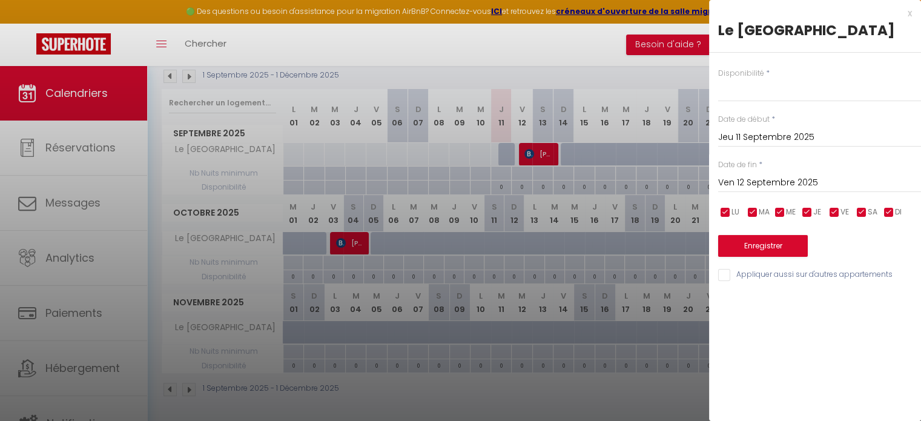
click at [759, 181] on input "Ven 12 Septembre 2025" at bounding box center [819, 183] width 203 height 16
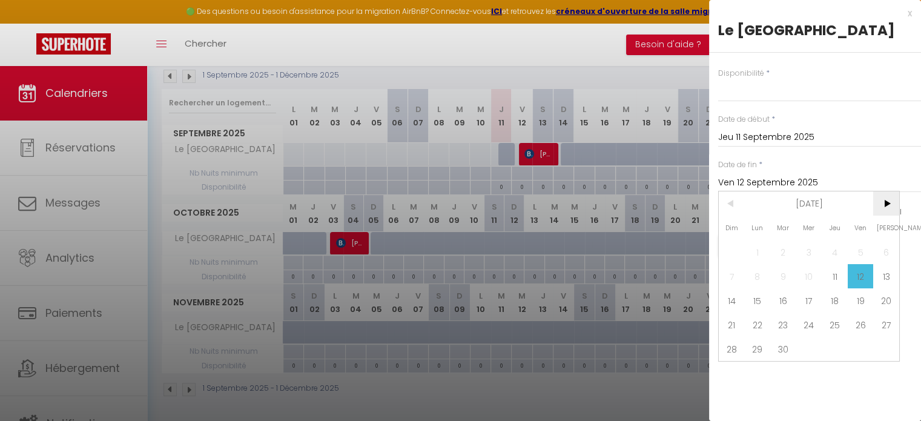
click at [886, 203] on span ">" at bounding box center [886, 203] width 26 height 24
click at [884, 201] on span ">" at bounding box center [886, 203] width 26 height 24
click at [808, 352] on span "31" at bounding box center [809, 349] width 26 height 24
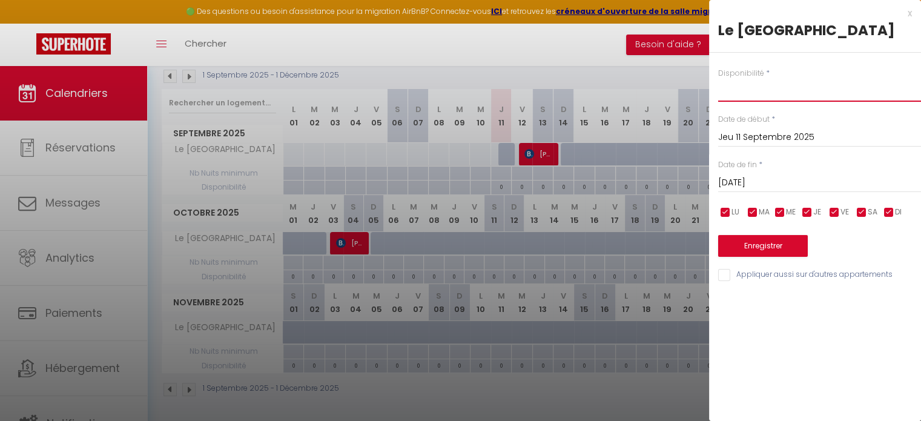
click at [765, 94] on select "Disponible Indisponible" at bounding box center [819, 90] width 203 height 23
click at [718, 79] on select "Disponible Indisponible" at bounding box center [819, 90] width 203 height 23
click at [787, 249] on button "Enregistrer" at bounding box center [763, 246] width 90 height 22
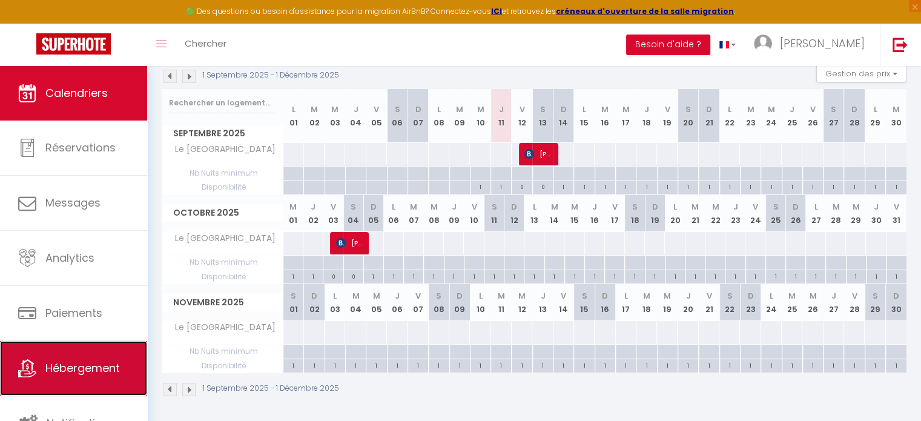
click at [92, 364] on span "Hébergement" at bounding box center [82, 367] width 74 height 15
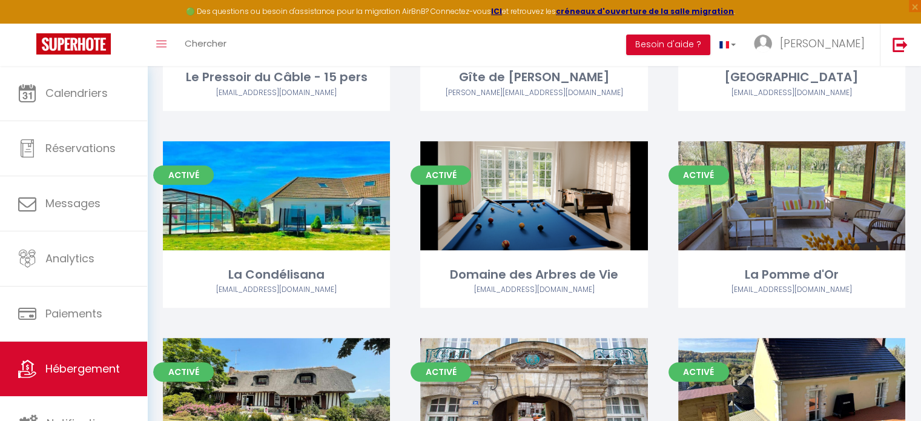
scroll to position [605, 0]
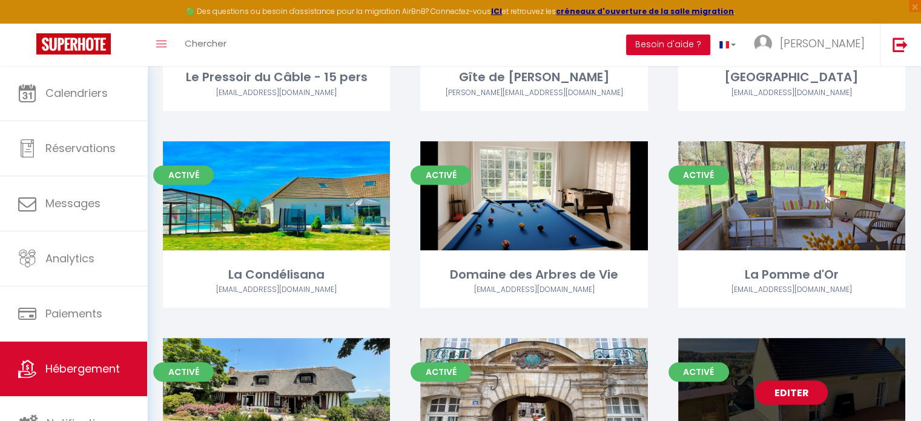
click at [803, 389] on link "Editer" at bounding box center [791, 392] width 73 height 24
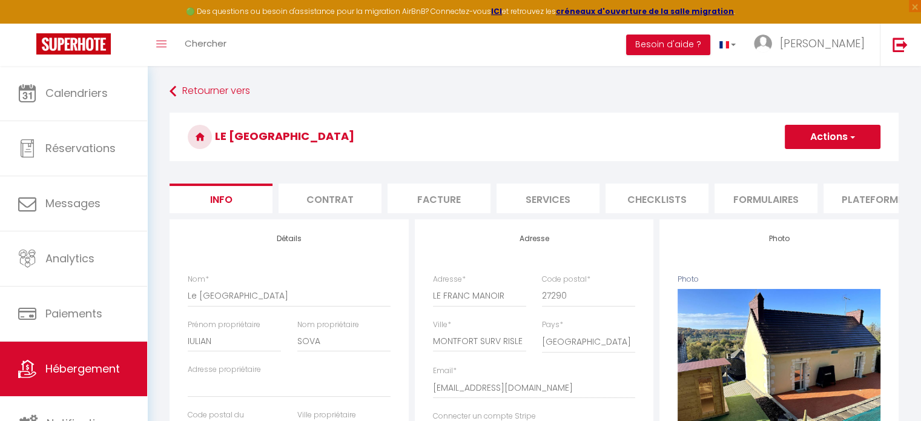
click at [551, 205] on li "Services" at bounding box center [547, 198] width 103 height 30
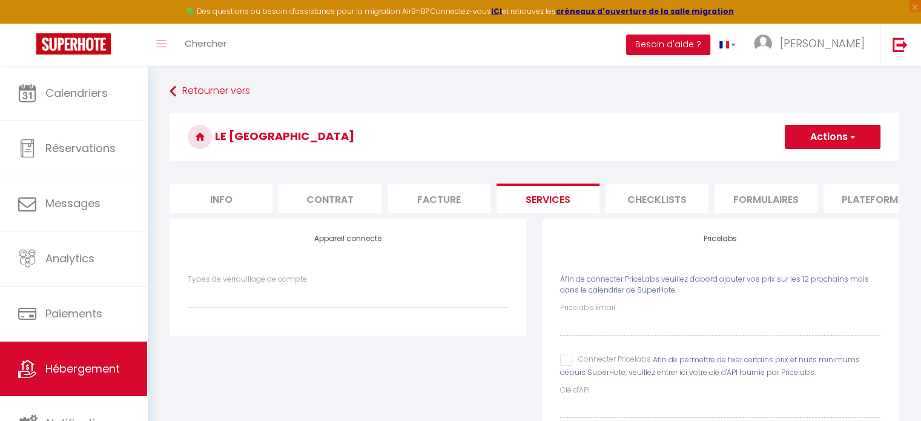
click at [567, 366] on input "Connecter Pricelabs" at bounding box center [605, 360] width 91 height 12
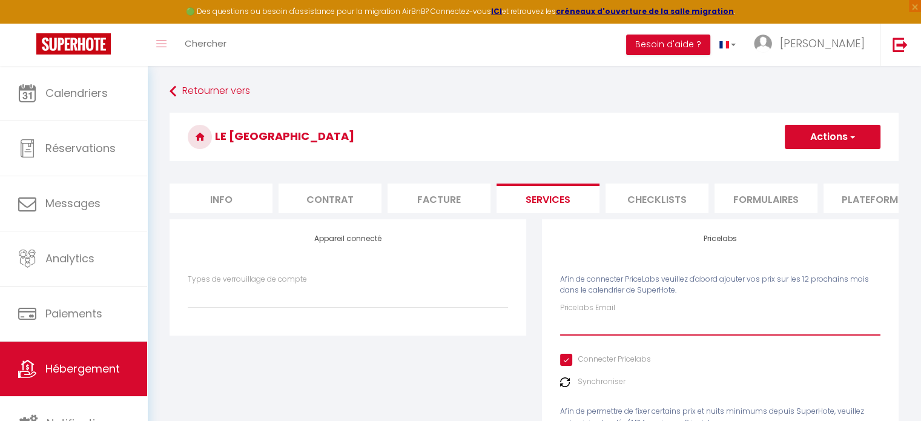
click at [637, 335] on input "Pricelabs Email" at bounding box center [720, 325] width 320 height 22
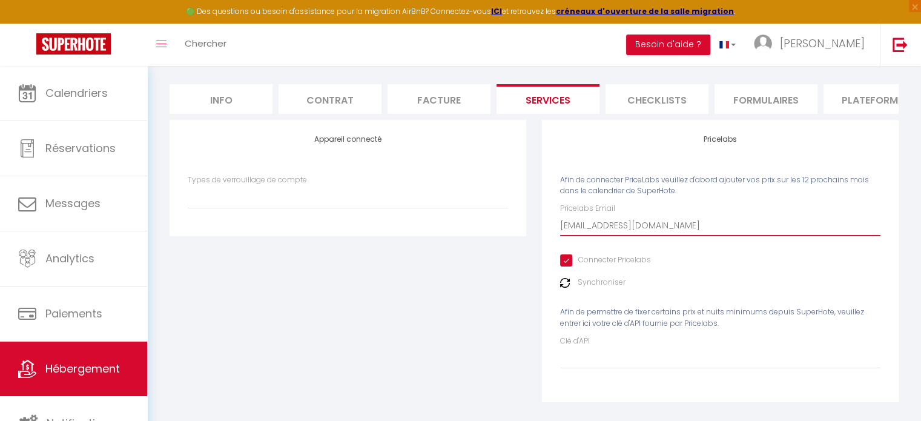
scroll to position [119, 0]
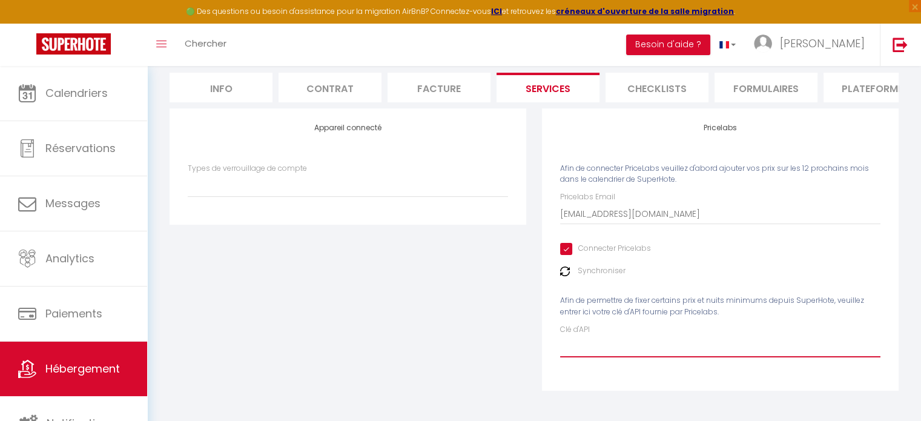
click at [615, 349] on input "Clé d'API" at bounding box center [720, 346] width 320 height 22
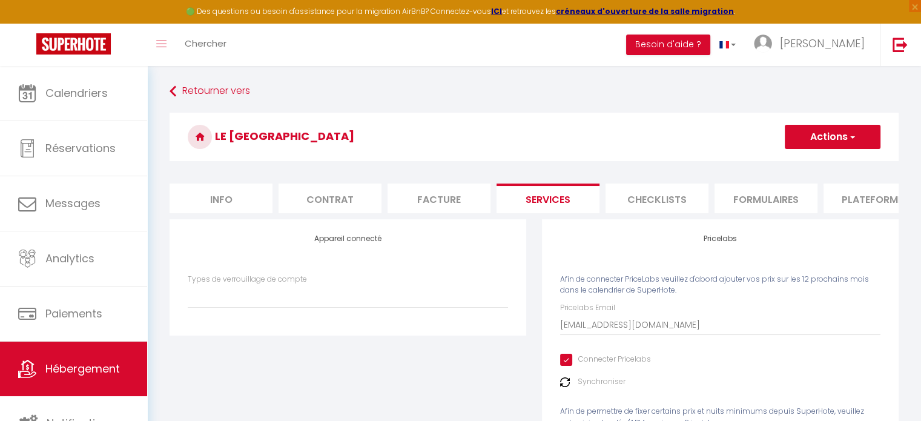
click at [833, 139] on button "Actions" at bounding box center [833, 137] width 96 height 24
click at [816, 166] on link "Enregistrer" at bounding box center [832, 164] width 96 height 16
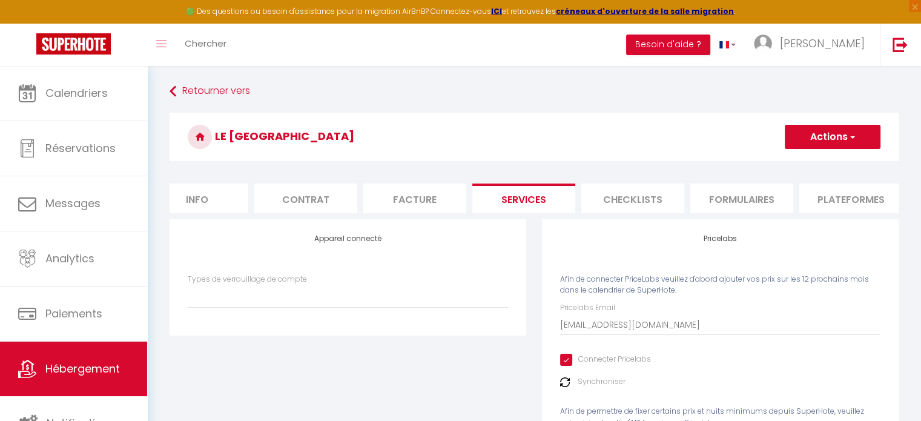
scroll to position [0, 361]
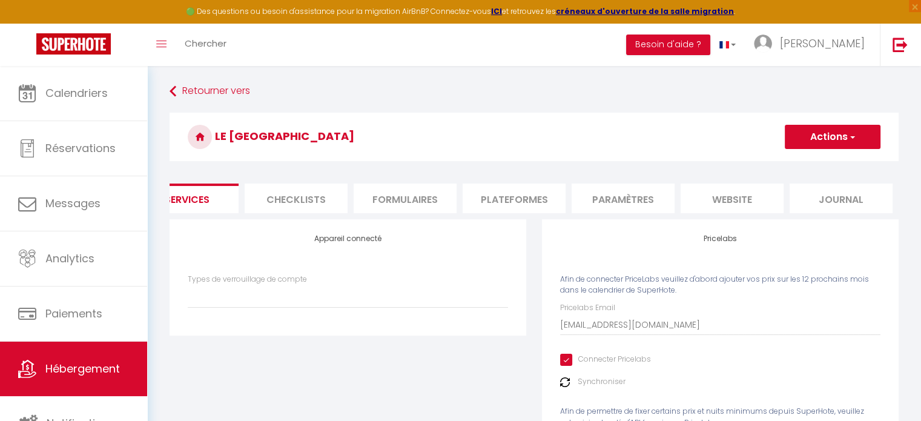
click at [736, 201] on li "website" at bounding box center [732, 198] width 103 height 30
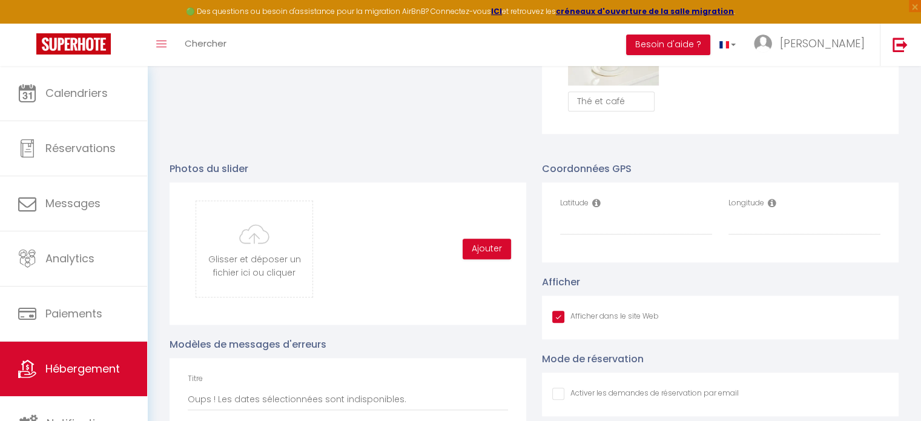
scroll to position [1211, 0]
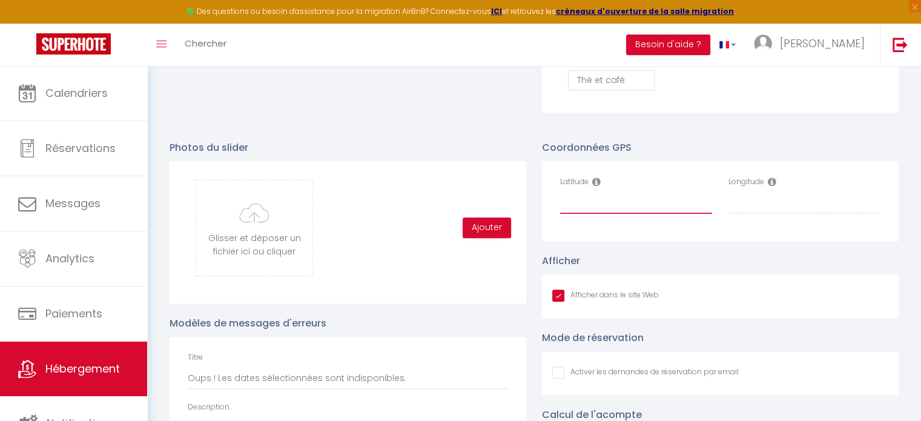
click at [615, 212] on input "Latitude" at bounding box center [636, 203] width 152 height 22
paste input "49.293185"
click at [733, 213] on input "Longitude" at bounding box center [804, 203] width 152 height 22
paste input "0.666508"
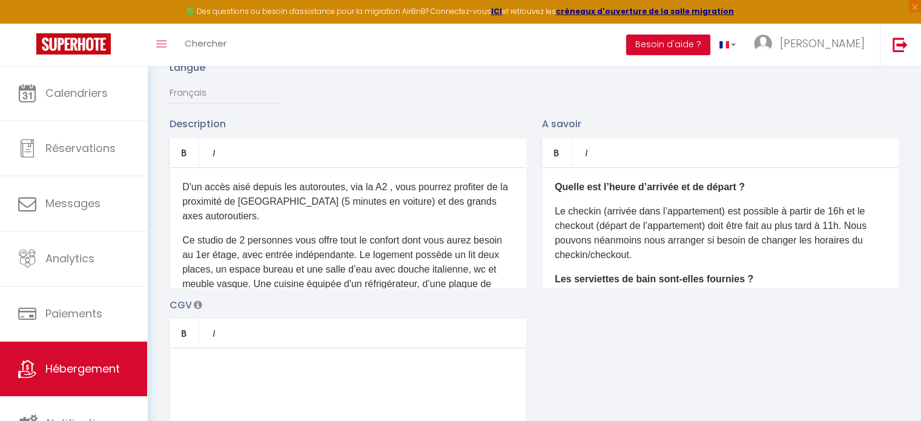
scroll to position [0, 0]
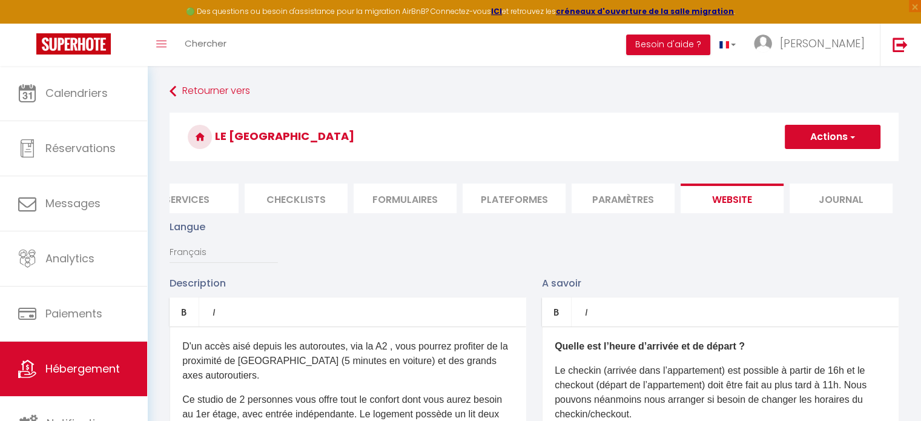
click at [829, 134] on button "Actions" at bounding box center [833, 137] width 96 height 24
click at [813, 165] on input "Enregistrer" at bounding box center [818, 163] width 45 height 12
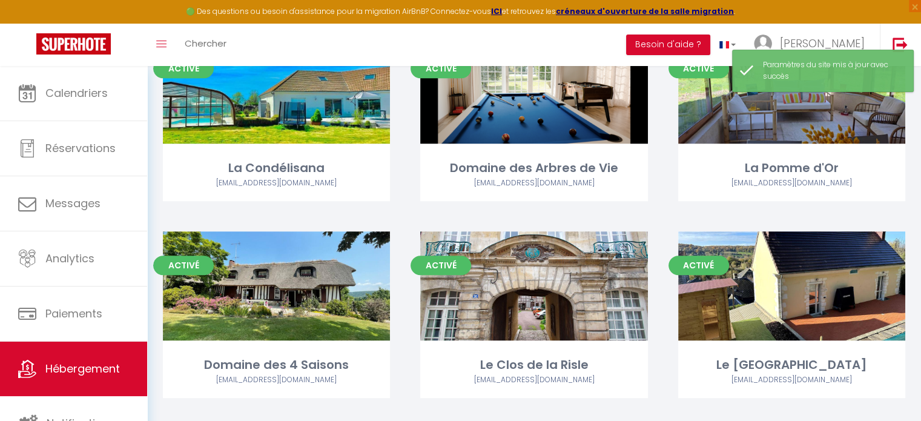
scroll to position [727, 0]
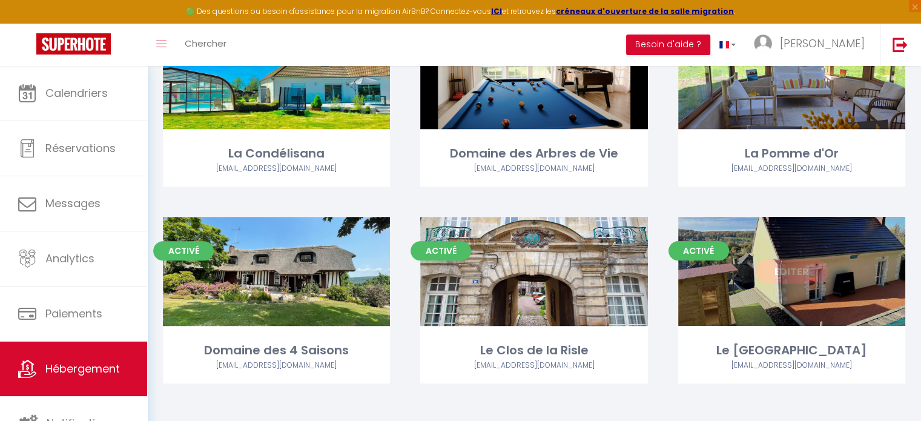
click at [773, 309] on div "Editer" at bounding box center [791, 271] width 227 height 109
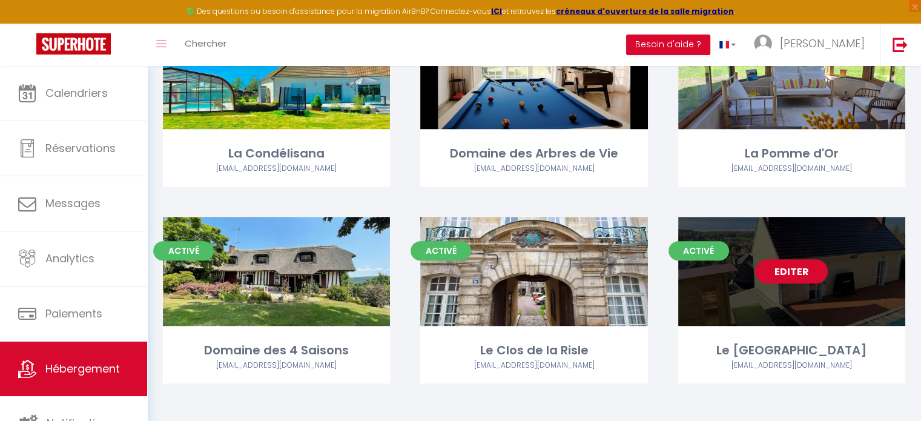
click at [772, 274] on link "Editer" at bounding box center [791, 271] width 73 height 24
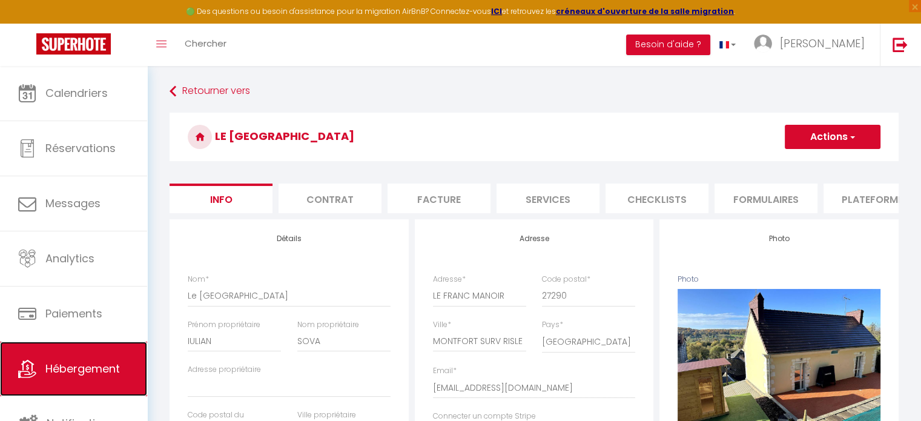
click at [63, 372] on span "Hébergement" at bounding box center [82, 368] width 74 height 15
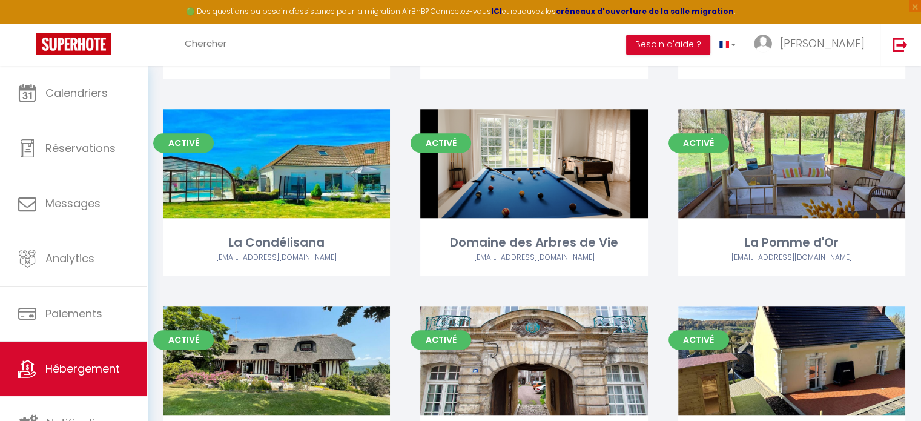
scroll to position [666, 0]
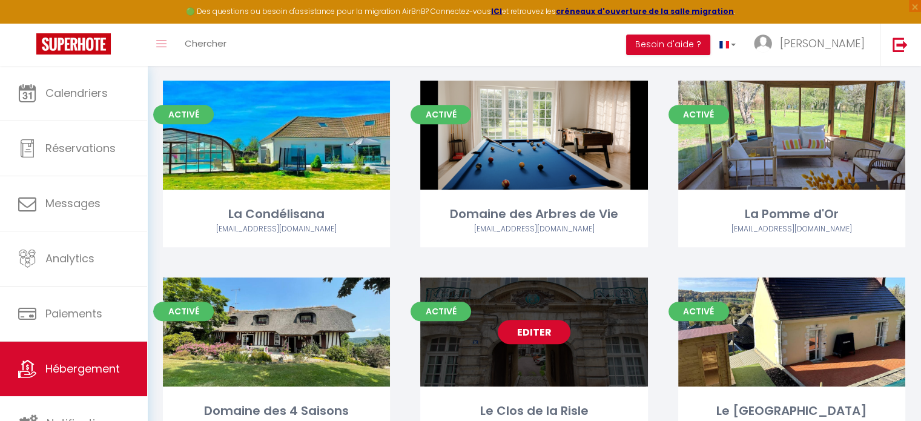
click at [544, 338] on link "Editer" at bounding box center [534, 332] width 73 height 24
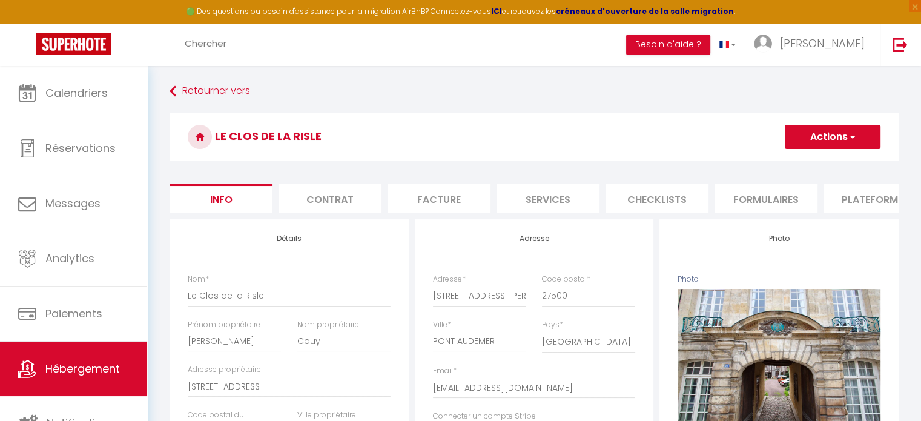
scroll to position [0, 361]
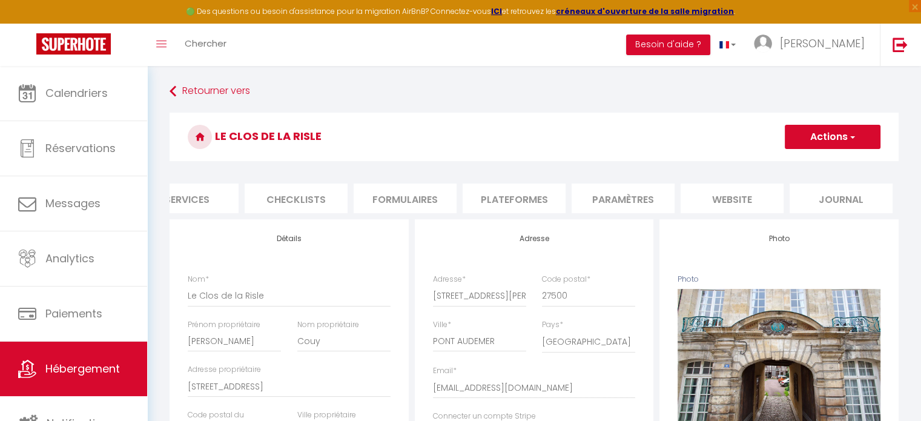
click at [702, 205] on li "website" at bounding box center [732, 198] width 103 height 30
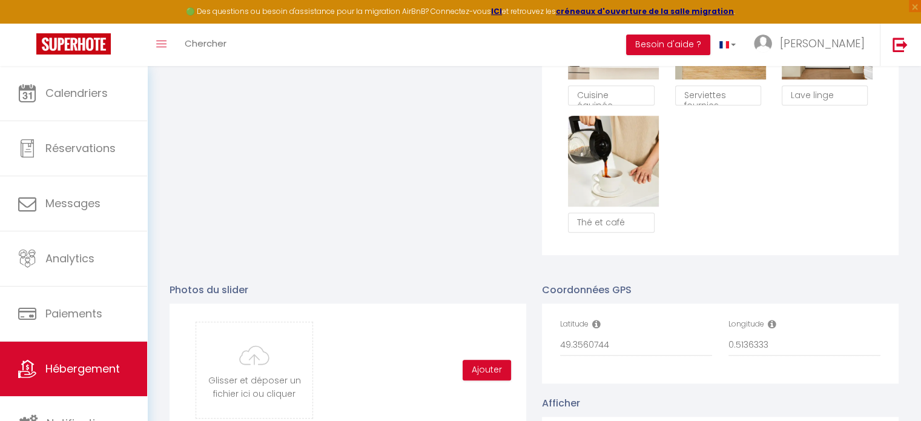
scroll to position [1090, 0]
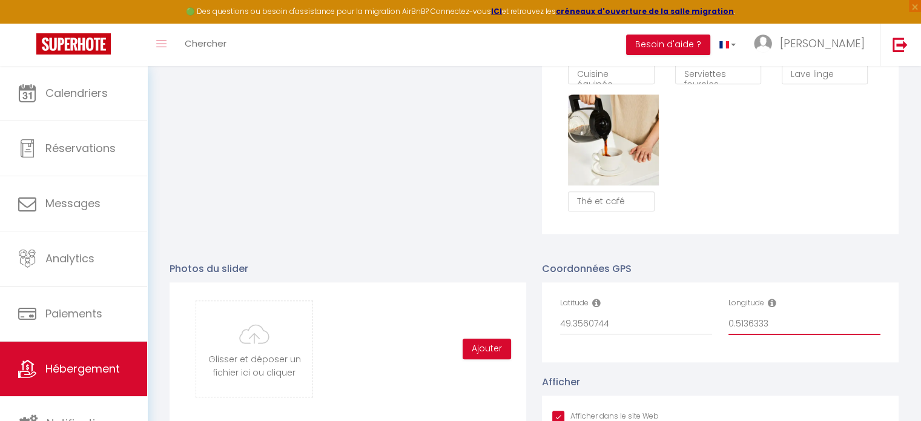
drag, startPoint x: 728, startPoint y: 334, endPoint x: 821, endPoint y: 329, distance: 93.4
click at [821, 329] on input "0.5136333" at bounding box center [804, 324] width 152 height 22
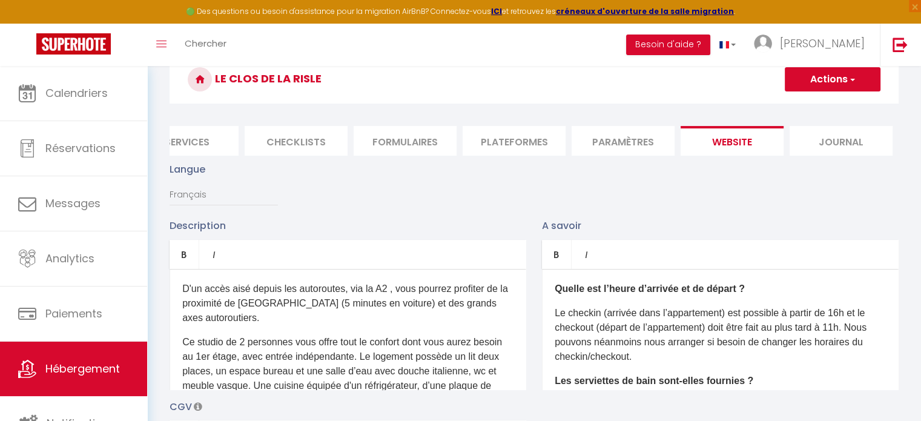
scroll to position [61, 0]
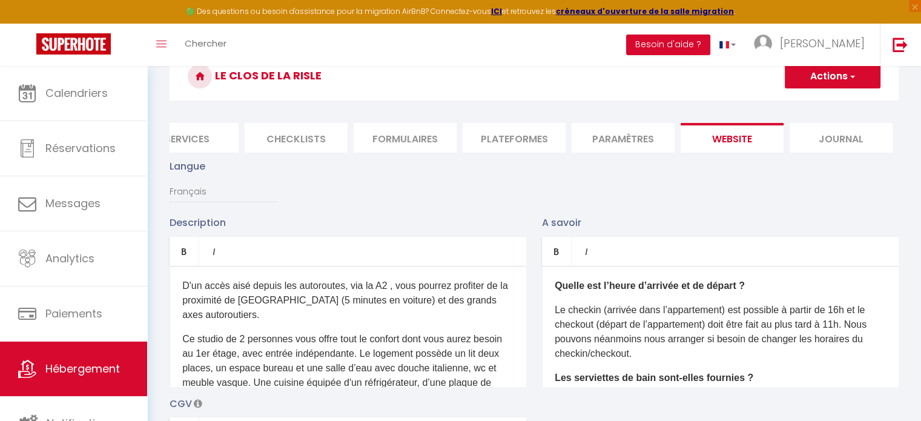
click at [846, 82] on button "Actions" at bounding box center [833, 76] width 96 height 24
click at [825, 101] on input "Enregistrer" at bounding box center [818, 103] width 45 height 12
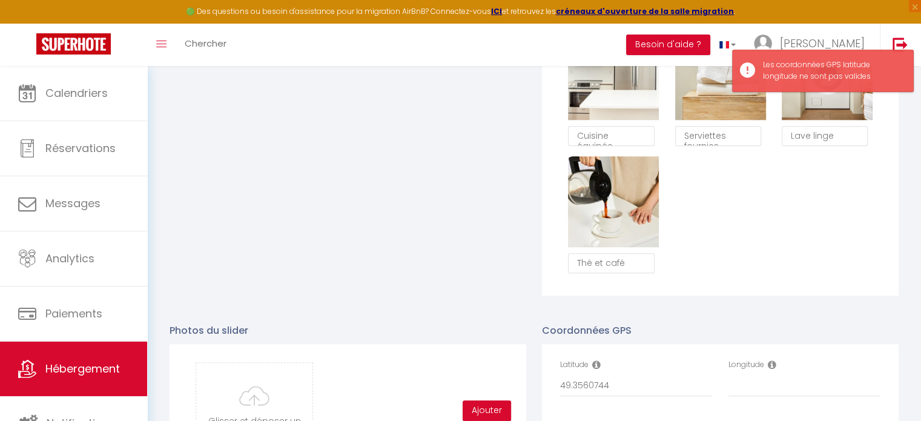
scroll to position [1029, 0]
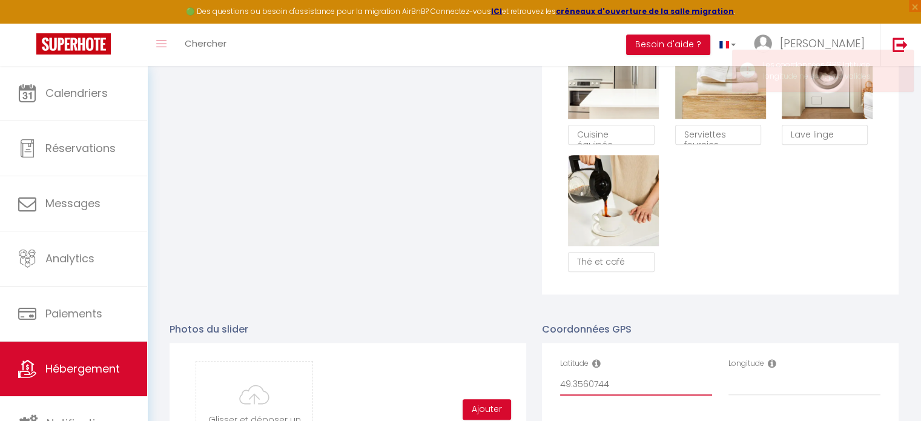
drag, startPoint x: 617, startPoint y: 397, endPoint x: 340, endPoint y: 359, distance: 279.8
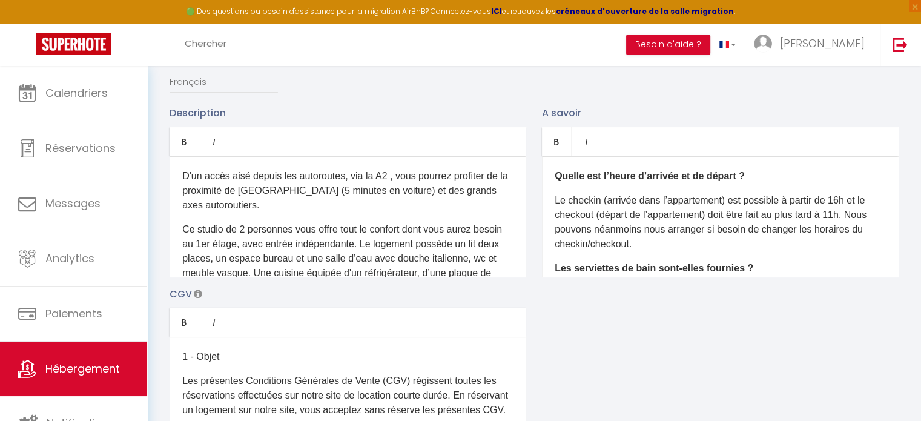
scroll to position [0, 0]
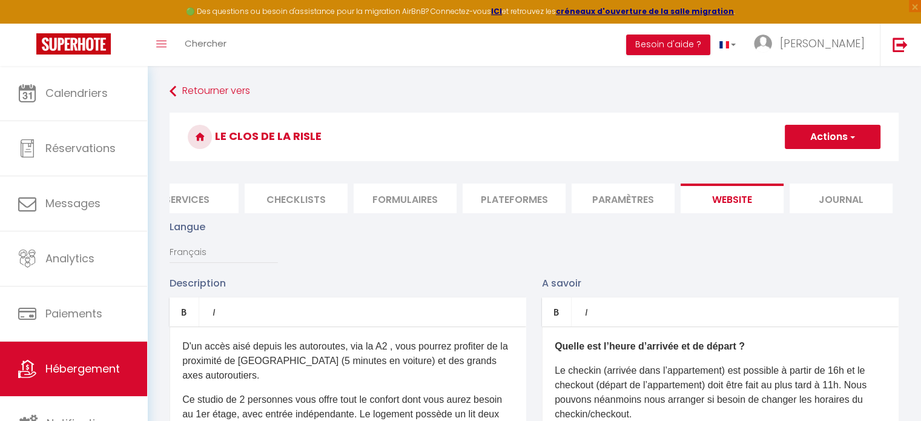
click at [833, 140] on button "Actions" at bounding box center [833, 137] width 96 height 24
click at [821, 165] on input "Enregistrer" at bounding box center [818, 163] width 45 height 12
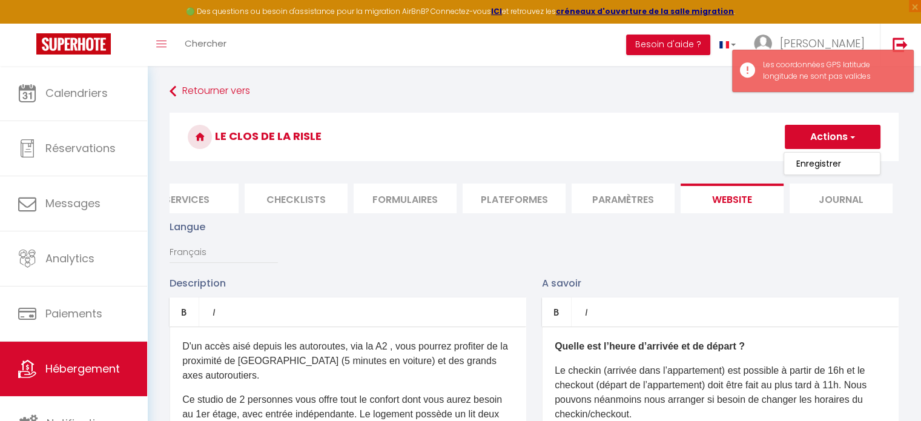
click at [194, 203] on li "Services" at bounding box center [187, 198] width 103 height 30
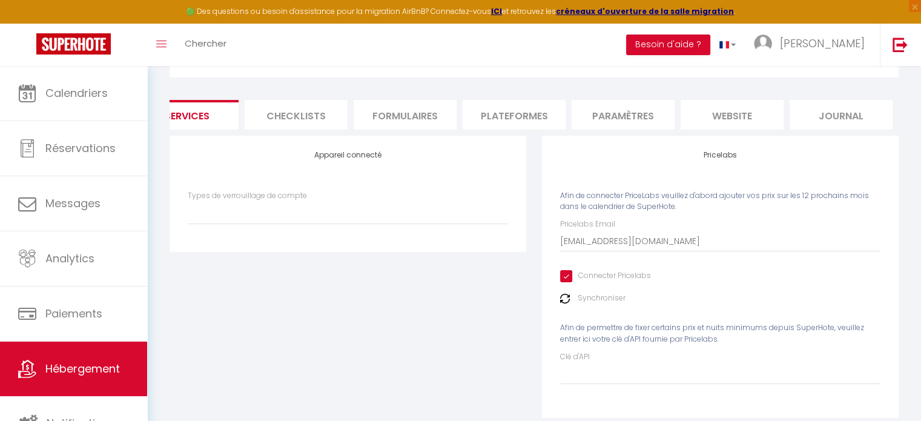
scroll to position [119, 0]
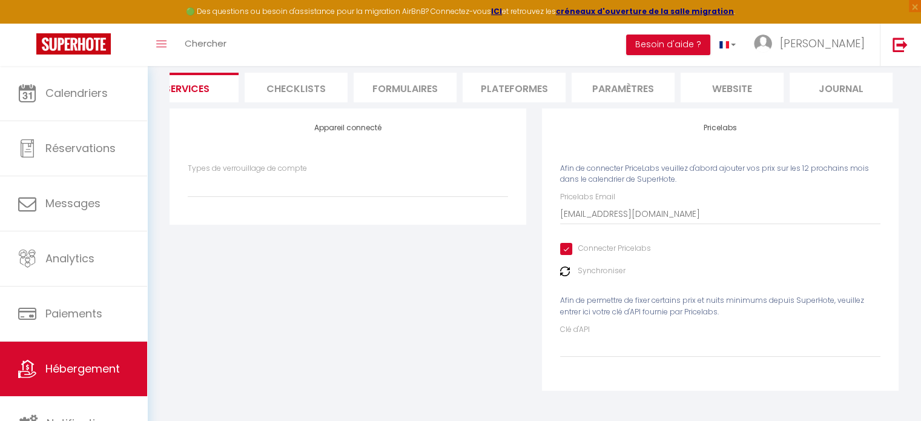
click at [563, 253] on input "Connecter Pricelabs" at bounding box center [605, 249] width 91 height 12
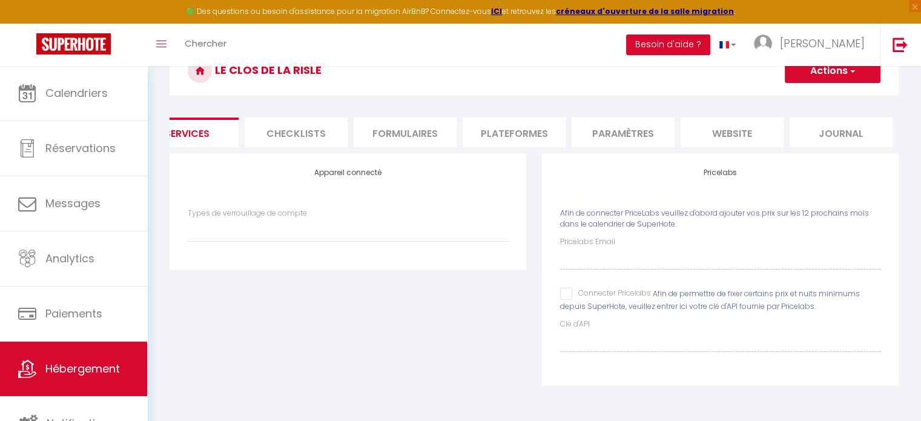
scroll to position [70, 0]
click at [848, 74] on button "Actions" at bounding box center [833, 71] width 96 height 24
click at [809, 91] on link "Enregistrer" at bounding box center [832, 98] width 96 height 16
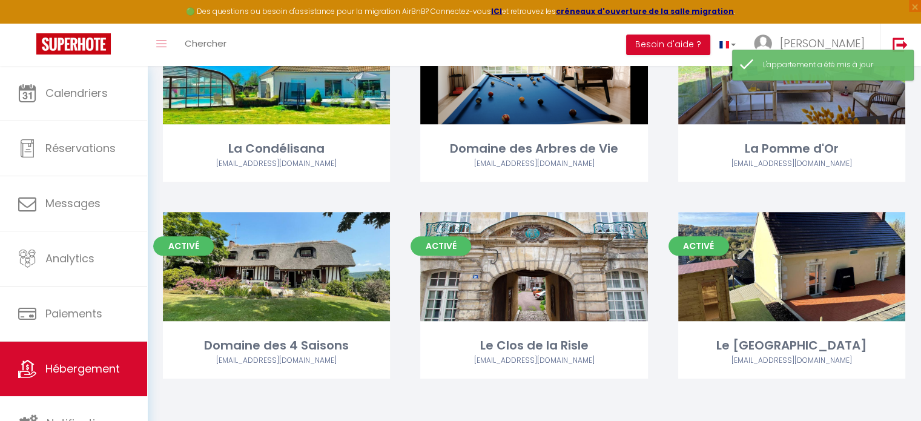
scroll to position [734, 0]
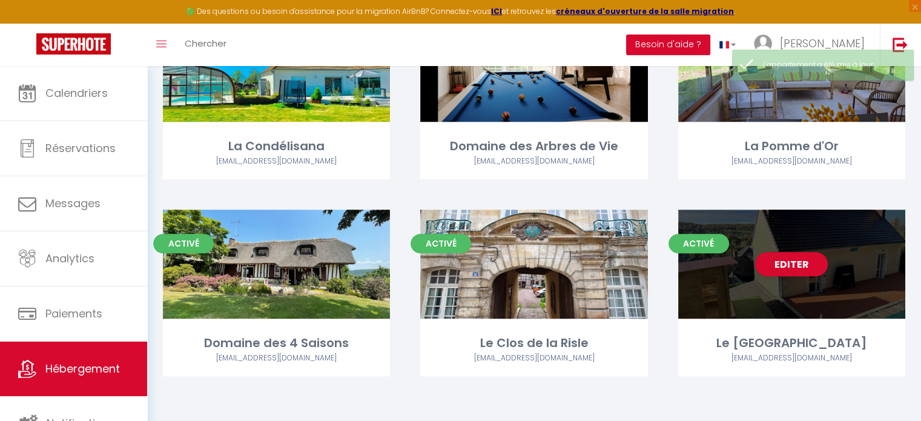
click at [849, 286] on div "Editer" at bounding box center [791, 263] width 227 height 109
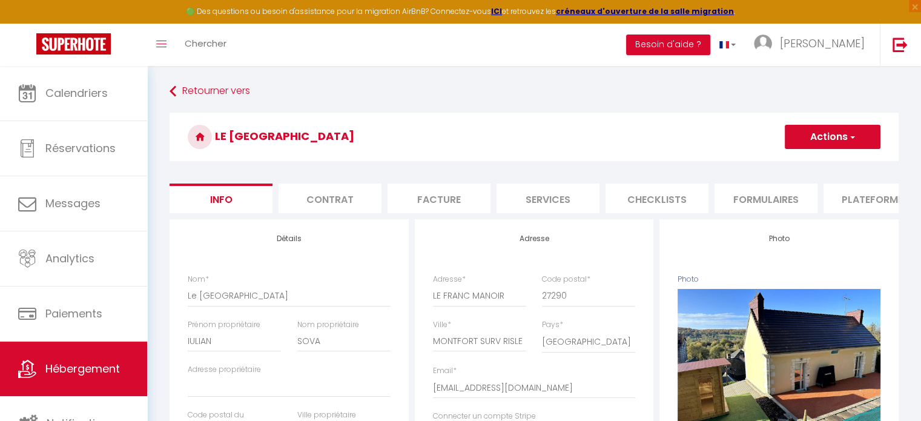
scroll to position [0, 361]
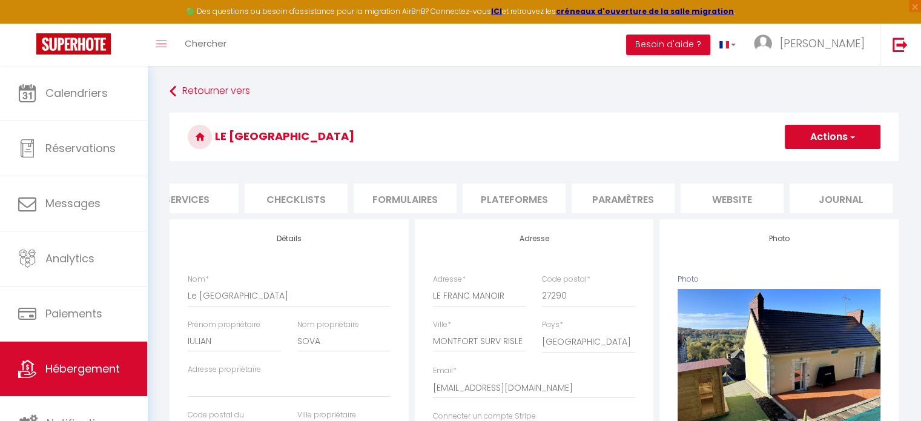
click at [218, 198] on li "Services" at bounding box center [187, 198] width 103 height 30
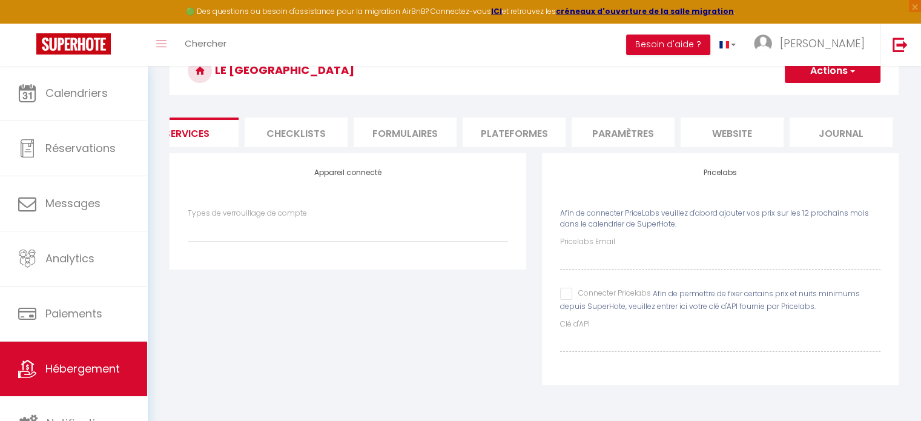
scroll to position [70, 0]
click at [568, 298] on input "Connecter Pricelabs" at bounding box center [605, 294] width 91 height 12
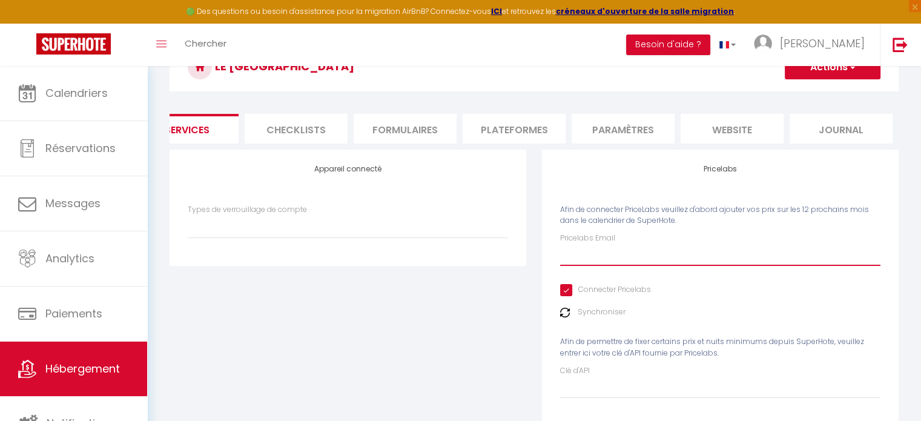
click at [583, 266] on input "Pricelabs Email" at bounding box center [720, 255] width 320 height 22
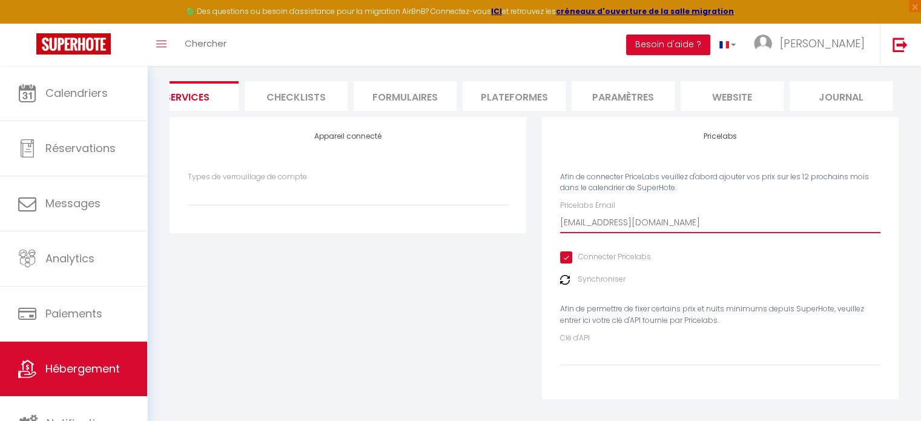
scroll to position [119, 0]
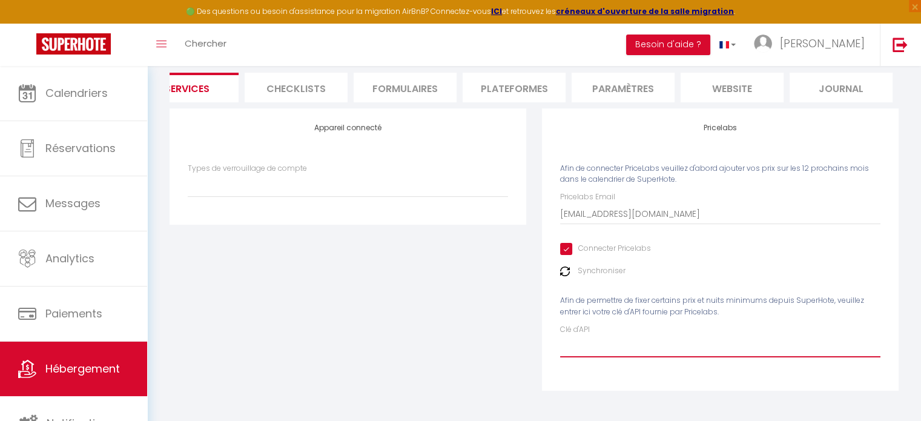
click at [637, 352] on input "Clé d'API" at bounding box center [720, 346] width 320 height 22
click at [669, 338] on input "Clé d'API" at bounding box center [720, 346] width 320 height 22
click at [664, 341] on input "Clé d'API" at bounding box center [720, 346] width 320 height 22
click at [626, 343] on input "Clé d'API" at bounding box center [720, 346] width 320 height 22
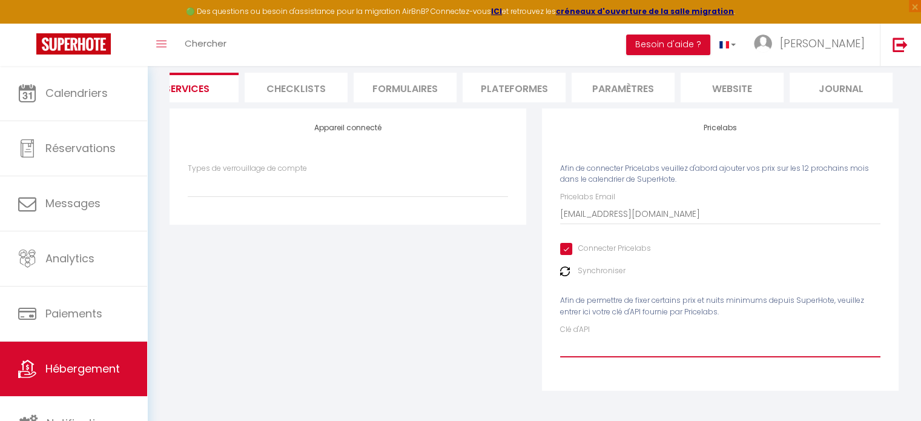
click at [626, 343] on input "Clé d'API" at bounding box center [720, 346] width 320 height 22
click at [734, 81] on li "website" at bounding box center [732, 88] width 103 height 30
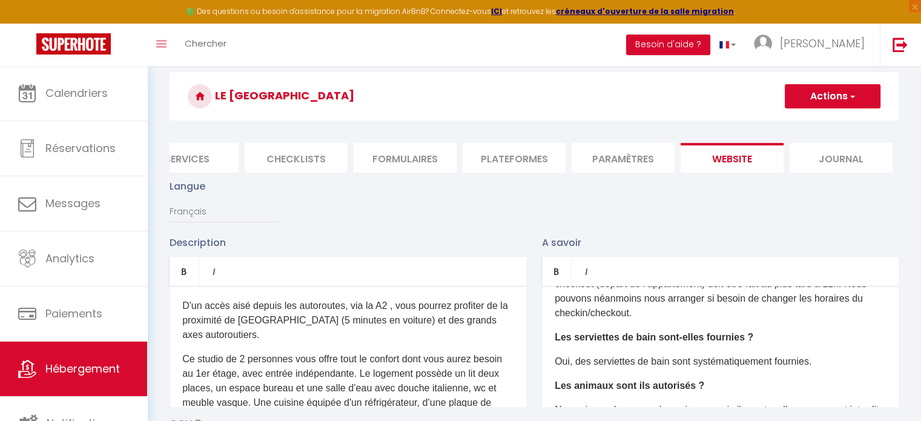
scroll to position [38, 0]
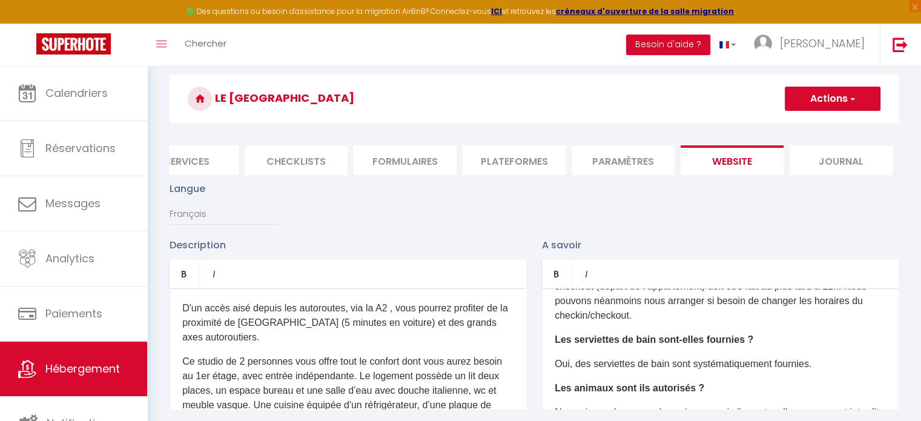
click at [823, 104] on button "Actions" at bounding box center [833, 99] width 96 height 24
click at [811, 132] on link "Enregistrer" at bounding box center [832, 125] width 96 height 16
click at [202, 157] on li "Services" at bounding box center [187, 160] width 103 height 30
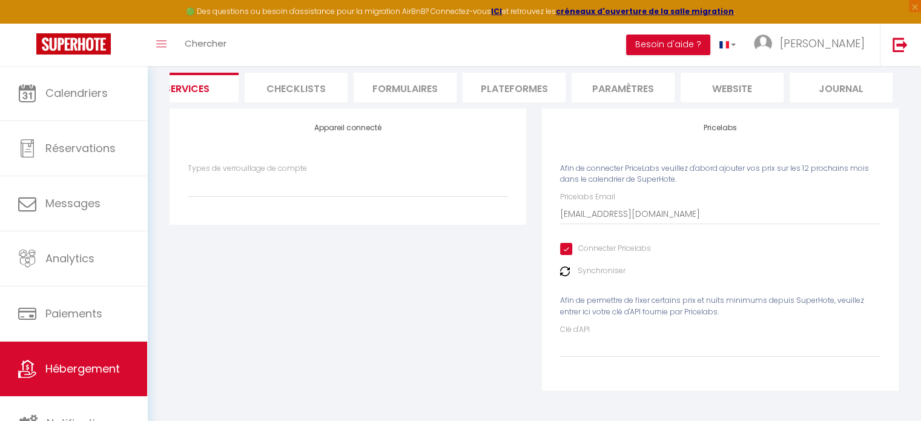
scroll to position [119, 0]
click at [560, 272] on img at bounding box center [565, 271] width 10 height 10
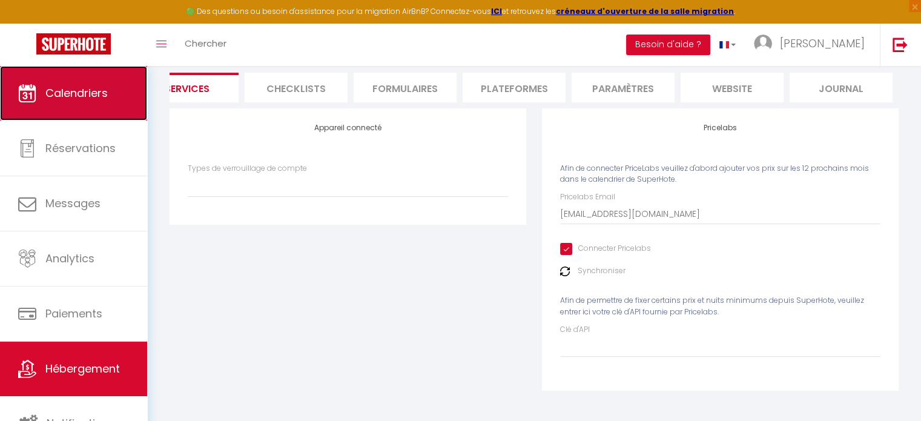
click at [91, 87] on span "Calendriers" at bounding box center [76, 92] width 62 height 15
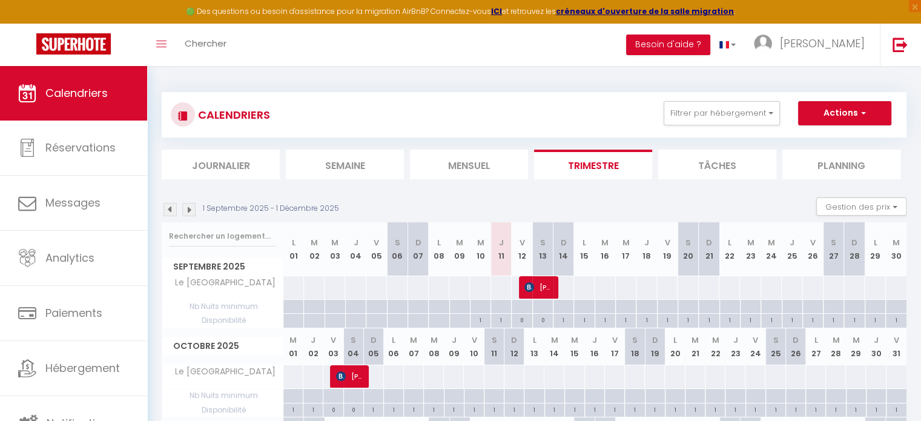
click at [293, 289] on div at bounding box center [293, 287] width 21 height 22
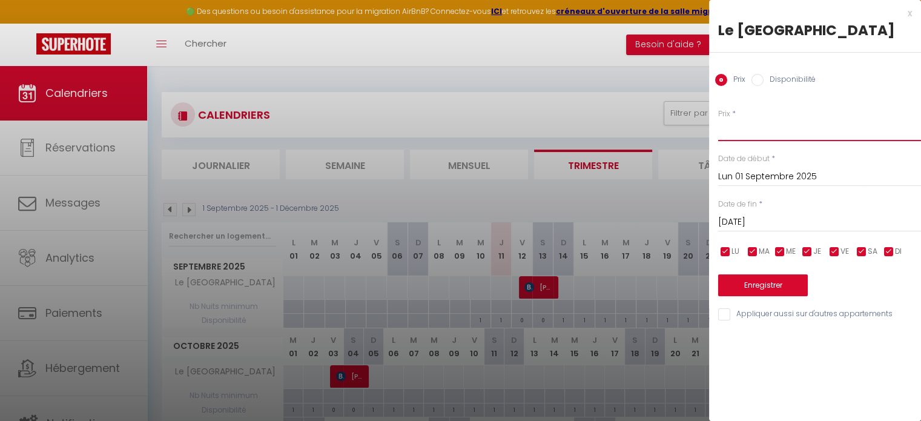
click at [728, 134] on input "Prix" at bounding box center [819, 130] width 203 height 22
click at [819, 222] on input "Mar 02 Septembre 2025" at bounding box center [819, 222] width 203 height 16
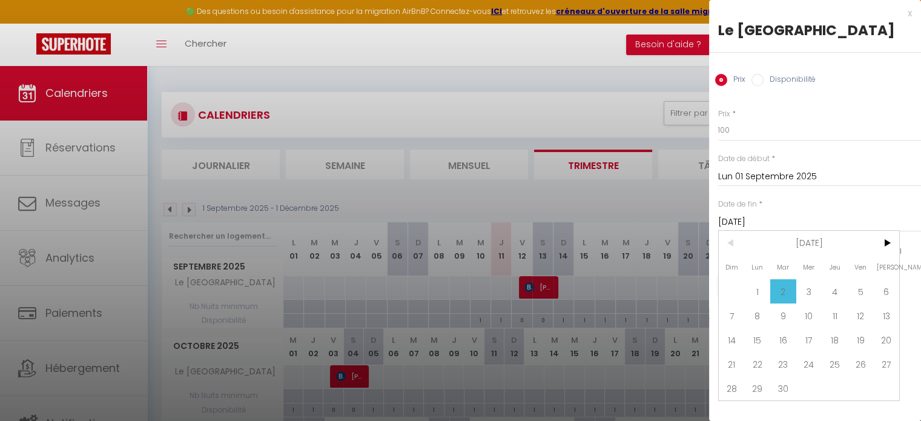
drag, startPoint x: 819, startPoint y: 222, endPoint x: 813, endPoint y: 222, distance: 6.1
click at [813, 222] on input "Mar 02 Septembre 2025" at bounding box center [819, 222] width 203 height 16
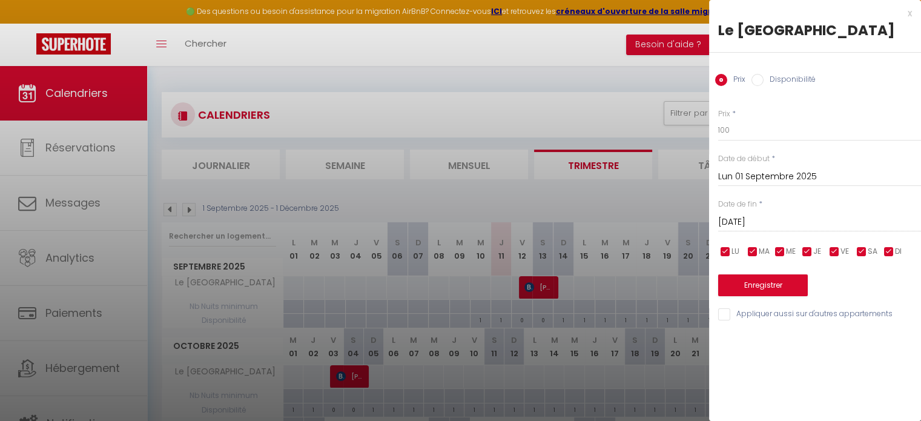
click at [840, 222] on input "Mar 02 Septembre 2025" at bounding box center [819, 222] width 203 height 16
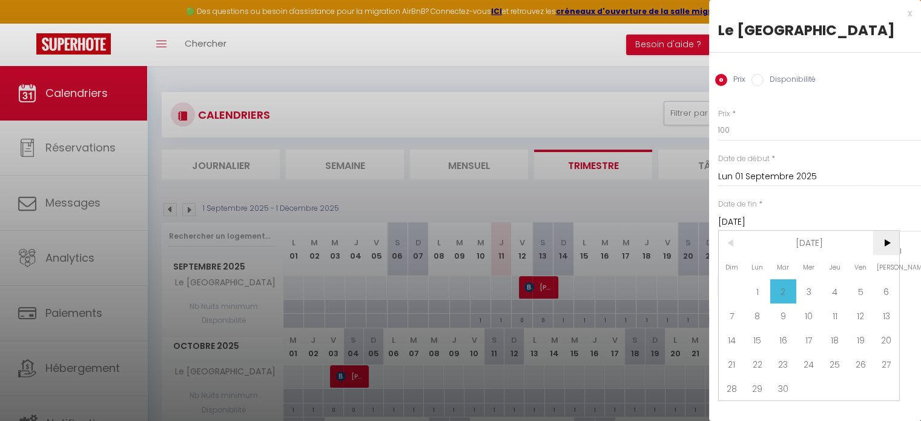
click at [892, 245] on span ">" at bounding box center [886, 243] width 26 height 24
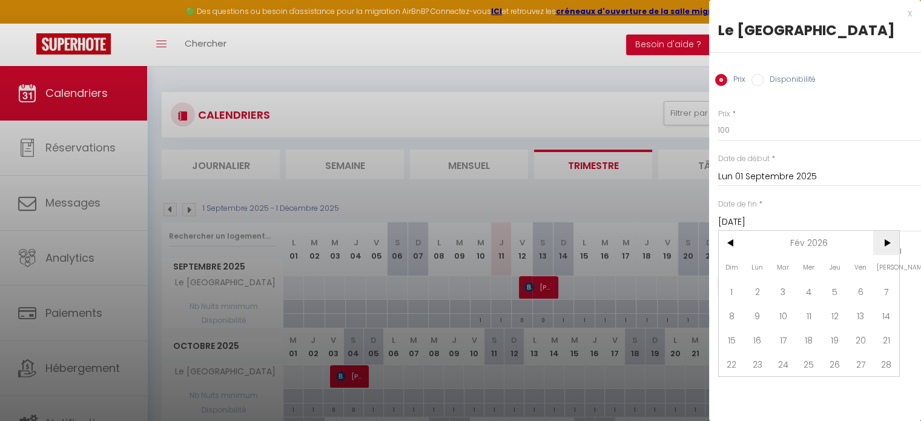
click at [892, 245] on span ">" at bounding box center [886, 243] width 26 height 24
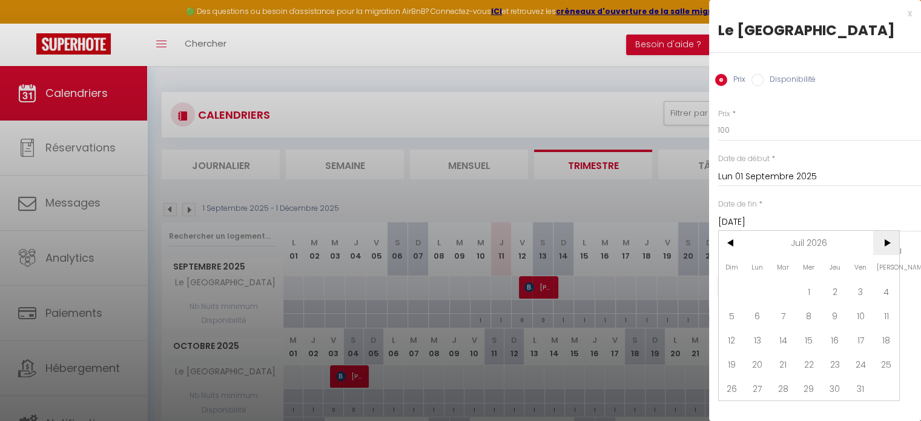
click at [892, 245] on span ">" at bounding box center [886, 243] width 26 height 24
click at [763, 406] on span "31" at bounding box center [758, 412] width 26 height 24
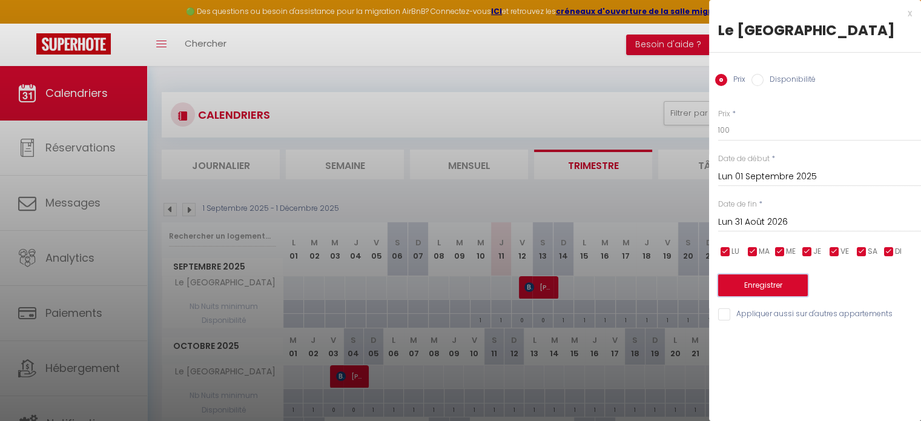
click at [780, 288] on button "Enregistrer" at bounding box center [763, 285] width 90 height 22
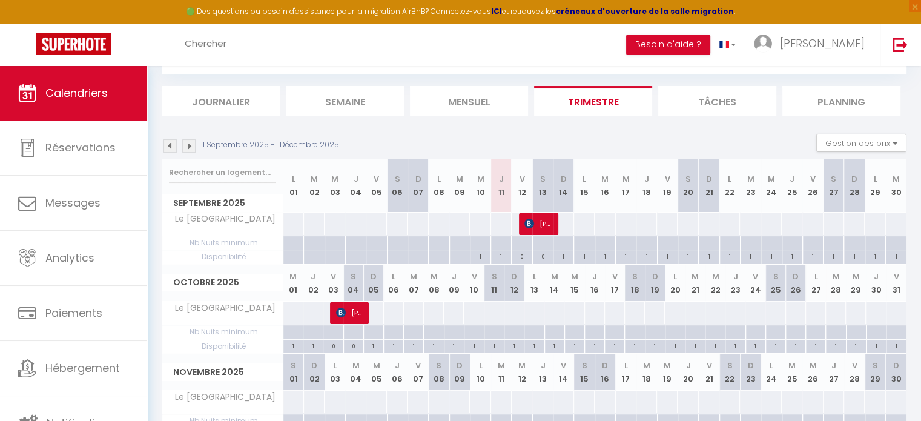
scroll to position [12, 0]
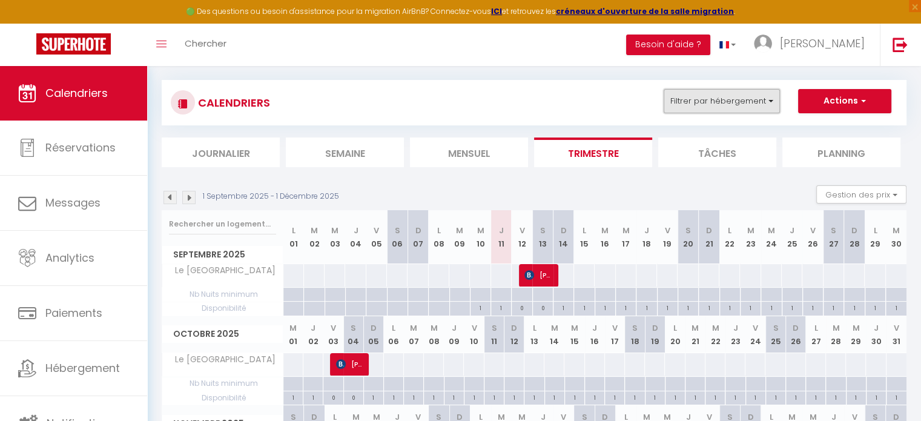
click at [750, 99] on button "Filtrer par hébergement" at bounding box center [722, 101] width 116 height 24
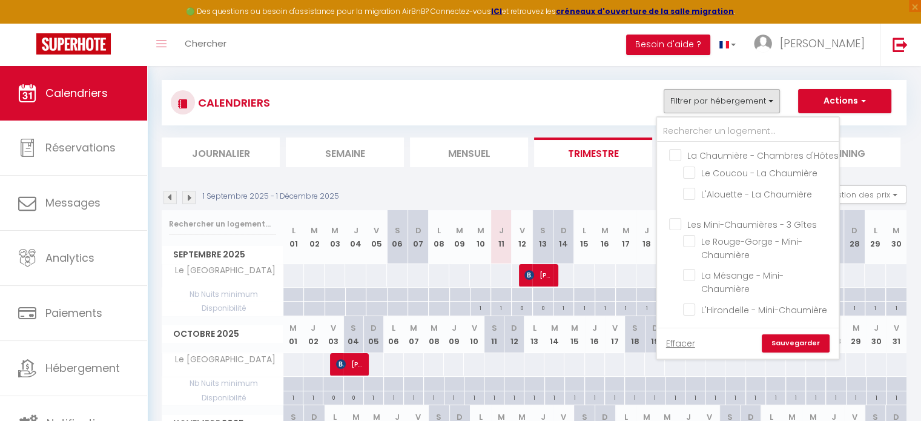
click at [569, 274] on div at bounding box center [563, 275] width 21 height 22
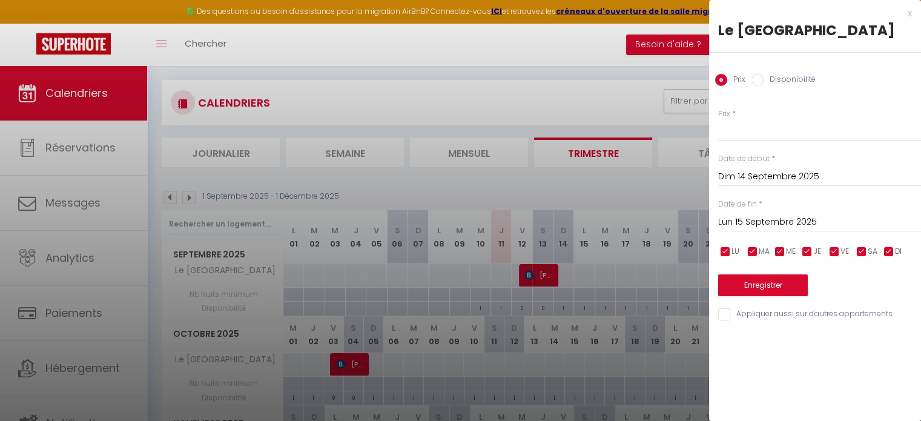
click at [760, 84] on input "Disponibilité" at bounding box center [757, 80] width 12 height 12
click at [812, 223] on input "Lun 15 Septembre 2025" at bounding box center [819, 224] width 203 height 16
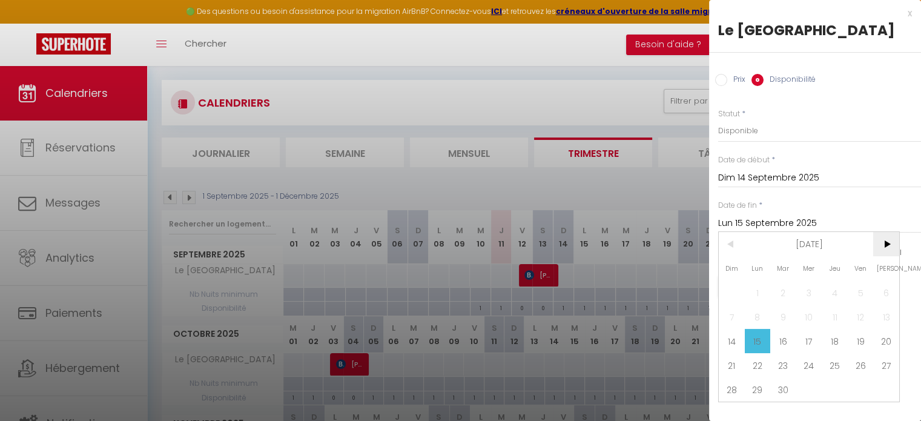
click at [889, 246] on span ">" at bounding box center [886, 244] width 26 height 24
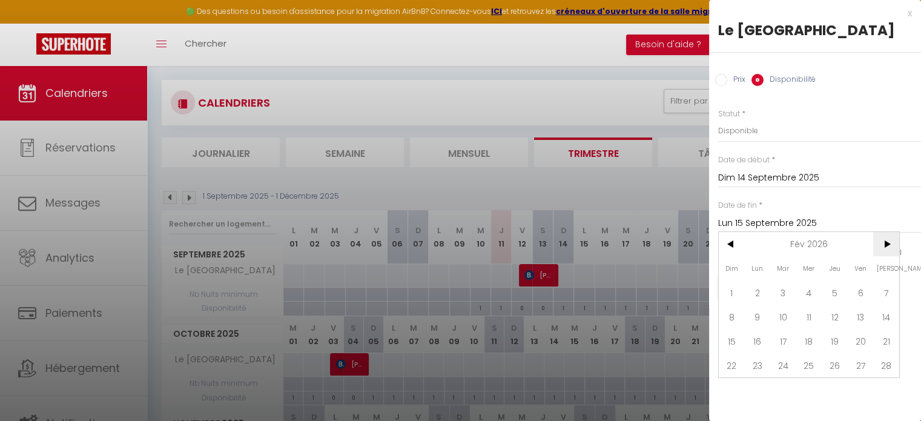
click at [889, 246] on span ">" at bounding box center [886, 244] width 26 height 24
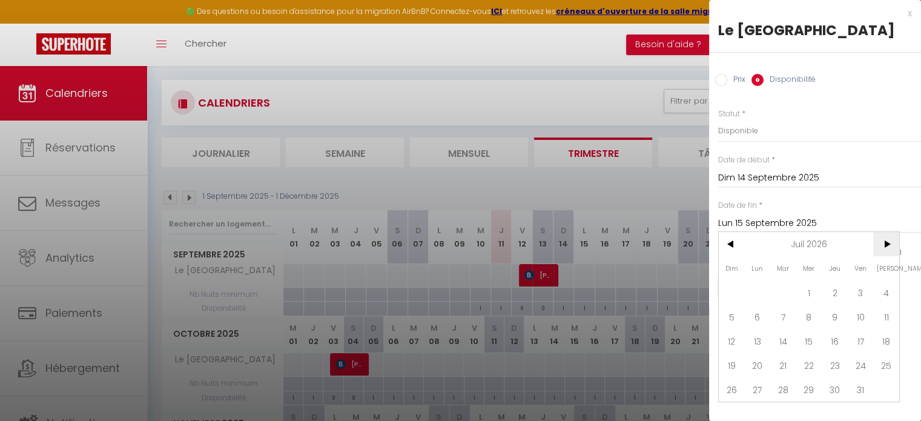
click at [889, 246] on span ">" at bounding box center [886, 244] width 26 height 24
click at [734, 243] on span "<" at bounding box center [732, 244] width 26 height 24
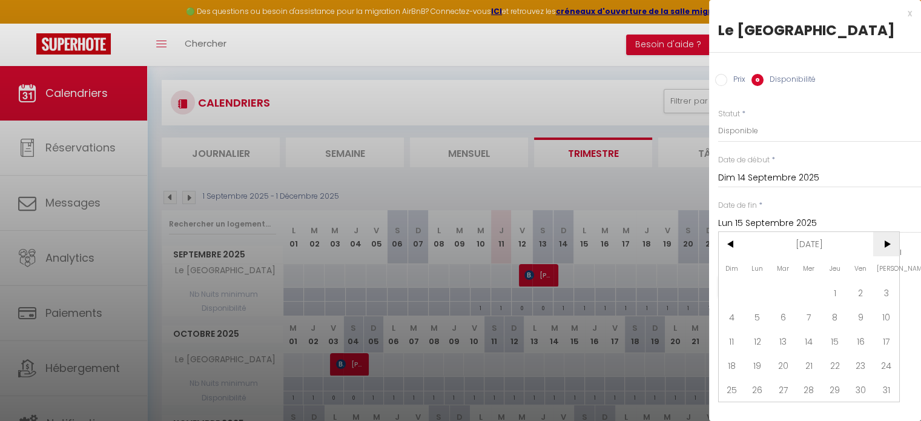
click at [884, 241] on span ">" at bounding box center [886, 244] width 26 height 24
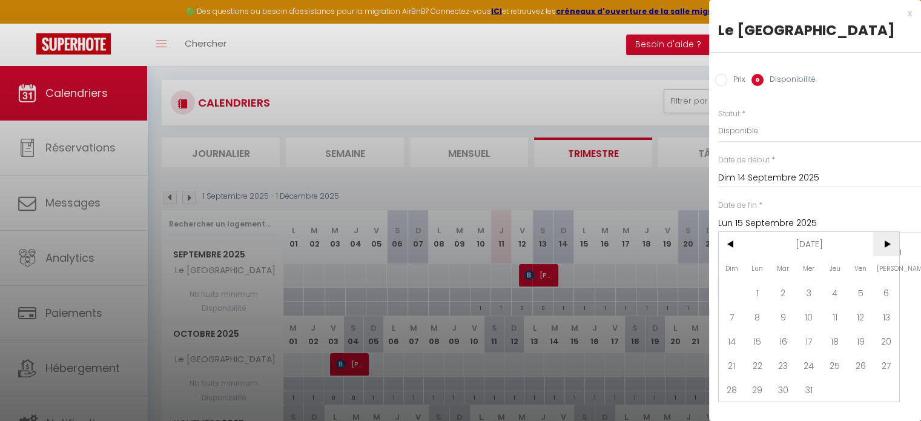
click at [884, 241] on span ">" at bounding box center [886, 244] width 26 height 24
click at [731, 239] on span "<" at bounding box center [732, 244] width 26 height 24
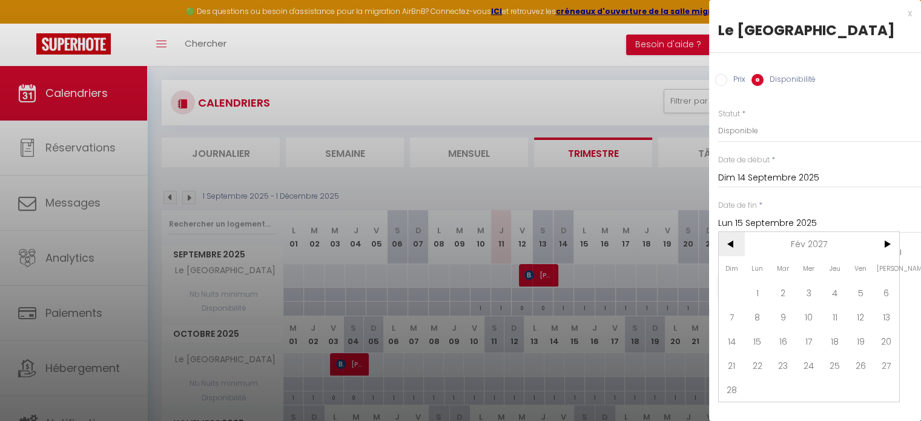
click at [731, 239] on span "<" at bounding box center [732, 244] width 26 height 24
click at [832, 386] on span "31" at bounding box center [835, 389] width 26 height 24
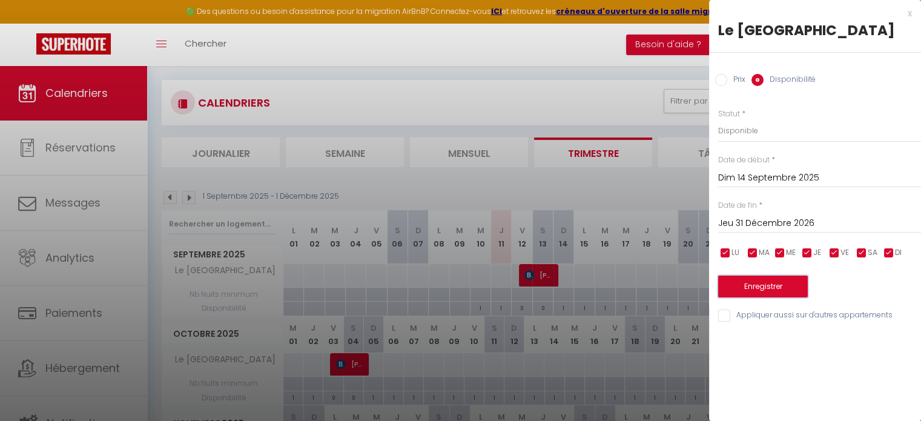
click at [762, 288] on button "Enregistrer" at bounding box center [763, 286] width 90 height 22
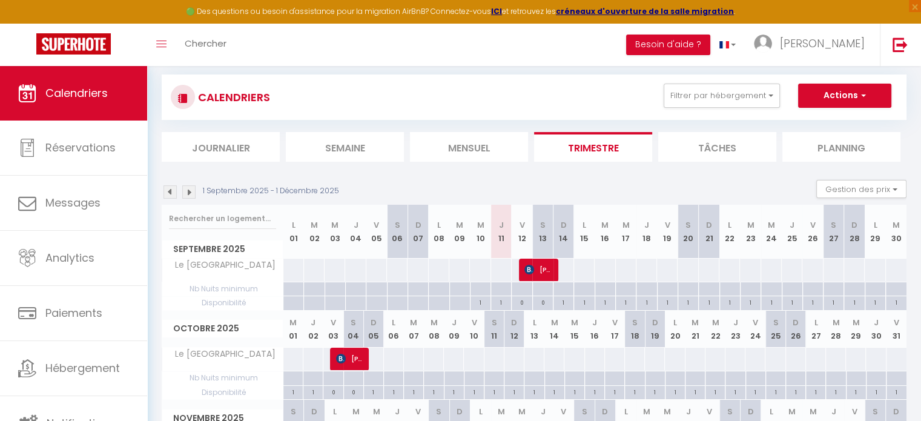
scroll to position [0, 0]
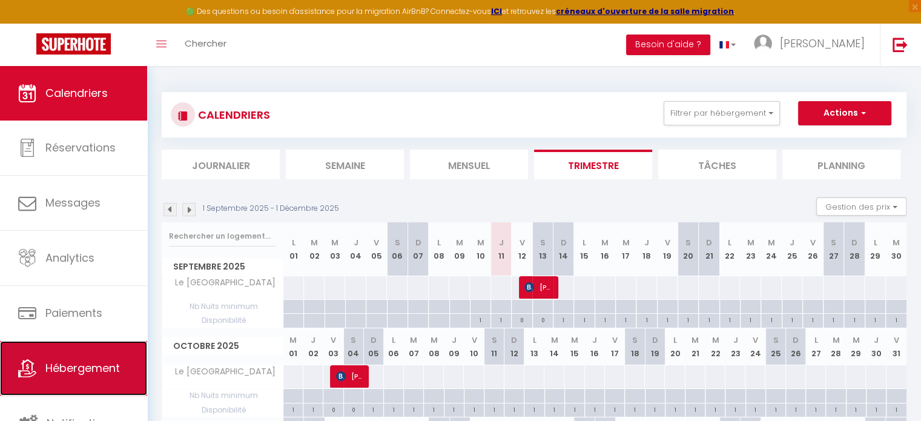
click at [91, 358] on link "Hébergement" at bounding box center [73, 368] width 147 height 54
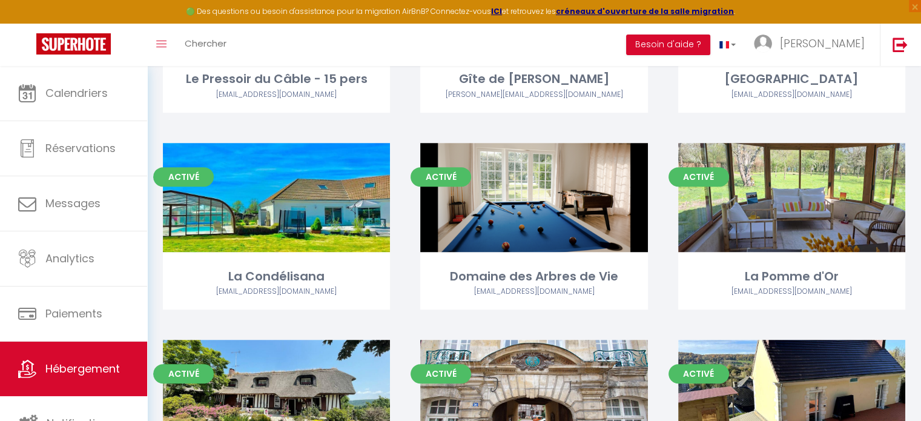
scroll to position [666, 0]
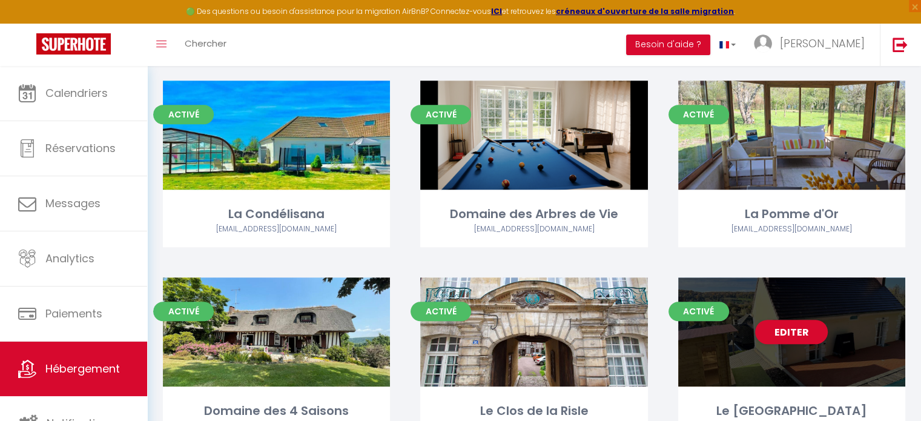
click at [831, 326] on div "Editer" at bounding box center [791, 331] width 227 height 109
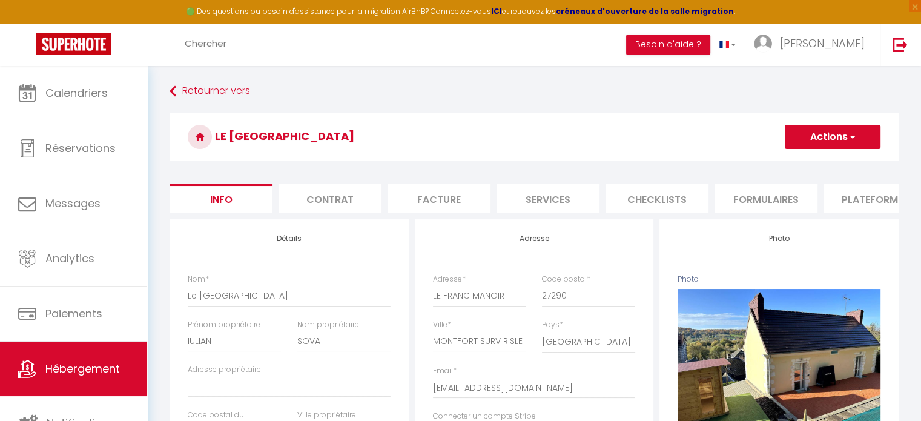
click at [836, 145] on button "Actions" at bounding box center [833, 137] width 96 height 24
click at [792, 162] on input "Enregistrer" at bounding box center [784, 163] width 45 height 12
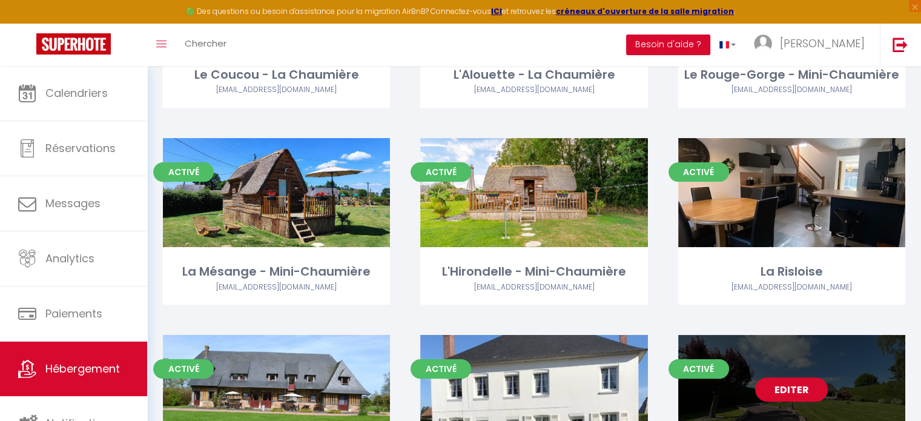
scroll to position [303, 0]
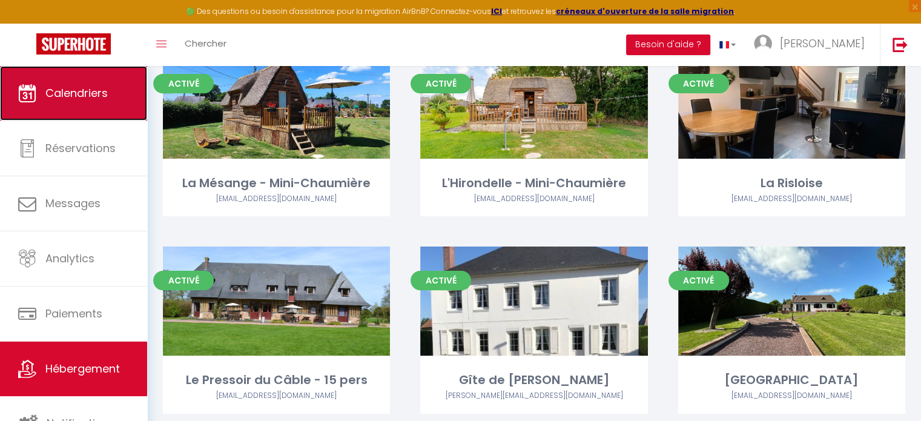
click at [81, 94] on span "Calendriers" at bounding box center [76, 92] width 62 height 15
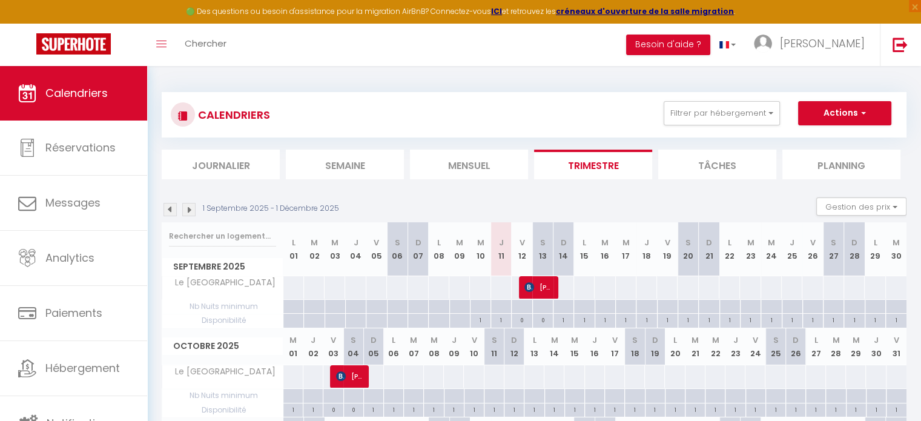
click at [292, 288] on div at bounding box center [293, 287] width 21 height 22
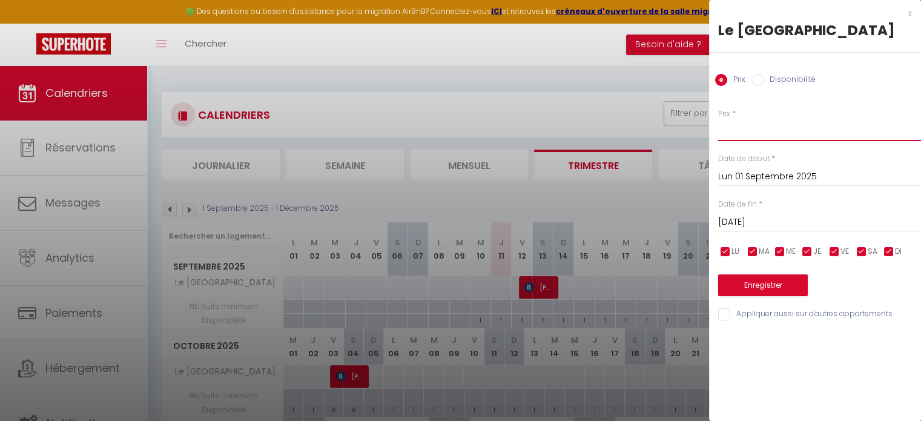
click at [741, 136] on input "Prix" at bounding box center [819, 130] width 203 height 22
click at [815, 219] on input "Mar 02 Septembre 2025" at bounding box center [819, 222] width 203 height 16
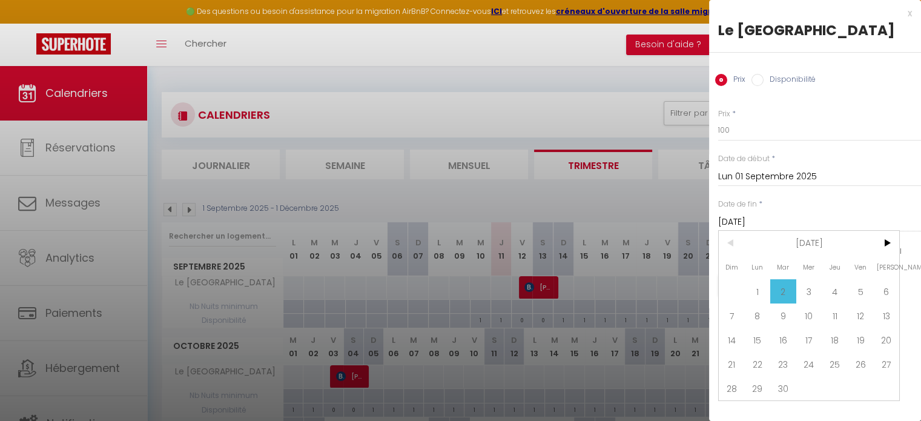
click at [813, 222] on input "Mar 02 Septembre 2025" at bounding box center [819, 222] width 203 height 16
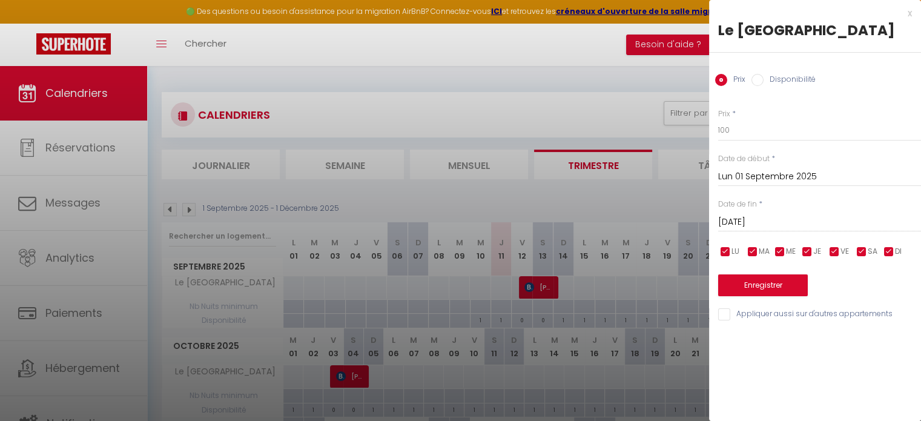
click at [819, 220] on input "Mar 02 Septembre 2025" at bounding box center [819, 222] width 203 height 16
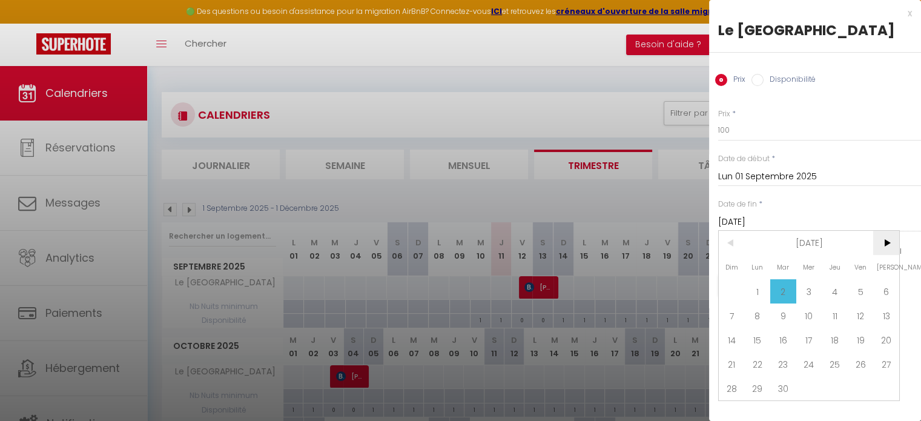
click at [891, 243] on span ">" at bounding box center [886, 243] width 26 height 24
click at [890, 242] on span ">" at bounding box center [886, 243] width 26 height 24
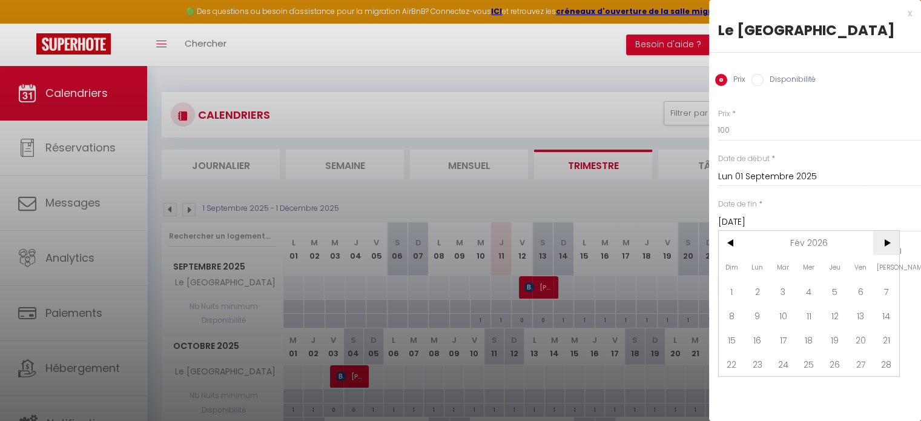
click at [890, 242] on span ">" at bounding box center [886, 243] width 26 height 24
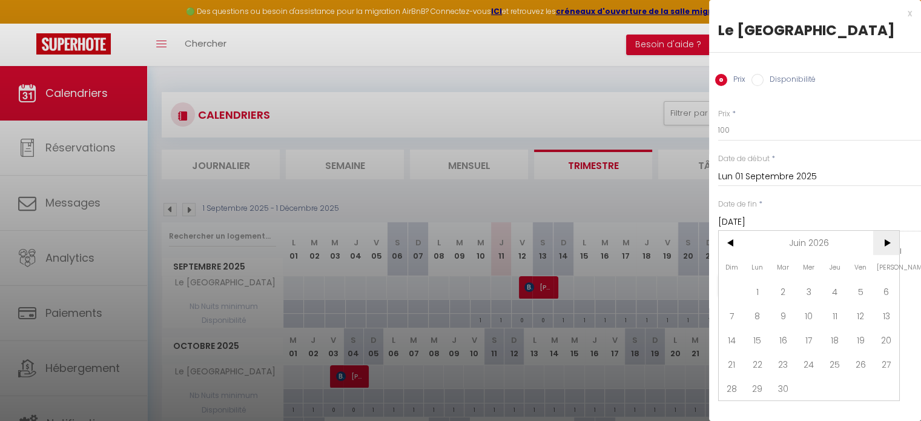
click at [890, 242] on span ">" at bounding box center [886, 243] width 26 height 24
click at [760, 407] on span "31" at bounding box center [758, 412] width 26 height 24
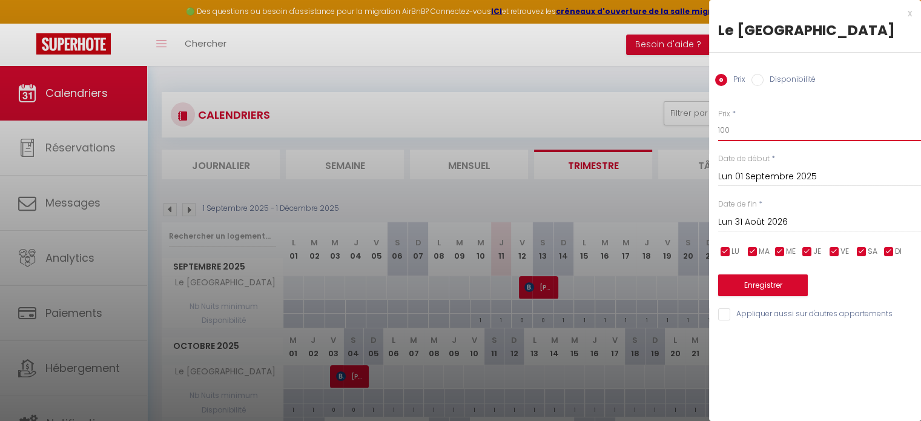
drag, startPoint x: 725, startPoint y: 134, endPoint x: 717, endPoint y: 131, distance: 8.8
click at [717, 131] on div "Prix * 100 Statut * Disponible Indisponible Date de début * Lun 01 Septembre 20…" at bounding box center [815, 207] width 212 height 229
click at [771, 285] on button "Enregistrer" at bounding box center [763, 285] width 90 height 22
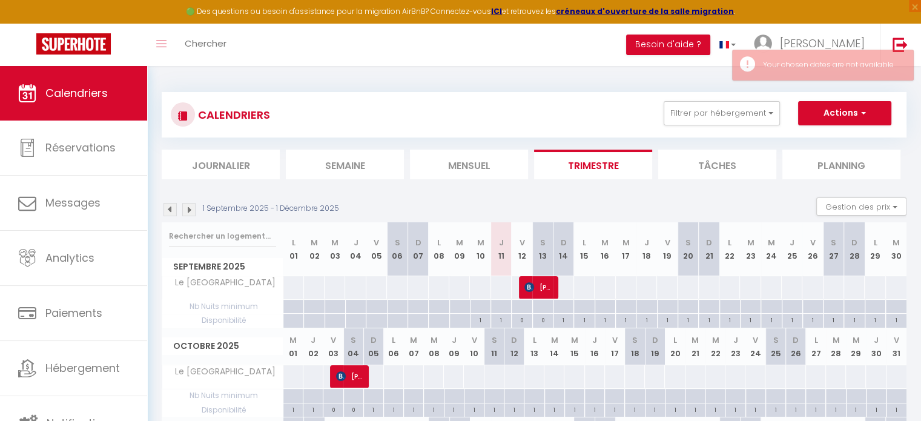
click at [291, 320] on div at bounding box center [293, 321] width 21 height 14
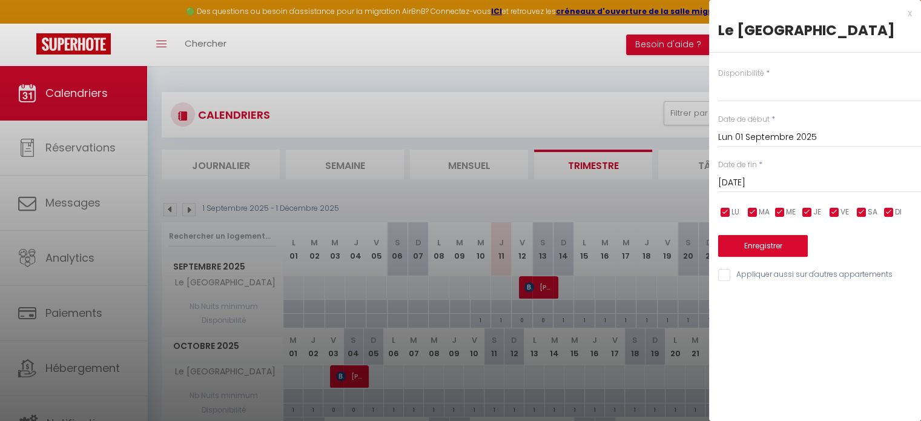
click at [831, 183] on input "Mar 02 Septembre 2025" at bounding box center [819, 183] width 203 height 16
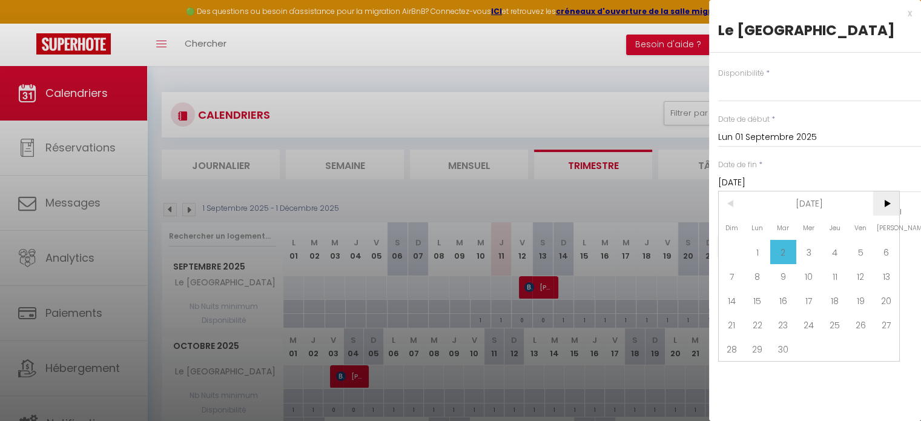
click at [888, 197] on span ">" at bounding box center [886, 203] width 26 height 24
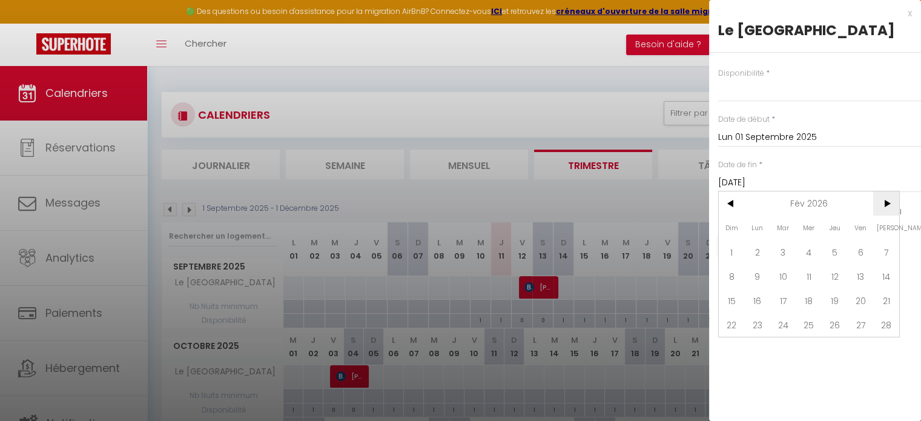
click at [888, 197] on span ">" at bounding box center [886, 203] width 26 height 24
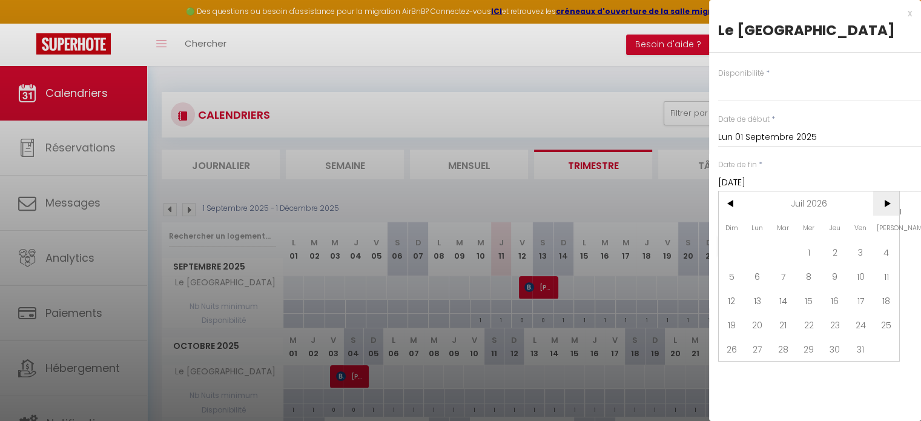
click at [877, 205] on span ">" at bounding box center [886, 203] width 26 height 24
click at [759, 374] on span "31" at bounding box center [758, 373] width 26 height 24
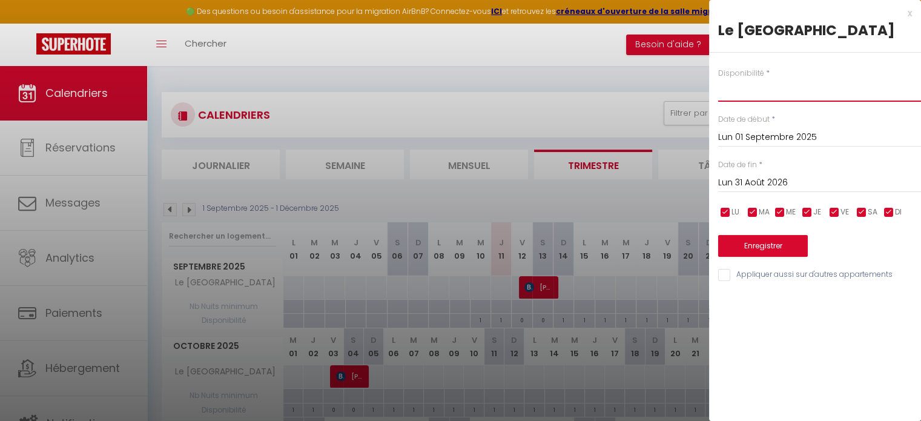
click at [732, 90] on select "Disponible Indisponible" at bounding box center [819, 90] width 203 height 23
click at [718, 79] on select "Disponible Indisponible" at bounding box center [819, 90] width 203 height 23
click at [757, 246] on button "Enregistrer" at bounding box center [763, 246] width 90 height 22
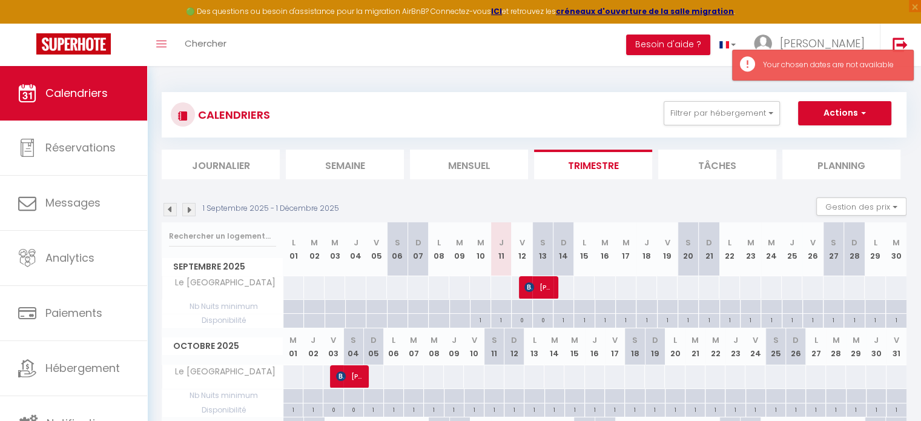
click at [291, 305] on div at bounding box center [293, 307] width 21 height 14
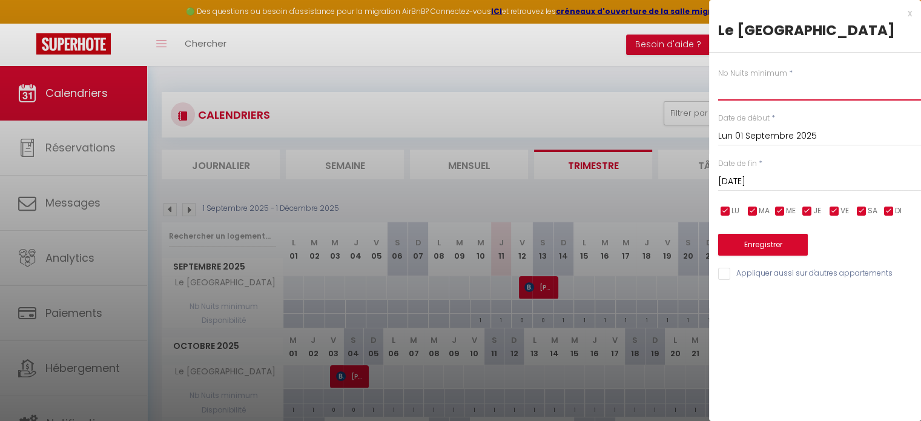
click at [734, 90] on input "text" at bounding box center [819, 90] width 203 height 22
click at [826, 186] on input "Mar 02 Septembre 2025" at bounding box center [819, 182] width 203 height 16
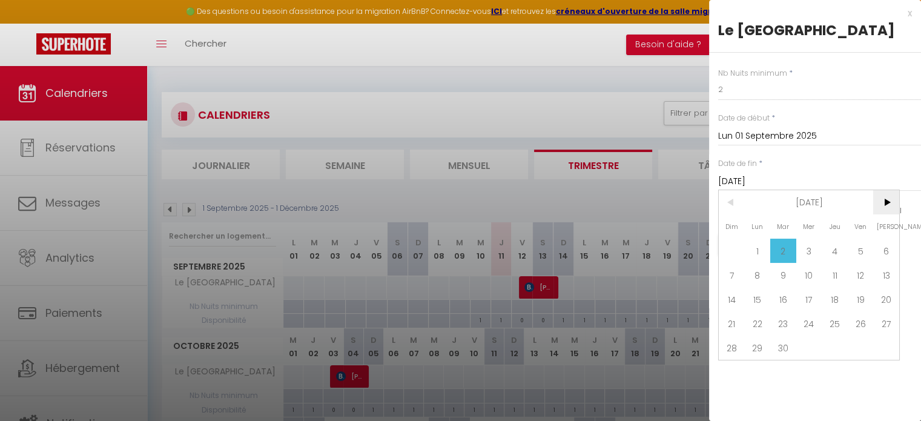
click at [894, 201] on span ">" at bounding box center [886, 202] width 26 height 24
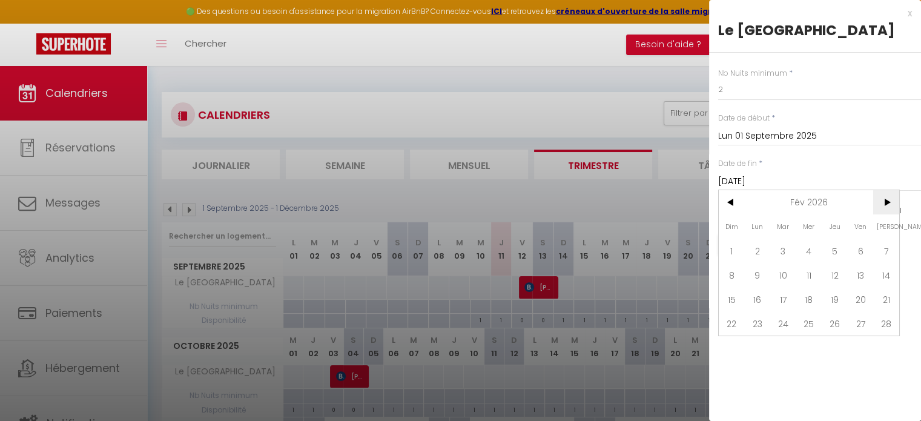
click at [894, 201] on span ">" at bounding box center [886, 202] width 26 height 24
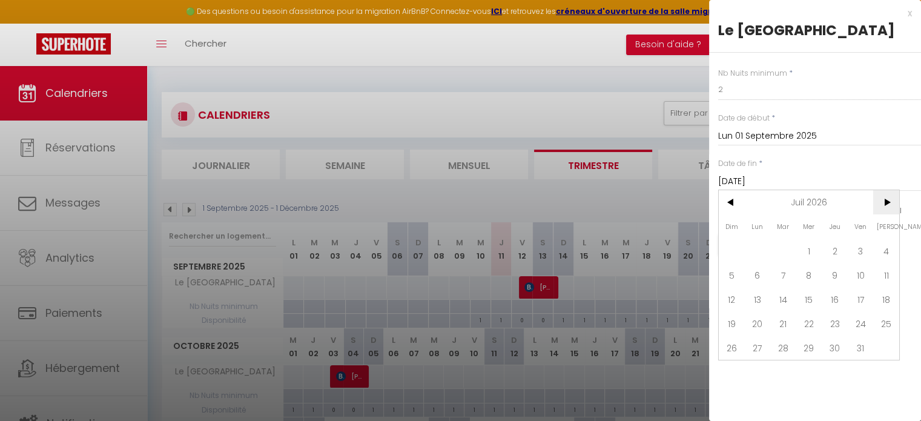
click at [894, 201] on span ">" at bounding box center [886, 202] width 26 height 24
click at [765, 371] on span "31" at bounding box center [758, 372] width 26 height 24
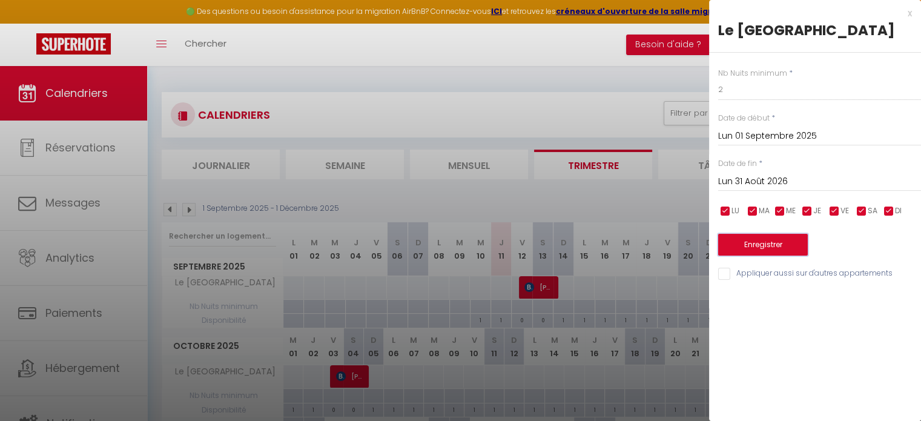
click at [775, 245] on button "Enregistrer" at bounding box center [763, 245] width 90 height 22
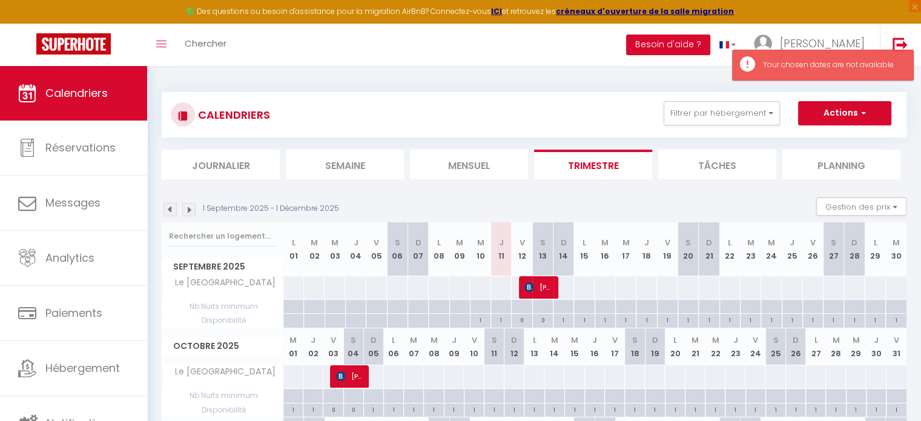
scroll to position [61, 0]
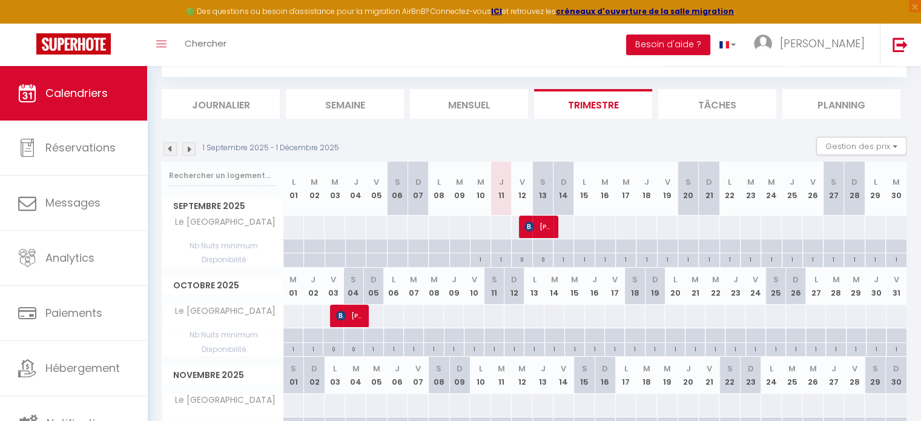
click at [189, 150] on img at bounding box center [188, 148] width 13 height 13
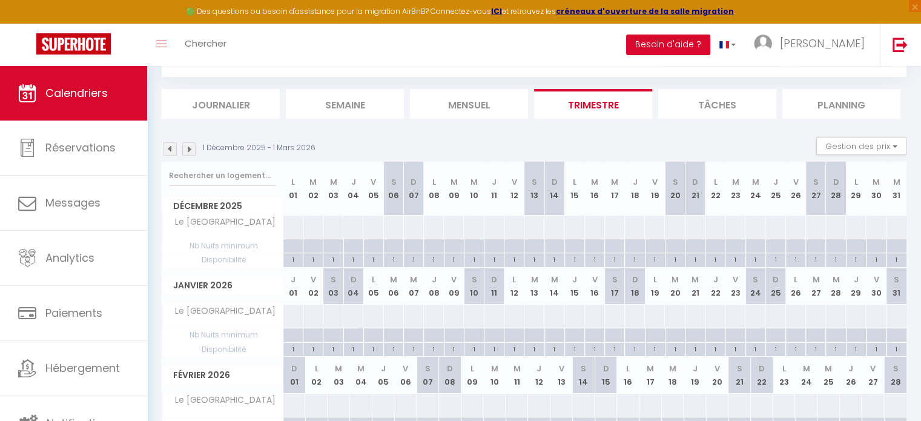
click at [189, 150] on img at bounding box center [188, 148] width 13 height 13
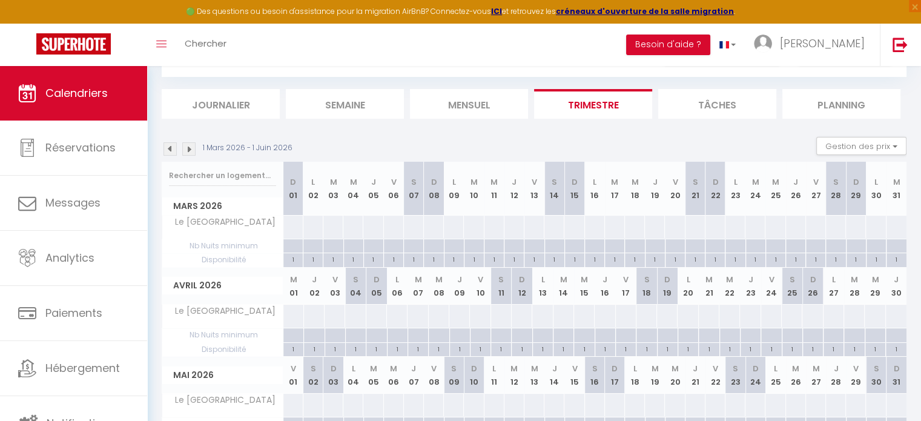
click at [189, 150] on img at bounding box center [188, 148] width 13 height 13
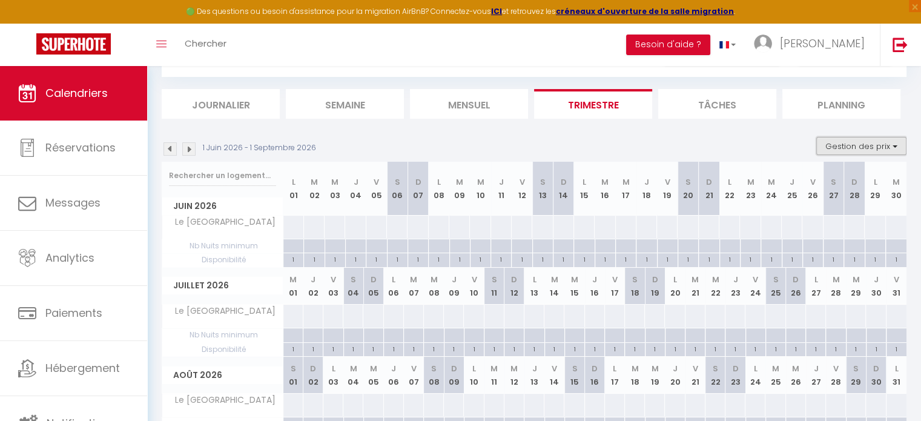
click at [860, 153] on button "Gestion des prix" at bounding box center [861, 146] width 90 height 18
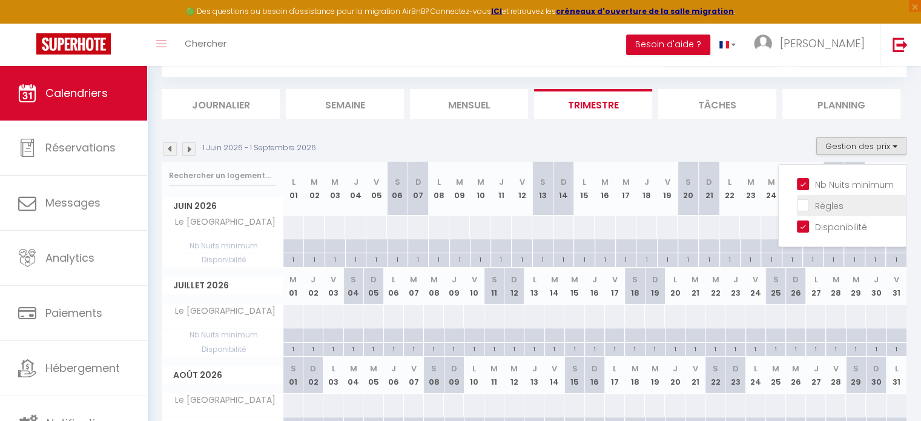
click at [809, 205] on input "Règles" at bounding box center [851, 205] width 109 height 12
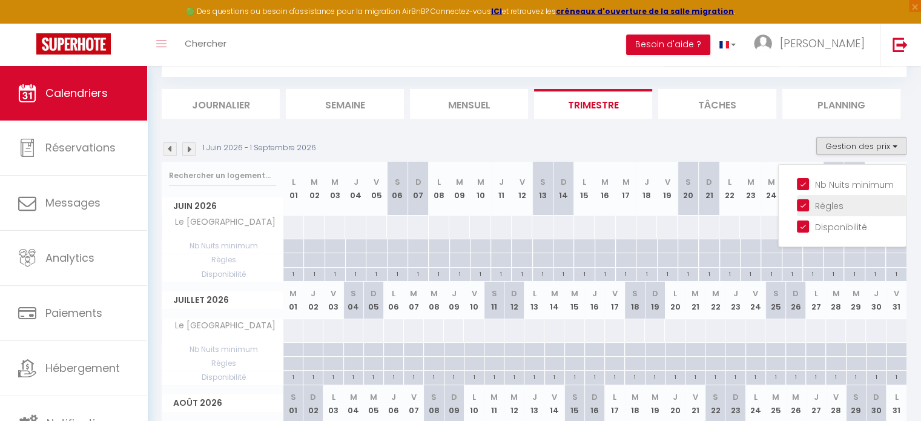
click at [809, 205] on input "Règles" at bounding box center [851, 205] width 109 height 12
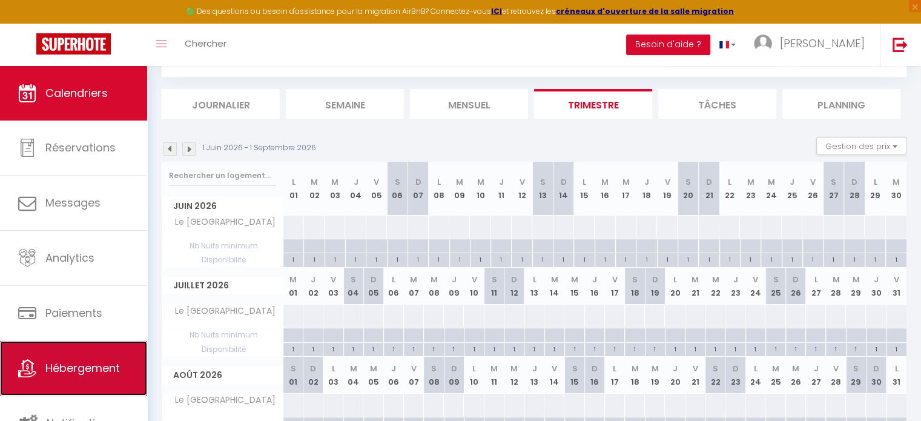
click at [85, 370] on span "Hébergement" at bounding box center [82, 367] width 74 height 15
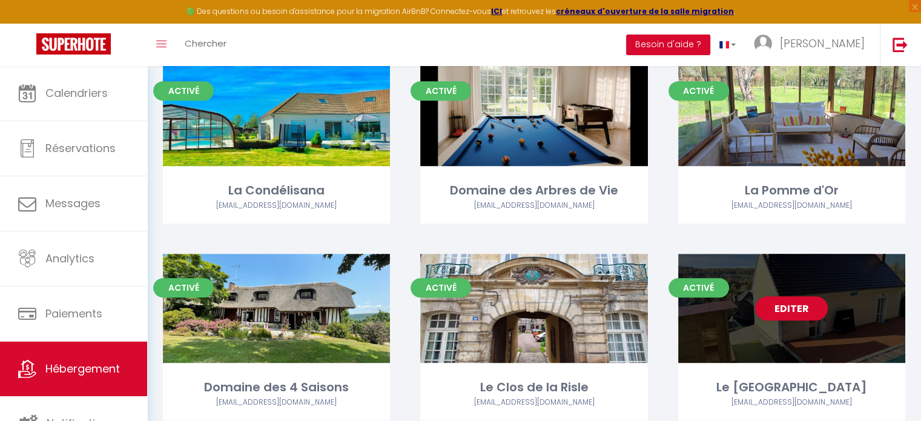
scroll to position [734, 0]
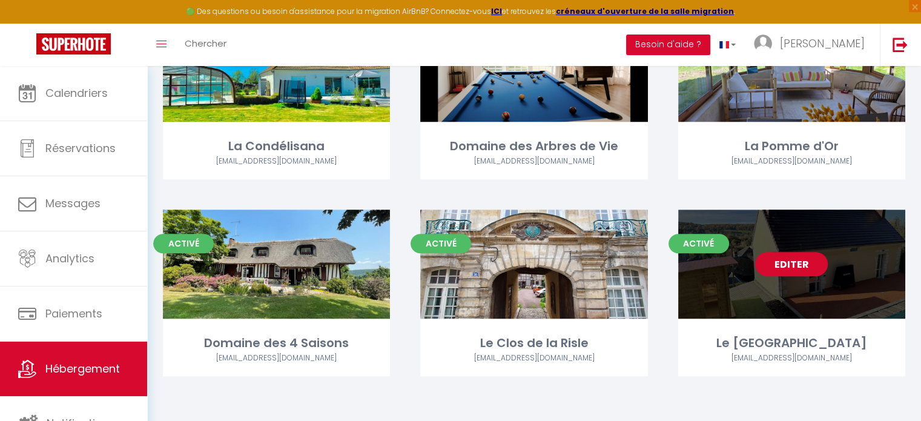
click at [796, 267] on link "Editer" at bounding box center [791, 264] width 73 height 24
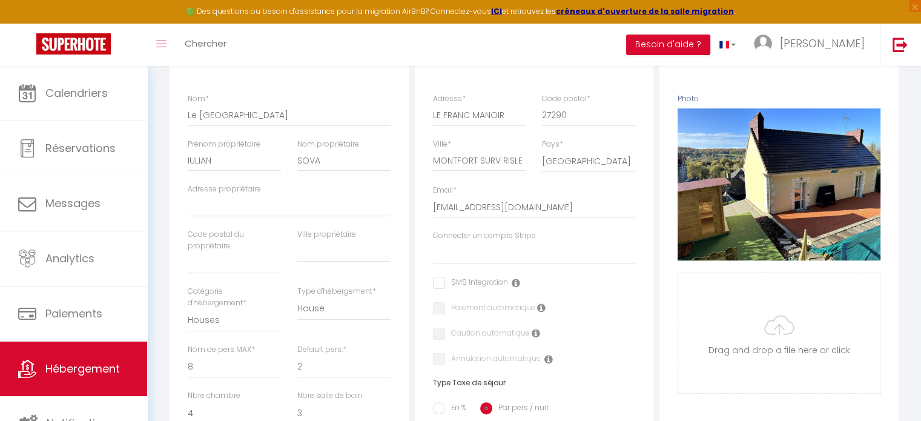
scroll to position [182, 0]
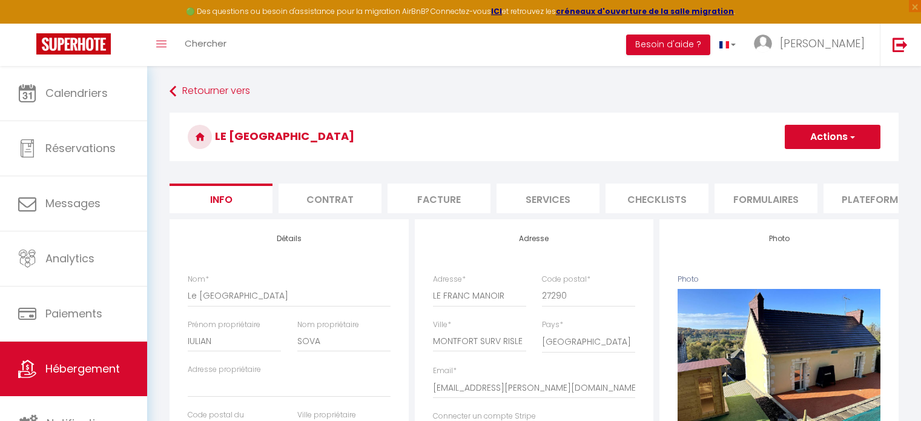
select select "houses"
select select "8"
select select "2"
select select "4"
select select "3"
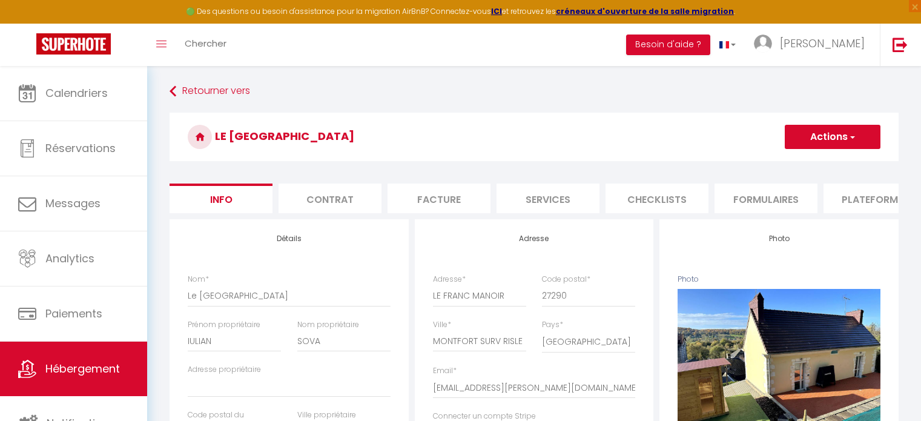
select select "17:00"
select select "23:45"
select select "10:00"
select select "30"
select select "120"
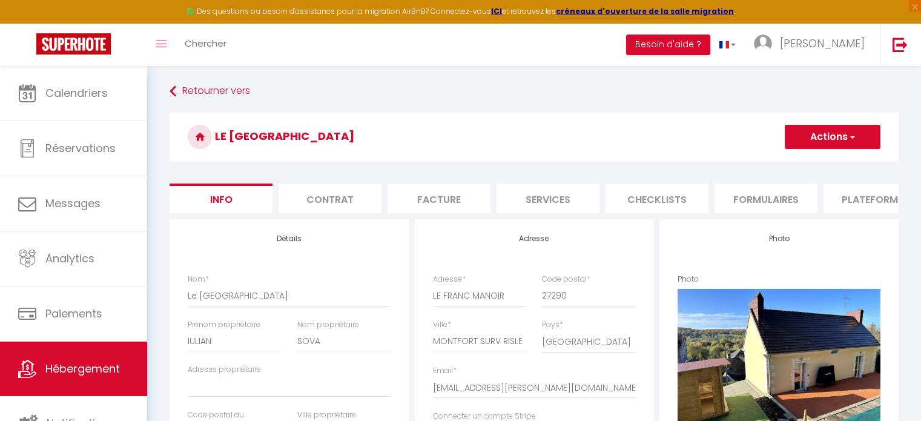
select select
select select "28"
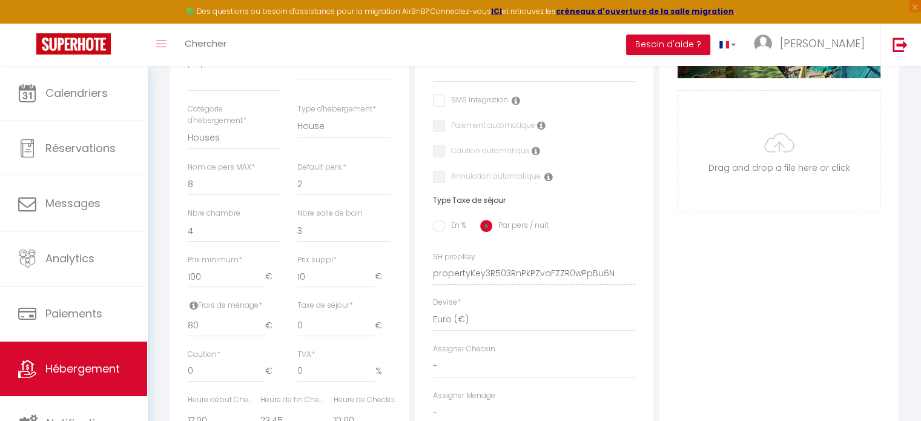
scroll to position [363, 0]
drag, startPoint x: 191, startPoint y: 285, endPoint x: 200, endPoint y: 283, distance: 8.7
click at [200, 283] on input "100" at bounding box center [226, 276] width 77 height 22
type input "12"
select select
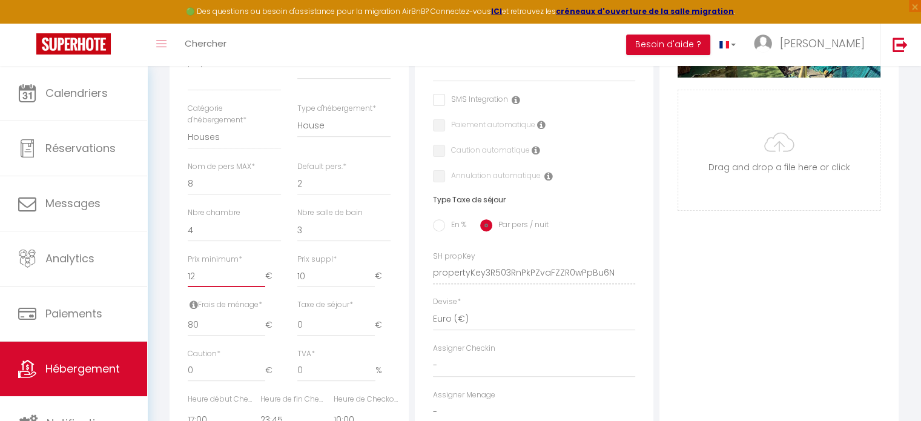
checkbox input "false"
type input "120"
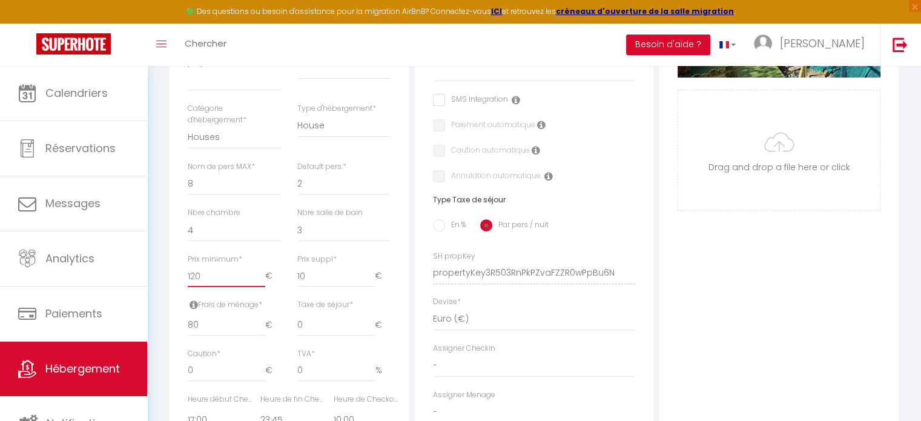
select select
checkbox input "false"
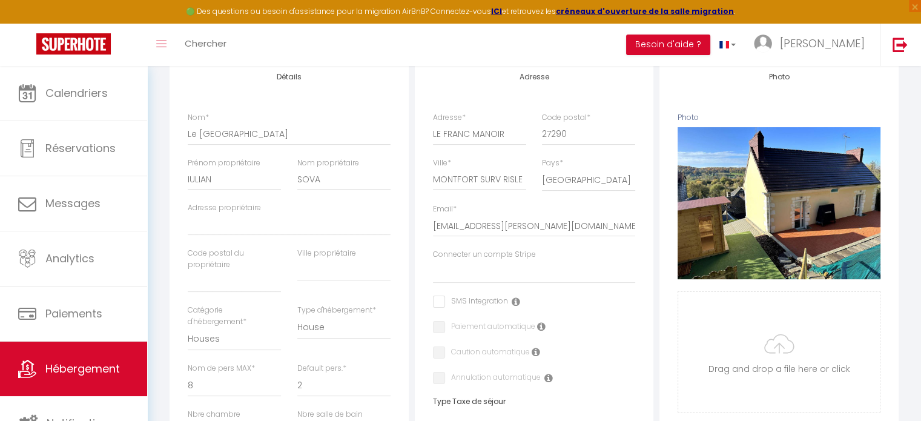
scroll to position [48, 0]
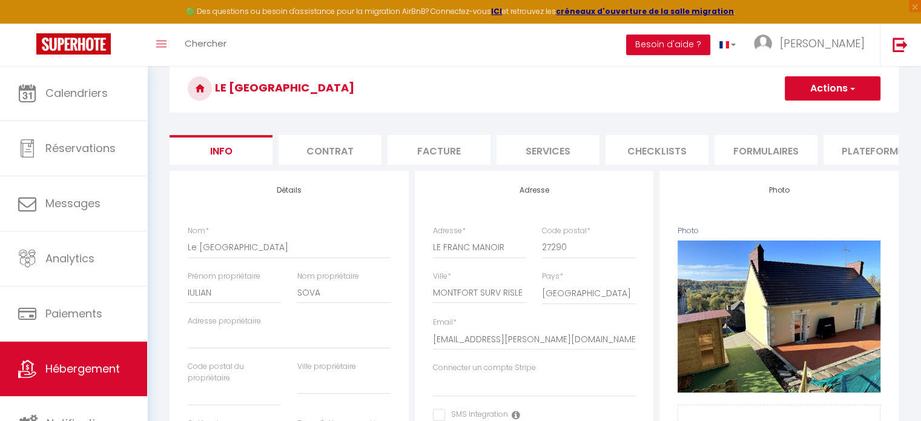
type input "120"
click at [834, 87] on button "Actions" at bounding box center [833, 88] width 96 height 24
click at [786, 114] on input "Enregistrer" at bounding box center [784, 115] width 45 height 12
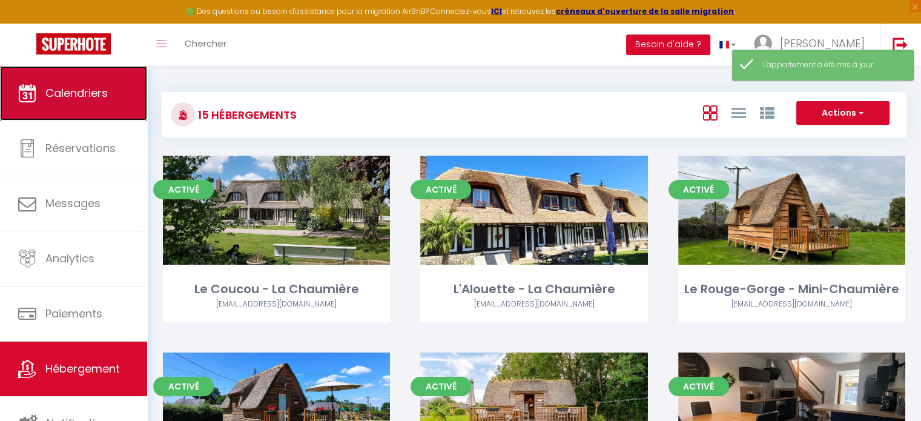
click at [102, 91] on span "Calendriers" at bounding box center [76, 92] width 62 height 15
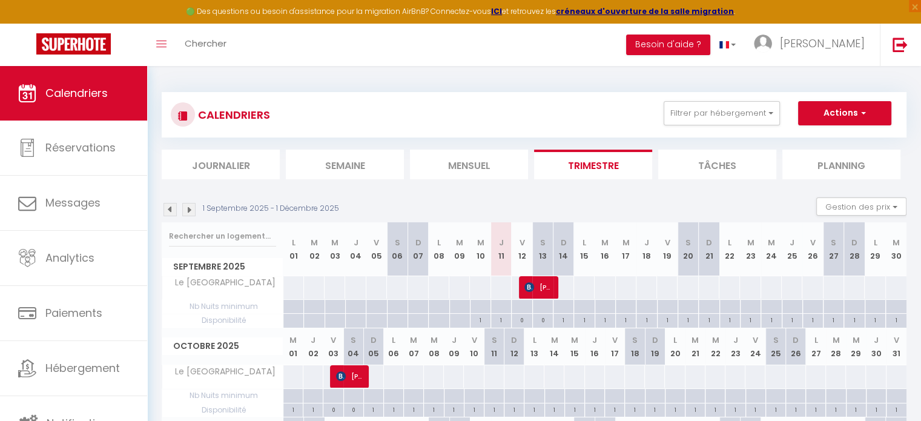
click at [293, 296] on div at bounding box center [293, 287] width 21 height 22
type input "Lun 01 Septembre 2025"
type input "Mar 02 Septembre 2025"
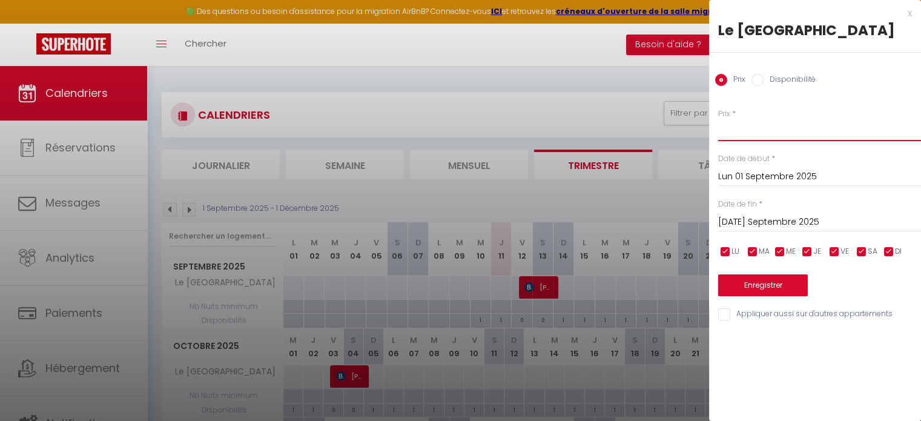
click at [740, 133] on input "Prix" at bounding box center [819, 130] width 203 height 22
type input "120"
click at [770, 282] on button "Enregistrer" at bounding box center [763, 285] width 90 height 22
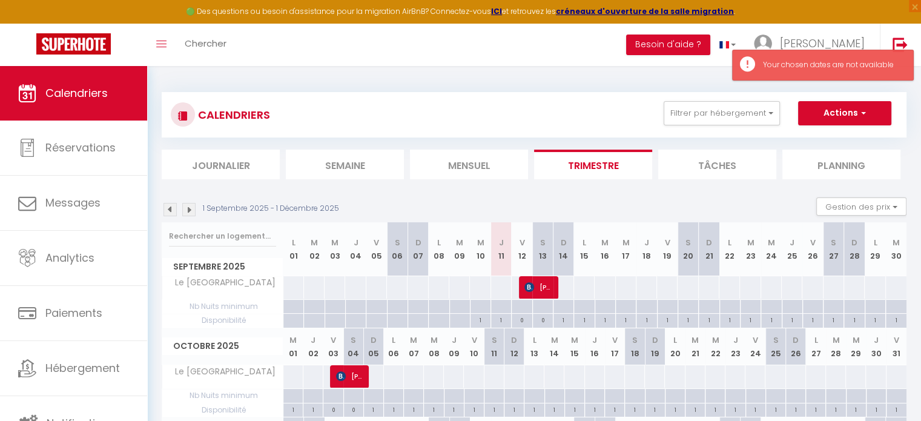
click at [562, 291] on div at bounding box center [563, 287] width 21 height 22
type input "Dim 14 Septembre 2025"
type input "Lun 15 Septembre 2025"
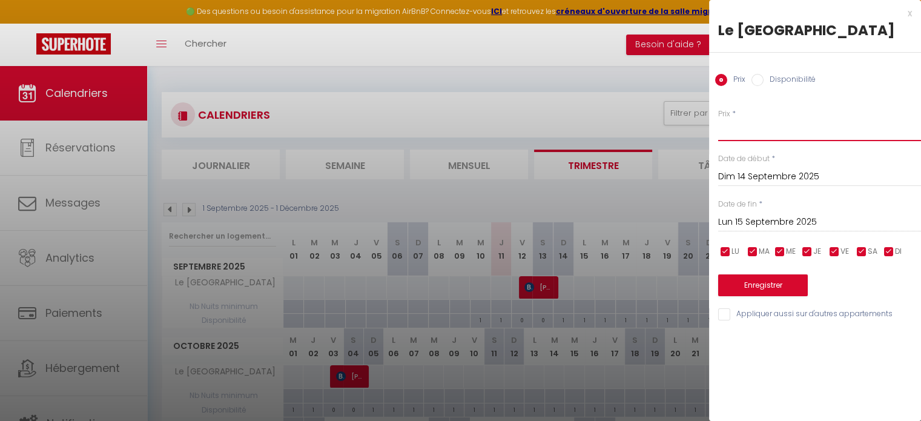
click at [747, 134] on input "Prix" at bounding box center [819, 130] width 203 height 22
type input "120"
click at [770, 285] on button "Enregistrer" at bounding box center [763, 285] width 90 height 22
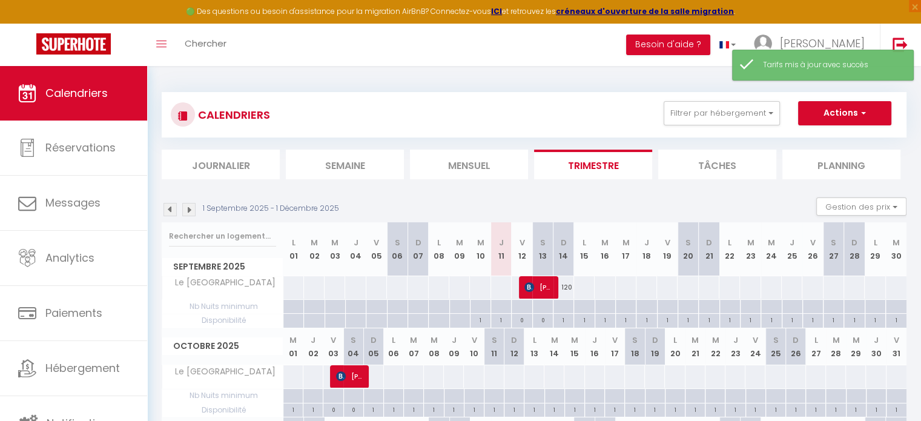
click at [562, 286] on div "120" at bounding box center [563, 287] width 21 height 22
type input "120"
type input "Dim 14 Septembre 2025"
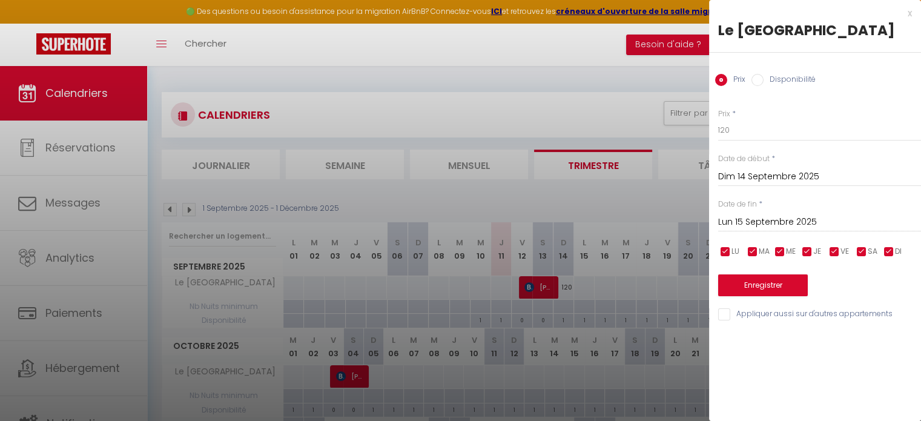
click at [838, 222] on input "Lun 15 Septembre 2025" at bounding box center [819, 222] width 203 height 16
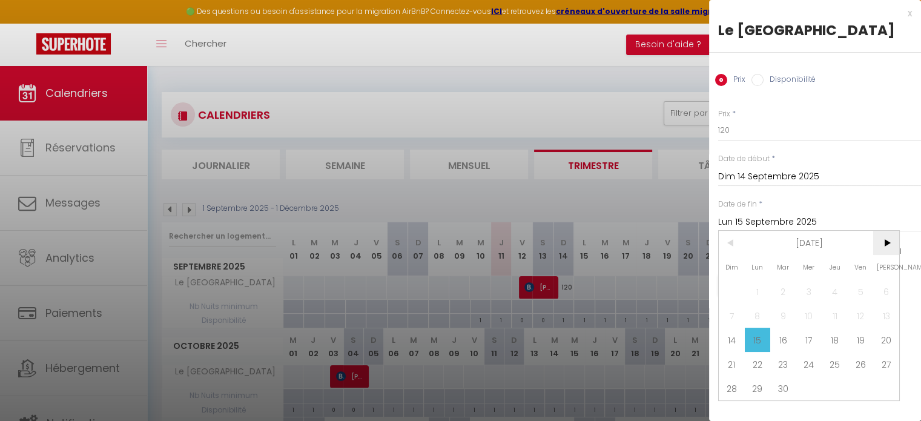
click at [889, 244] on span ">" at bounding box center [886, 243] width 26 height 24
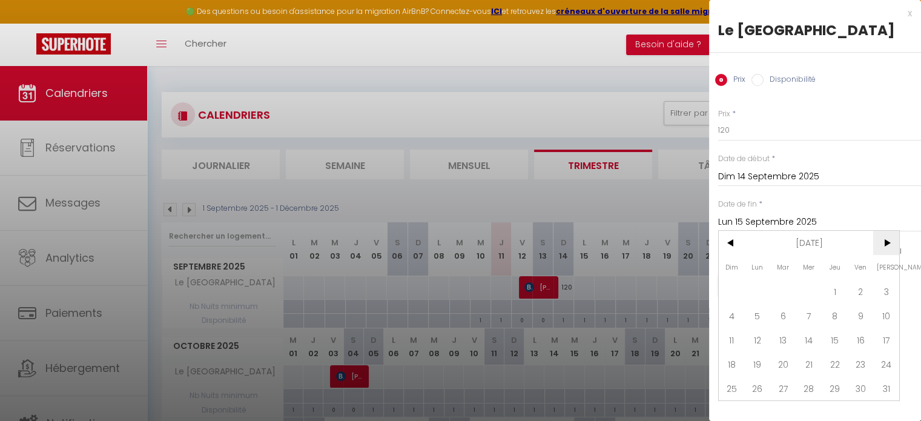
click at [889, 244] on span ">" at bounding box center [886, 243] width 26 height 24
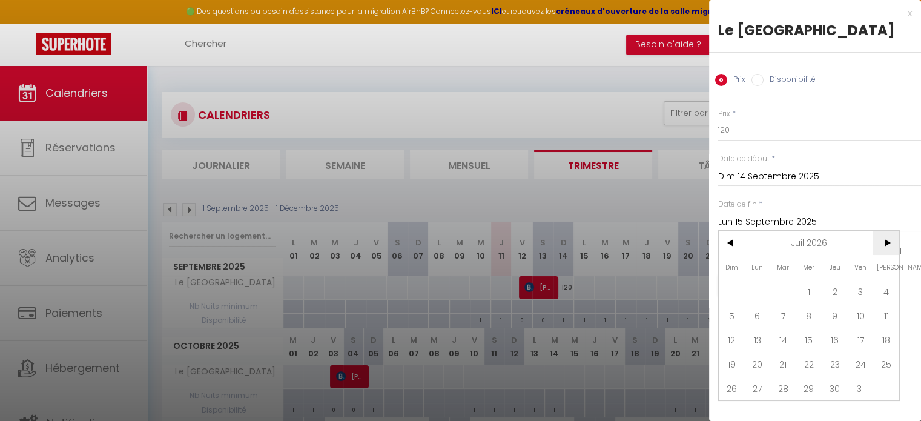
click at [889, 244] on span ">" at bounding box center [886, 243] width 26 height 24
click at [733, 338] on span "13" at bounding box center [732, 340] width 26 height 24
type input "Dim 13 Septembre 2026"
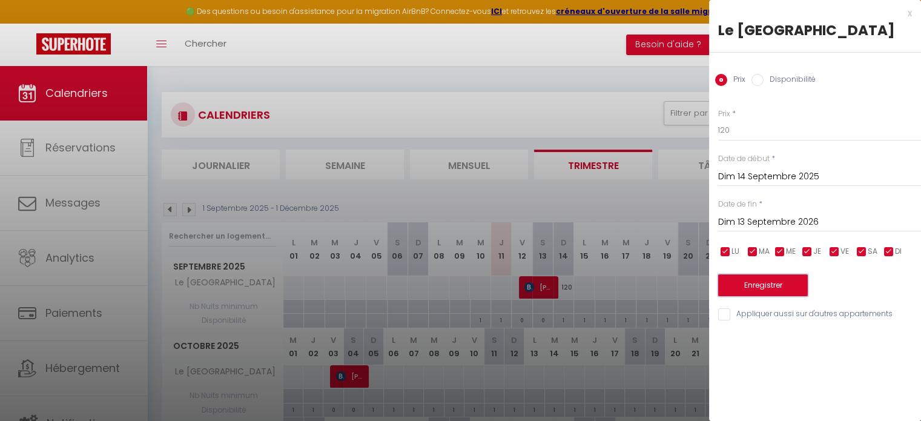
click at [780, 286] on button "Enregistrer" at bounding box center [763, 285] width 90 height 22
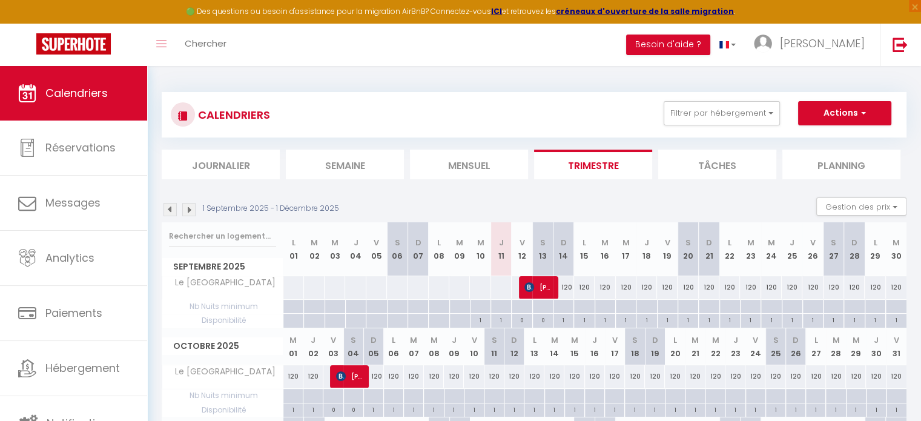
click at [559, 305] on div at bounding box center [563, 307] width 21 height 14
type input "Dim 14 Septembre 2025"
type input "Lun 15 Septembre 2025"
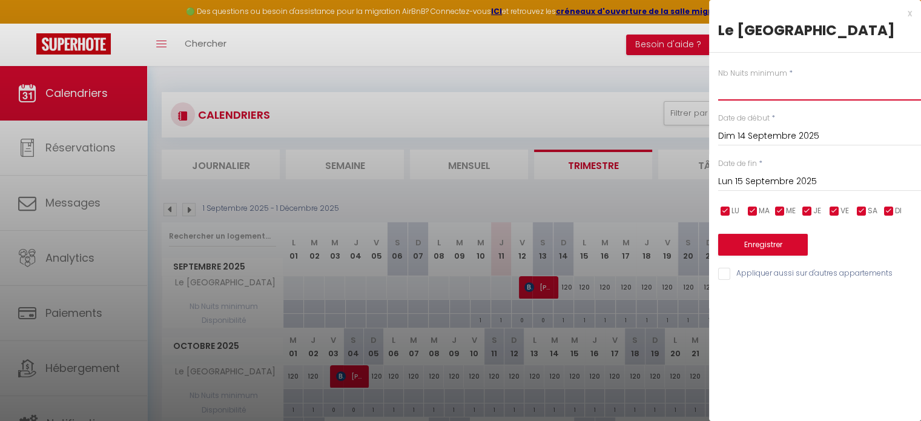
click at [780, 89] on input "text" at bounding box center [819, 90] width 203 height 22
type input "2"
click at [839, 183] on input "Lun 15 Septembre 2025" at bounding box center [819, 182] width 203 height 16
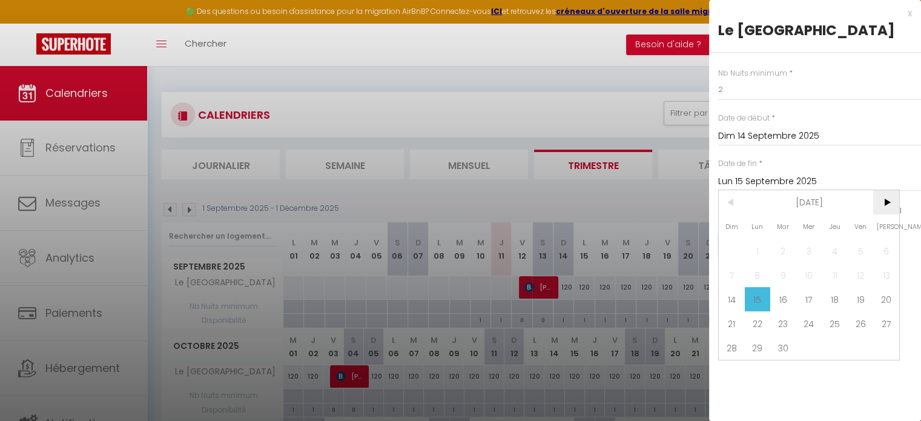
click at [891, 202] on span ">" at bounding box center [886, 202] width 26 height 24
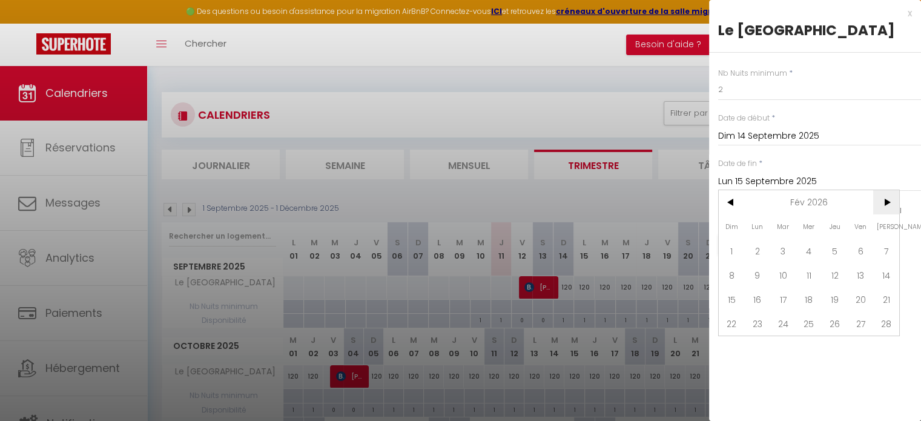
click at [891, 202] on span ">" at bounding box center [886, 202] width 26 height 24
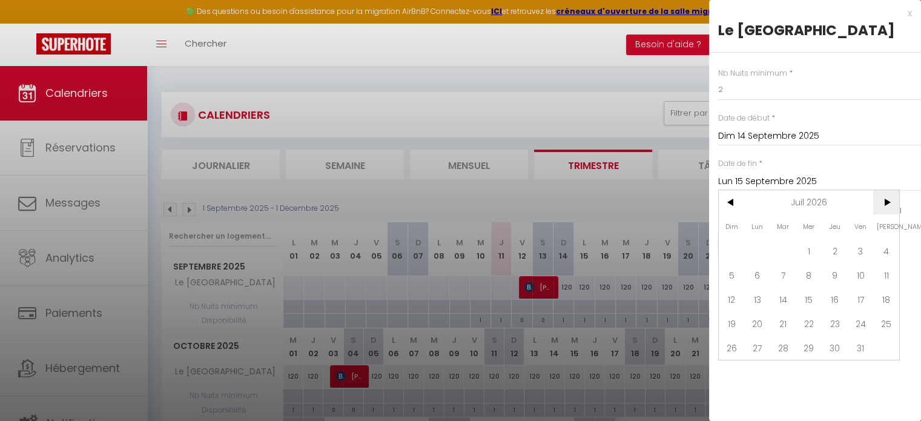
click at [891, 202] on span ">" at bounding box center [886, 202] width 26 height 24
click at [737, 205] on span "<" at bounding box center [732, 202] width 26 height 24
click at [719, 295] on span "13" at bounding box center [732, 299] width 26 height 24
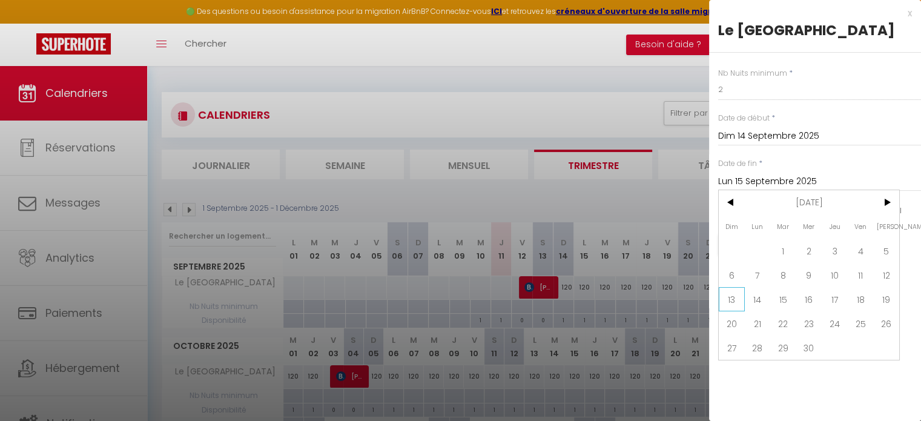
type input "Dim 13 Septembre 2026"
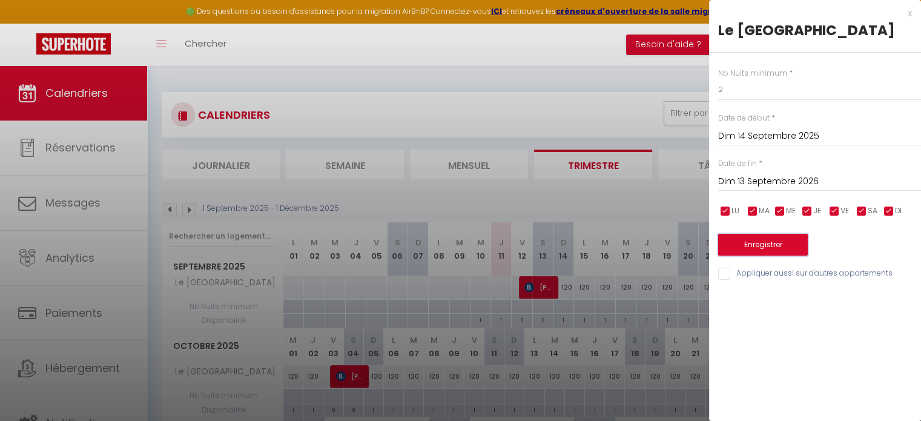
click at [785, 249] on button "Enregistrer" at bounding box center [763, 245] width 90 height 22
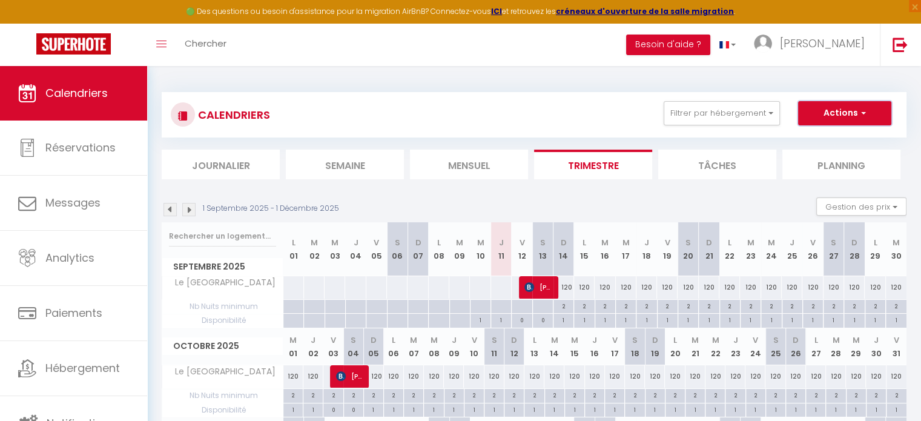
click at [866, 114] on button "Actions" at bounding box center [844, 113] width 93 height 24
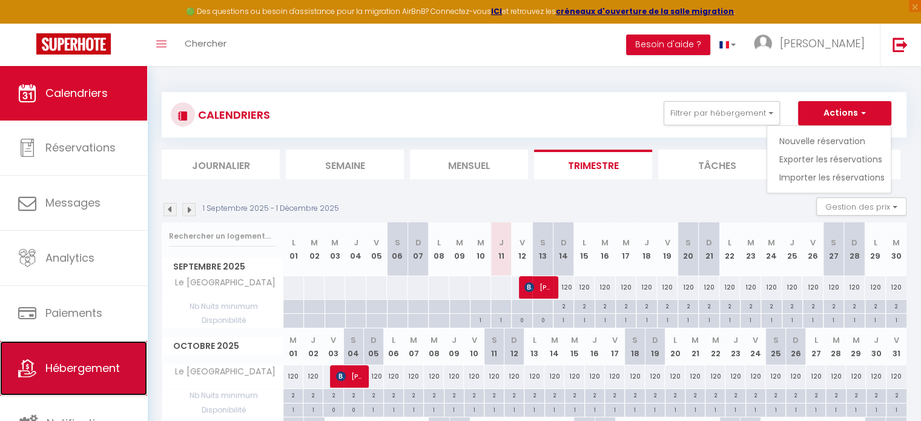
click at [64, 368] on span "Hébergement" at bounding box center [82, 367] width 74 height 15
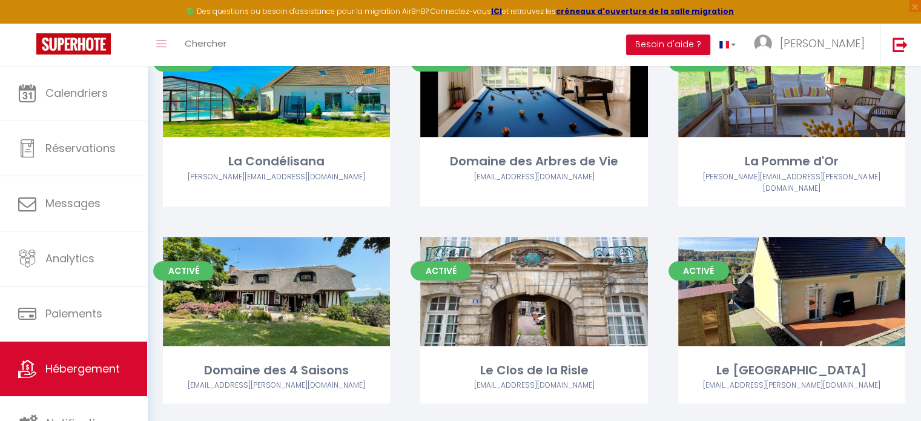
scroll to position [734, 0]
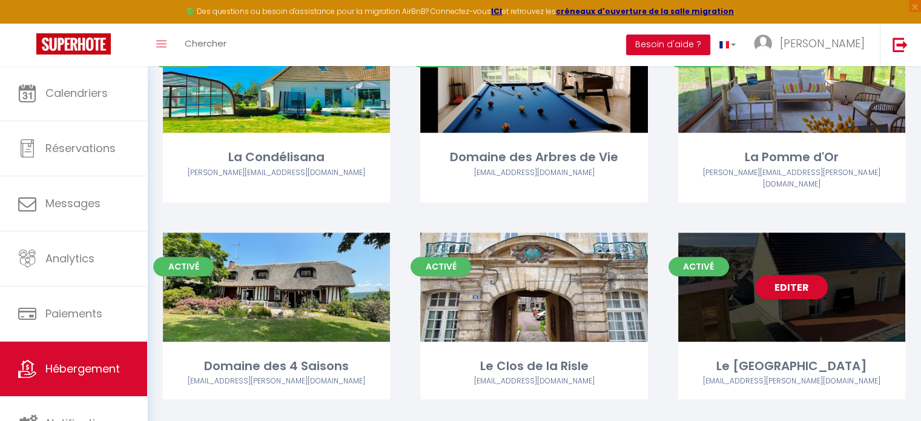
click at [820, 279] on div "Editer" at bounding box center [791, 286] width 227 height 109
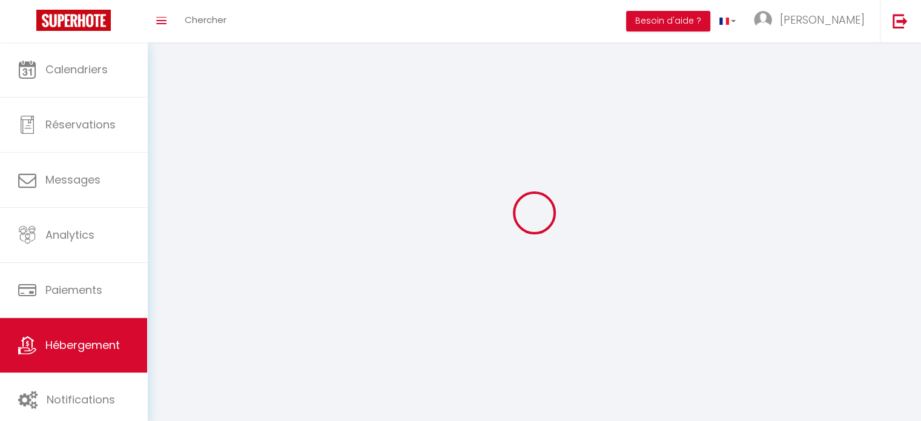
select select "1"
select select
select select "28"
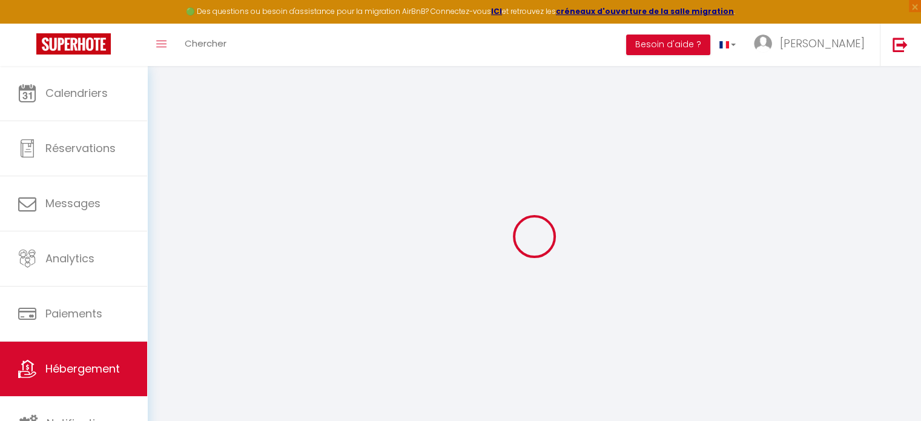
select select
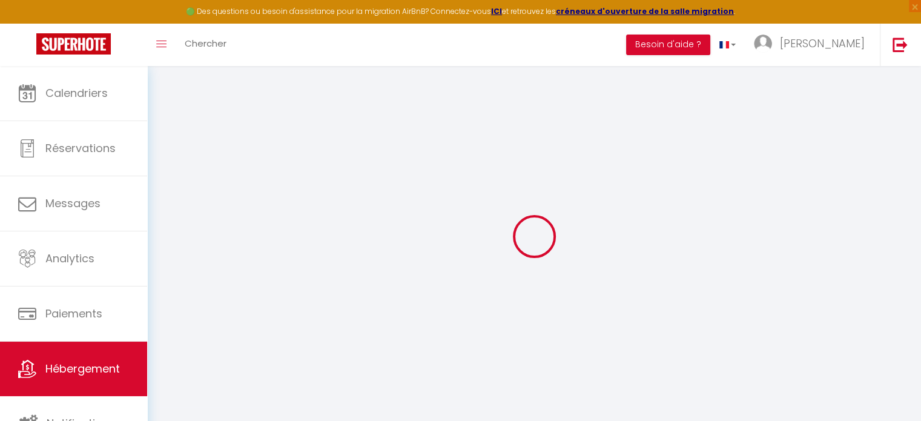
select select
checkbox input "false"
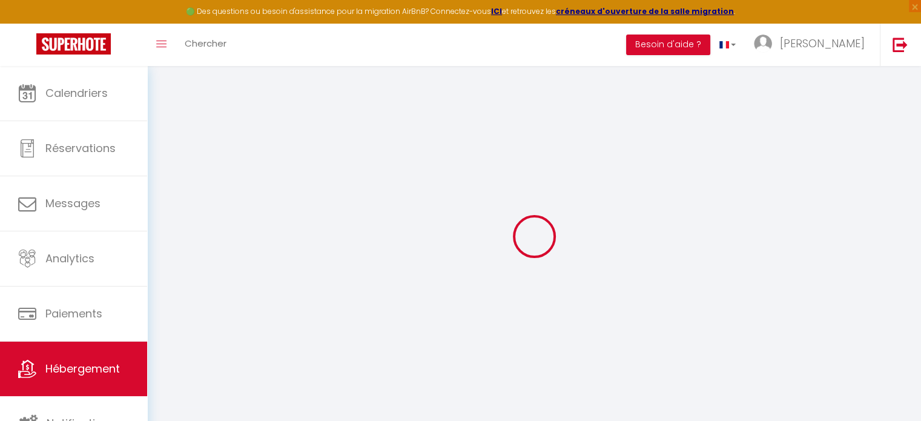
select select
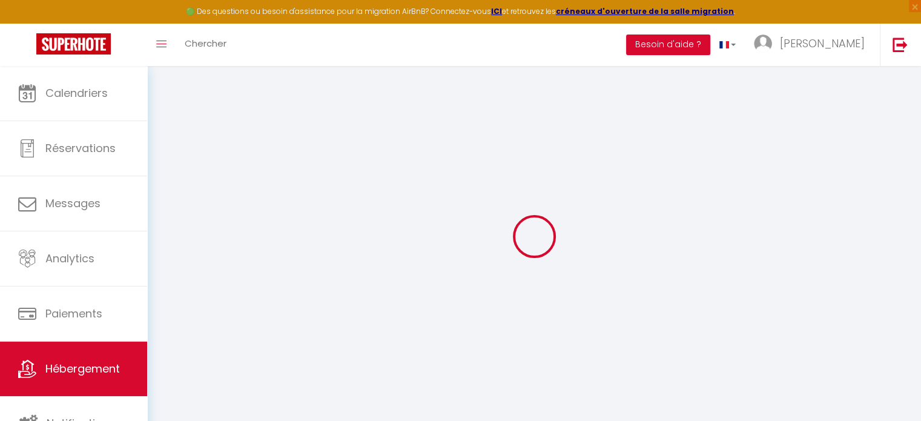
select select
checkbox input "false"
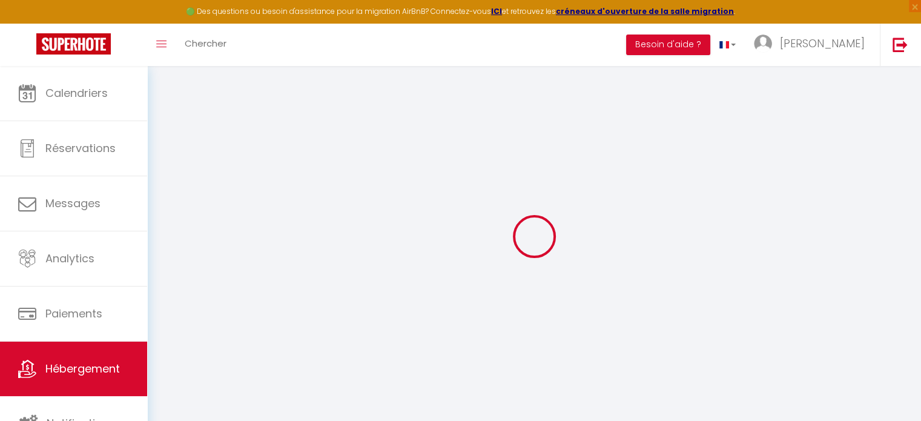
checkbox input "false"
select select
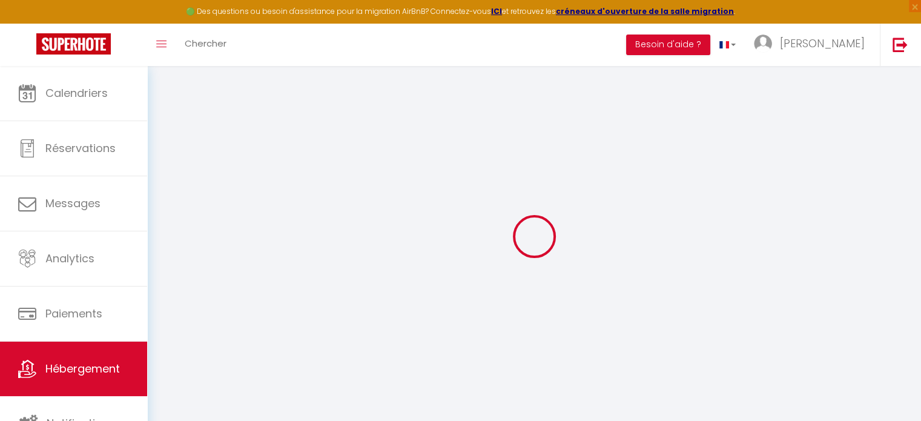
select select
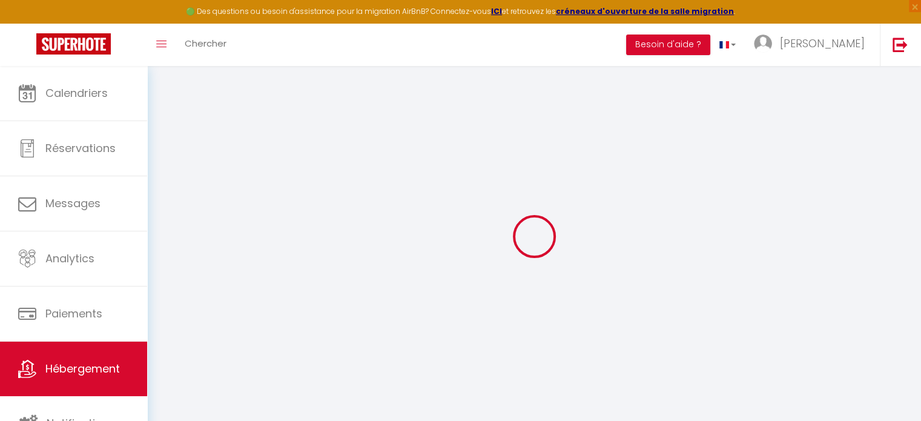
checkbox input "false"
select select
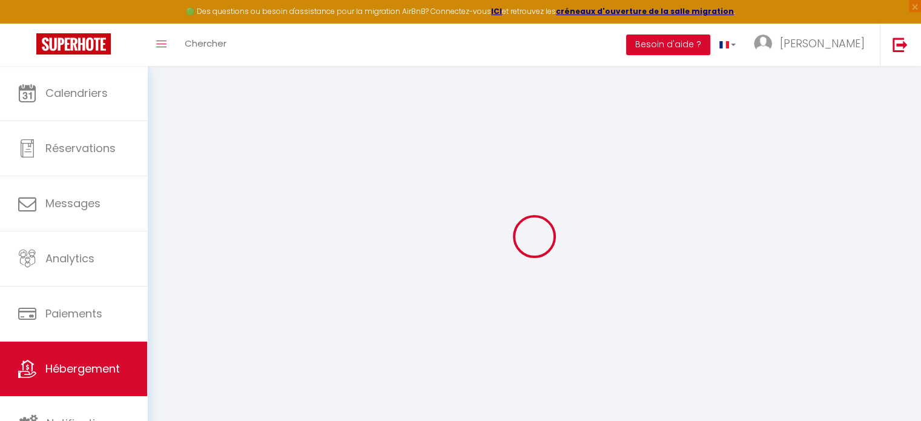
select select
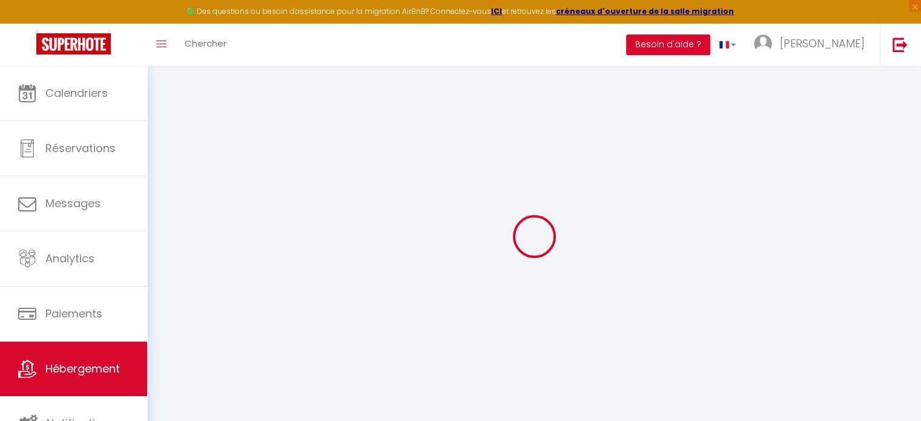
select select
checkbox input "false"
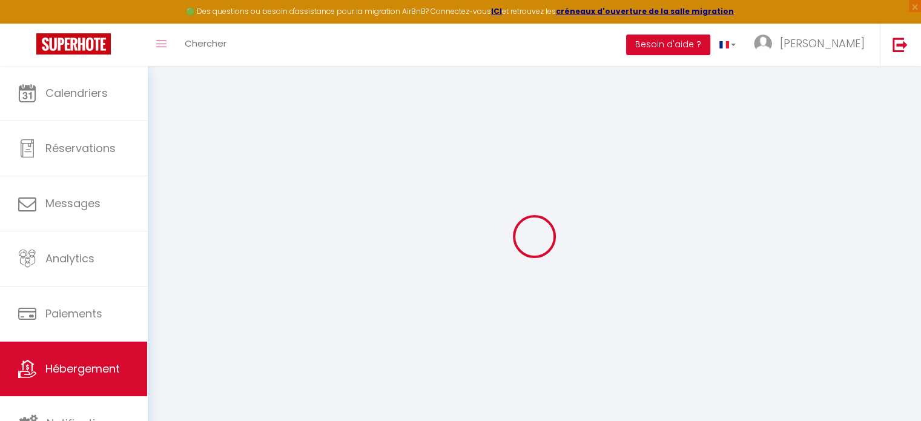
checkbox input "false"
select select
type input "Le [GEOGRAPHIC_DATA]"
type input "IULIAN"
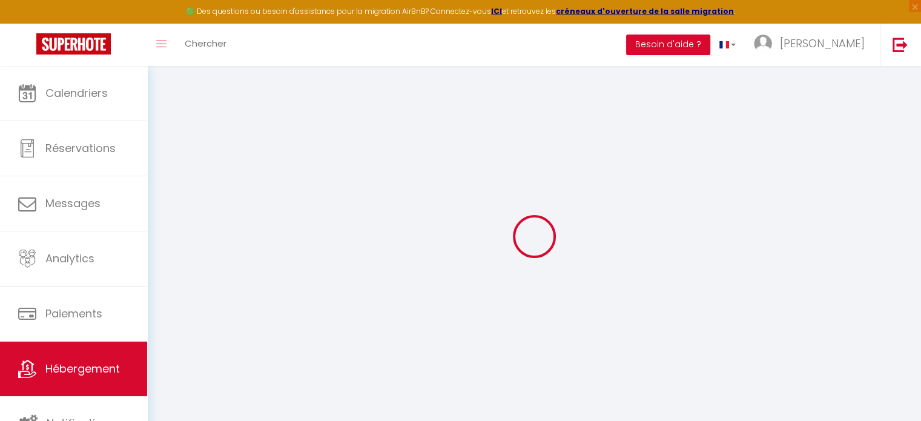
type input "SOVA"
select select "houses"
select select "8"
select select "4"
select select "3"
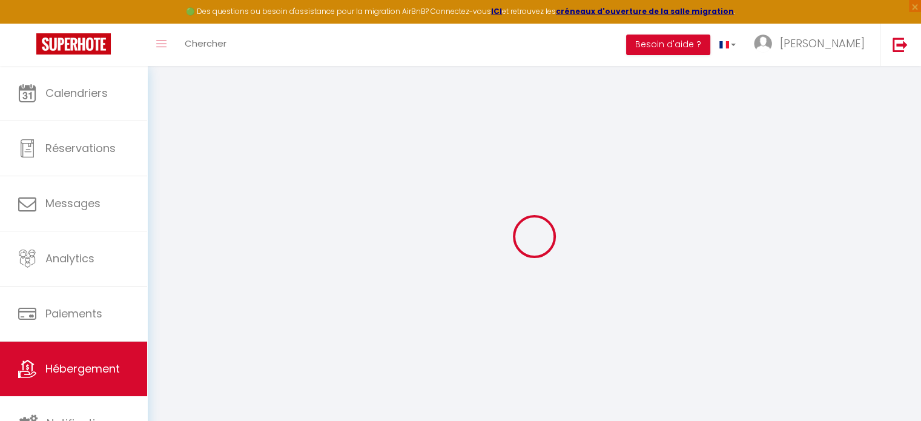
type input "120"
type input "10"
type input "80"
select select
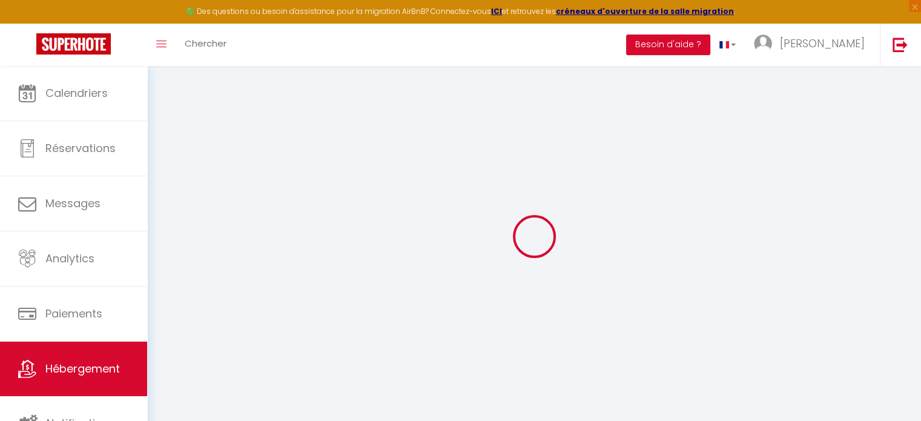
select select
type input "LE FRANC MANOIR"
type input "27290"
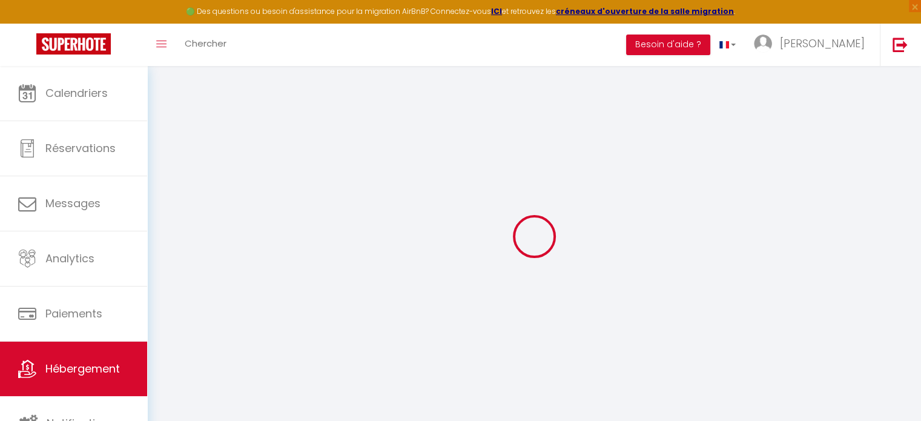
type input "MONTFORT SURV RISLE"
type input "iulian.sova@gmail.com"
select select
checkbox input "false"
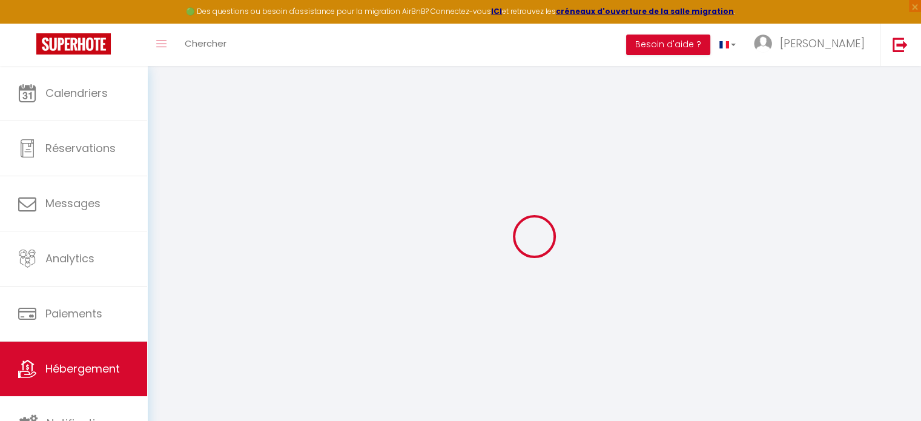
checkbox input "false"
type input "0"
select select
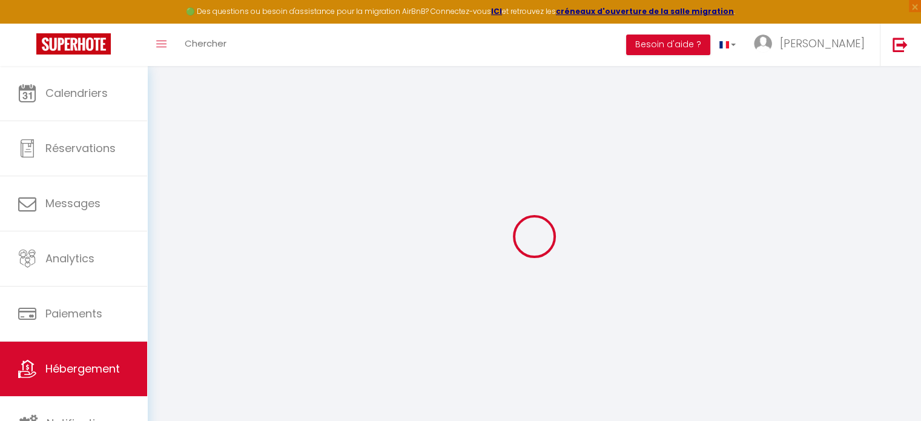
select select
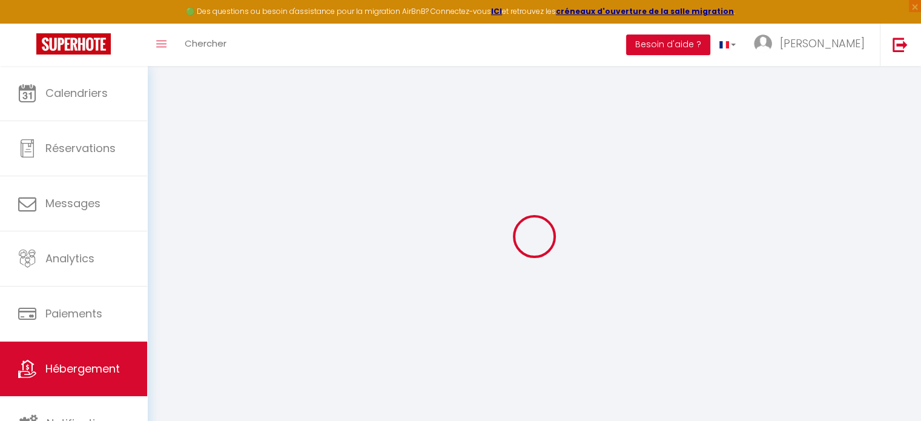
checkbox input "false"
select select
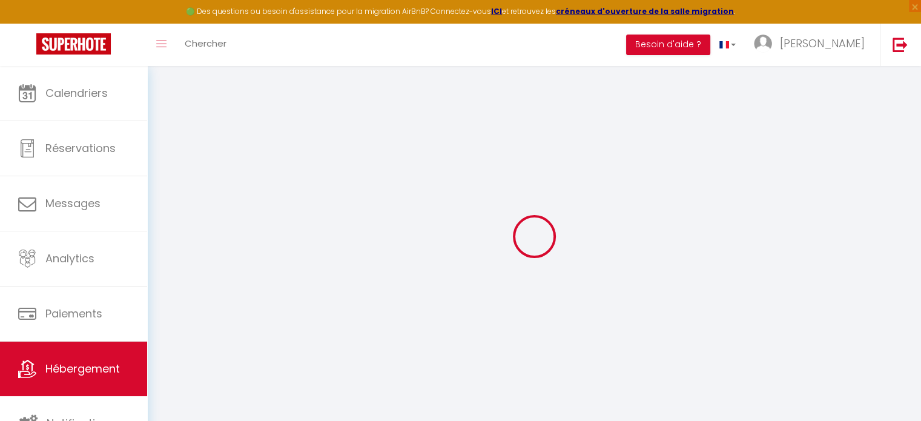
select select
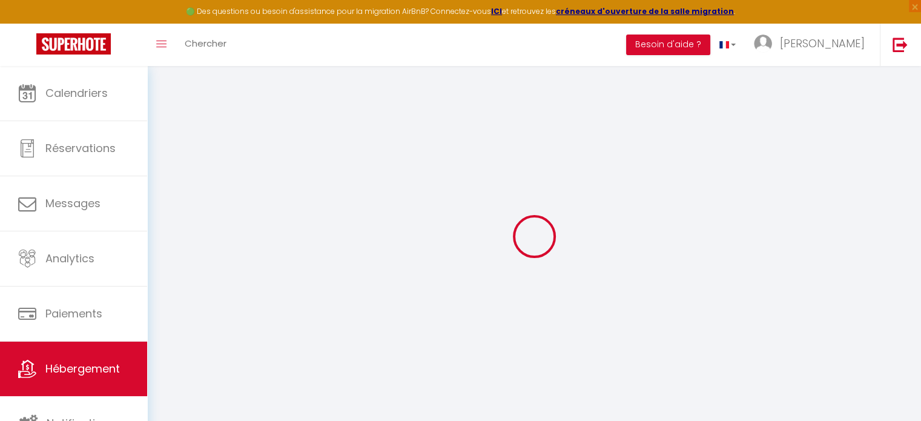
checkbox input "false"
select select
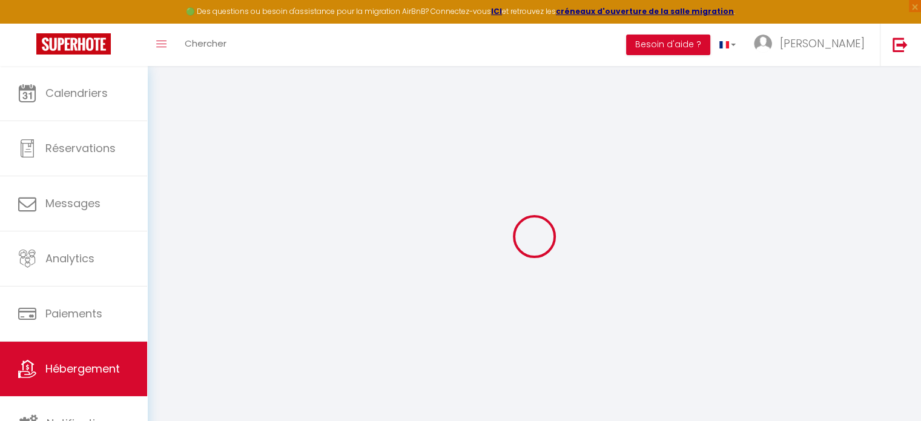
checkbox input "false"
select select
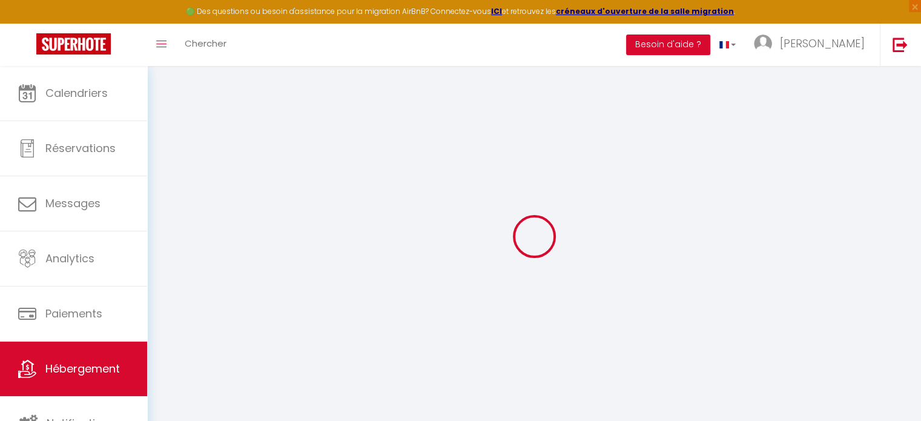
checkbox input "false"
select select
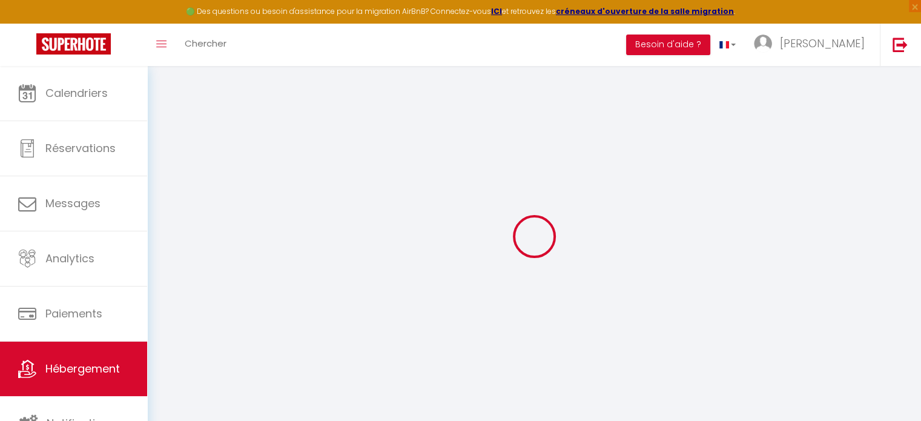
checkbox input "false"
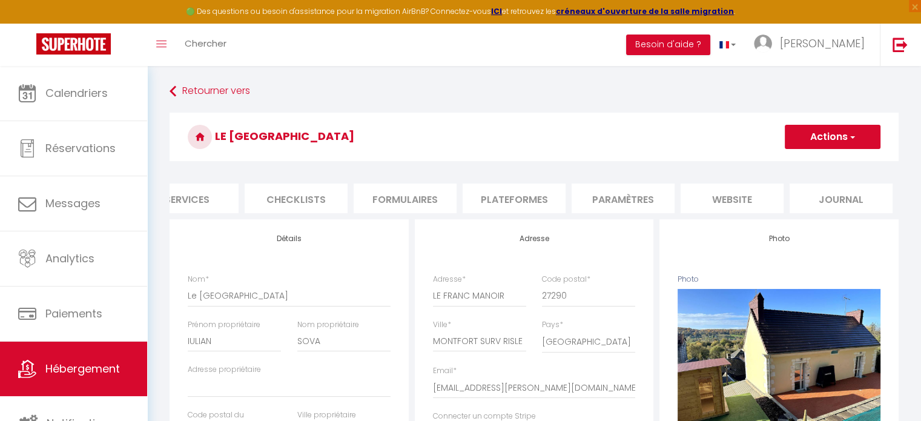
click at [208, 205] on li "Services" at bounding box center [187, 198] width 103 height 30
select select
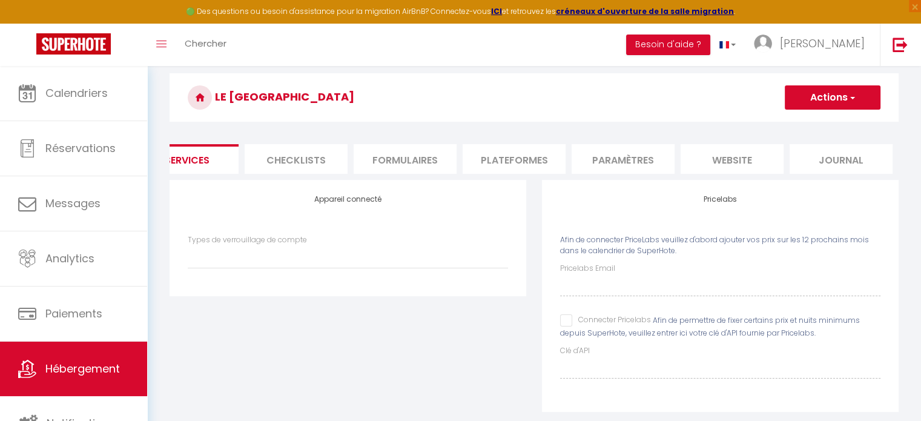
scroll to position [61, 0]
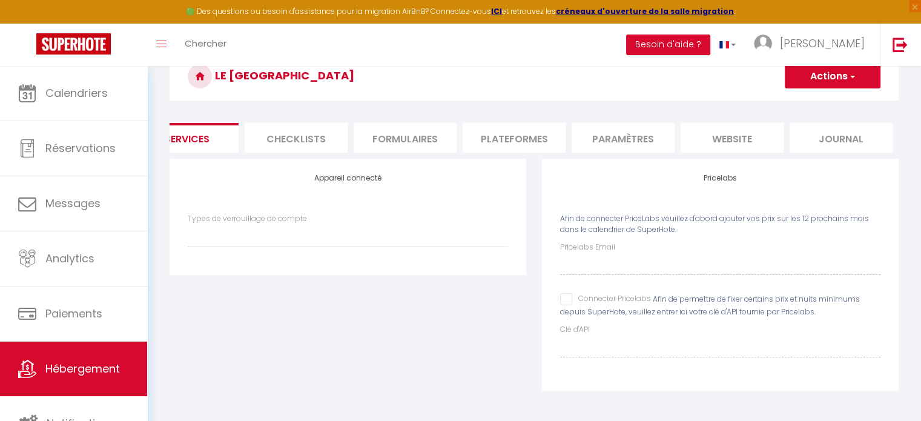
click at [558, 311] on div "Pricelabs Afin de connecter PriceLabs veuillez d'abord ajouter vos prix sur les…" at bounding box center [720, 275] width 357 height 232
click at [567, 305] on input "Connecter Pricelabs" at bounding box center [605, 299] width 91 height 12
checkbox input "true"
select select
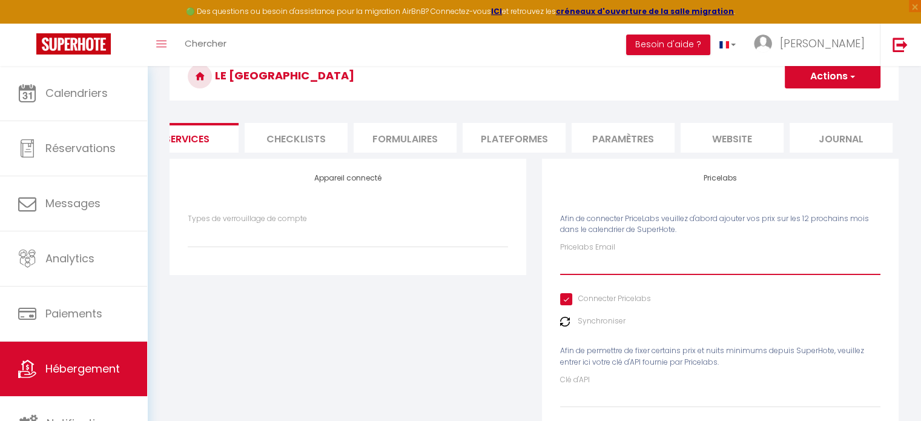
click at [588, 274] on input "Pricelabs Email" at bounding box center [720, 264] width 320 height 22
type input "[EMAIL_ADDRESS][DOMAIN_NAME]"
select select
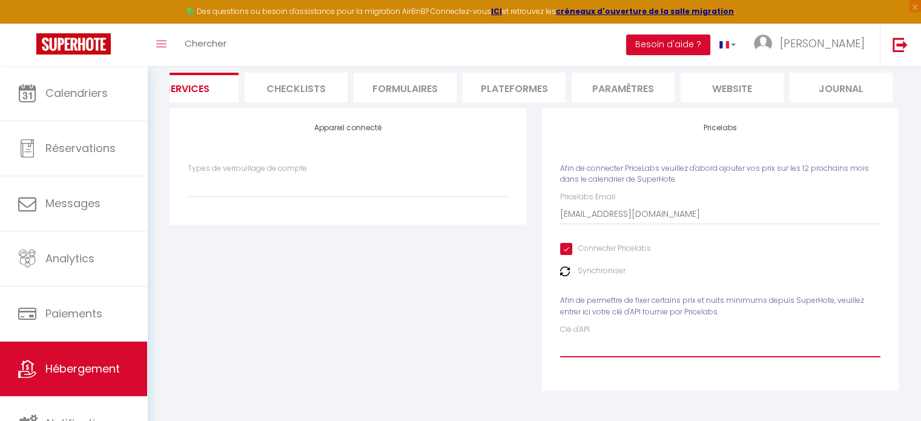
click at [584, 348] on input "Clé d'API" at bounding box center [720, 346] width 320 height 22
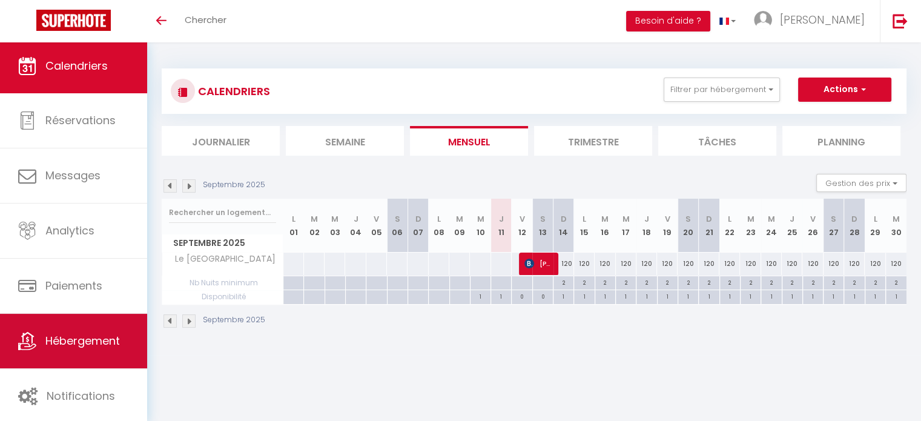
click at [82, 340] on span "Hébergement" at bounding box center [82, 340] width 74 height 15
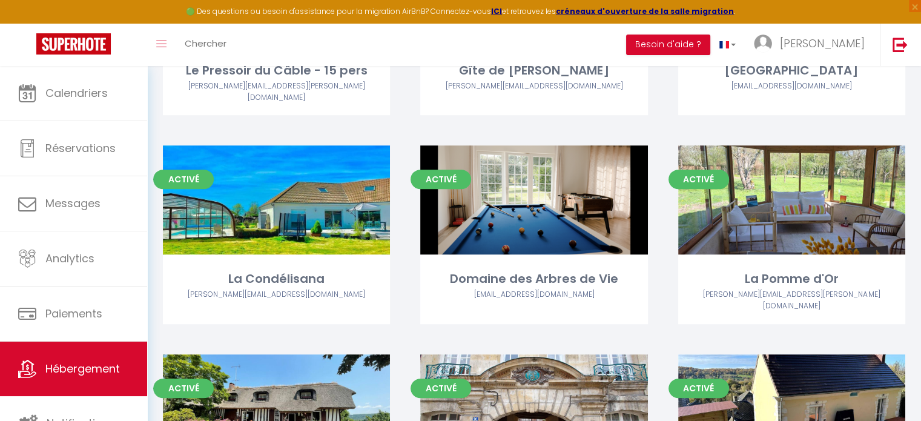
scroll to position [727, 0]
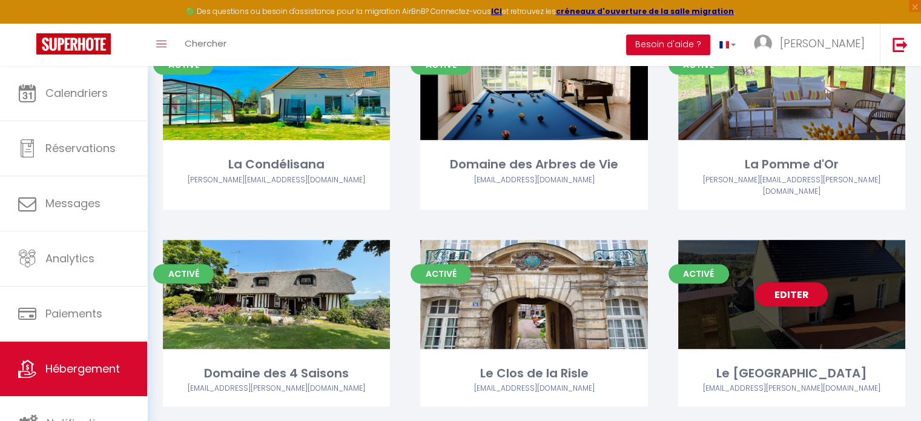
click at [783, 364] on div "Le [GEOGRAPHIC_DATA]" at bounding box center [791, 373] width 227 height 19
select select "3"
select select "2"
select select "1"
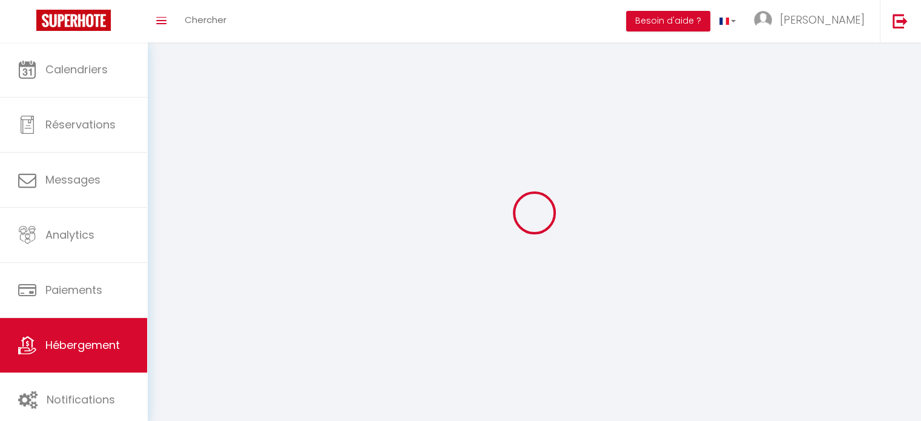
select select
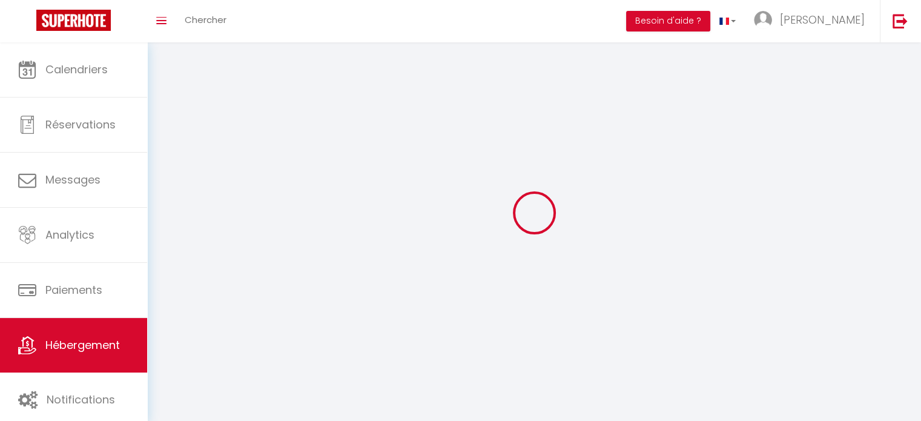
checkbox input "false"
select select
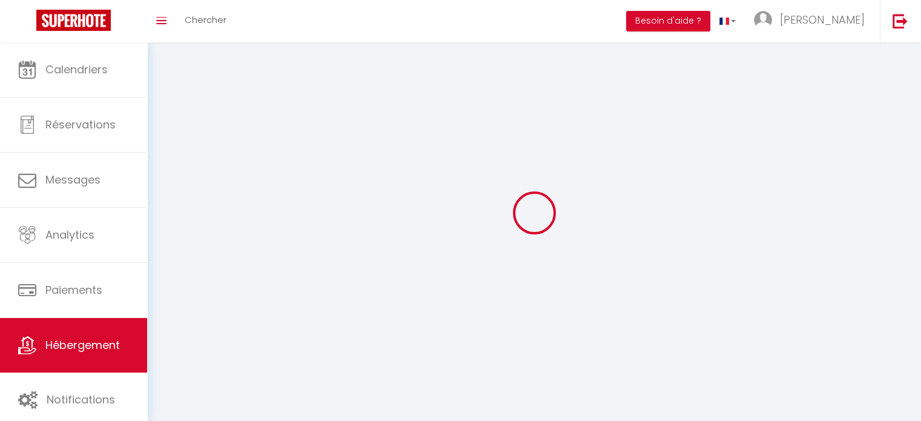
select select
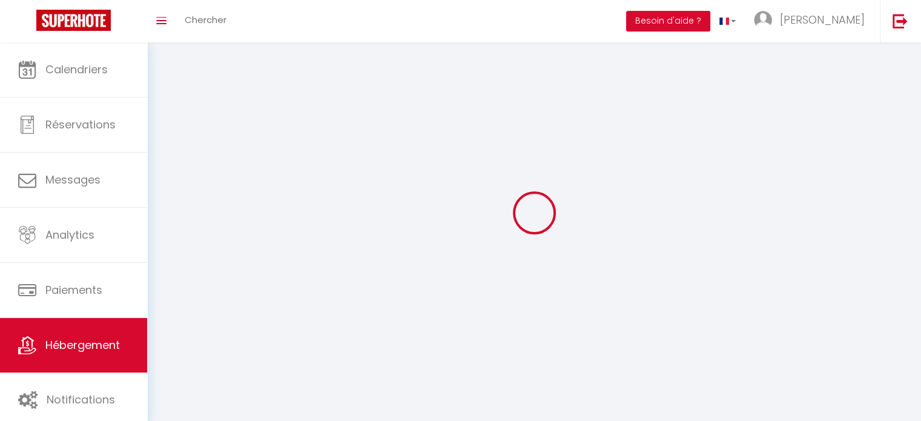
select select
checkbox input "false"
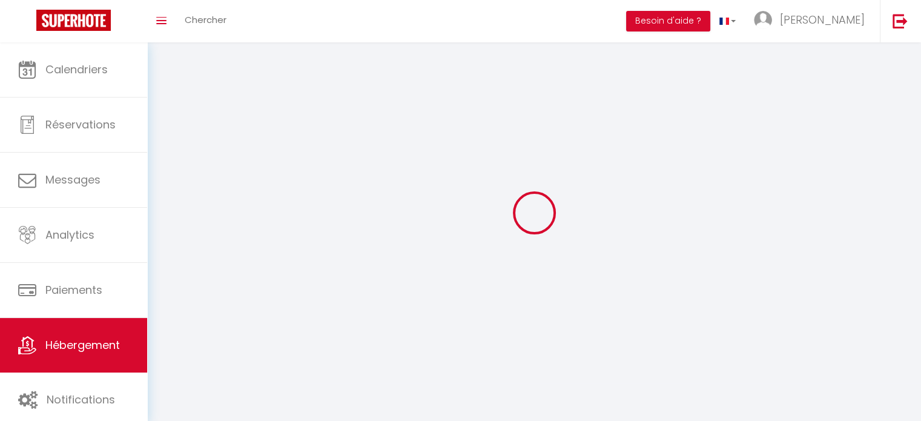
checkbox input "false"
select select
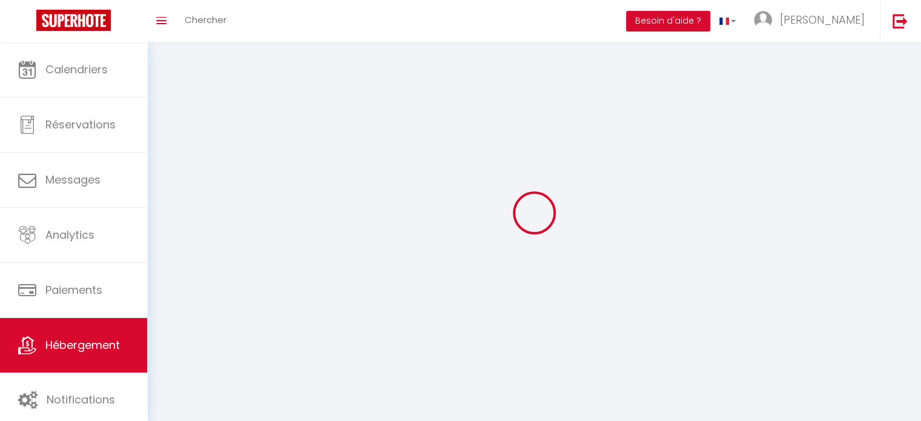
select select
checkbox input "false"
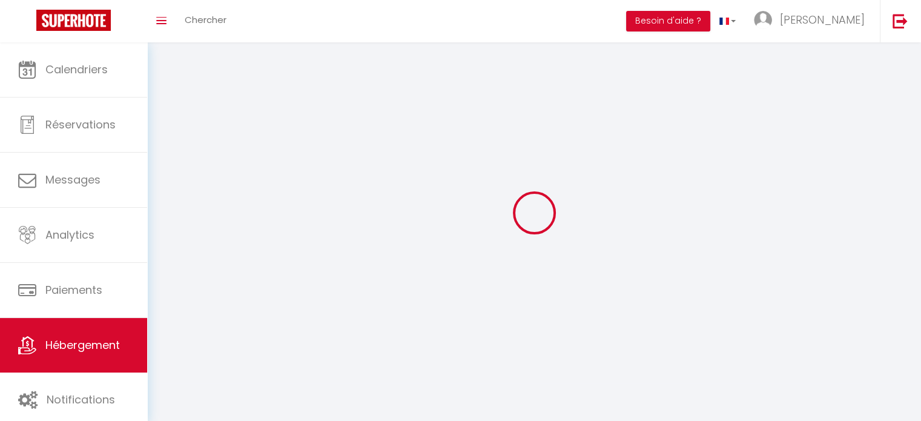
checkbox input "false"
select select
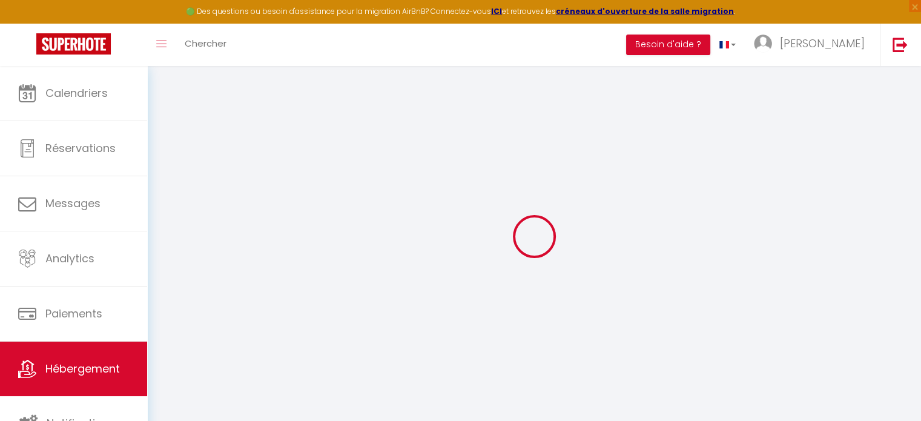
select select
checkbox input "false"
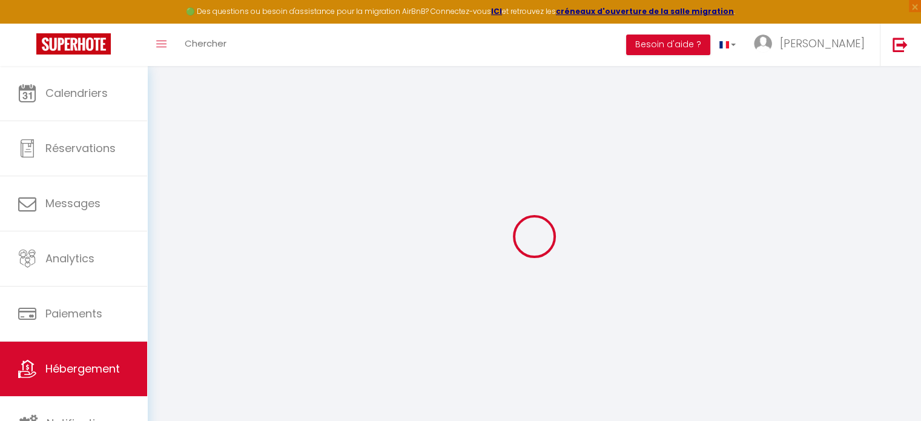
checkbox input "false"
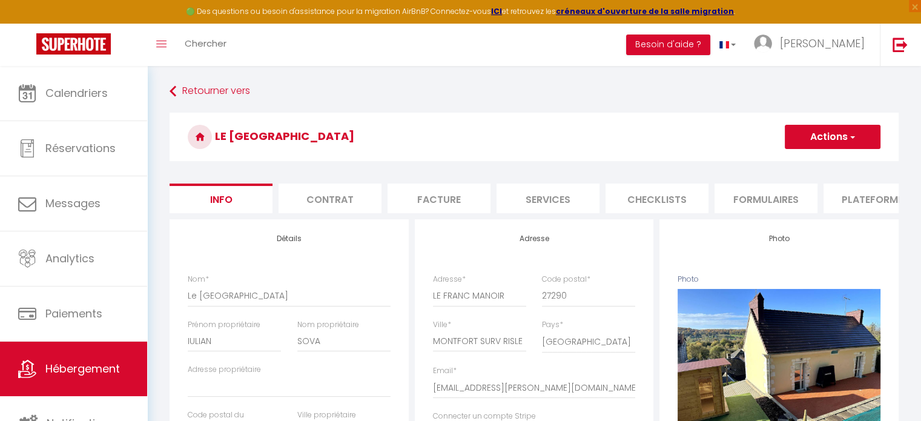
select select
checkbox input "false"
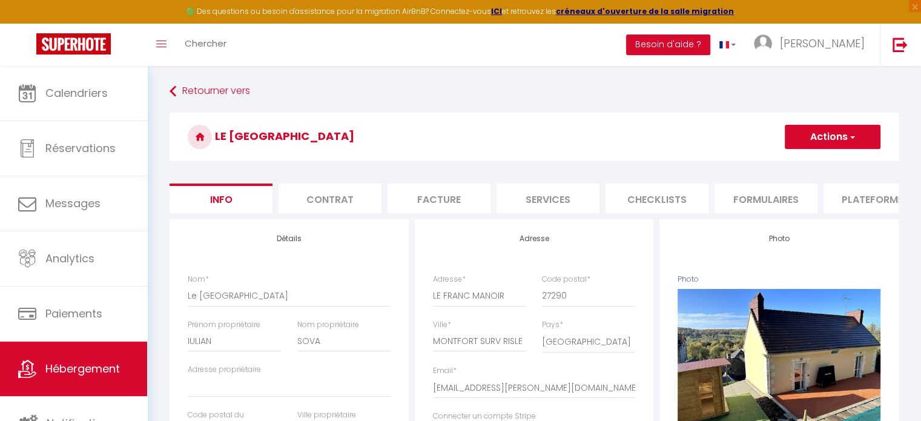
click at [552, 200] on li "Services" at bounding box center [547, 198] width 103 height 30
select select
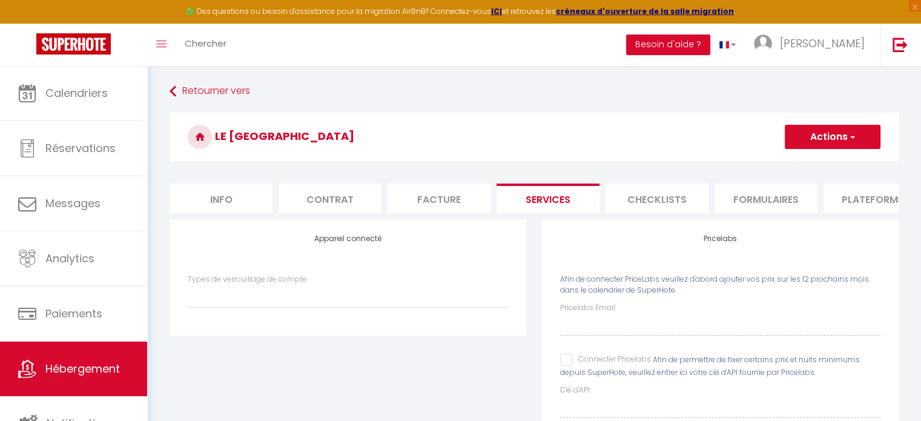
click at [567, 366] on input "Connecter Pricelabs" at bounding box center [605, 360] width 91 height 12
checkbox input "true"
select select
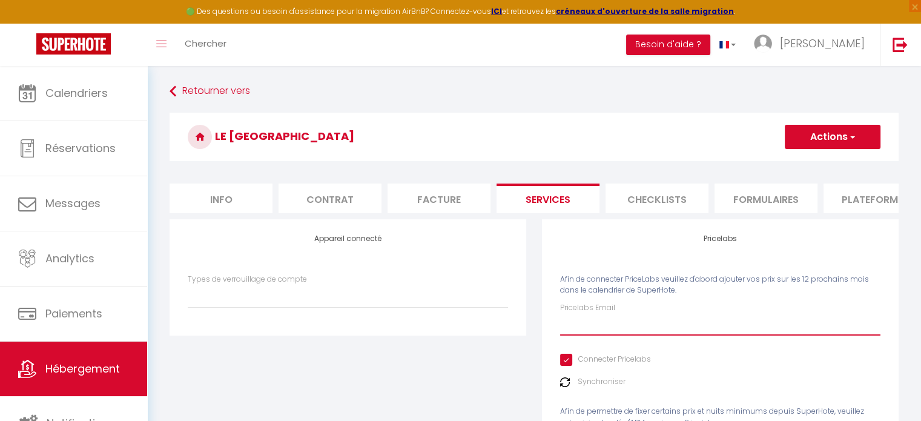
click at [588, 334] on input "Pricelabs Email" at bounding box center [720, 325] width 320 height 22
type input "[EMAIL_ADDRESS][DOMAIN_NAME]"
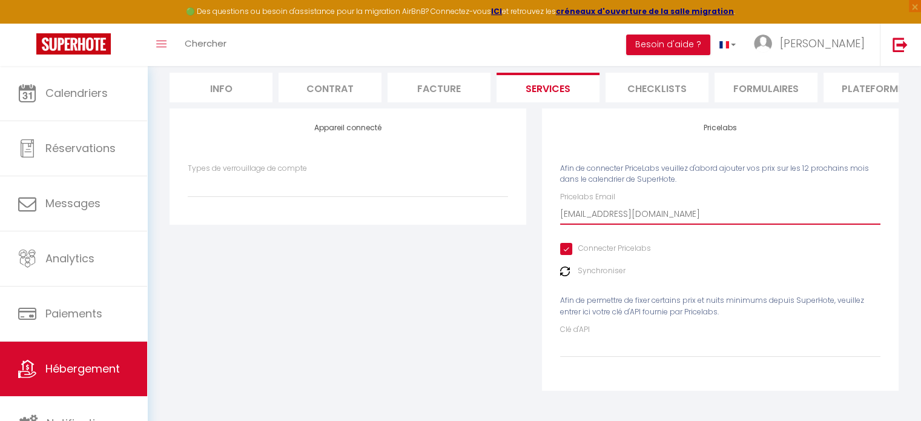
scroll to position [119, 0]
click at [567, 272] on img at bounding box center [565, 271] width 10 height 10
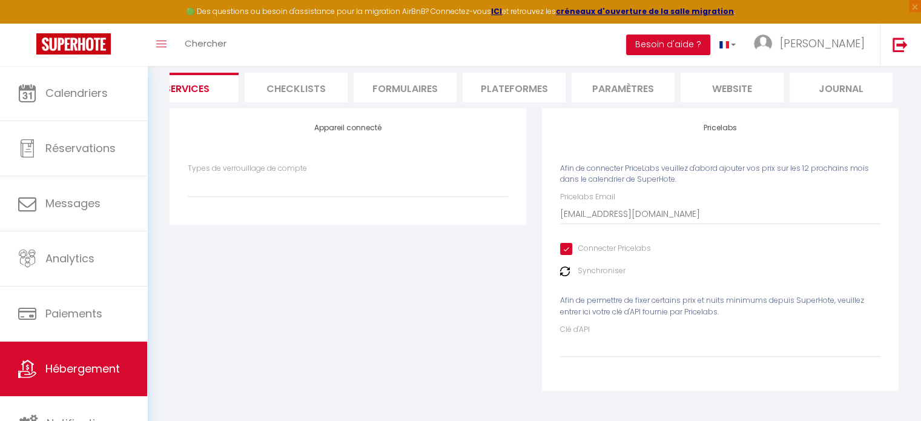
click at [746, 82] on li "website" at bounding box center [732, 88] width 103 height 30
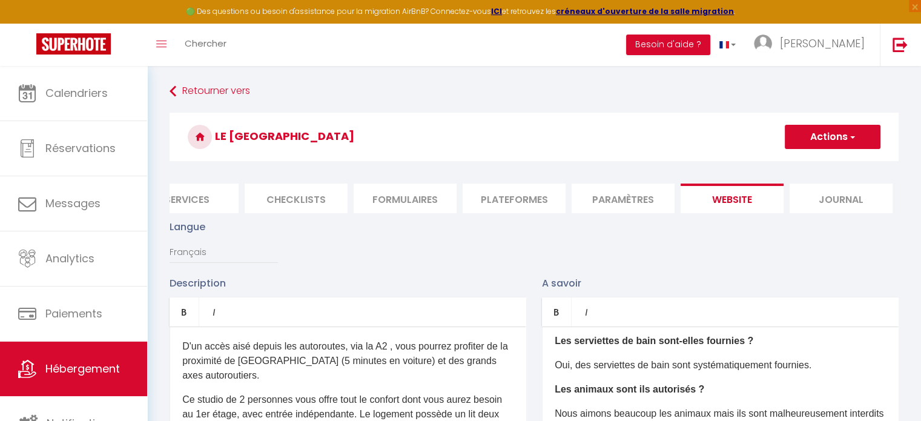
click at [202, 205] on li "Services" at bounding box center [187, 198] width 103 height 30
select select
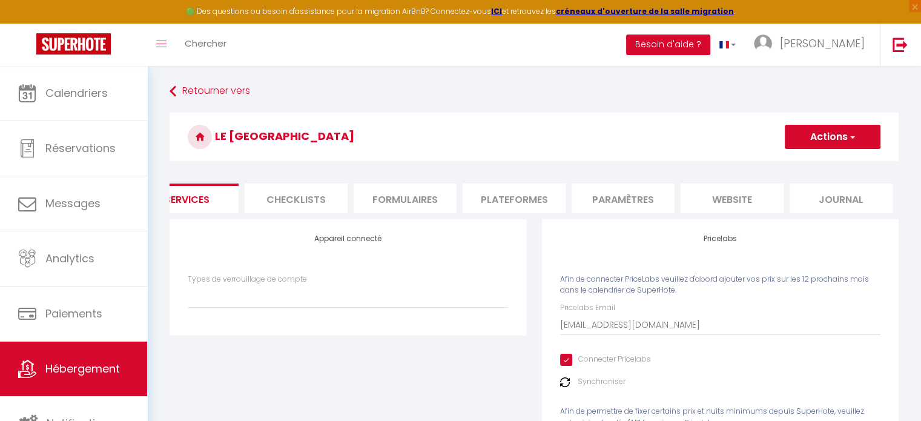
click at [710, 355] on div "Pricelabs Email caroleduparc27@gmail.com Connecter Pricelabs Synchroniser Afin …" at bounding box center [720, 384] width 320 height 165
click at [598, 387] on label "Synchroniser" at bounding box center [602, 382] width 48 height 12
click at [559, 389] on div "Pricelabs Afin de connecter PriceLabs veuillez d'abord ajouter vos prix sur les…" at bounding box center [720, 360] width 357 height 282
click at [567, 387] on img at bounding box center [565, 382] width 10 height 10
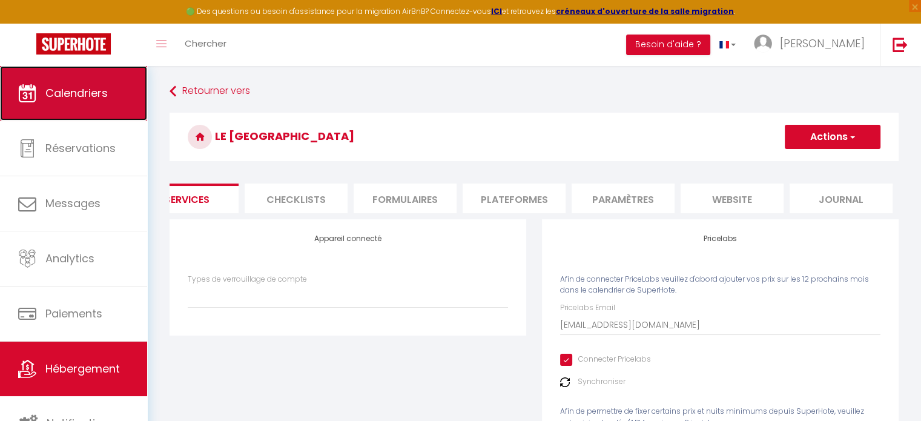
click at [44, 78] on link "Calendriers" at bounding box center [73, 93] width 147 height 54
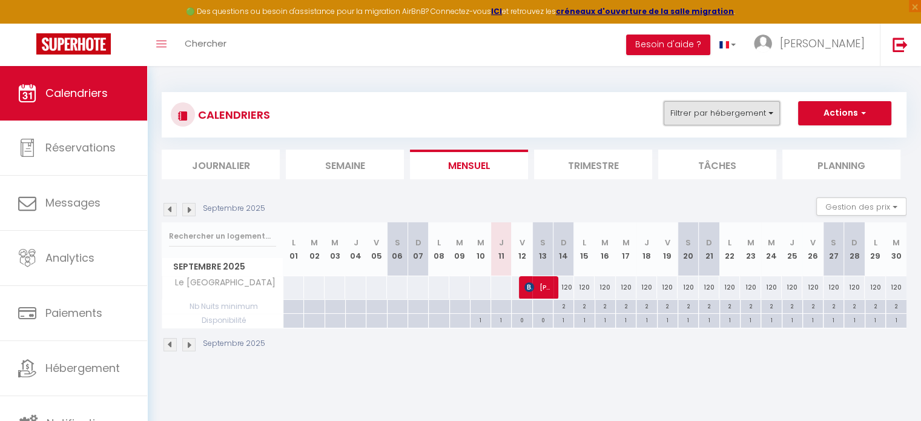
click at [755, 107] on button "Filtrer par hébergement" at bounding box center [722, 113] width 116 height 24
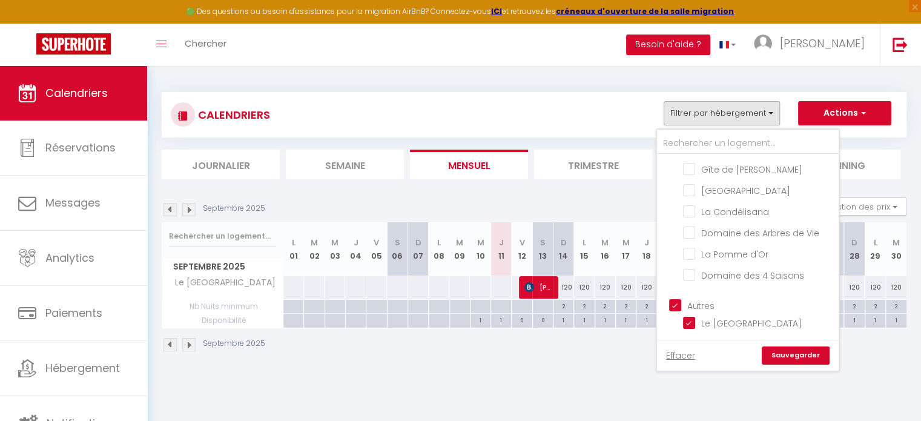
click at [676, 310] on input "Autres" at bounding box center [760, 304] width 182 height 12
checkbox input "false"
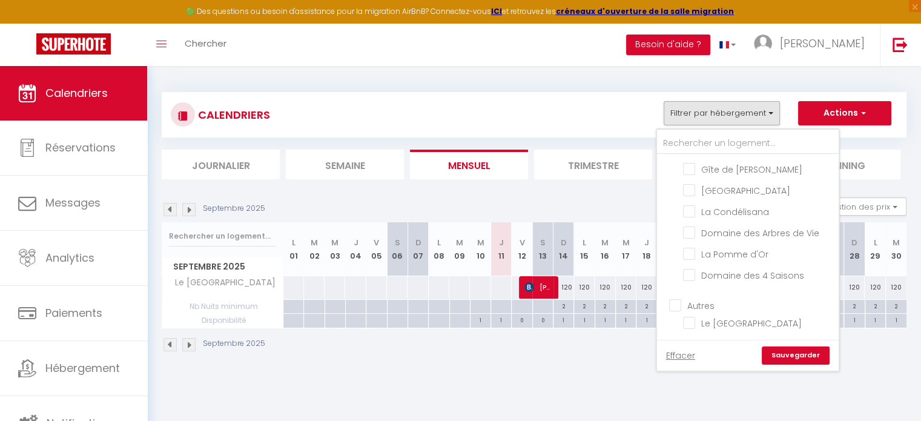
checkbox input "false"
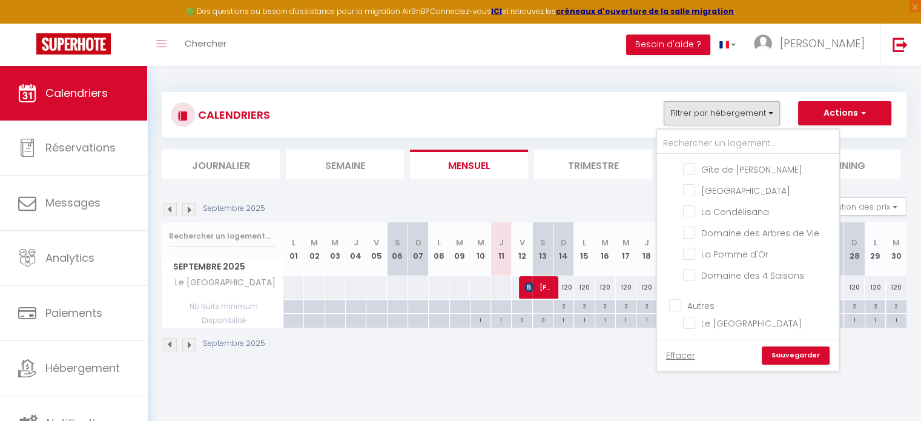
checkbox input "false"
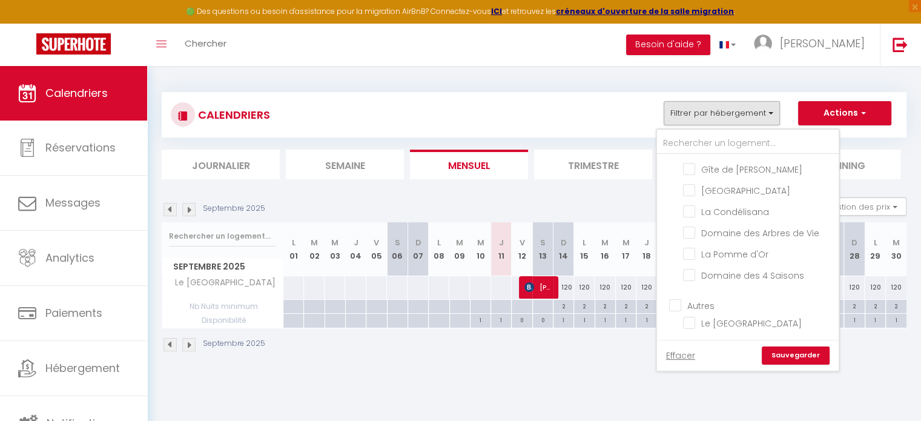
checkbox input "false"
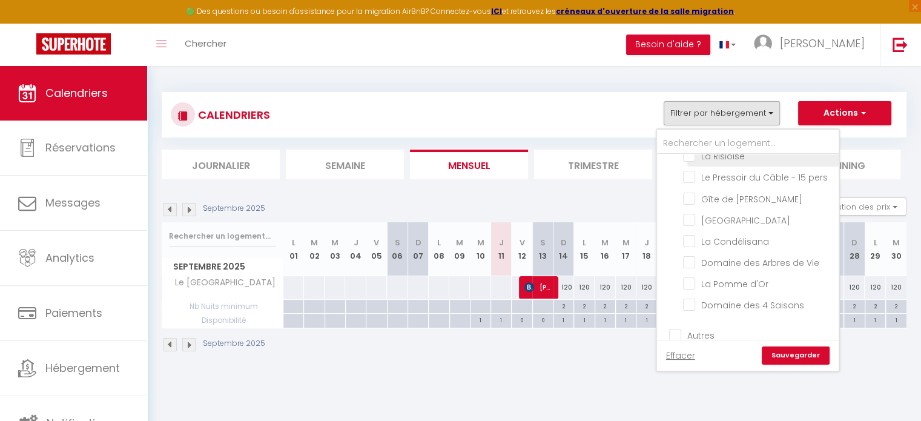
scroll to position [220, 0]
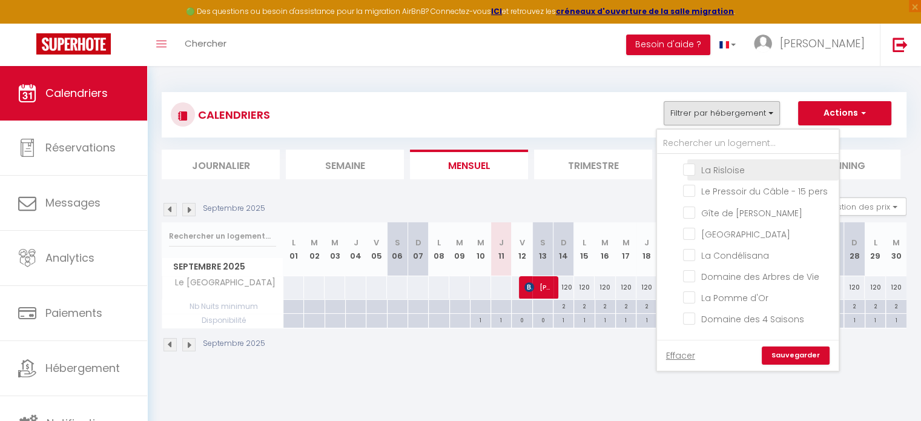
click at [691, 175] on input "La Risloise" at bounding box center [758, 169] width 151 height 12
checkbox input "true"
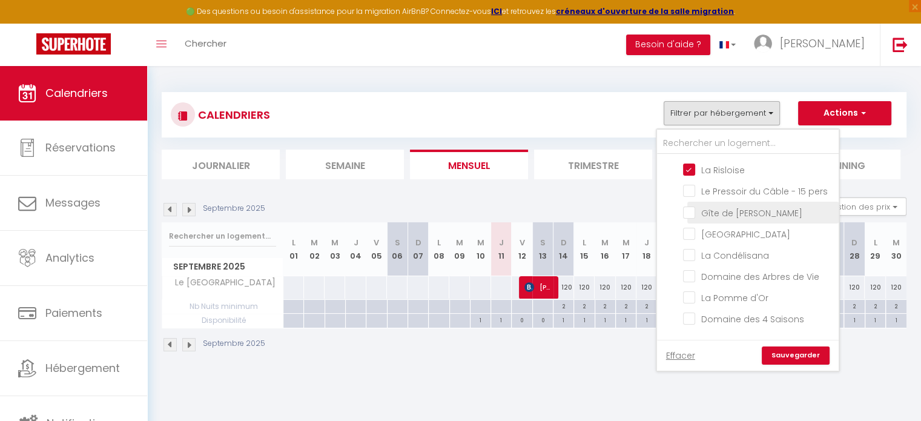
checkbox input "false"
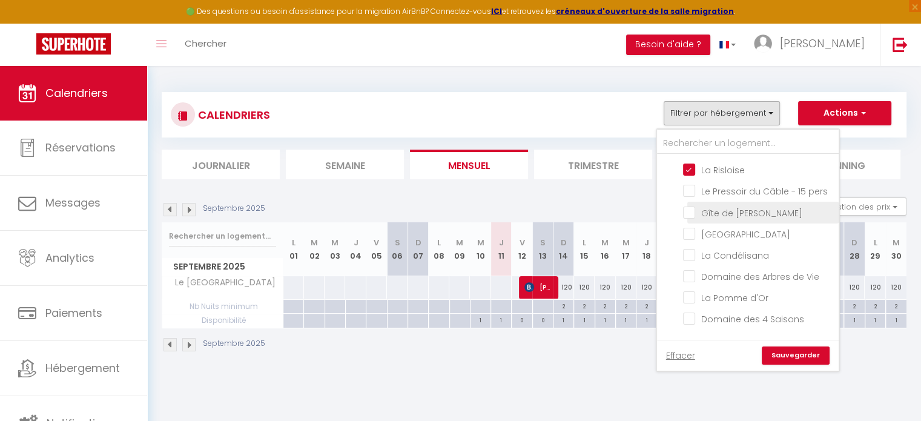
checkbox input "false"
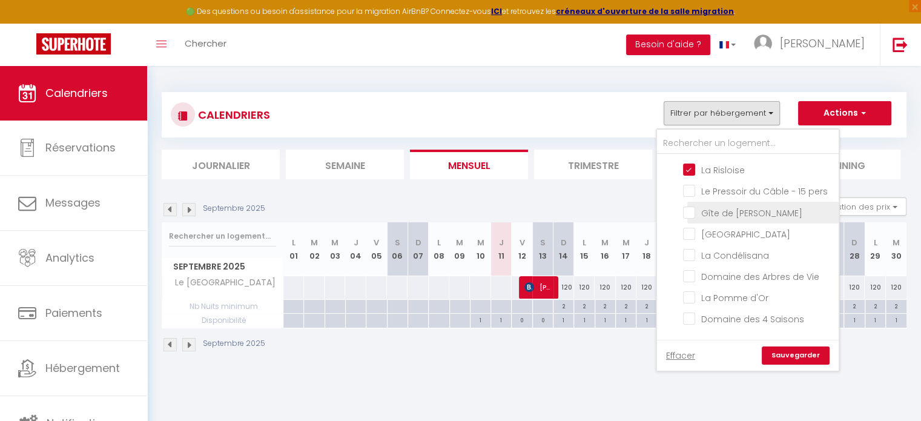
checkbox input "false"
click at [794, 359] on link "Sauvegarder" at bounding box center [796, 355] width 68 height 18
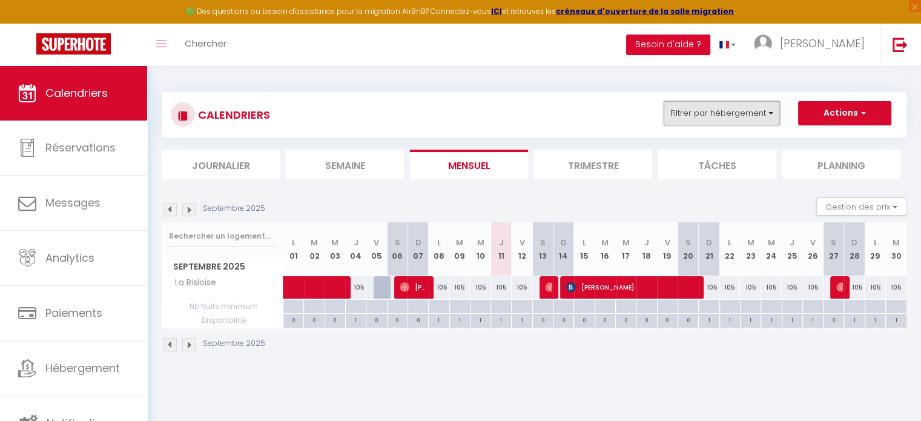
click at [774, 117] on button "Filtrer par hébergement" at bounding box center [722, 113] width 116 height 24
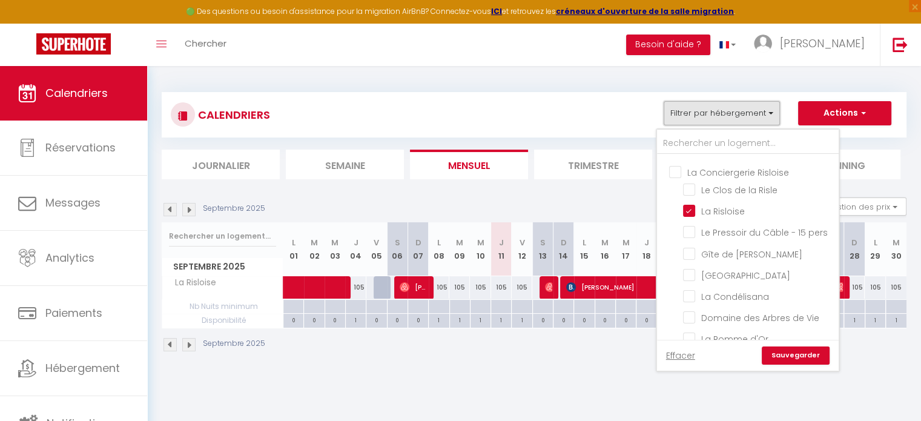
scroll to position [182, 0]
click at [692, 214] on input "La Risloise" at bounding box center [758, 208] width 151 height 12
checkbox input "false"
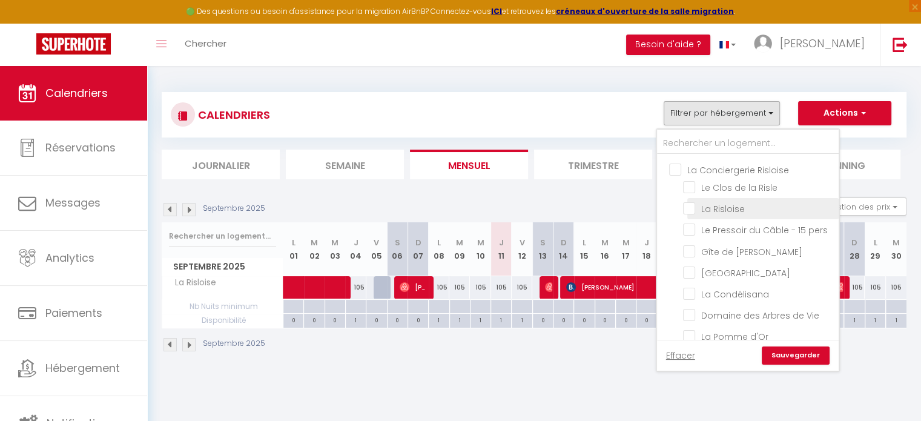
checkbox input "false"
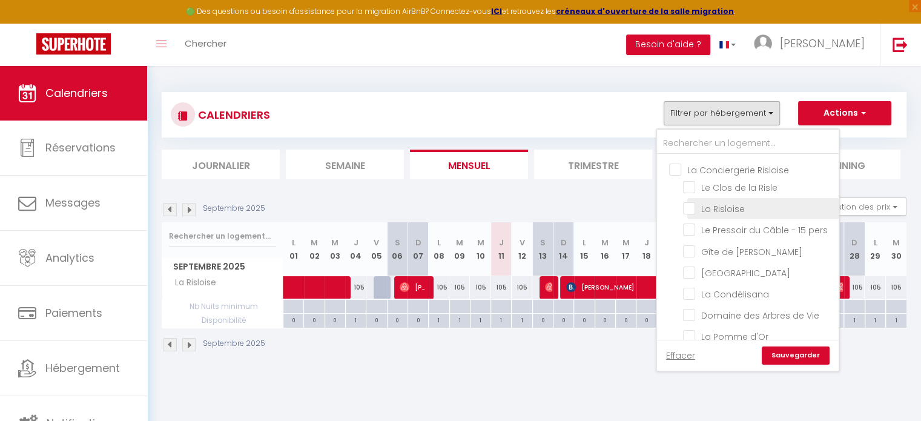
checkbox input "false"
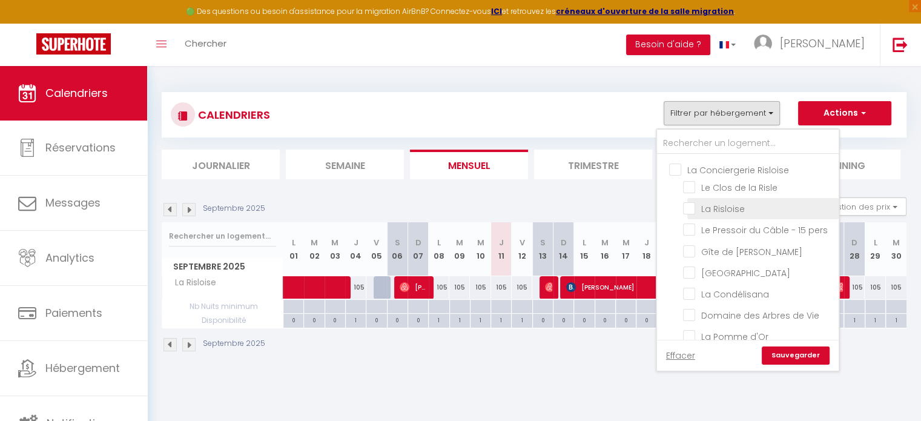
checkbox input "false"
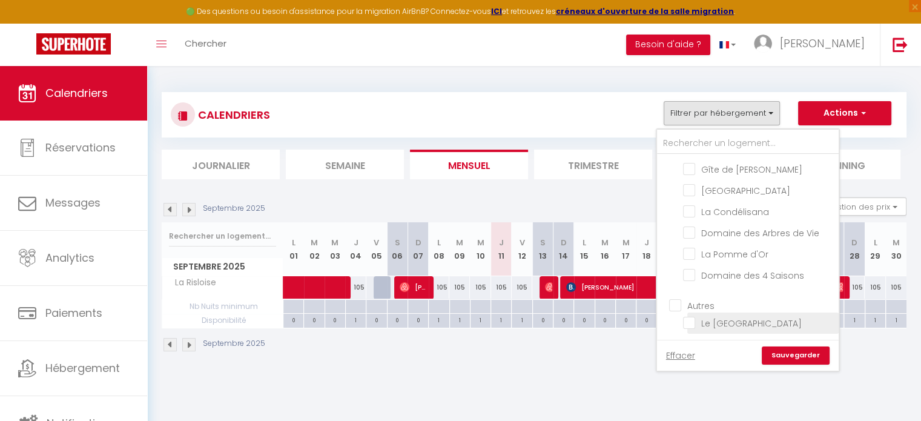
click at [691, 319] on input "Le [GEOGRAPHIC_DATA]" at bounding box center [758, 322] width 151 height 12
checkbox input "true"
checkbox input "false"
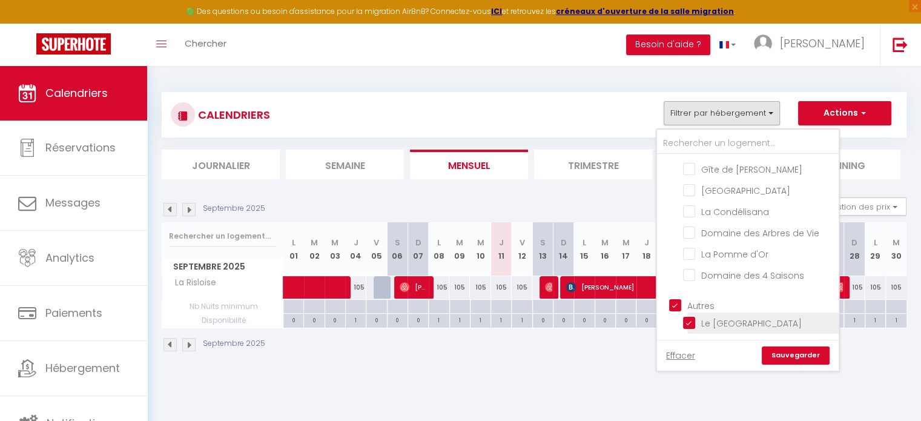
checkbox input "false"
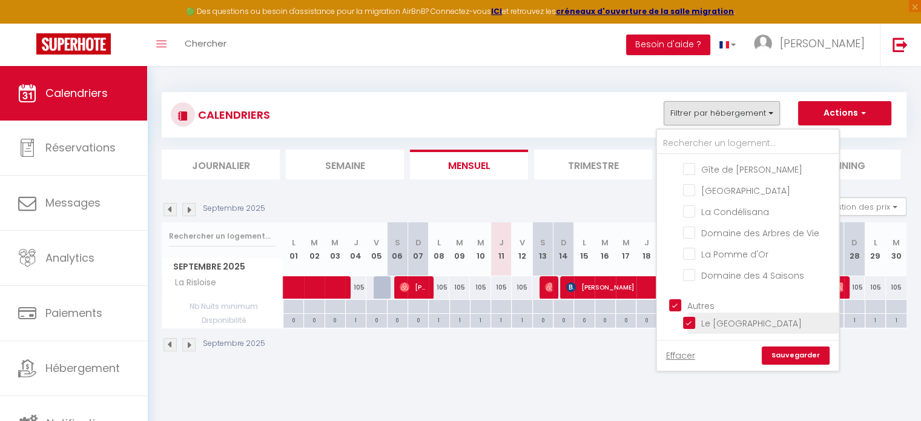
checkbox input "false"
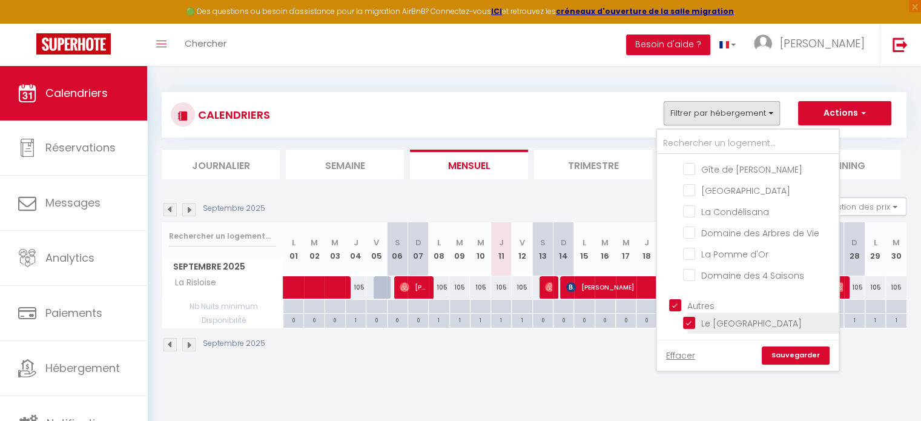
checkbox input "true"
click at [804, 357] on link "Sauvegarder" at bounding box center [796, 355] width 68 height 18
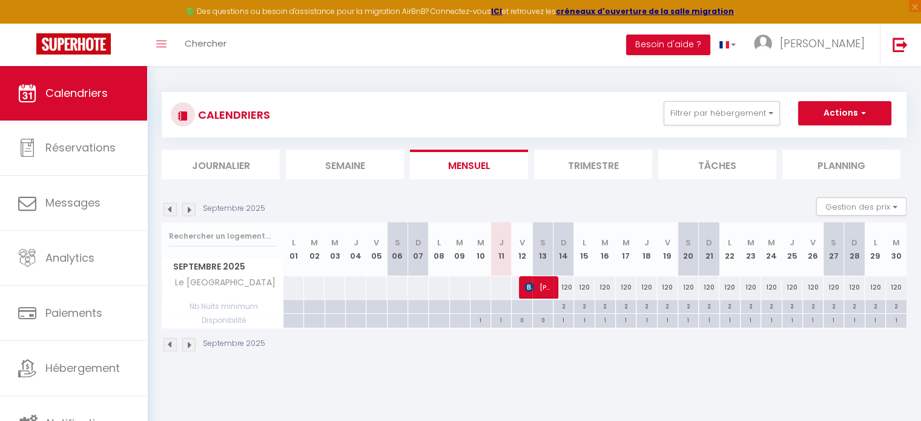
click at [610, 160] on li "Trimestre" at bounding box center [593, 165] width 118 height 30
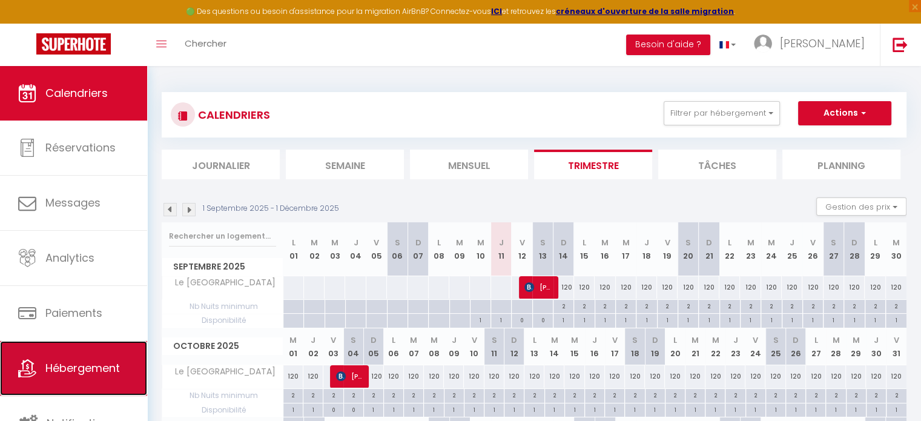
click at [82, 380] on link "Hébergement" at bounding box center [73, 368] width 147 height 54
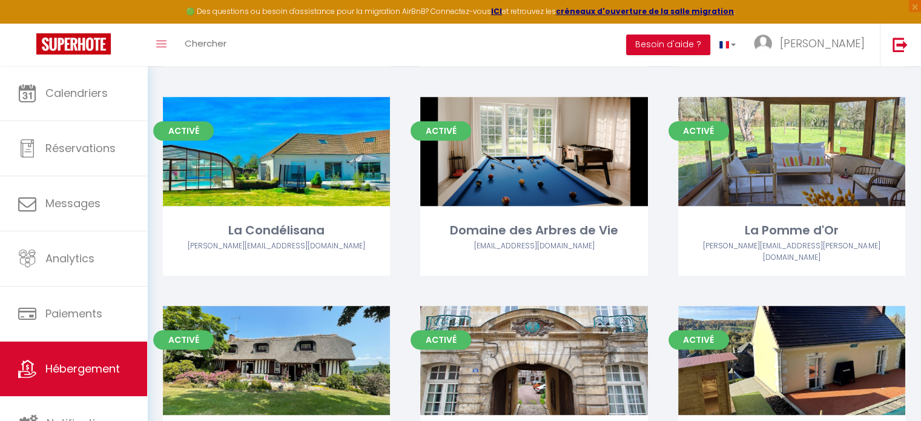
scroll to position [734, 0]
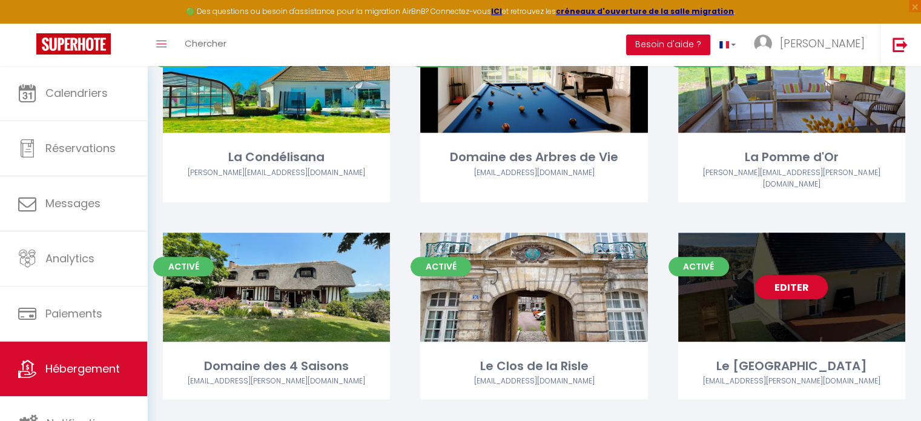
click at [758, 273] on div "Editer" at bounding box center [791, 286] width 227 height 109
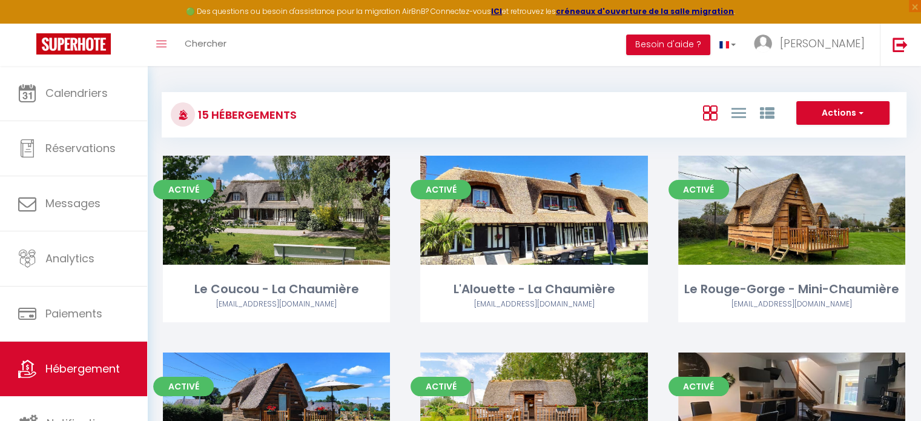
select select "3"
select select "2"
select select "1"
select select
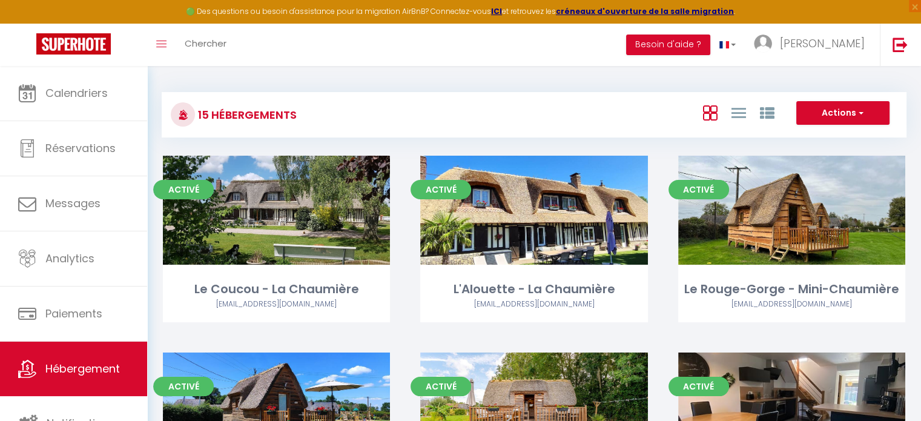
select select "28"
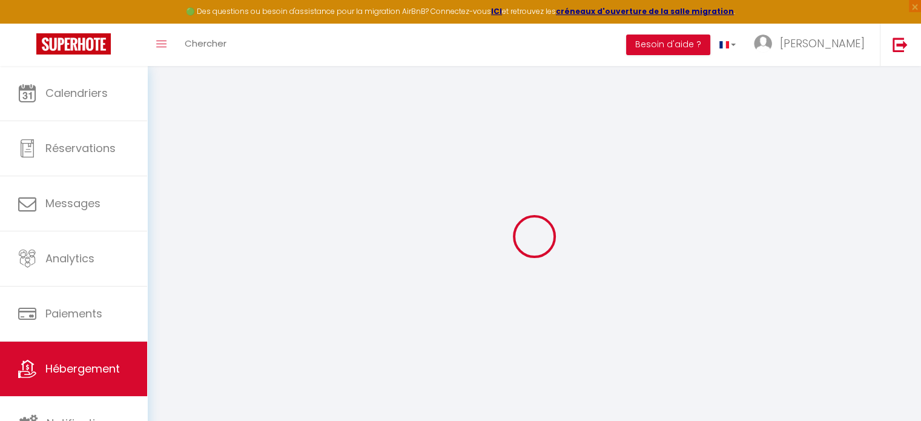
select select
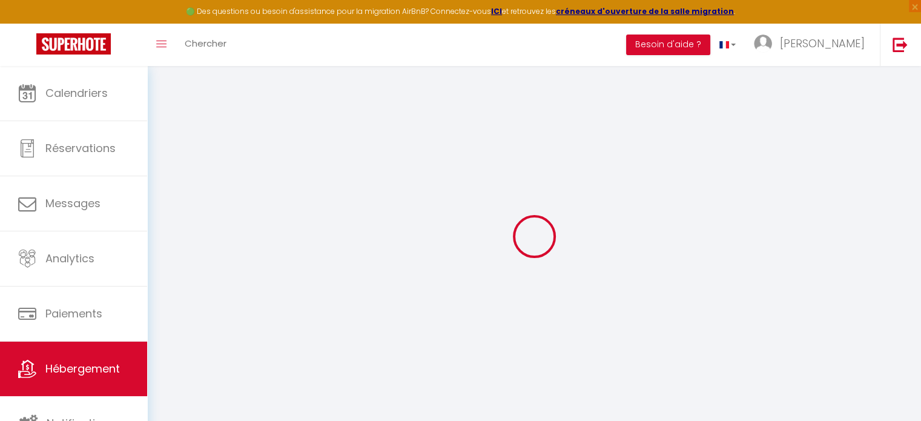
select select
checkbox input "false"
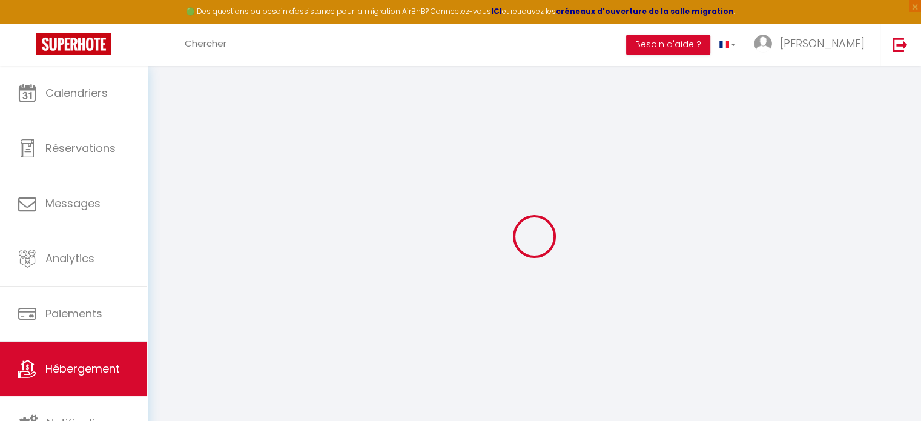
select select
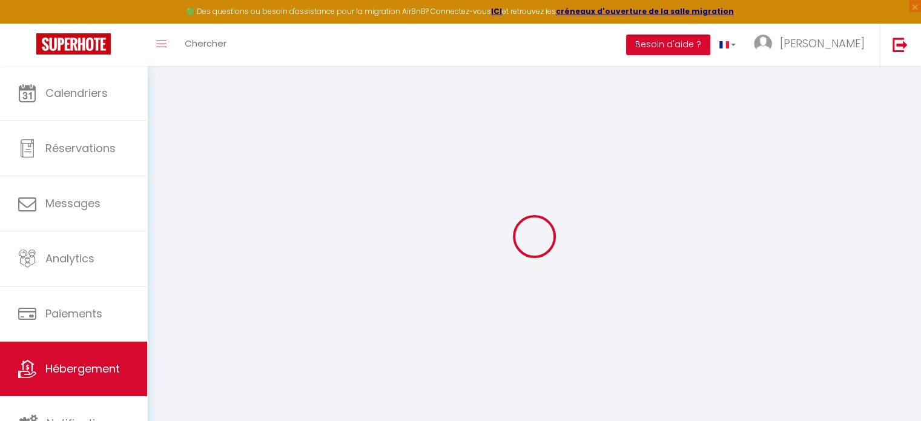
select select
checkbox input "false"
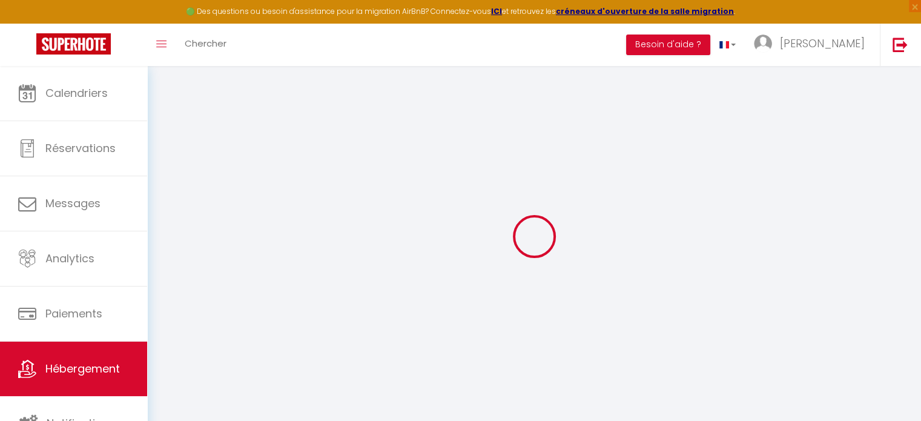
checkbox input "false"
select select
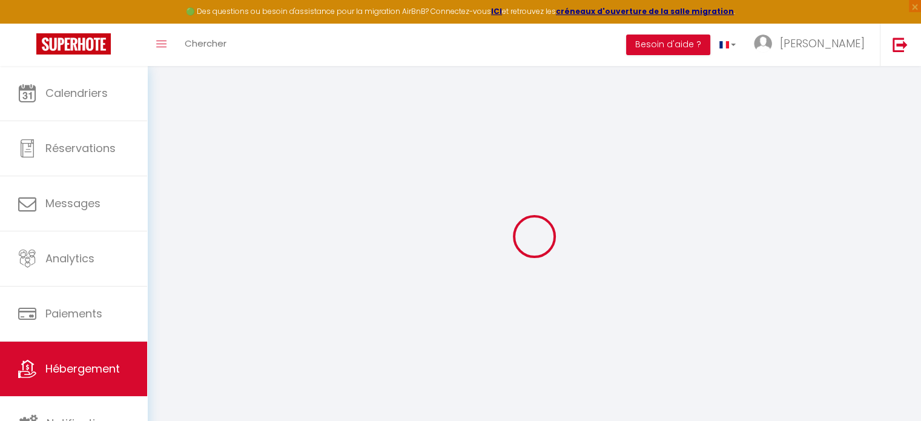
select select
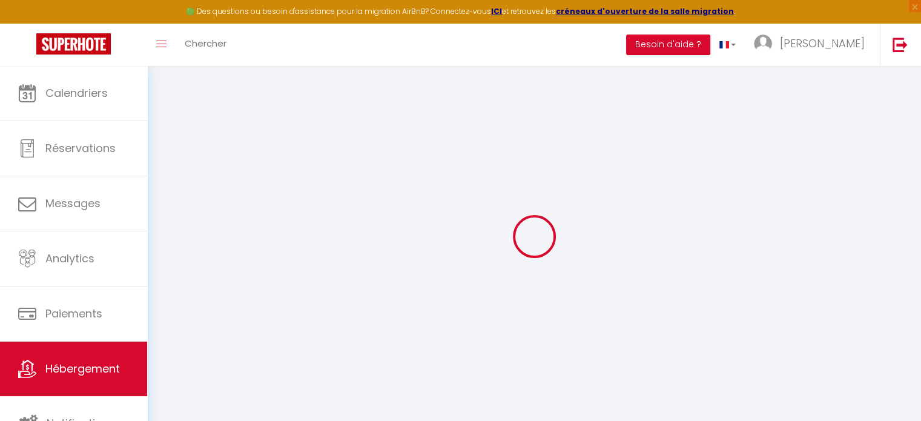
checkbox input "false"
select select
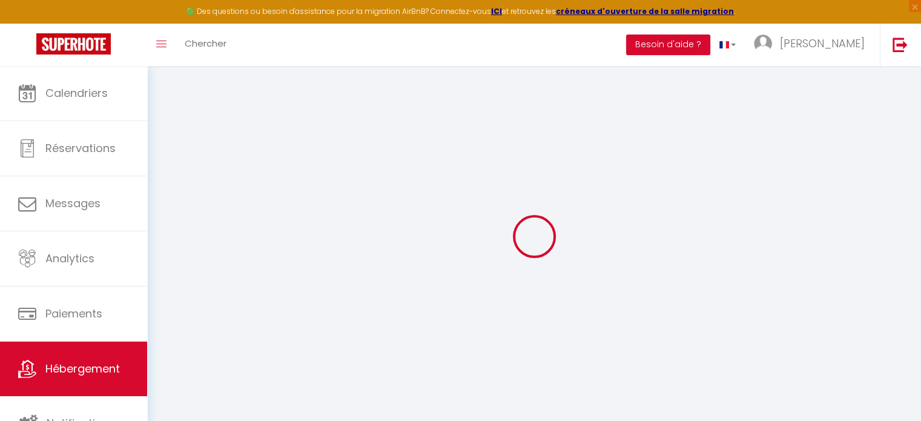
select select
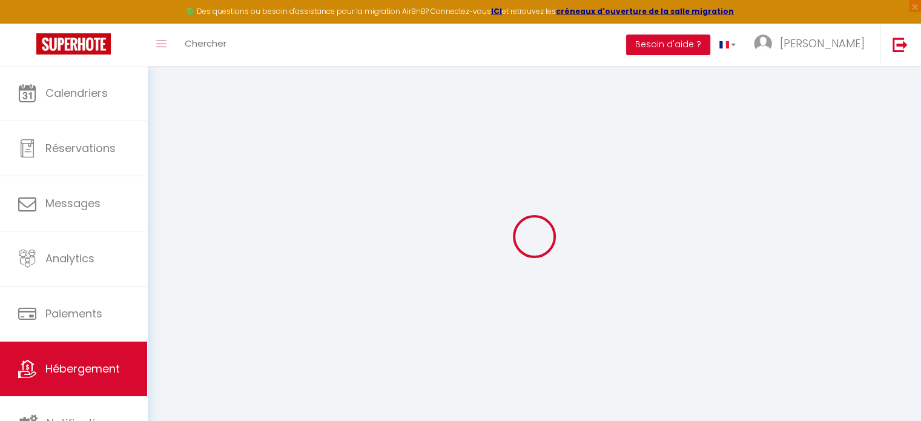
select select
checkbox input "false"
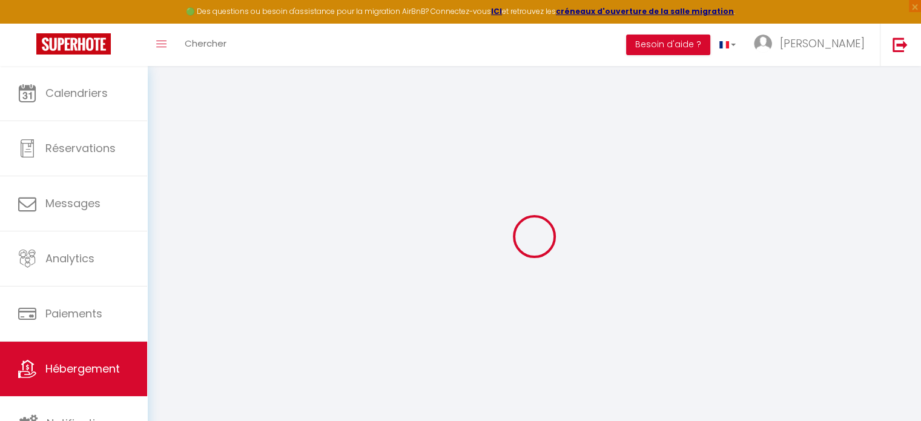
checkbox input "false"
select select
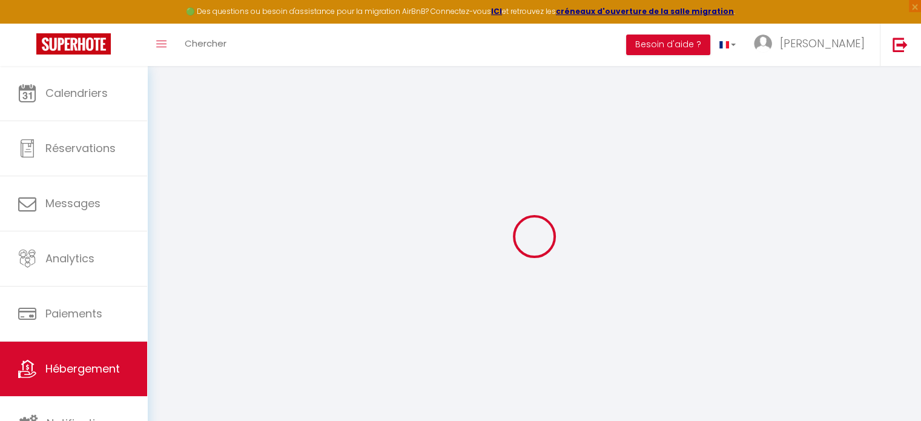
select select
checkbox input "false"
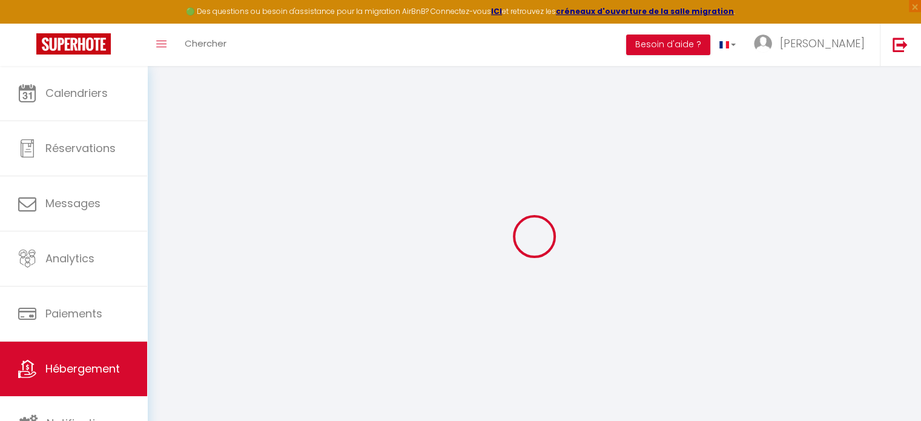
checkbox input "false"
select select
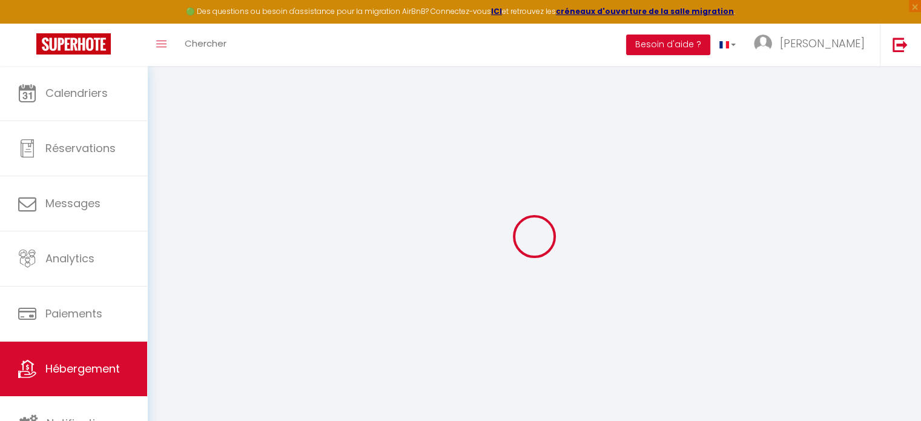
type input "Le [GEOGRAPHIC_DATA]"
type input "IULIAN"
type input "SOVA"
select select "houses"
select select "8"
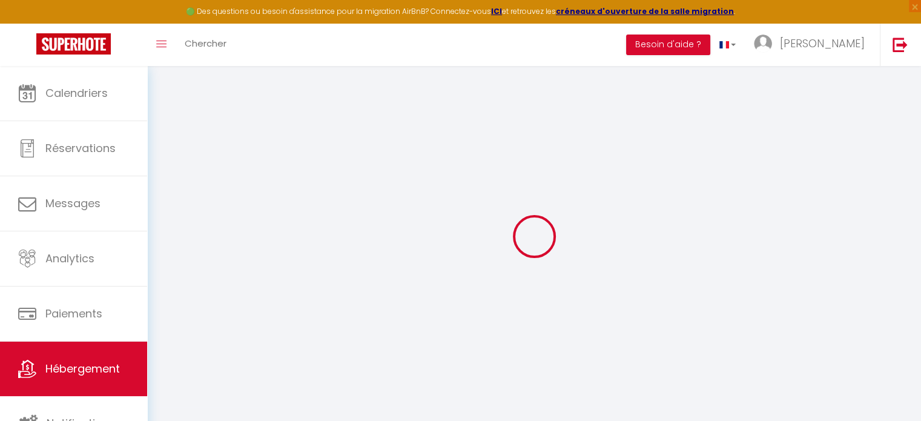
select select "4"
select select "3"
type input "120"
type input "10"
type input "80"
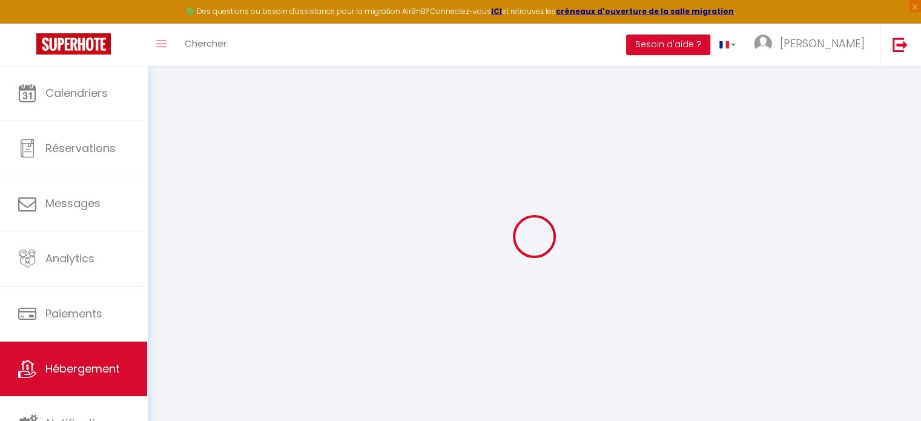
select select
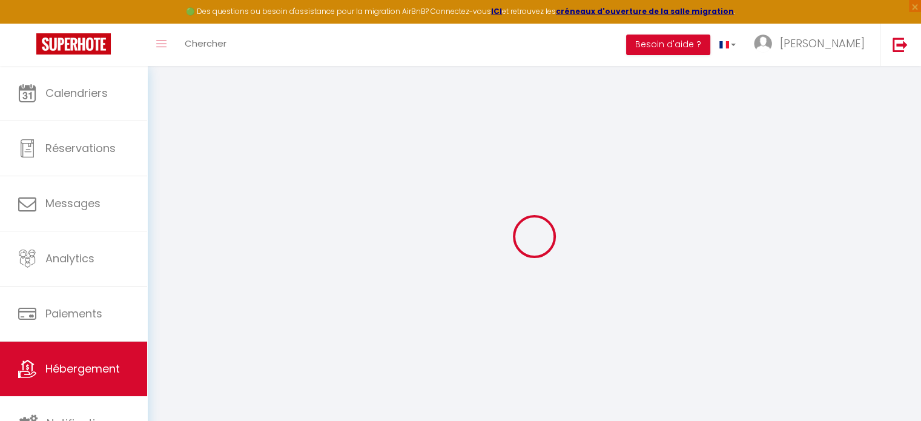
type input "LE FRANC MANOIR"
type input "27290"
type input "MONTFORT SURV RISLE"
type input "iulian.sova@gmail.com"
select select
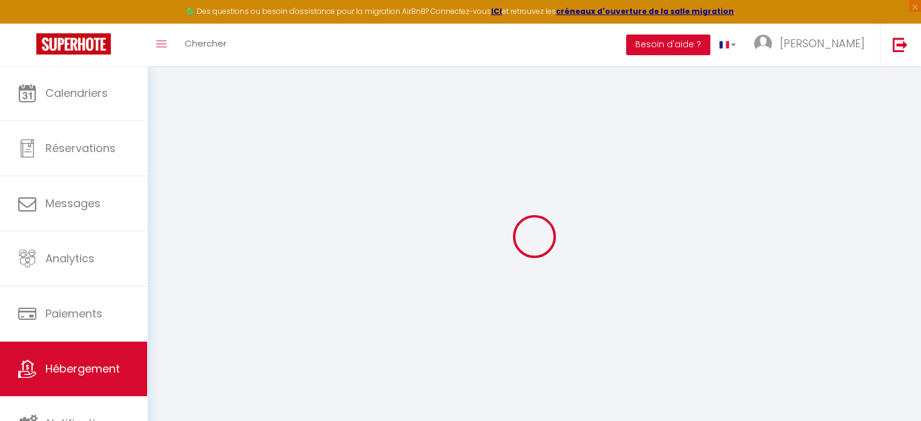
checkbox input "false"
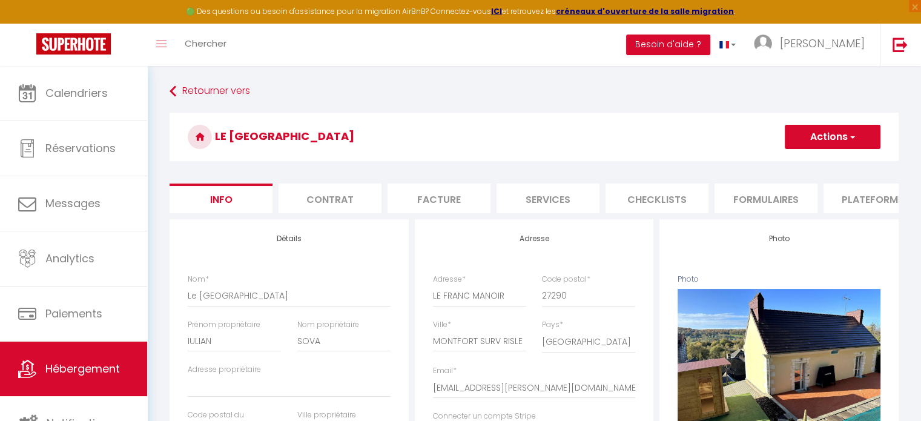
click at [567, 205] on li "Services" at bounding box center [547, 198] width 103 height 30
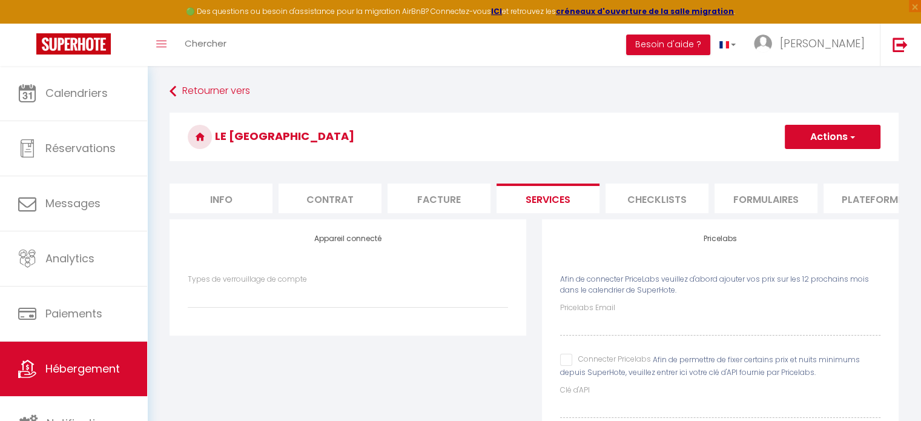
click at [562, 366] on input "Connecter Pricelabs" at bounding box center [605, 360] width 91 height 12
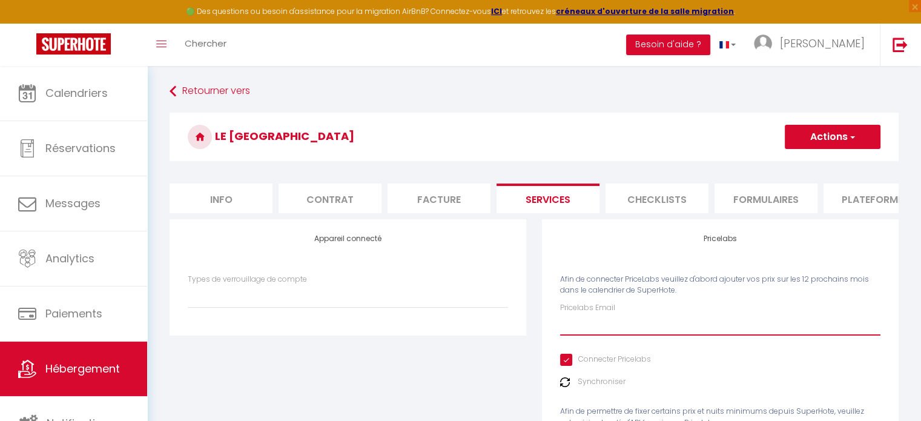
click at [591, 334] on input "Pricelabs Email" at bounding box center [720, 325] width 320 height 22
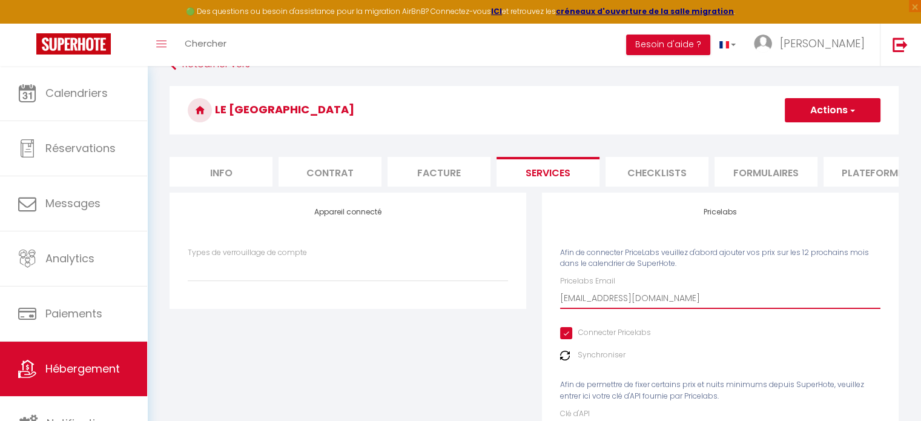
scroll to position [119, 0]
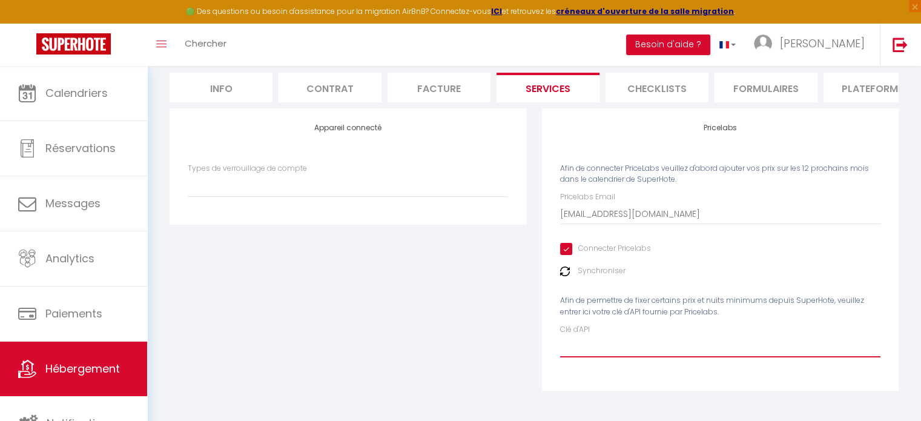
click at [597, 345] on input "Clé d'API" at bounding box center [720, 346] width 320 height 22
paste input "WYpVCrXTh9XmLigK1sqBcDiHfBPa6pkCQUXAUdYU"
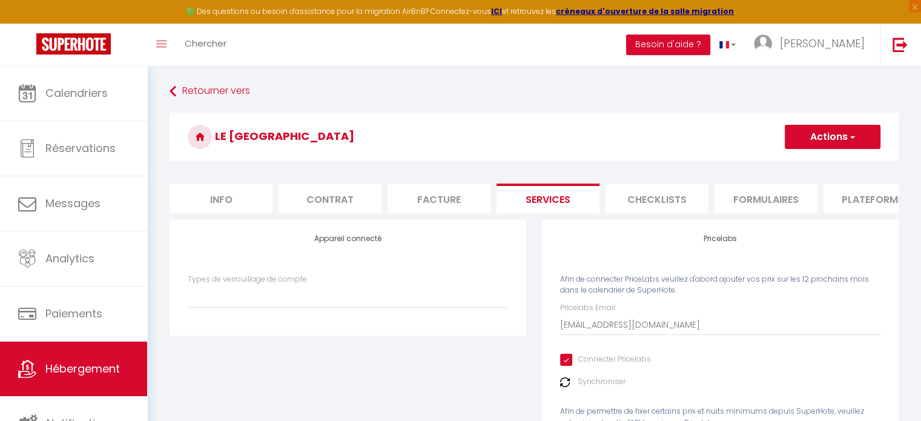
click at [834, 138] on button "Actions" at bounding box center [833, 137] width 96 height 24
click at [817, 163] on link "Enregistrer" at bounding box center [832, 164] width 96 height 16
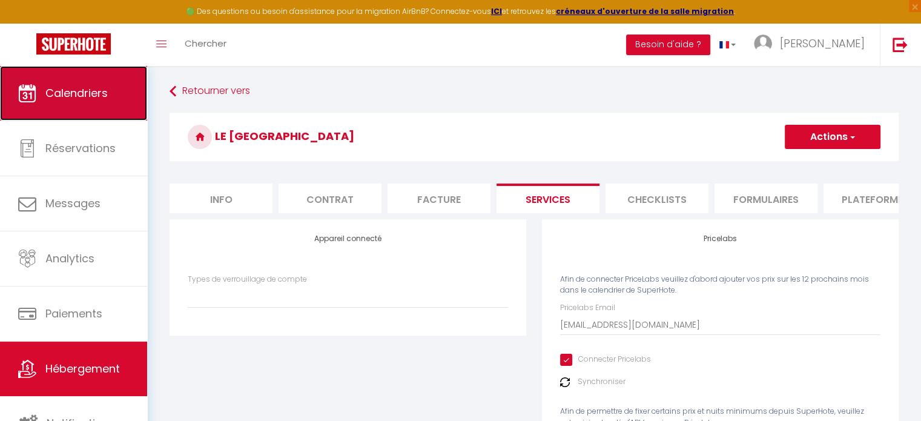
click at [79, 99] on span "Calendriers" at bounding box center [76, 92] width 62 height 15
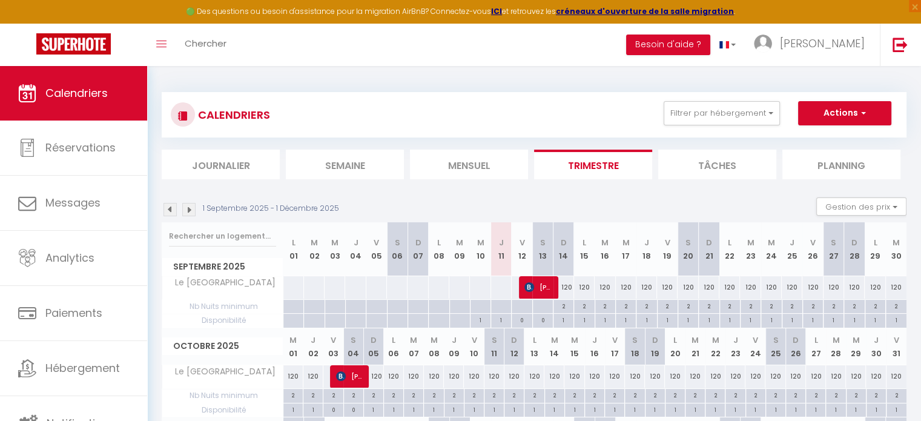
click at [499, 290] on div at bounding box center [500, 287] width 21 height 22
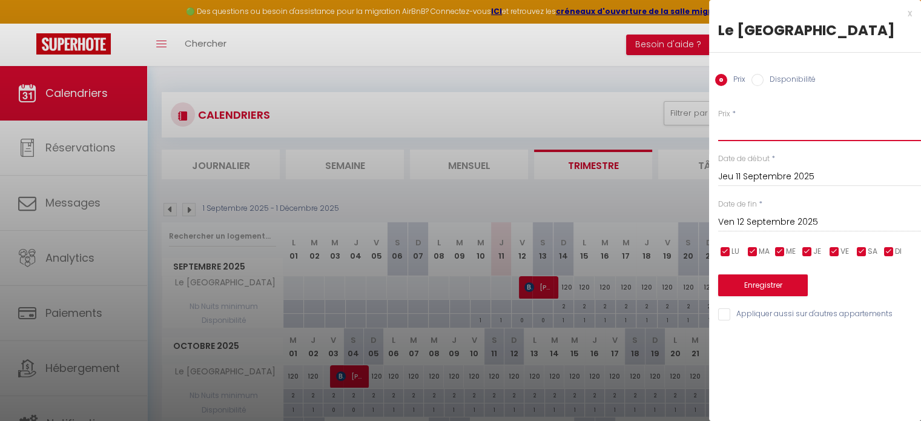
click at [742, 137] on input "Prix" at bounding box center [819, 130] width 203 height 22
click at [762, 290] on button "Enregistrer" at bounding box center [763, 285] width 90 height 22
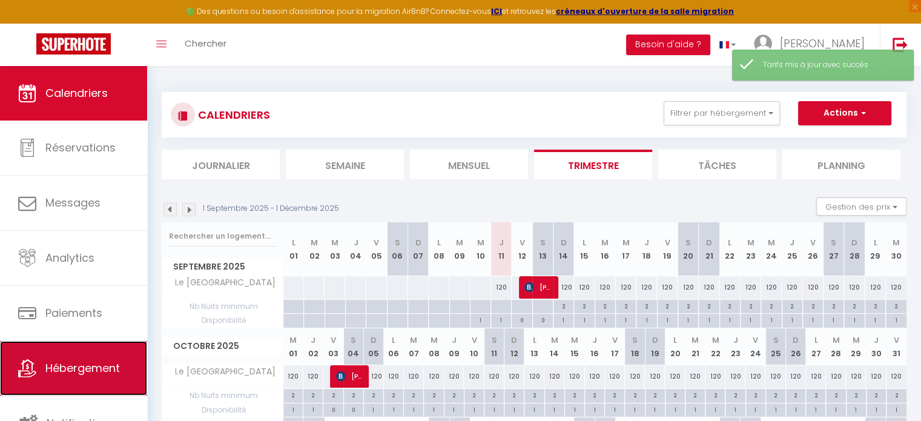
click at [77, 374] on span "Hébergement" at bounding box center [82, 367] width 74 height 15
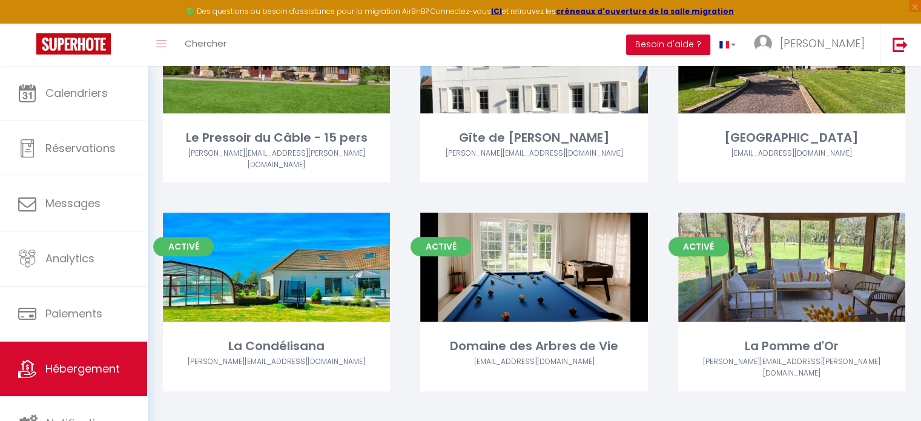
scroll to position [734, 0]
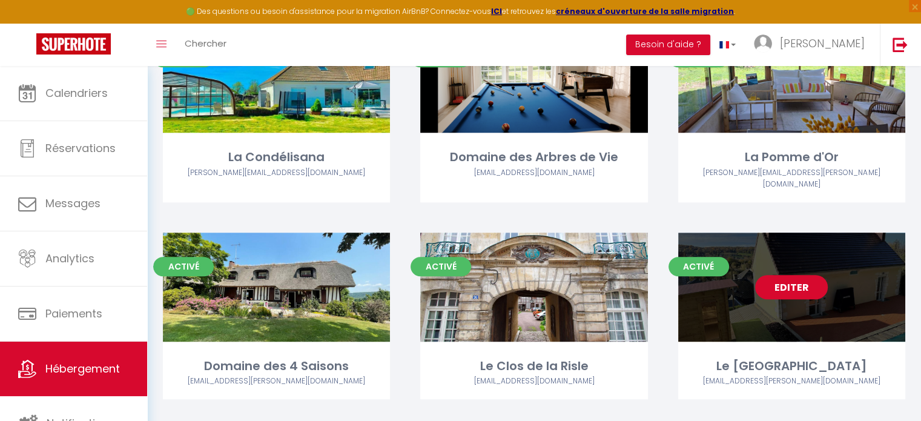
click at [794, 275] on link "Editer" at bounding box center [791, 287] width 73 height 24
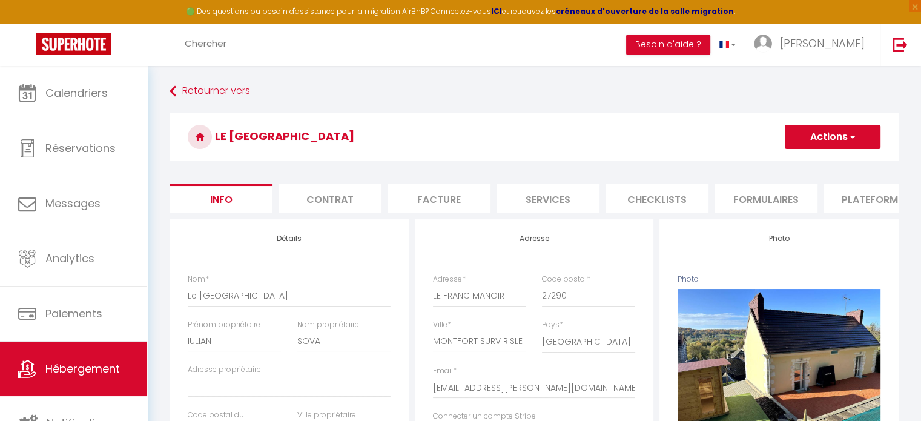
click at [570, 203] on li "Services" at bounding box center [547, 198] width 103 height 30
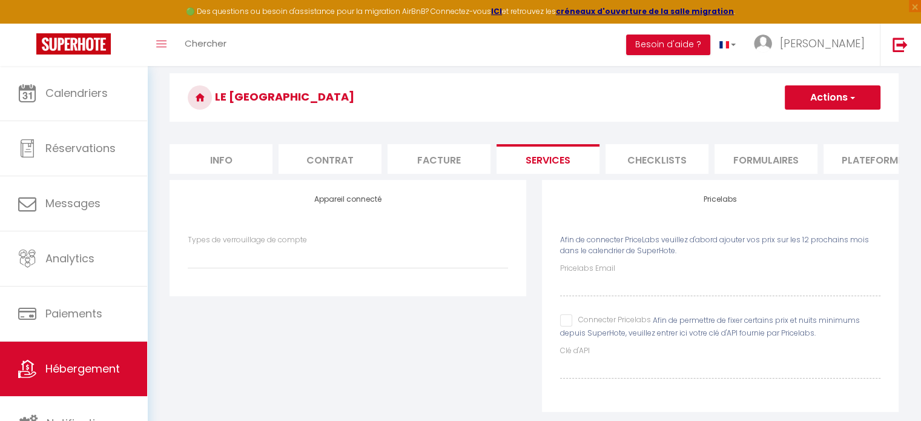
scroll to position [61, 0]
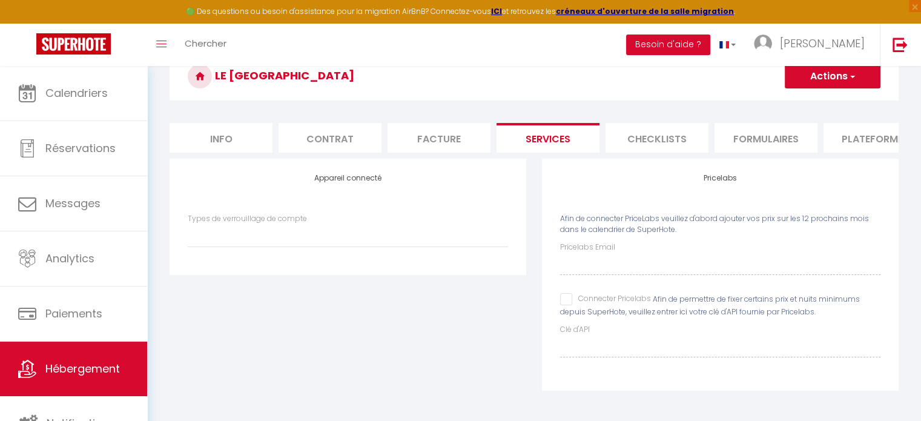
click at [570, 305] on input "Connecter Pricelabs" at bounding box center [605, 299] width 91 height 12
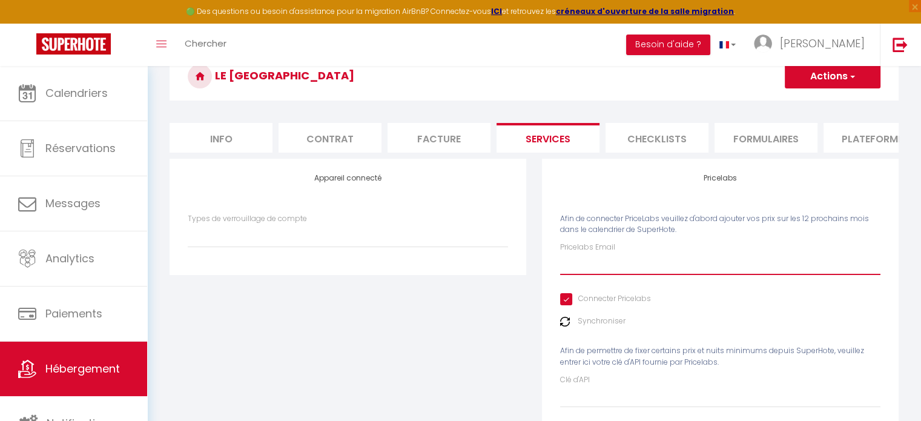
click at [601, 274] on input "Pricelabs Email" at bounding box center [720, 264] width 320 height 22
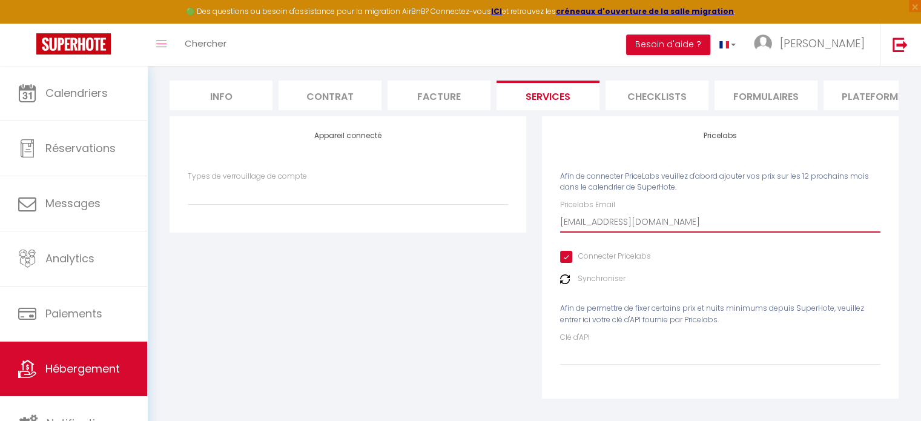
scroll to position [119, 0]
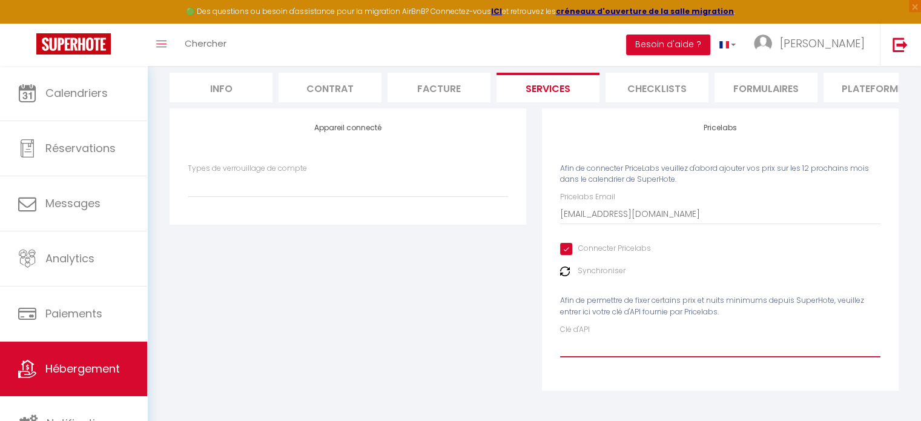
click at [624, 351] on input "Clé d'API" at bounding box center [720, 346] width 320 height 22
paste input "WYpVCrXTh9XmLigK1sqBcDiHfBPa6pkCQUXAUdYU"
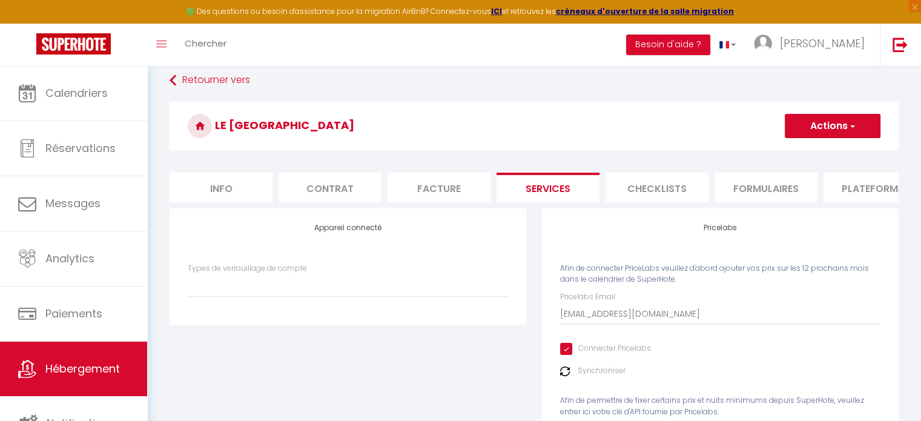
scroll to position [0, 0]
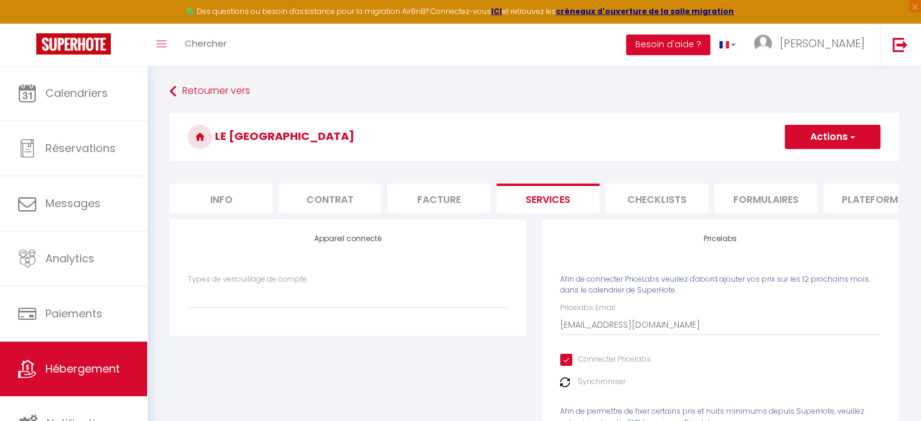
click at [812, 139] on button "Actions" at bounding box center [833, 137] width 96 height 24
click at [819, 167] on link "Enregistrer" at bounding box center [832, 164] width 96 height 16
